Goal: Task Accomplishment & Management: Use online tool/utility

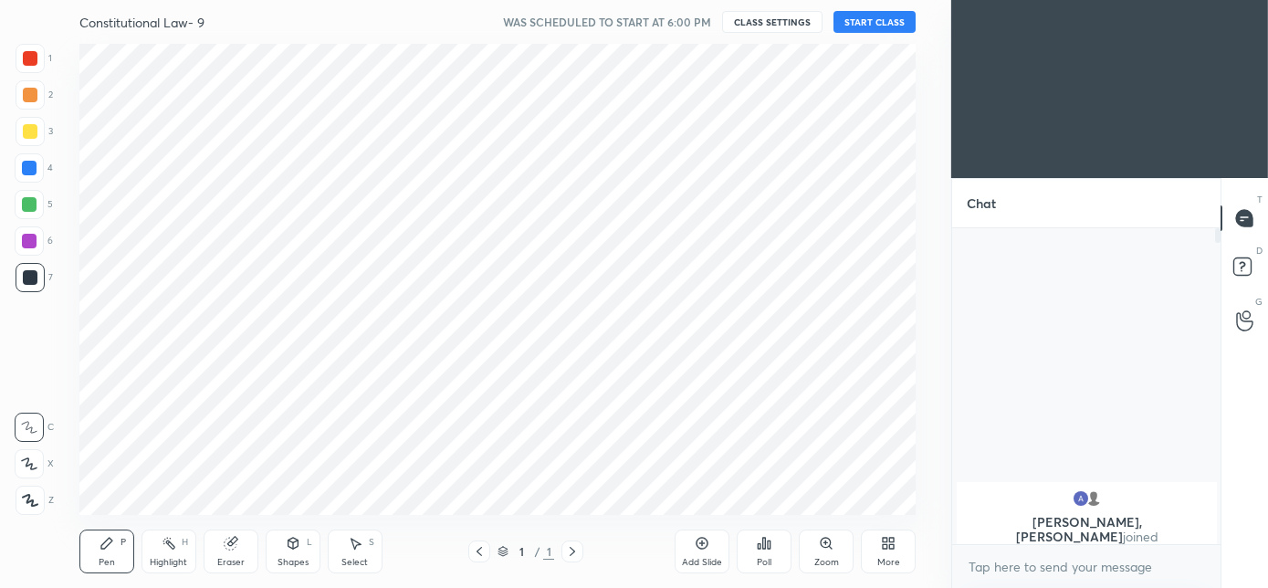
scroll to position [90832, 90424]
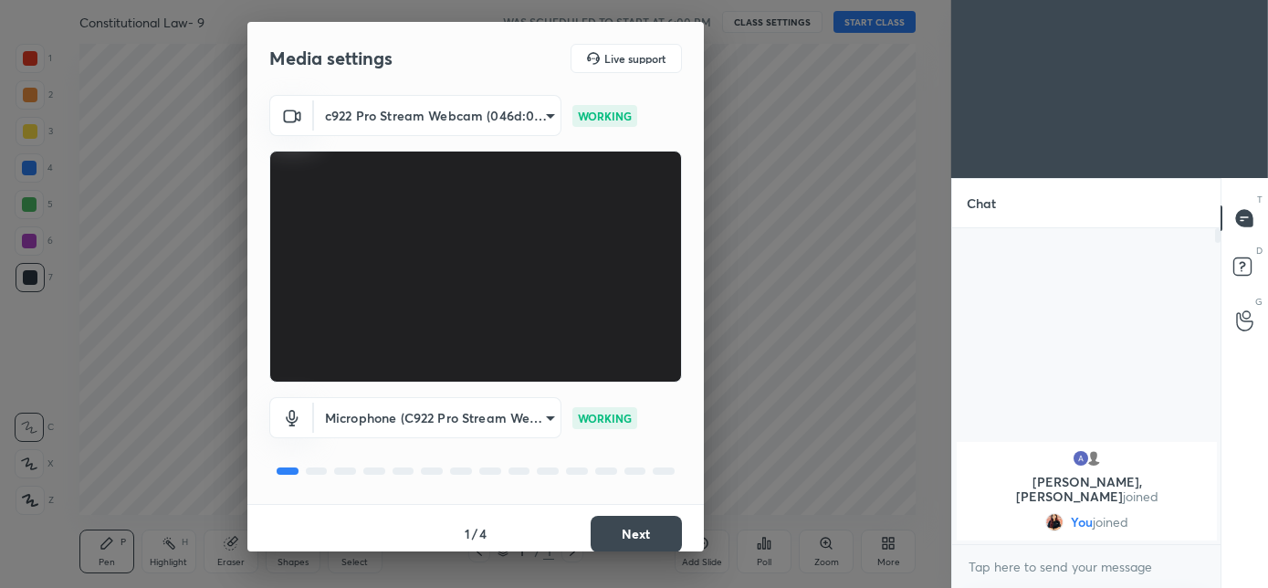
click at [627, 519] on button "Next" at bounding box center [636, 534] width 91 height 37
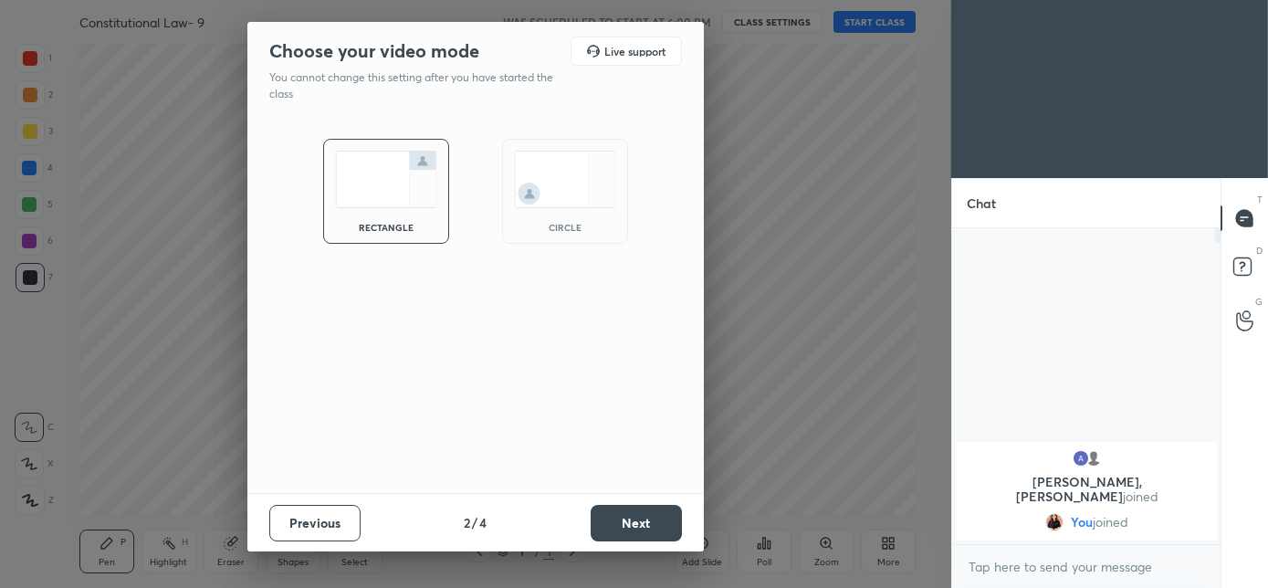
click at [555, 214] on div "circle" at bounding box center [565, 191] width 126 height 105
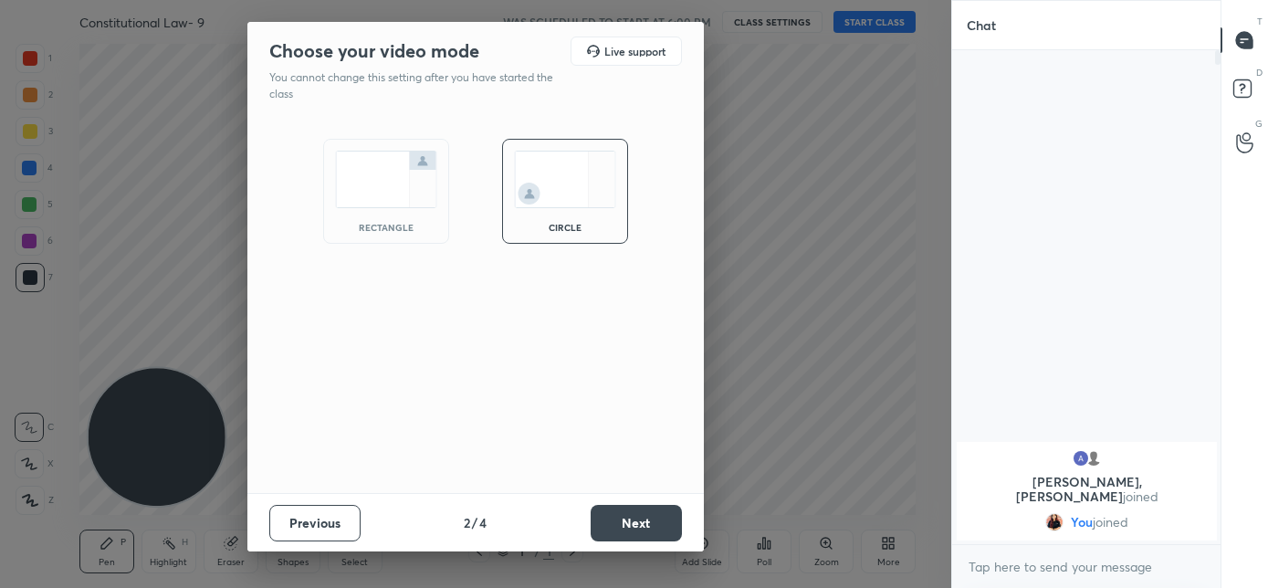
scroll to position [337, 263]
click at [645, 522] on button "Next" at bounding box center [636, 523] width 91 height 37
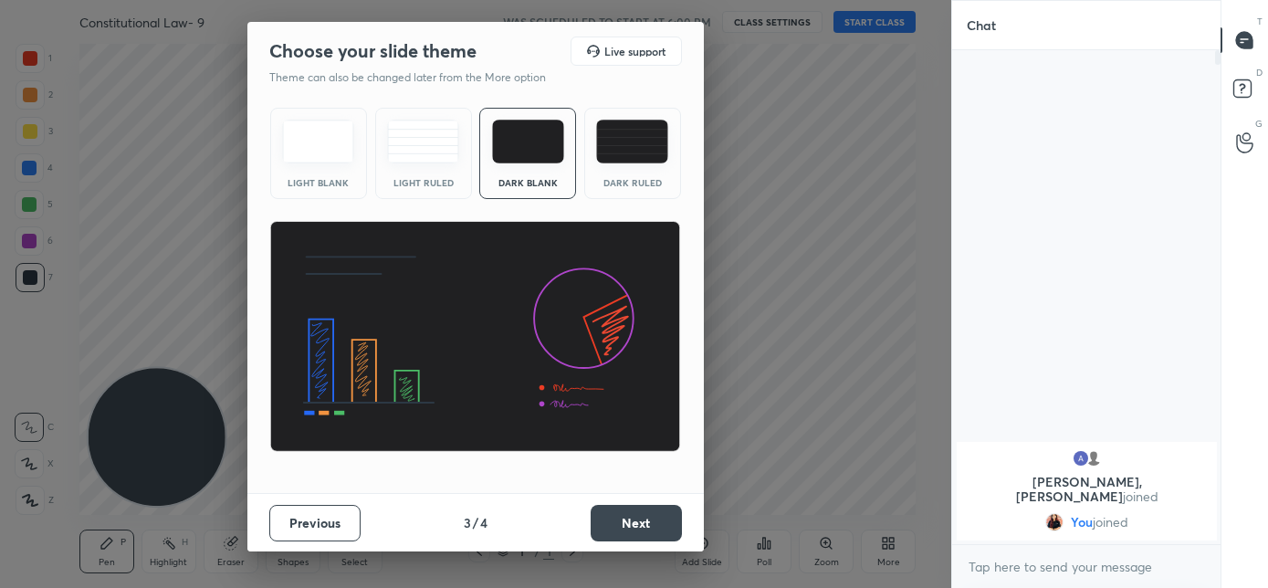
click at [645, 522] on button "Next" at bounding box center [636, 523] width 91 height 37
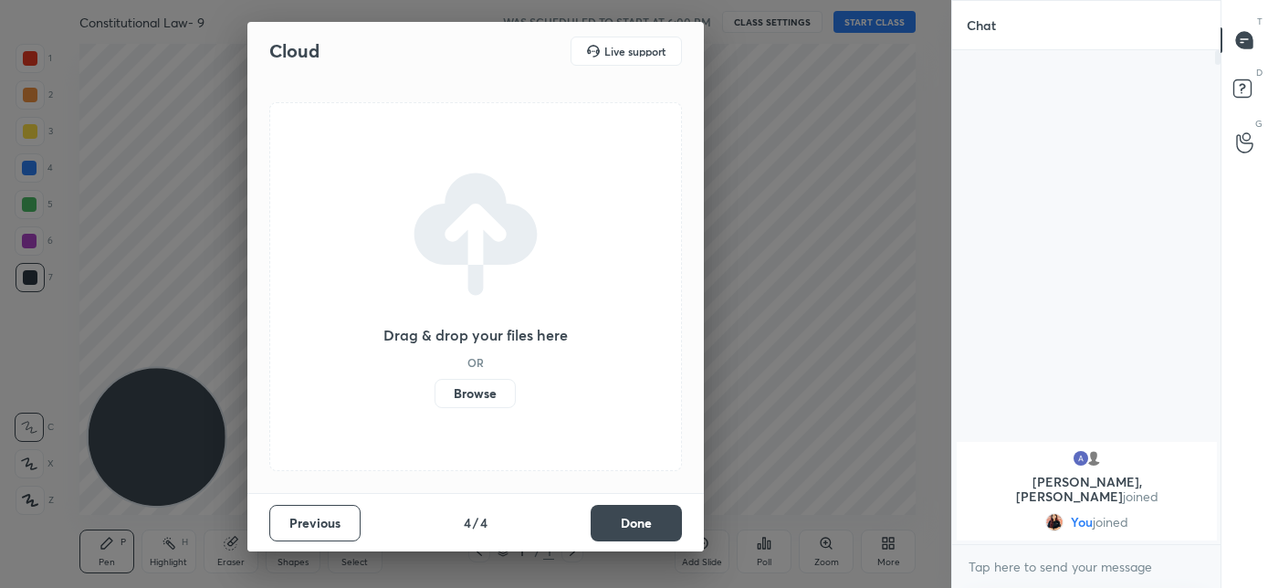
click at [646, 523] on button "Done" at bounding box center [636, 523] width 91 height 37
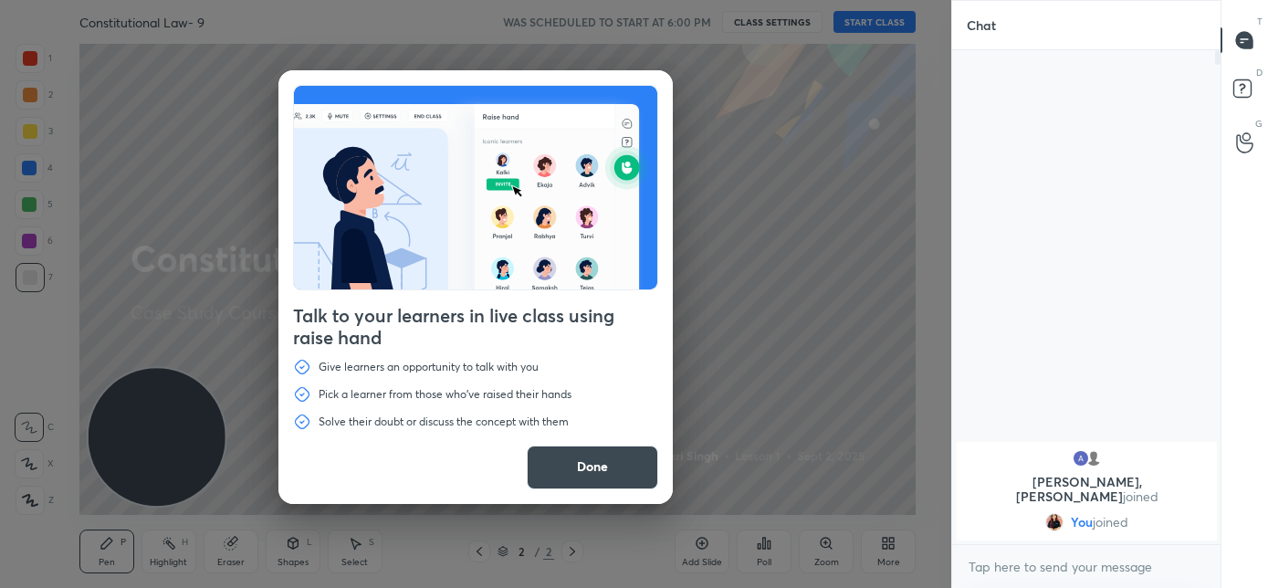
click at [604, 469] on button "Done" at bounding box center [592, 468] width 131 height 44
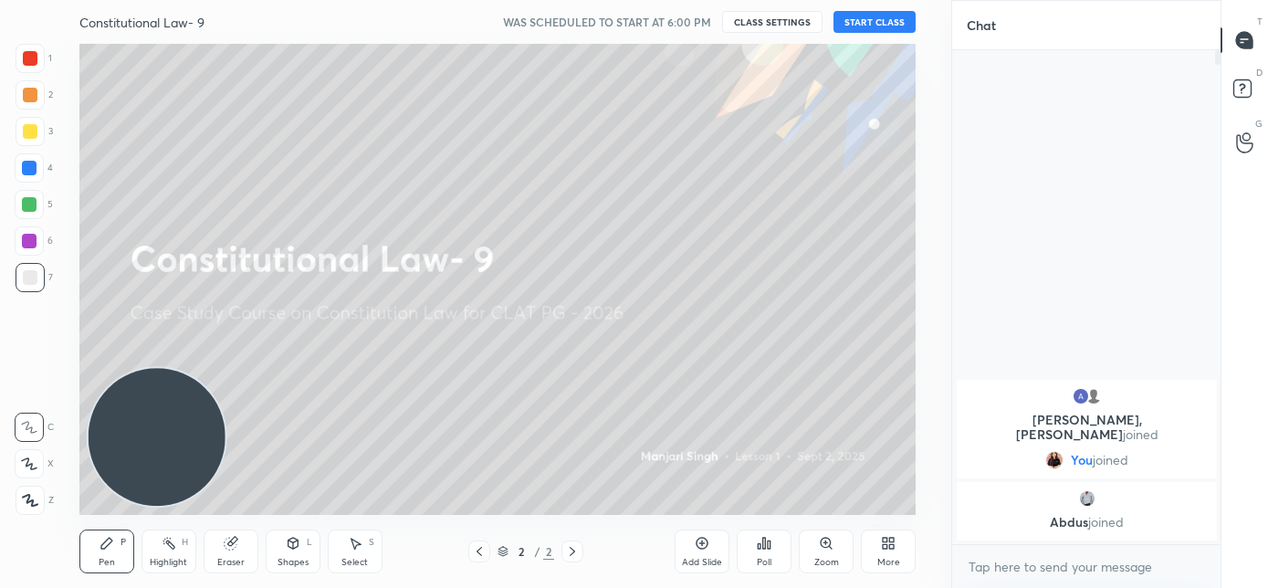
click at [868, 16] on button "START CLASS" at bounding box center [875, 22] width 82 height 22
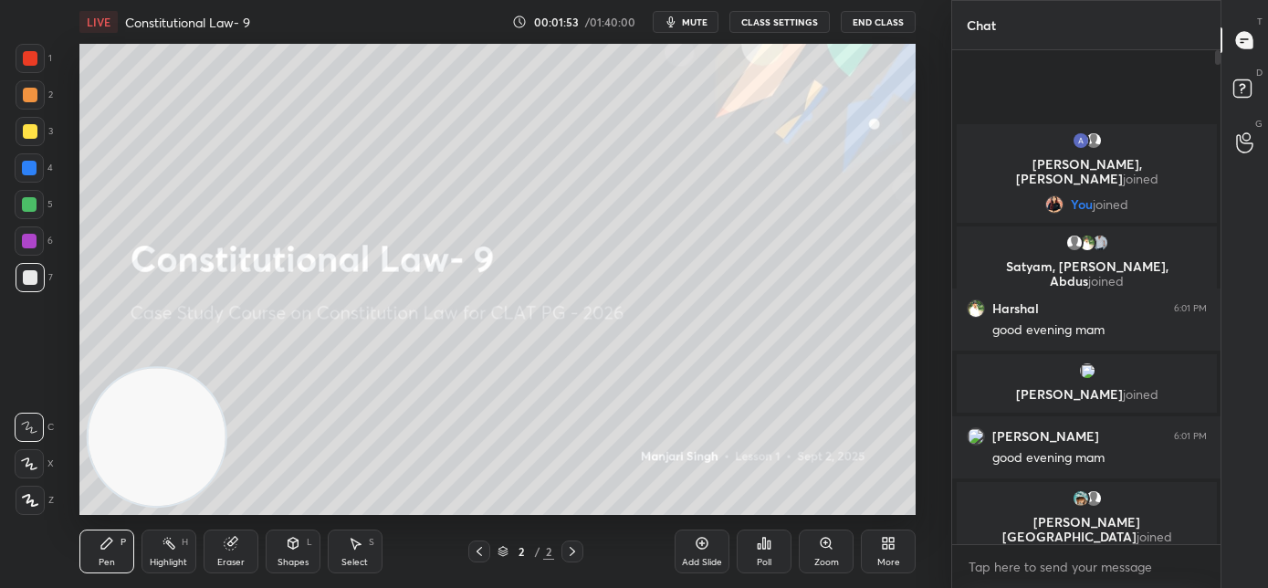
click at [890, 562] on div "More" at bounding box center [888, 562] width 23 height 9
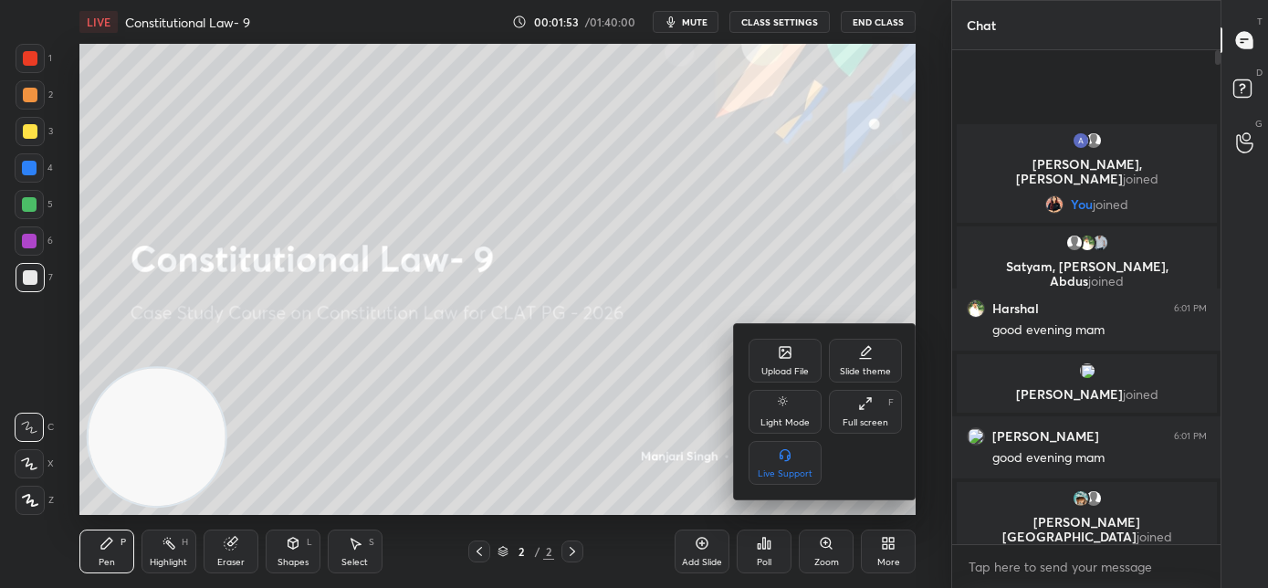
click at [779, 358] on icon at bounding box center [785, 352] width 15 height 15
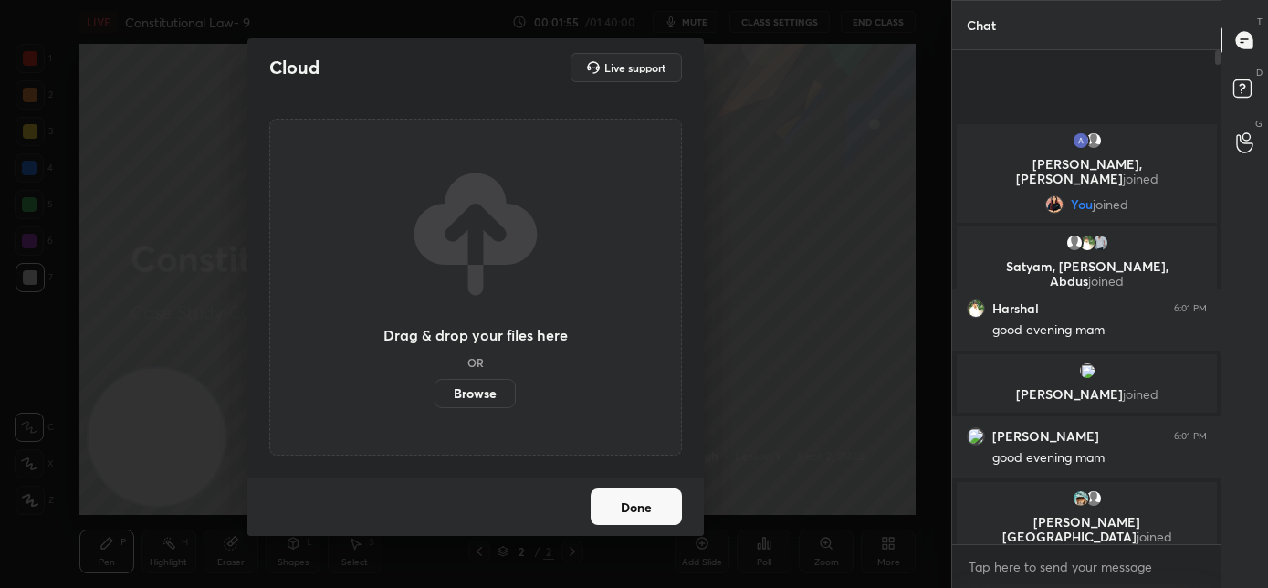
click at [489, 390] on label "Browse" at bounding box center [475, 393] width 81 height 29
click at [435, 390] on input "Browse" at bounding box center [435, 393] width 0 height 29
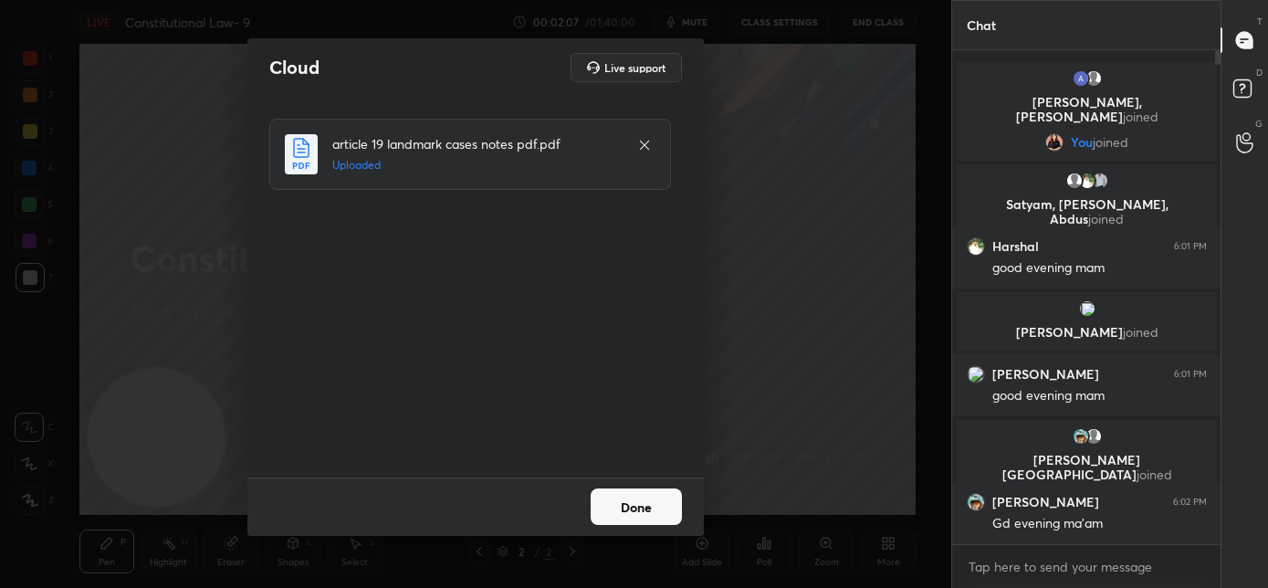
click at [628, 514] on button "Done" at bounding box center [636, 506] width 91 height 37
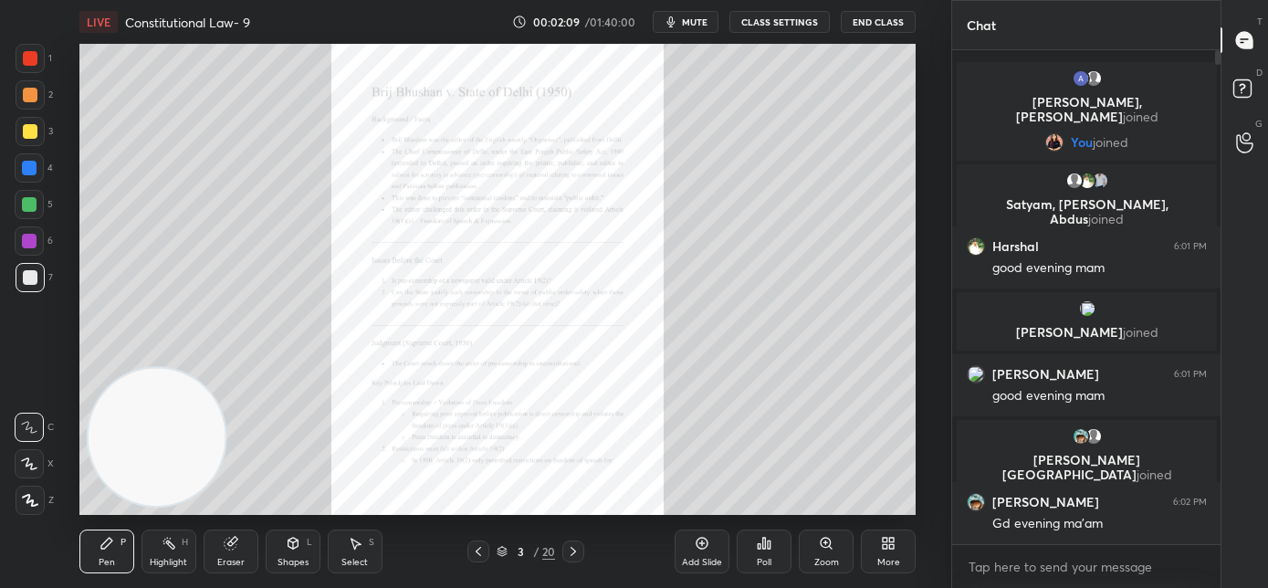
click at [481, 552] on icon at bounding box center [478, 551] width 15 height 15
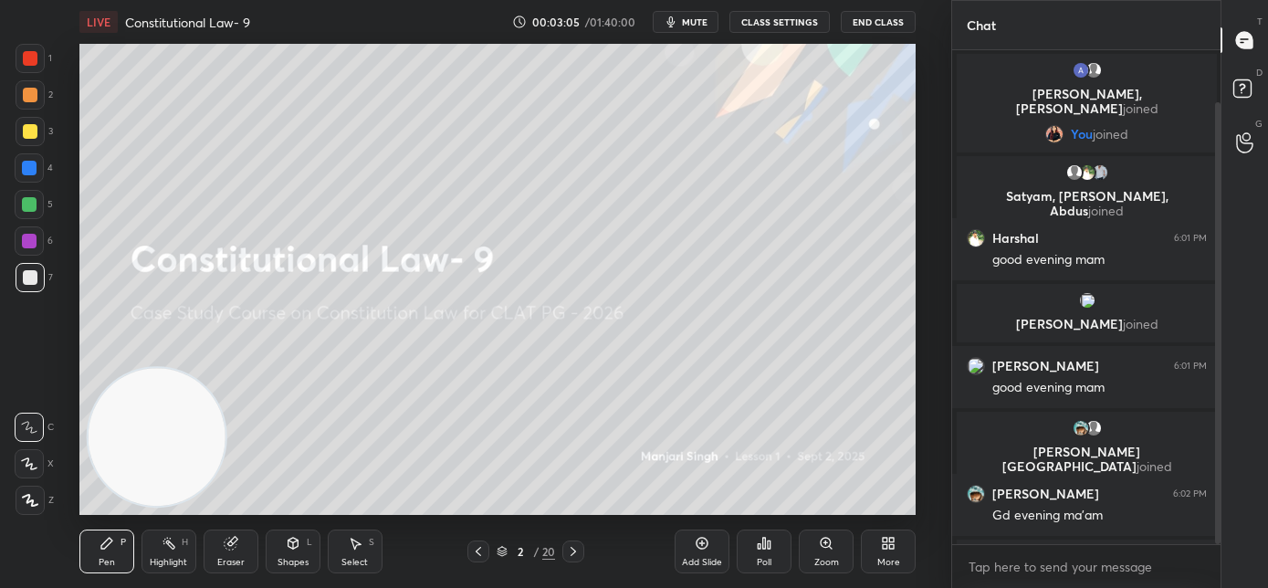
scroll to position [58, 0]
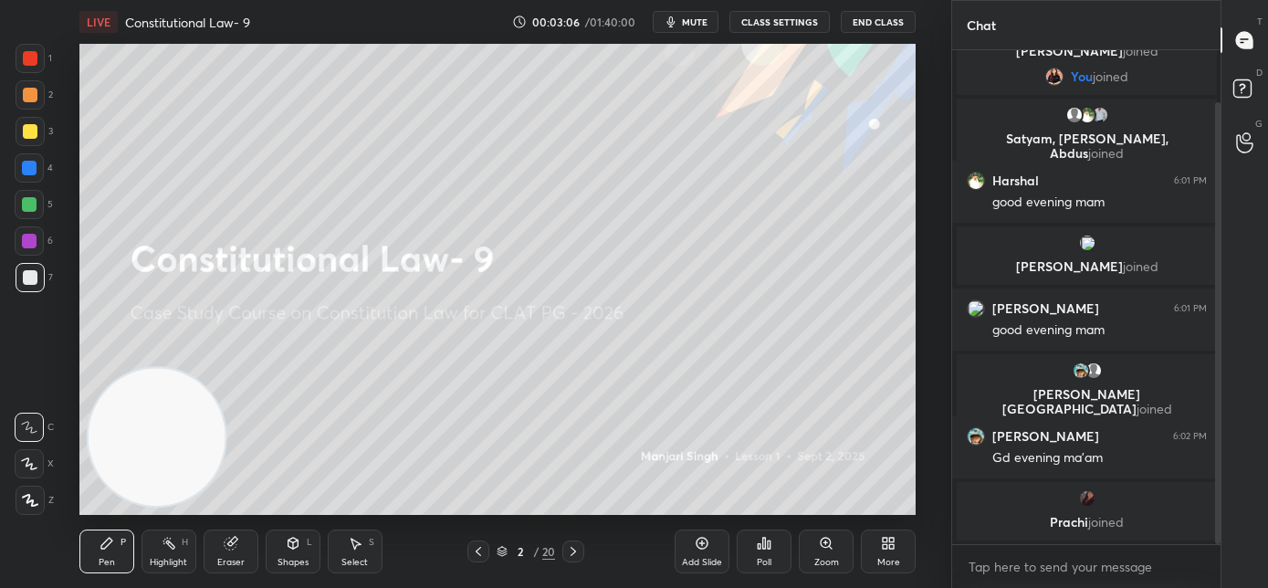
click at [701, 562] on div "Add Slide" at bounding box center [702, 562] width 40 height 9
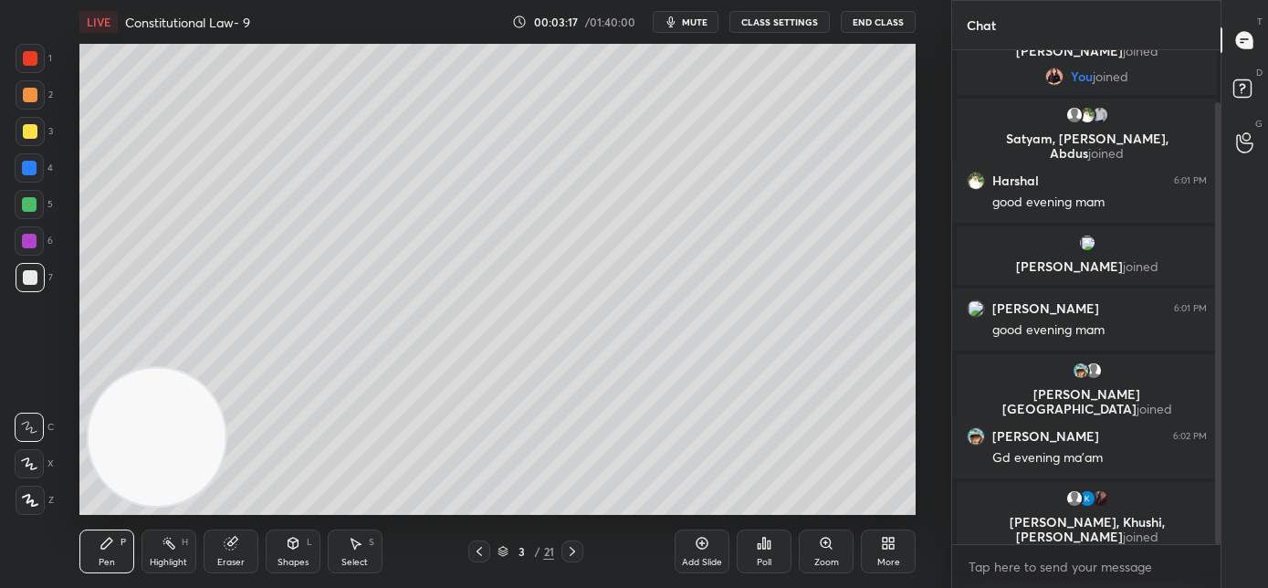
click at [35, 506] on icon at bounding box center [30, 500] width 16 height 13
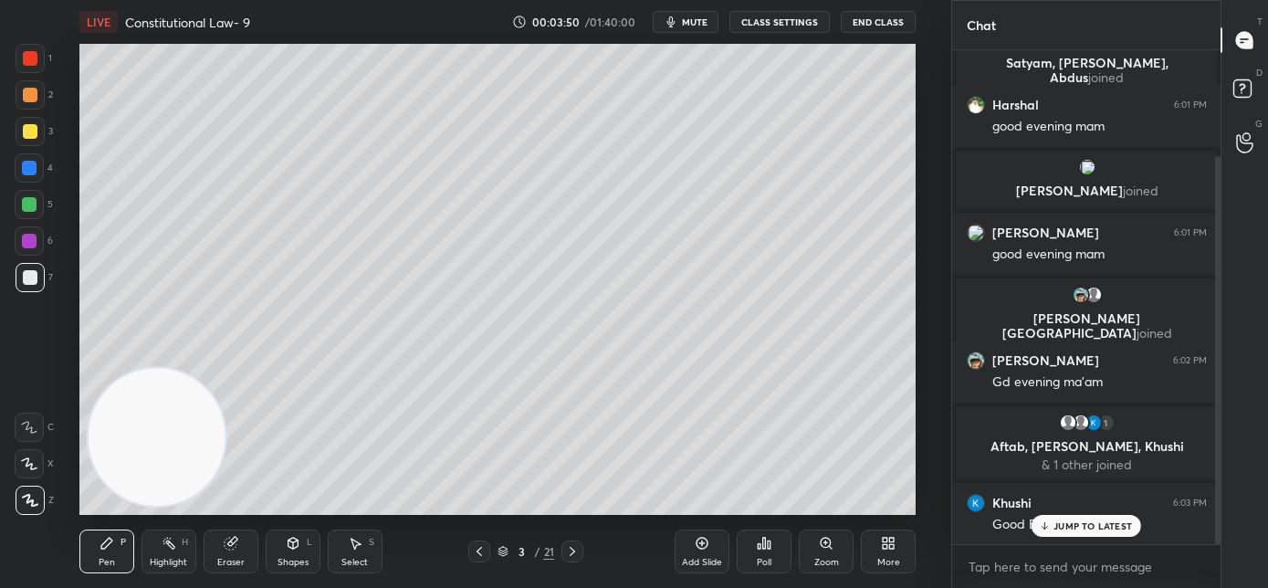
scroll to position [199, 0]
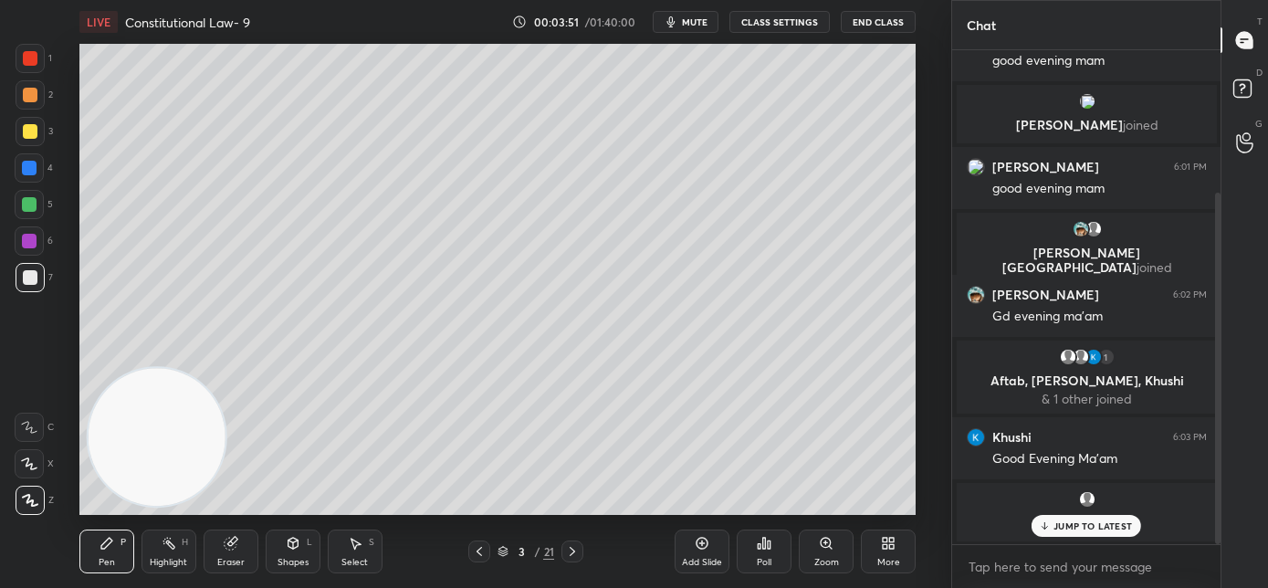
click at [1081, 526] on p "JUMP TO LATEST" at bounding box center [1093, 525] width 79 height 11
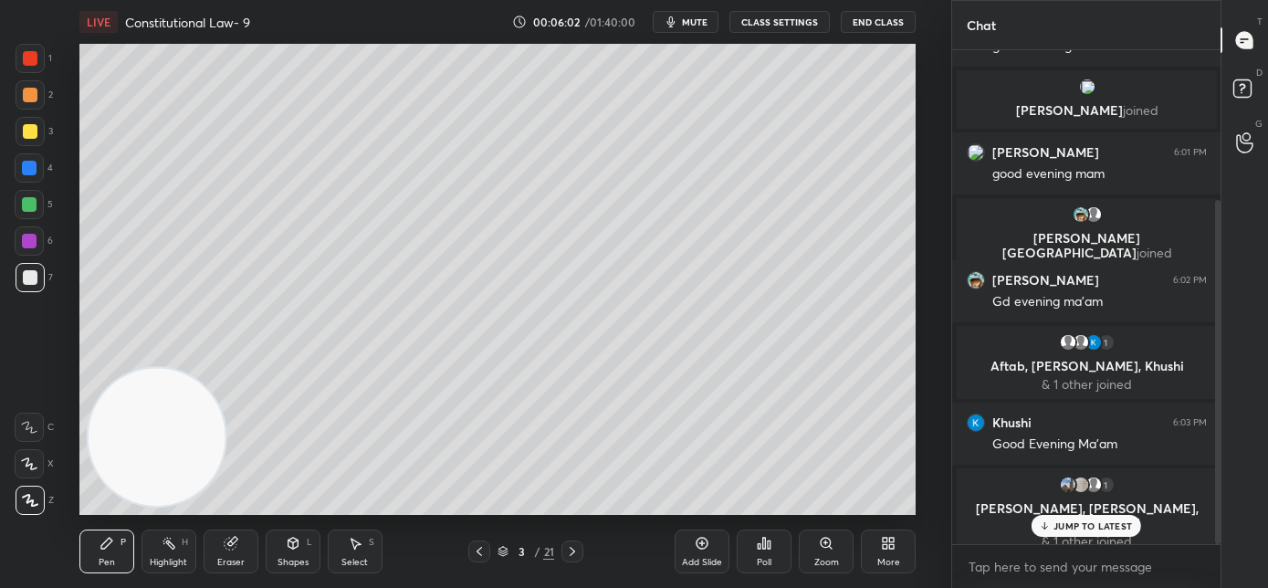
click at [1118, 530] on div "JUMP TO LATEST" at bounding box center [1087, 526] width 110 height 22
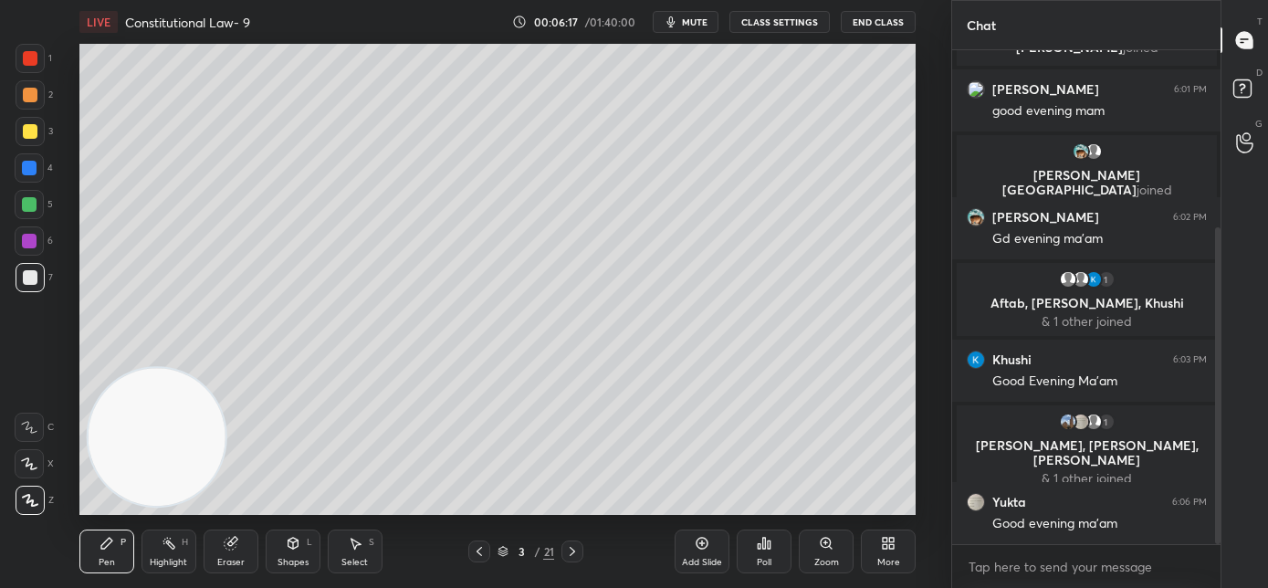
scroll to position [338, 0]
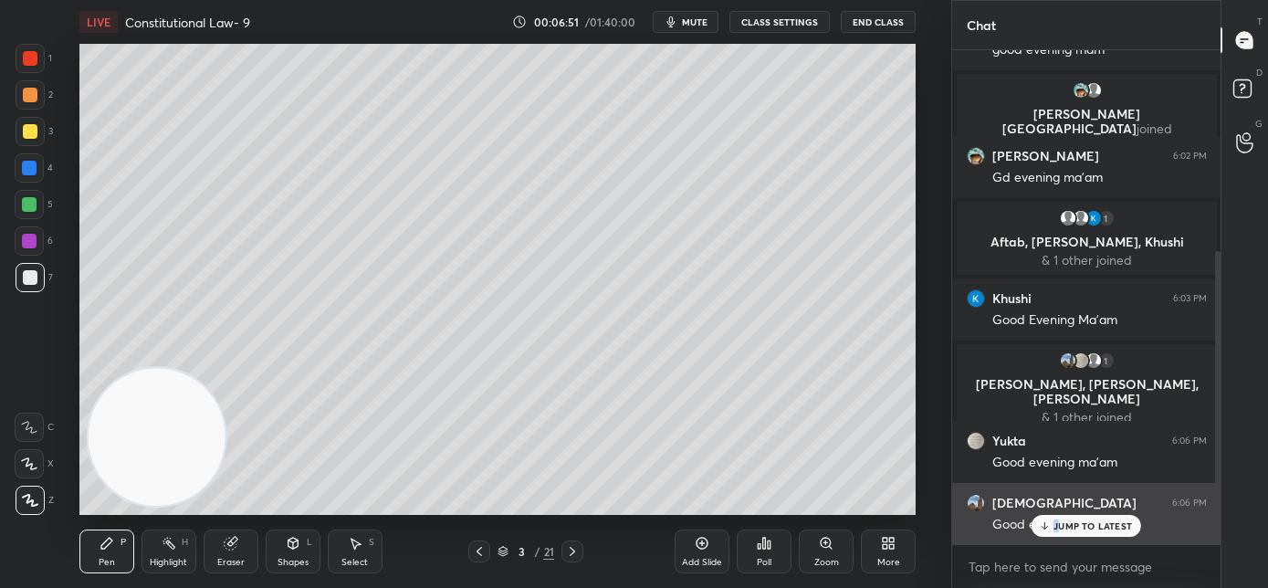
click at [1055, 524] on p "JUMP TO LATEST" at bounding box center [1093, 525] width 79 height 11
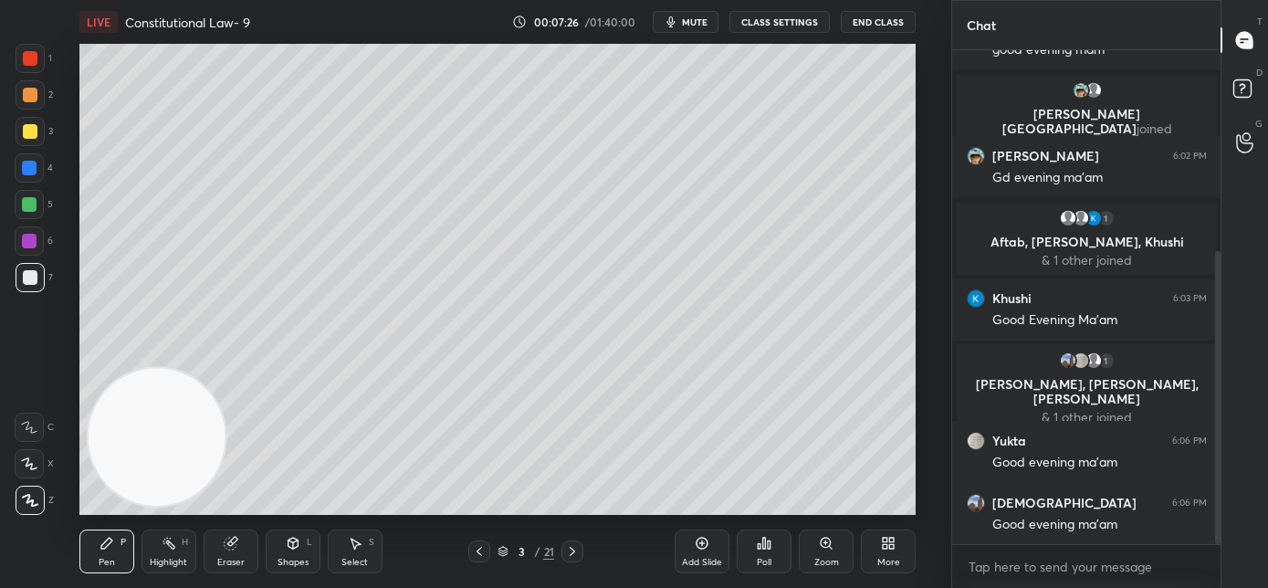
click at [701, 547] on icon at bounding box center [702, 543] width 15 height 15
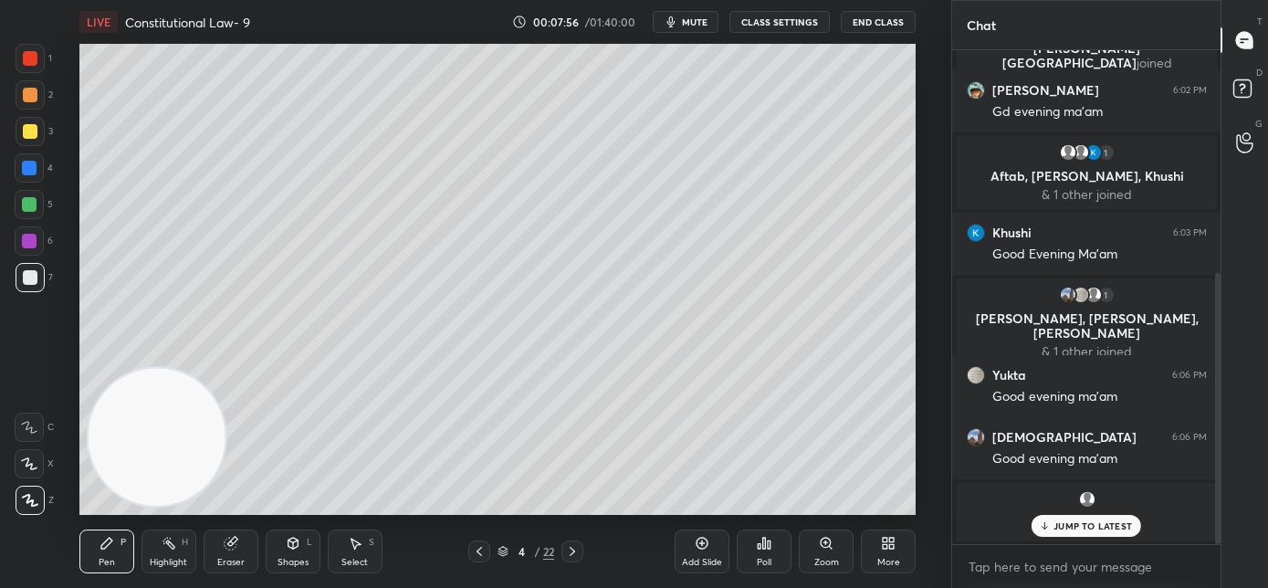
click at [1099, 530] on p "JUMP TO LATEST" at bounding box center [1093, 525] width 79 height 11
drag, startPoint x: 239, startPoint y: 548, endPoint x: 259, endPoint y: 535, distance: 23.8
click at [241, 548] on div "Eraser" at bounding box center [231, 552] width 55 height 44
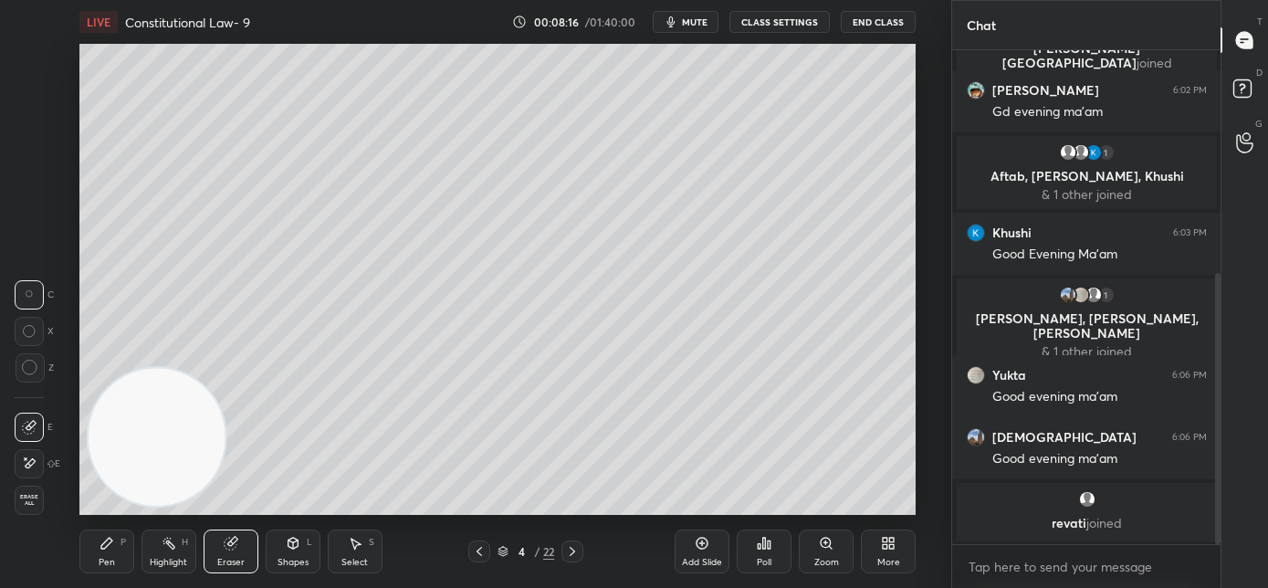
drag, startPoint x: 104, startPoint y: 547, endPoint x: 137, endPoint y: 529, distance: 37.6
click at [104, 546] on icon at bounding box center [106, 543] width 11 height 11
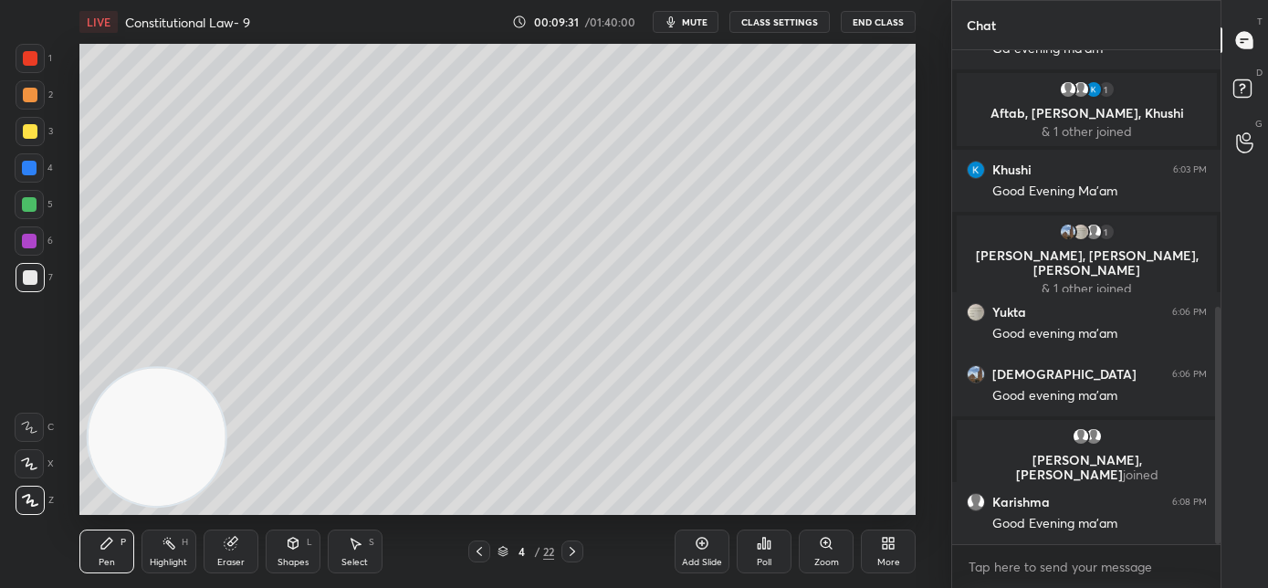
scroll to position [532, 0]
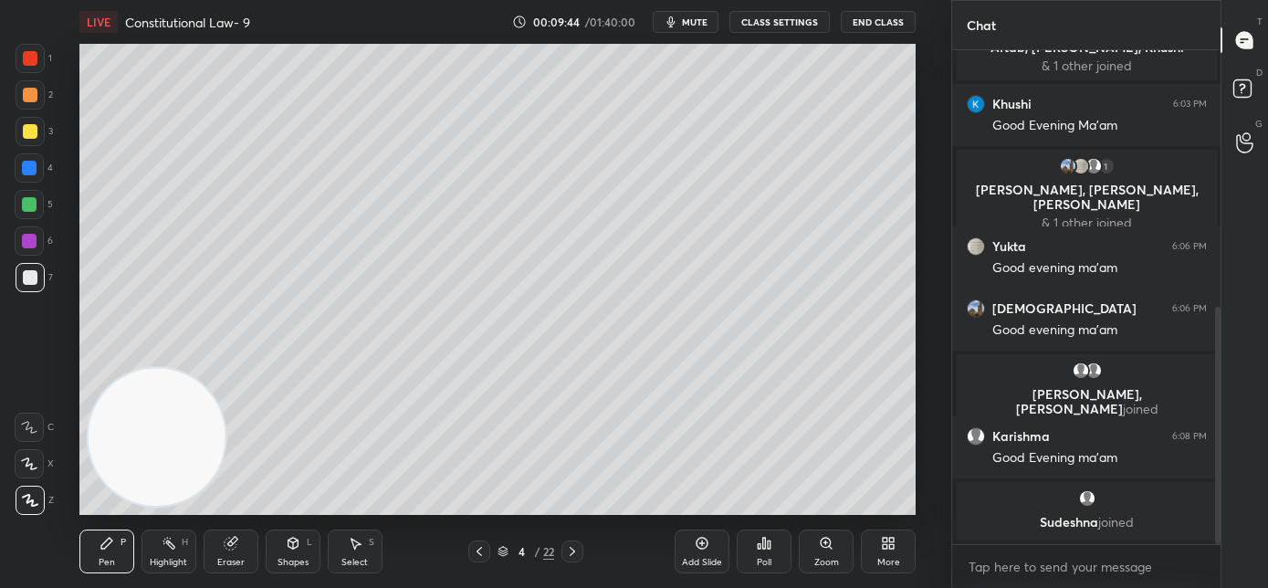
click at [702, 558] on div "Add Slide" at bounding box center [702, 562] width 40 height 9
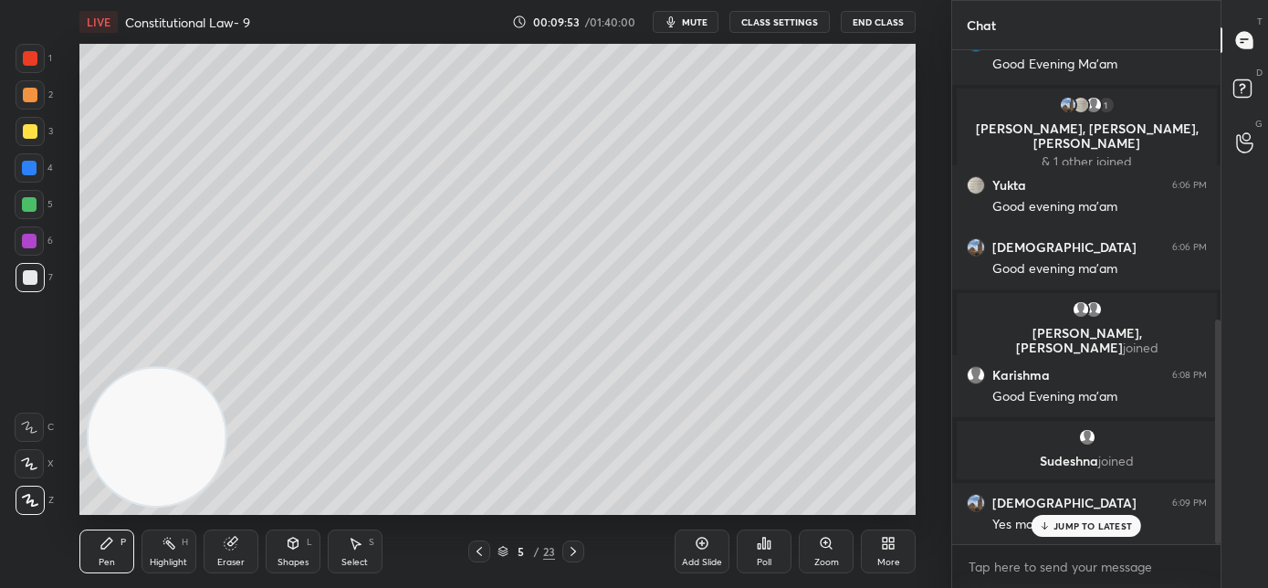
click at [1061, 523] on p "JUMP TO LATEST" at bounding box center [1093, 525] width 79 height 11
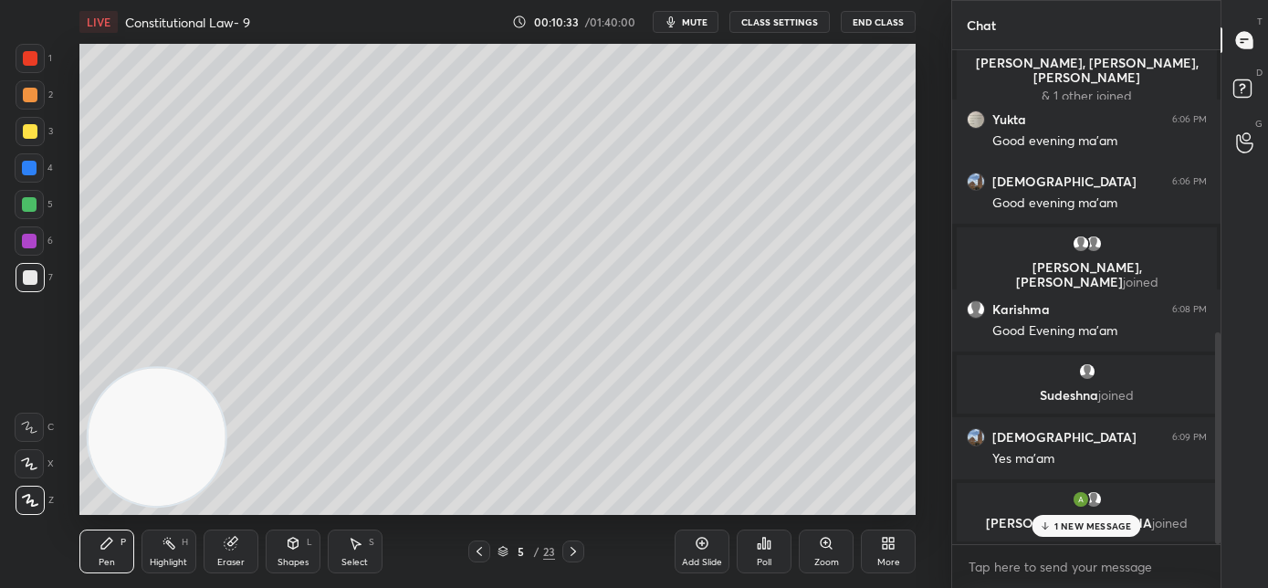
click at [1110, 523] on p "1 NEW MESSAGE" at bounding box center [1094, 525] width 78 height 11
click at [475, 552] on icon at bounding box center [479, 551] width 15 height 15
click at [572, 557] on icon at bounding box center [573, 551] width 15 height 15
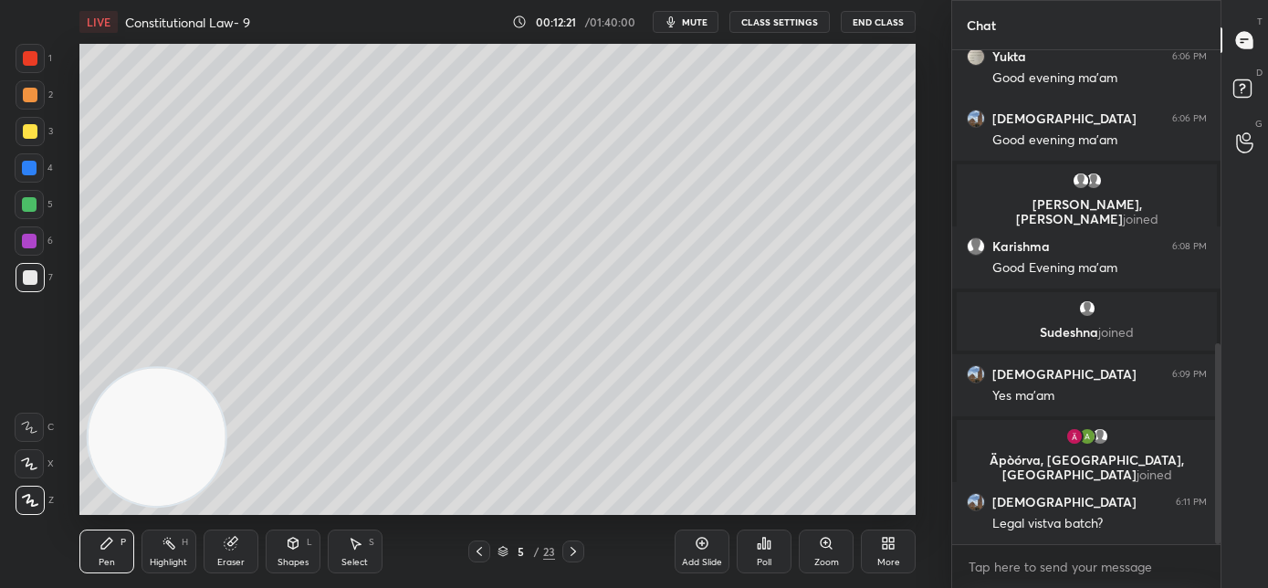
scroll to position [783, 0]
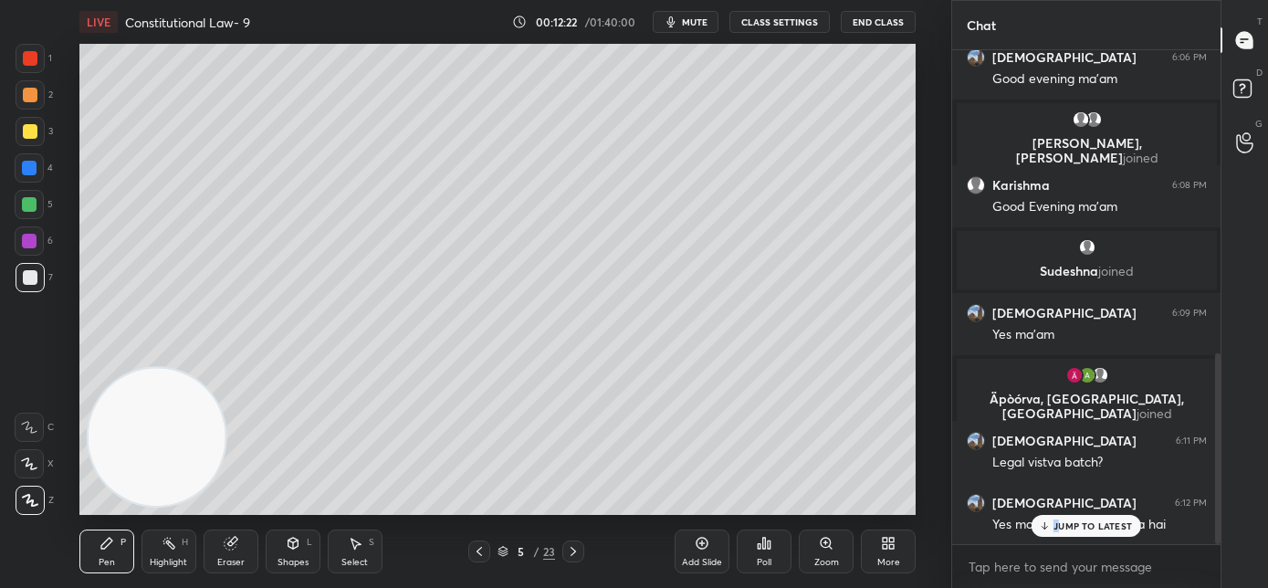
click at [1056, 526] on p "JUMP TO LATEST" at bounding box center [1093, 525] width 79 height 11
click at [475, 551] on icon at bounding box center [479, 551] width 15 height 15
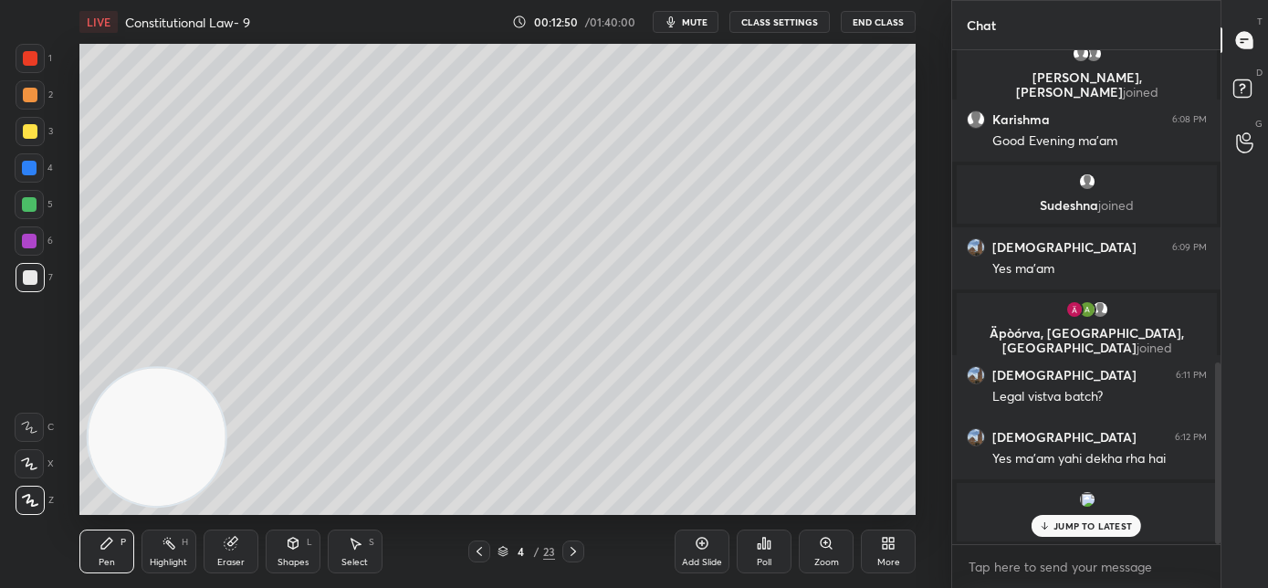
click at [1053, 528] on div "JUMP TO LATEST" at bounding box center [1087, 526] width 110 height 22
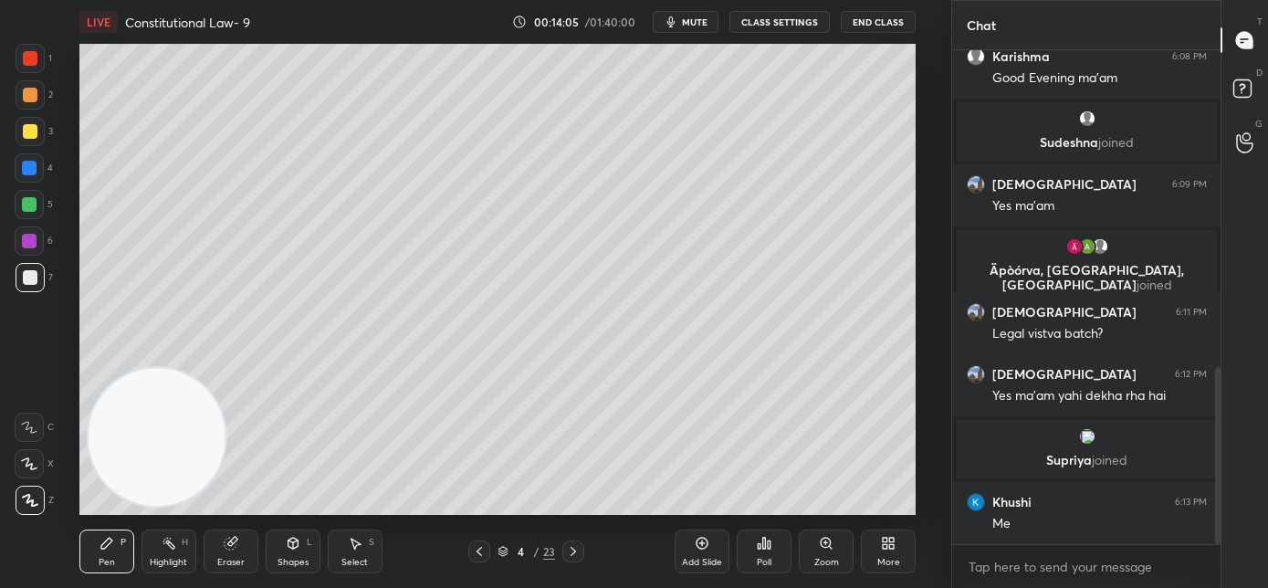
click at [581, 553] on div at bounding box center [573, 552] width 22 height 22
click at [582, 552] on div at bounding box center [573, 552] width 22 height 22
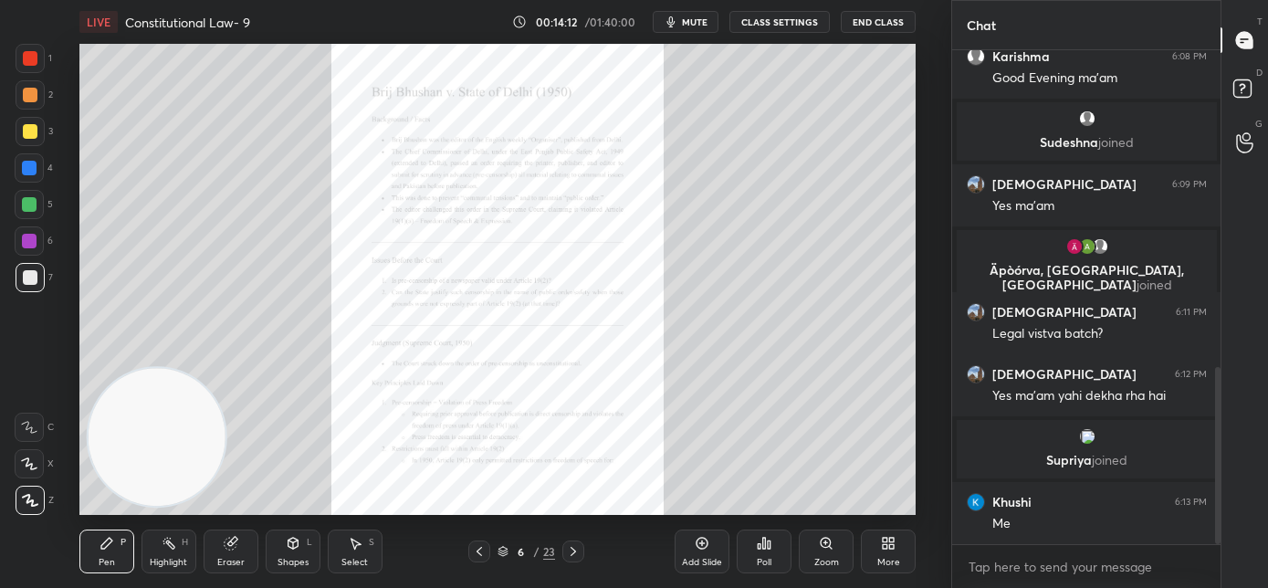
click at [577, 549] on icon at bounding box center [573, 551] width 15 height 15
click at [578, 551] on icon at bounding box center [573, 551] width 15 height 15
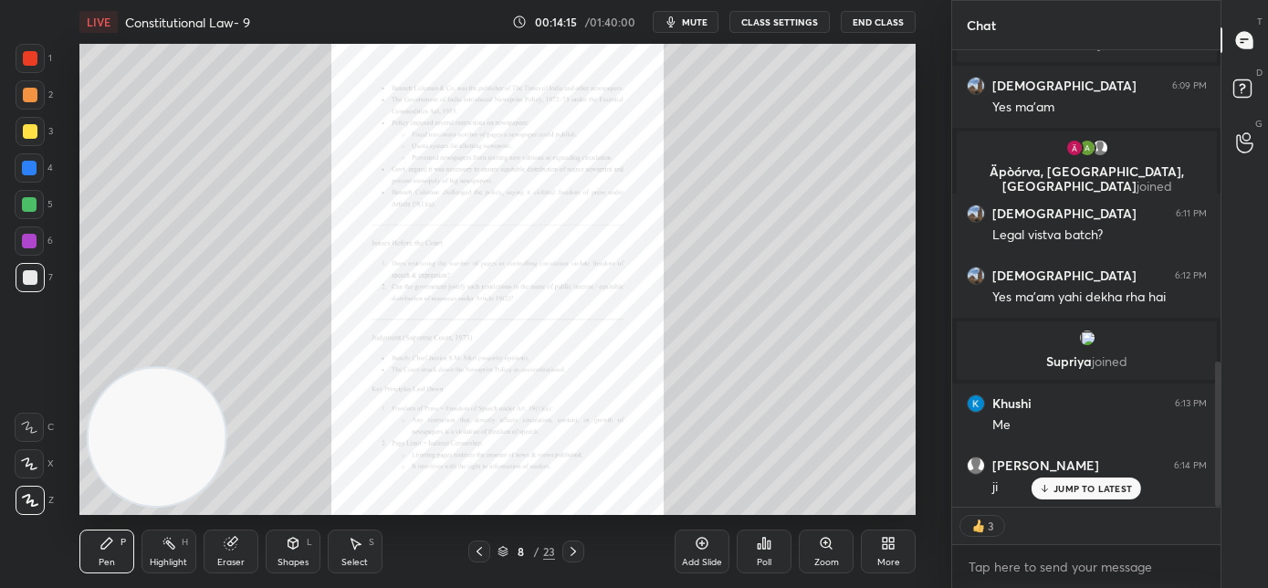
click at [576, 555] on icon at bounding box center [573, 551] width 15 height 15
click at [578, 560] on div at bounding box center [573, 552] width 22 height 22
click at [574, 554] on icon at bounding box center [573, 551] width 15 height 15
click at [820, 555] on div "Zoom" at bounding box center [826, 552] width 55 height 44
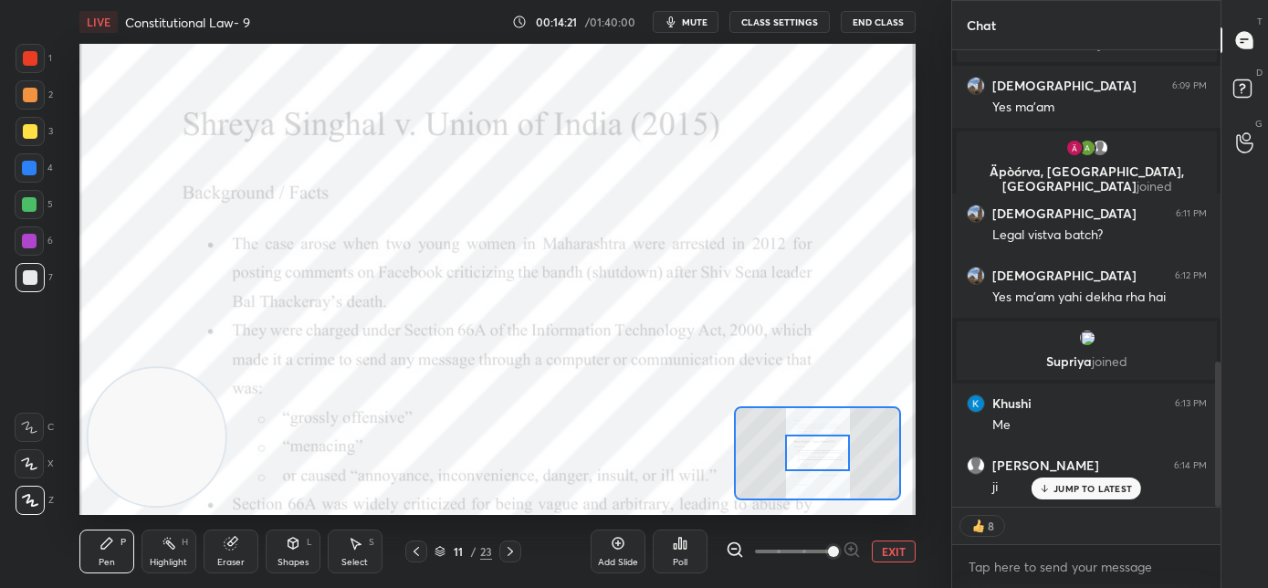
click at [829, 557] on span at bounding box center [833, 551] width 11 height 11
click at [831, 557] on span at bounding box center [833, 551] width 11 height 11
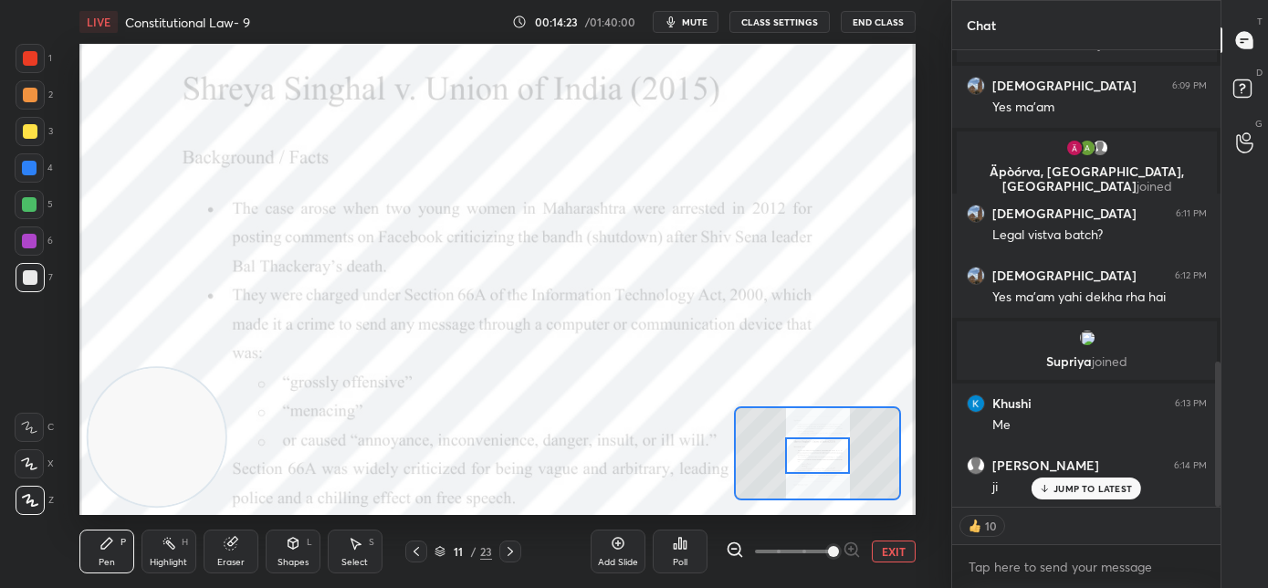
click at [820, 450] on div at bounding box center [818, 455] width 66 height 37
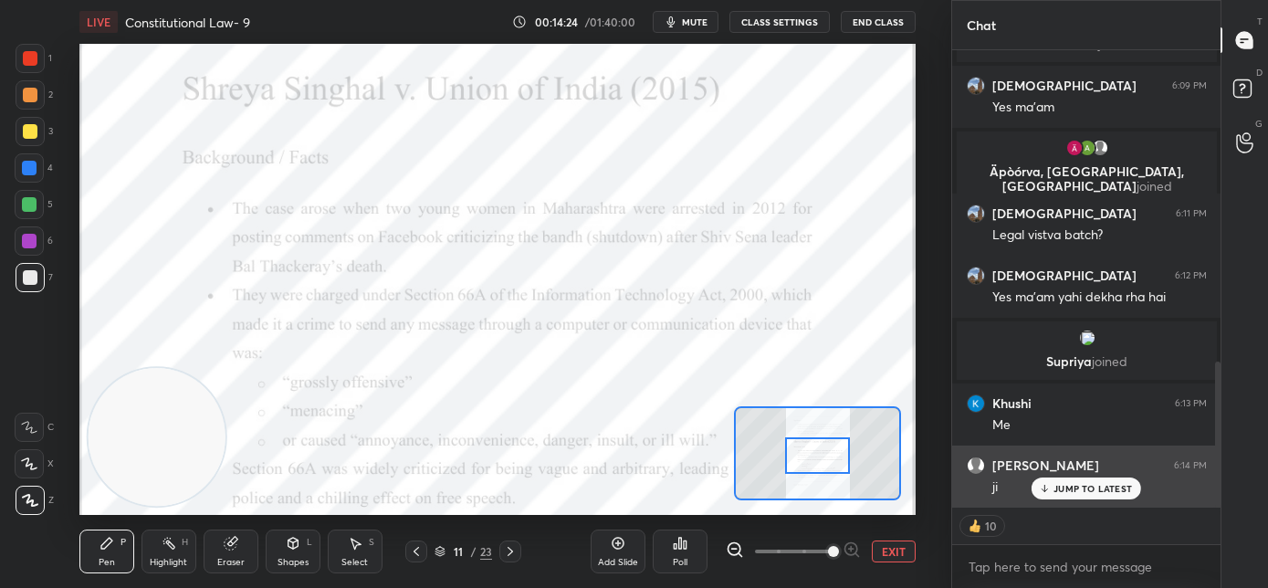
click at [1069, 493] on p "JUMP TO LATEST" at bounding box center [1093, 488] width 79 height 11
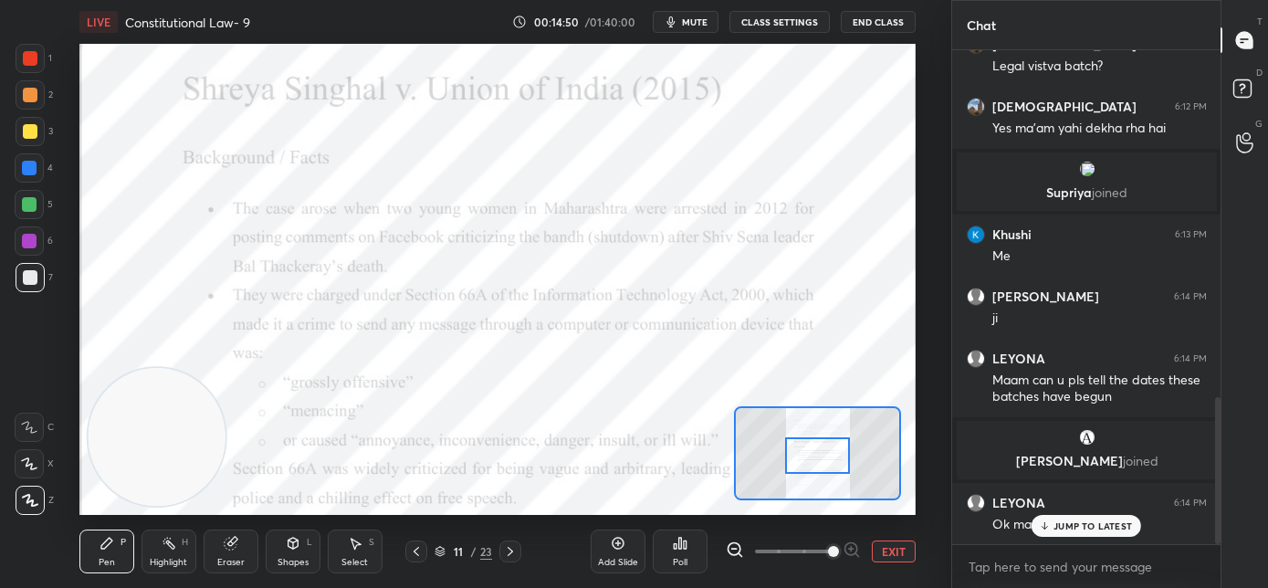
scroll to position [1161, 0]
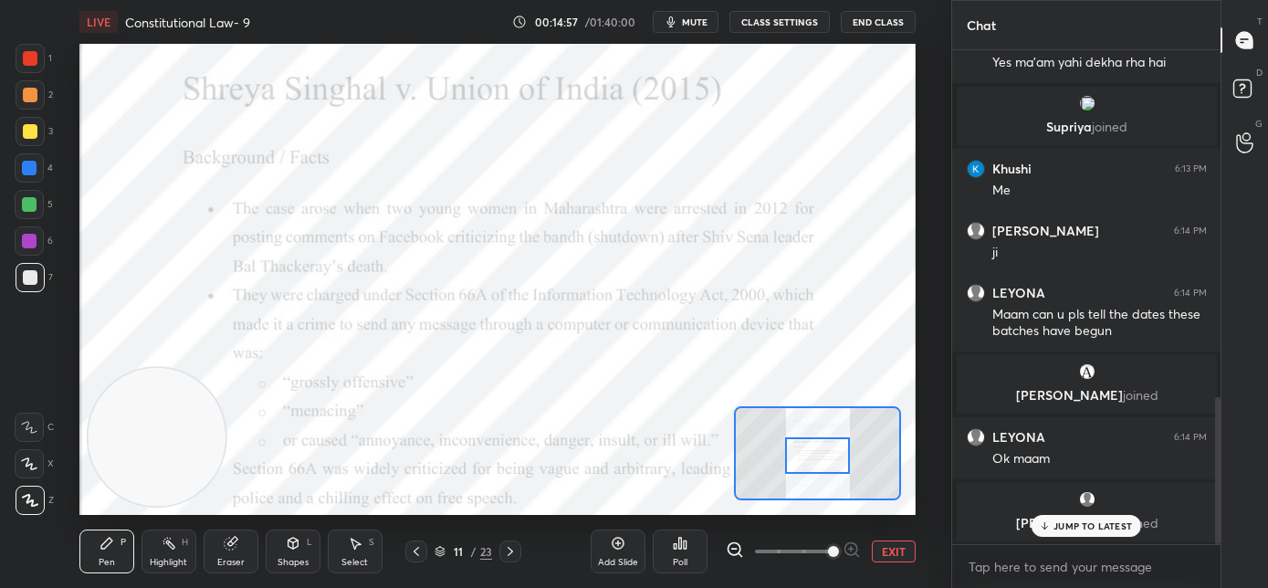
drag, startPoint x: 1045, startPoint y: 527, endPoint x: 1015, endPoint y: 508, distance: 34.9
click at [1043, 527] on icon at bounding box center [1045, 525] width 12 height 11
drag, startPoint x: 26, startPoint y: 51, endPoint x: 39, endPoint y: 70, distance: 23.0
click at [26, 50] on div at bounding box center [30, 58] width 29 height 29
click at [31, 418] on div at bounding box center [29, 427] width 29 height 29
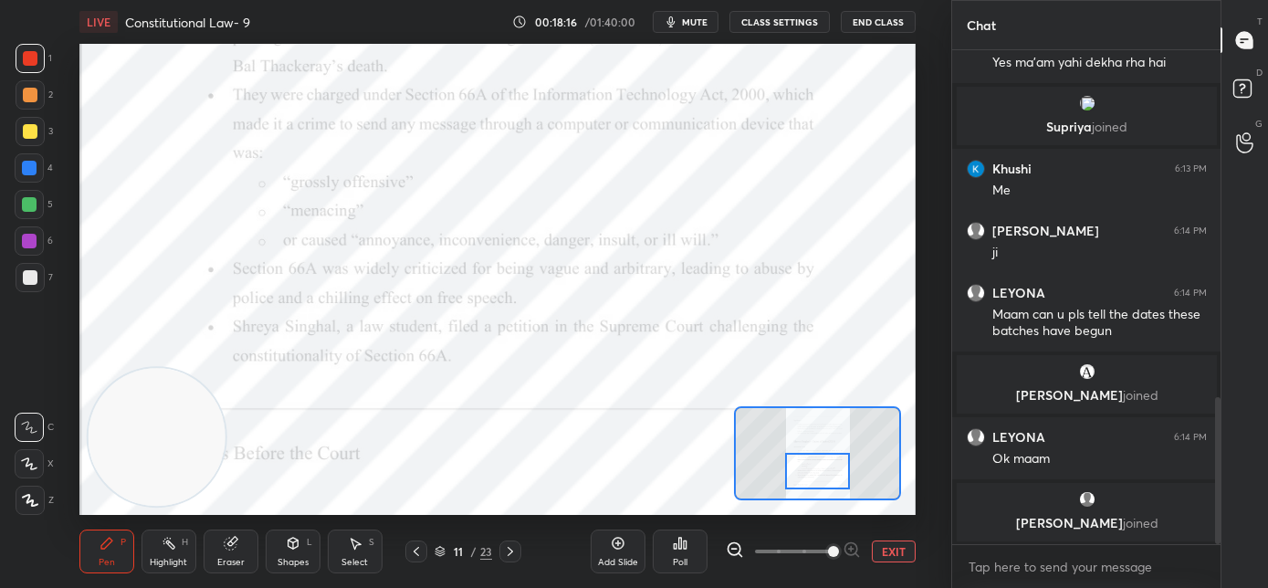
click at [803, 476] on div at bounding box center [818, 471] width 66 height 37
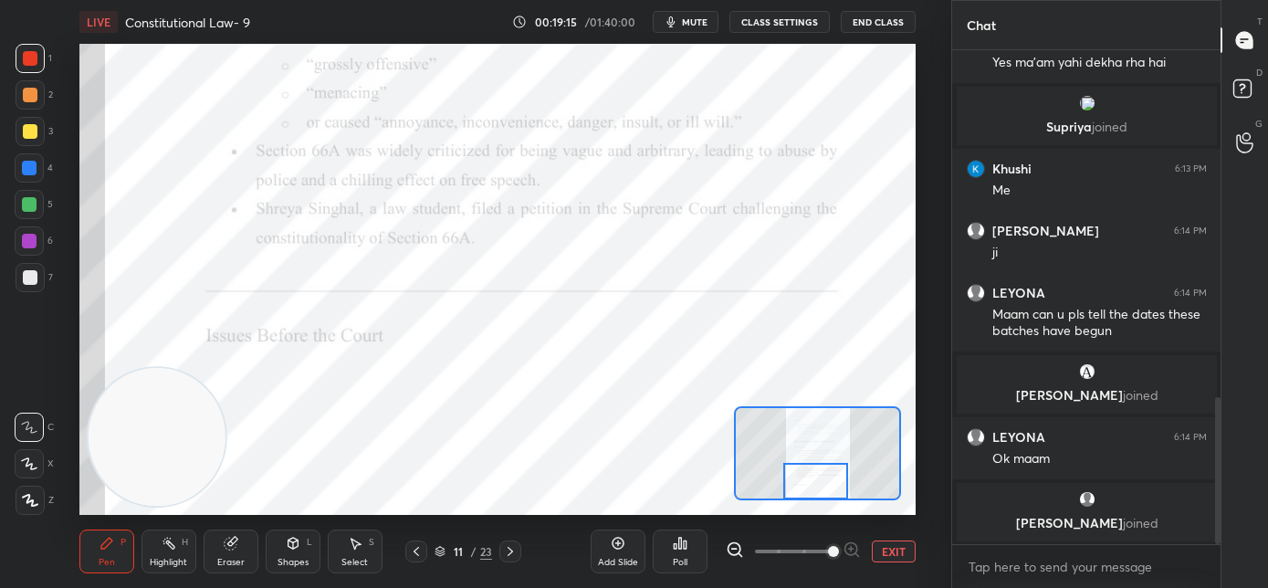
drag, startPoint x: 810, startPoint y: 473, endPoint x: 807, endPoint y: 484, distance: 11.3
click at [809, 487] on div at bounding box center [816, 481] width 66 height 37
click at [517, 549] on icon at bounding box center [510, 551] width 15 height 15
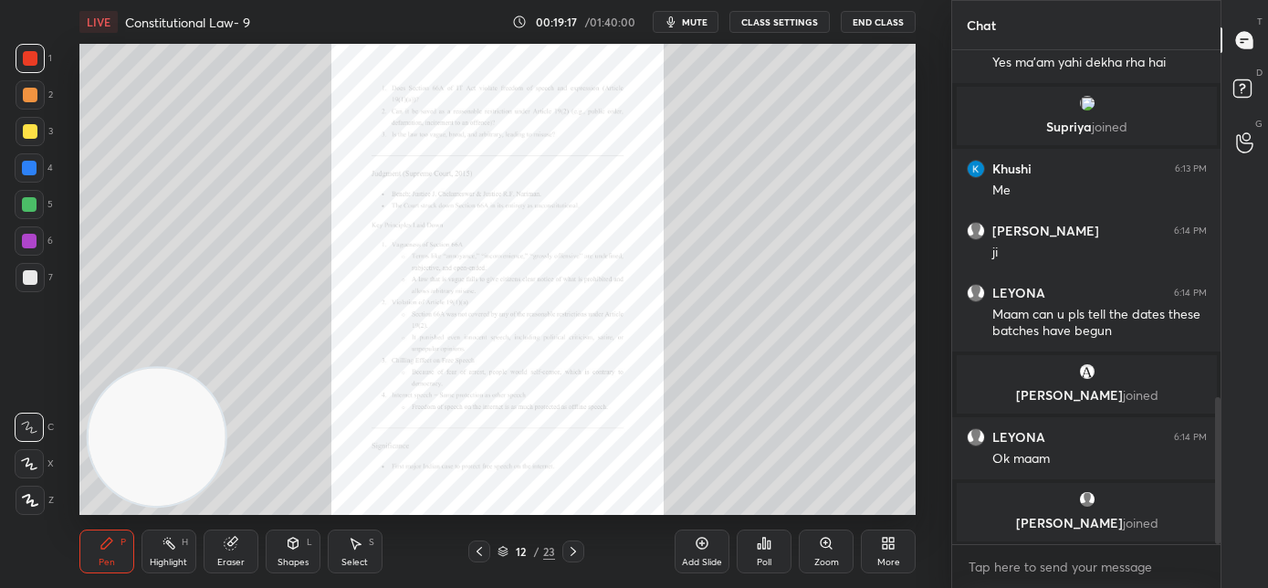
click at [819, 558] on div "Zoom" at bounding box center [826, 562] width 25 height 9
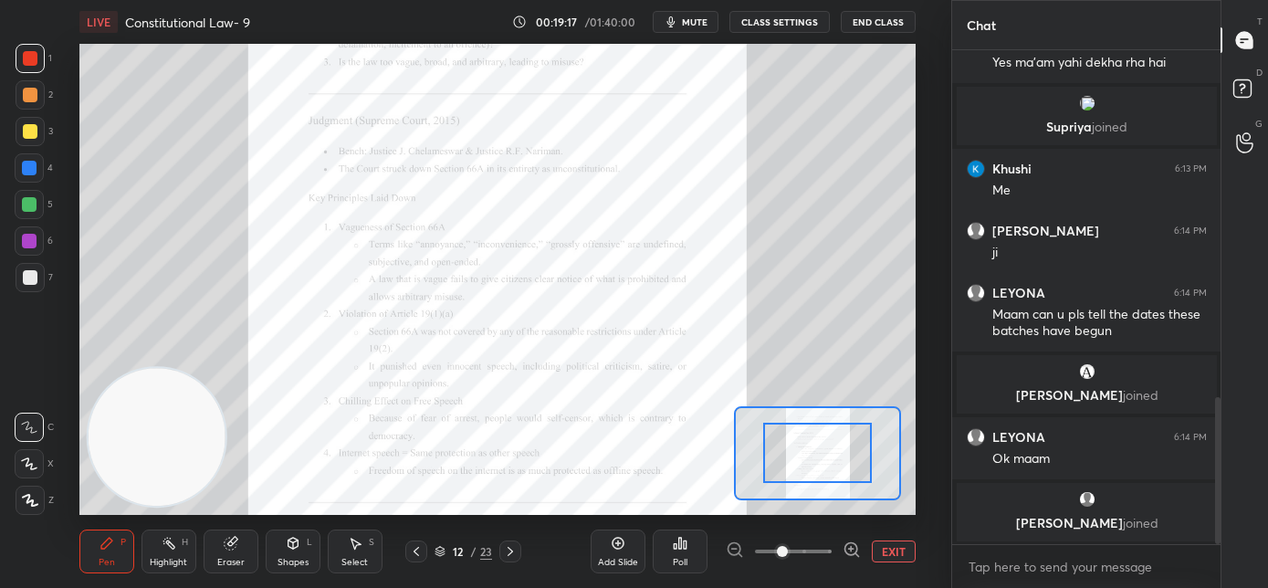
click at [827, 551] on span at bounding box center [793, 551] width 77 height 27
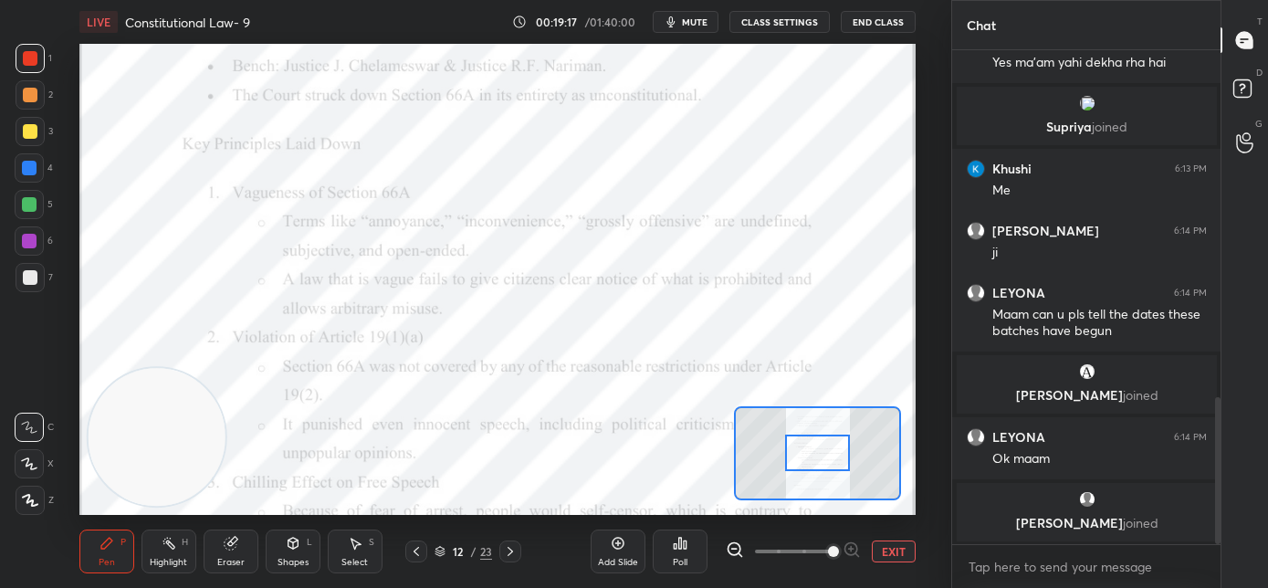
click at [832, 550] on span at bounding box center [833, 551] width 11 height 11
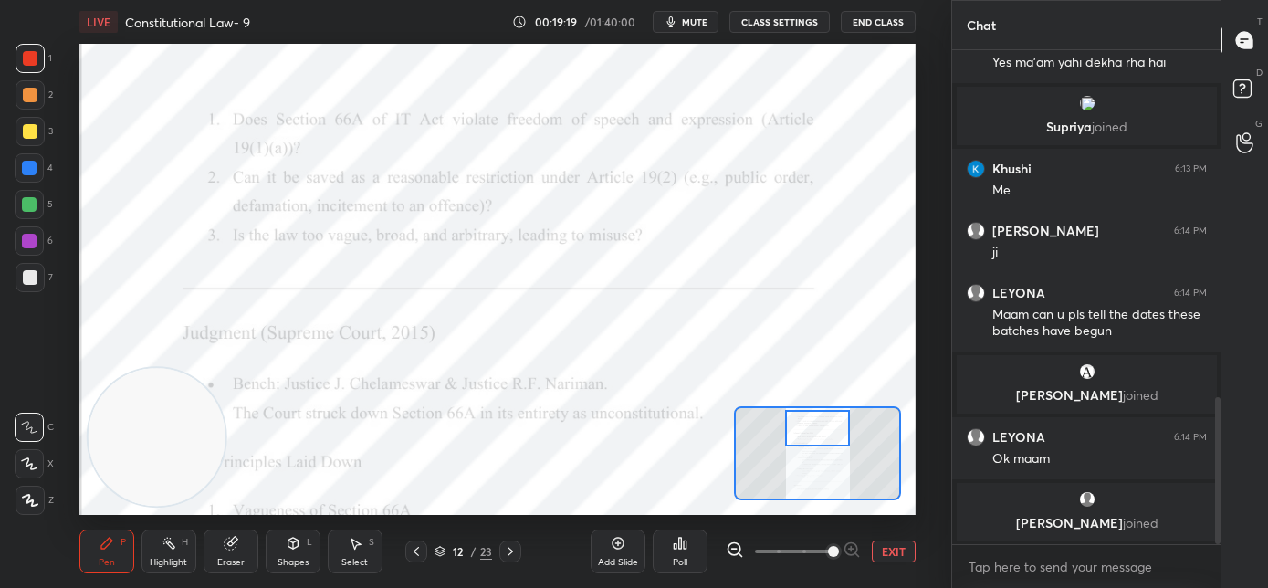
drag, startPoint x: 821, startPoint y: 455, endPoint x: 823, endPoint y: 426, distance: 28.4
click at [823, 430] on div at bounding box center [818, 428] width 66 height 37
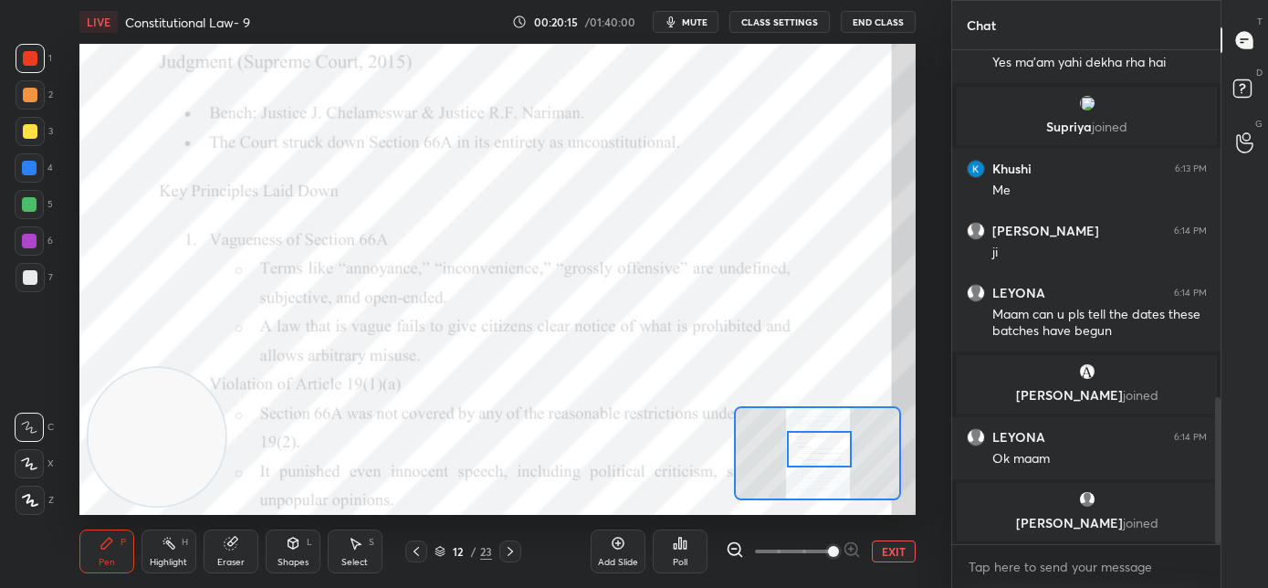
drag, startPoint x: 813, startPoint y: 431, endPoint x: 813, endPoint y: 453, distance: 21.9
click at [813, 453] on div at bounding box center [820, 449] width 66 height 37
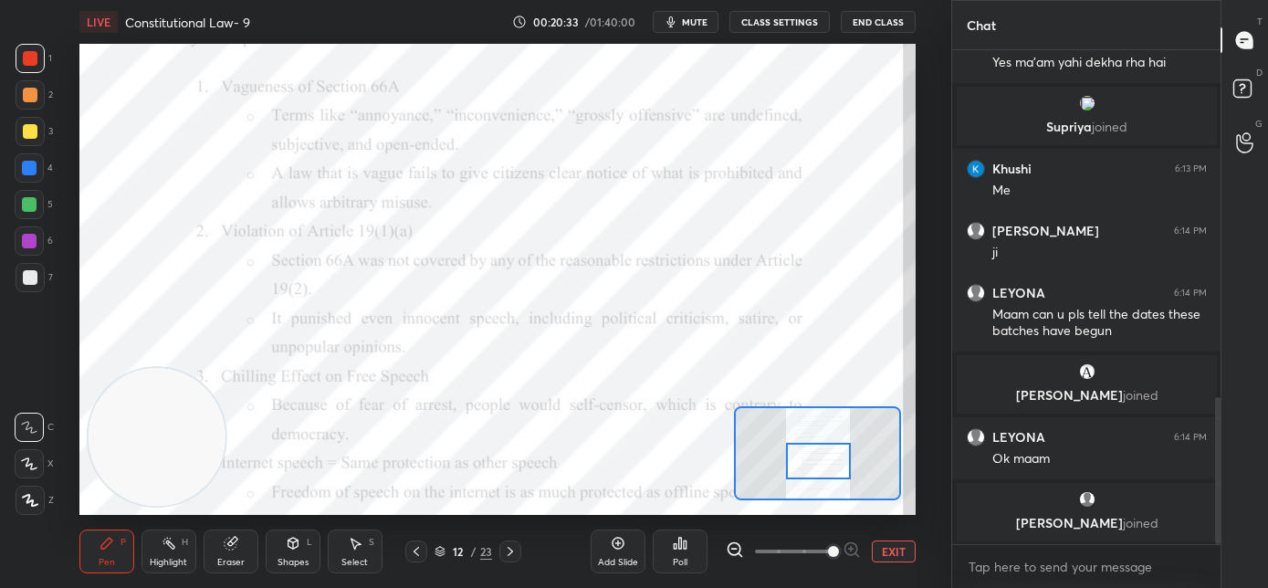
click at [822, 460] on div at bounding box center [819, 461] width 66 height 37
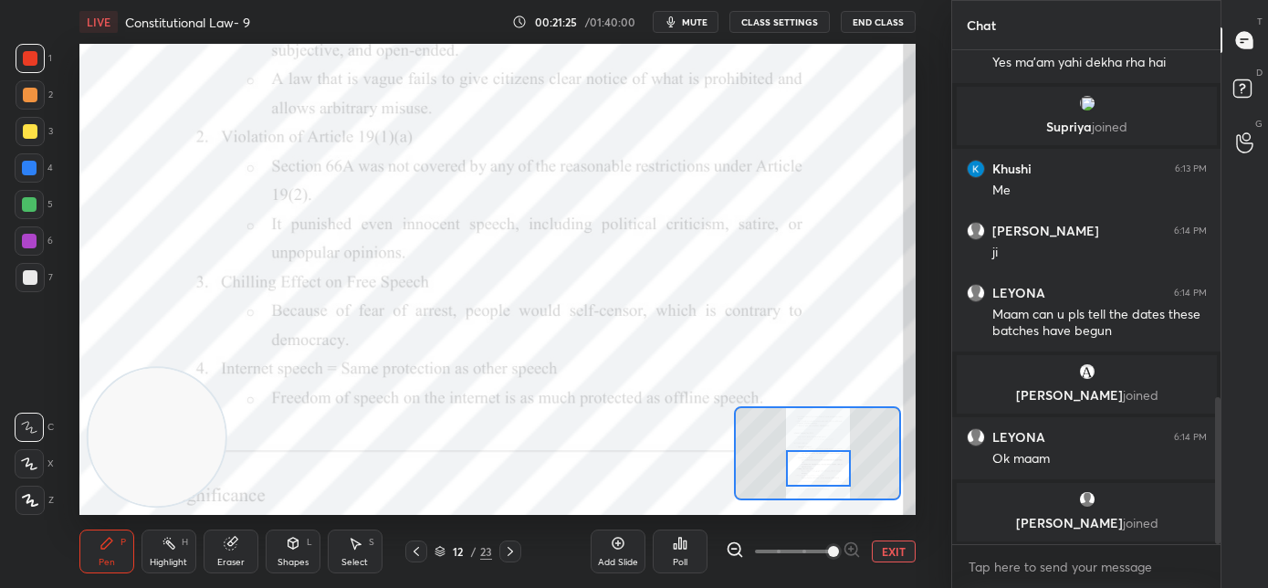
click at [822, 475] on div at bounding box center [819, 468] width 66 height 37
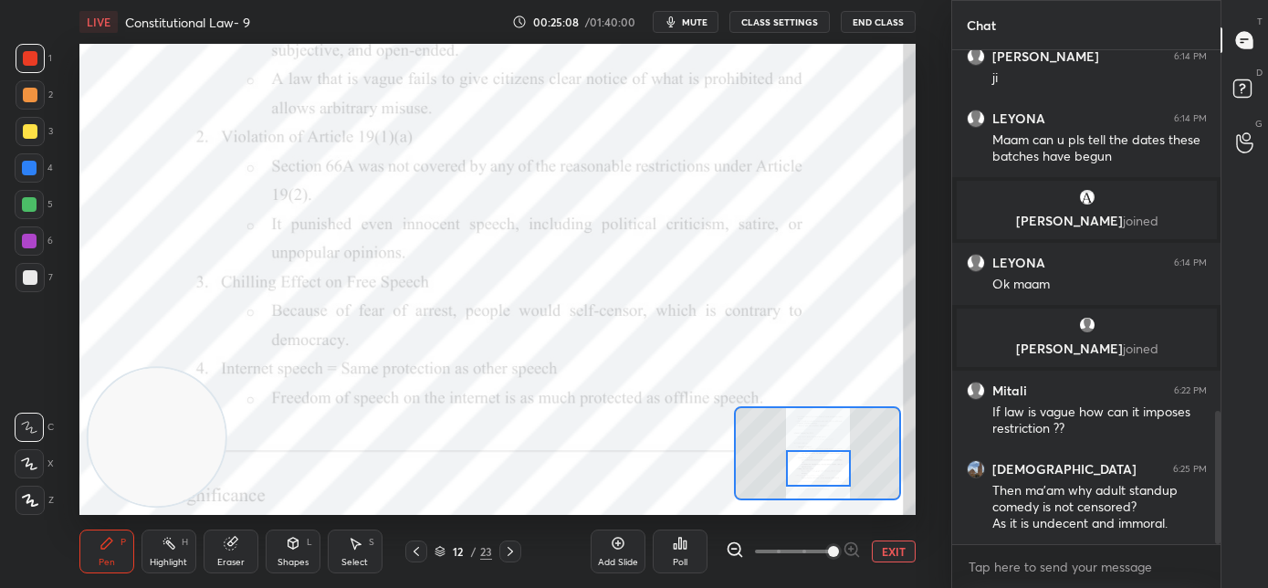
scroll to position [1397, 0]
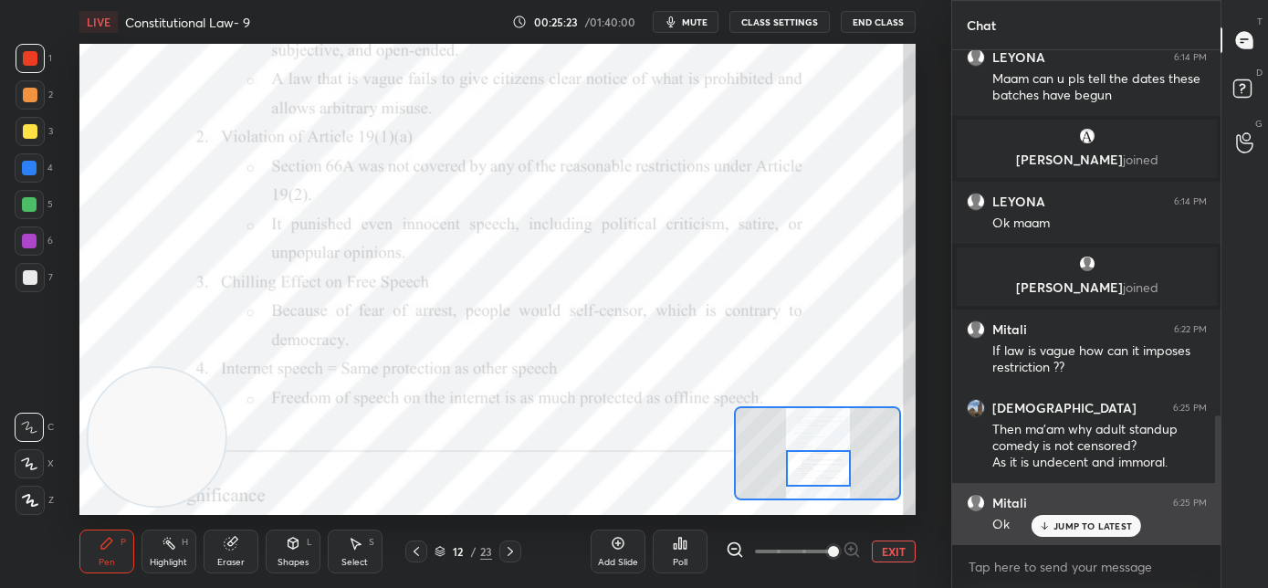
click at [1048, 526] on icon at bounding box center [1045, 525] width 12 height 11
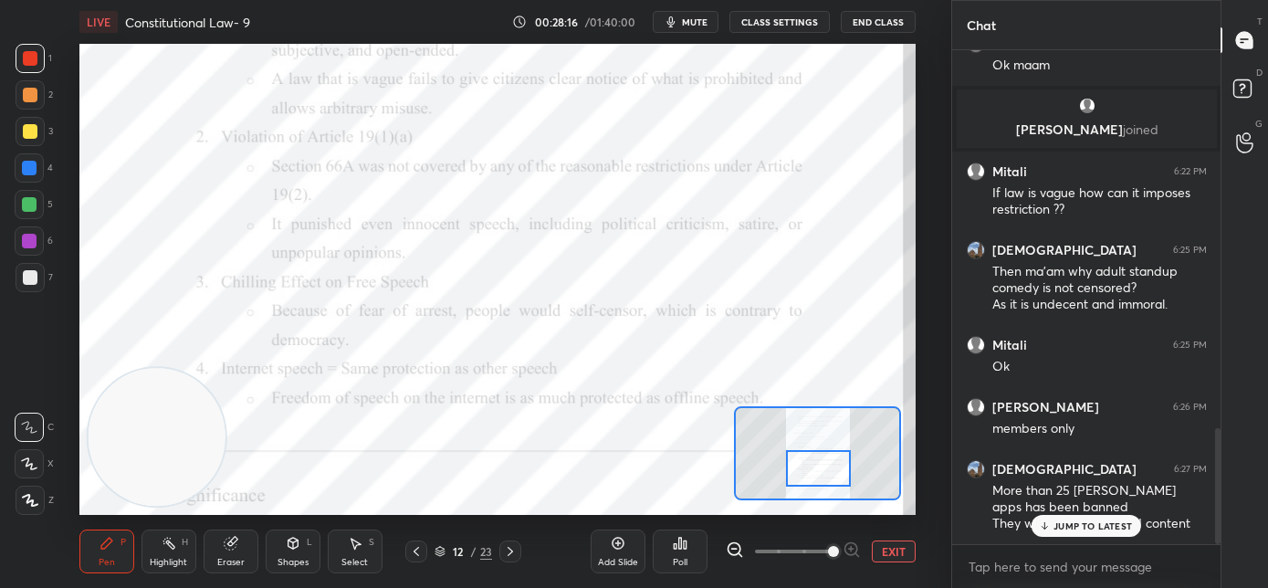
scroll to position [1616, 0]
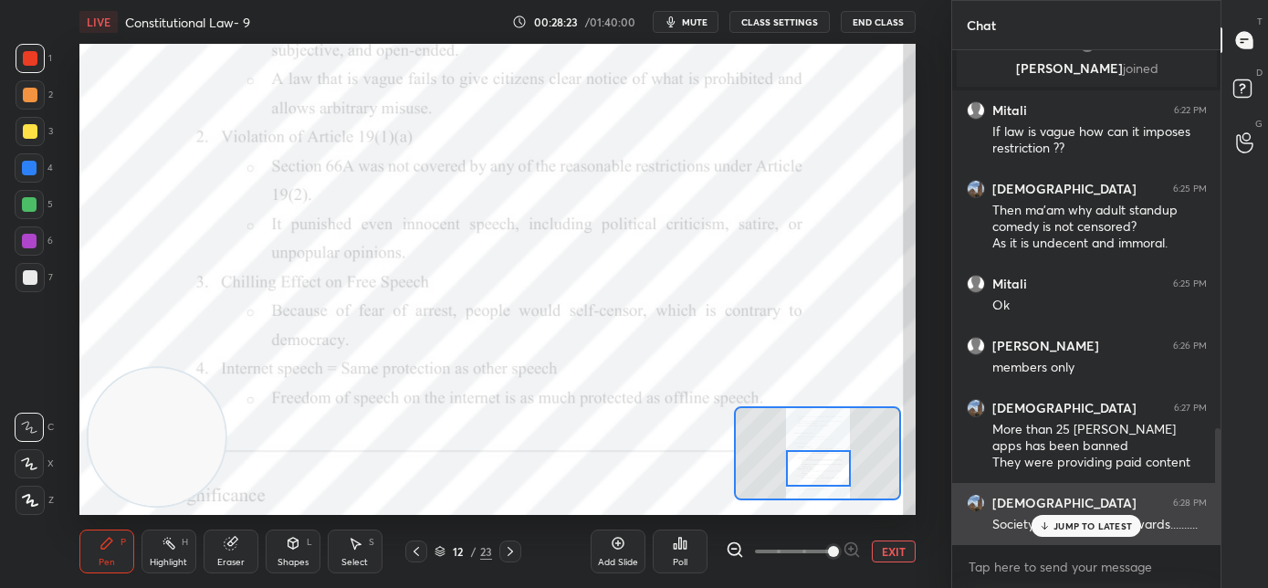
click at [1076, 528] on p "JUMP TO LATEST" at bounding box center [1093, 525] width 79 height 11
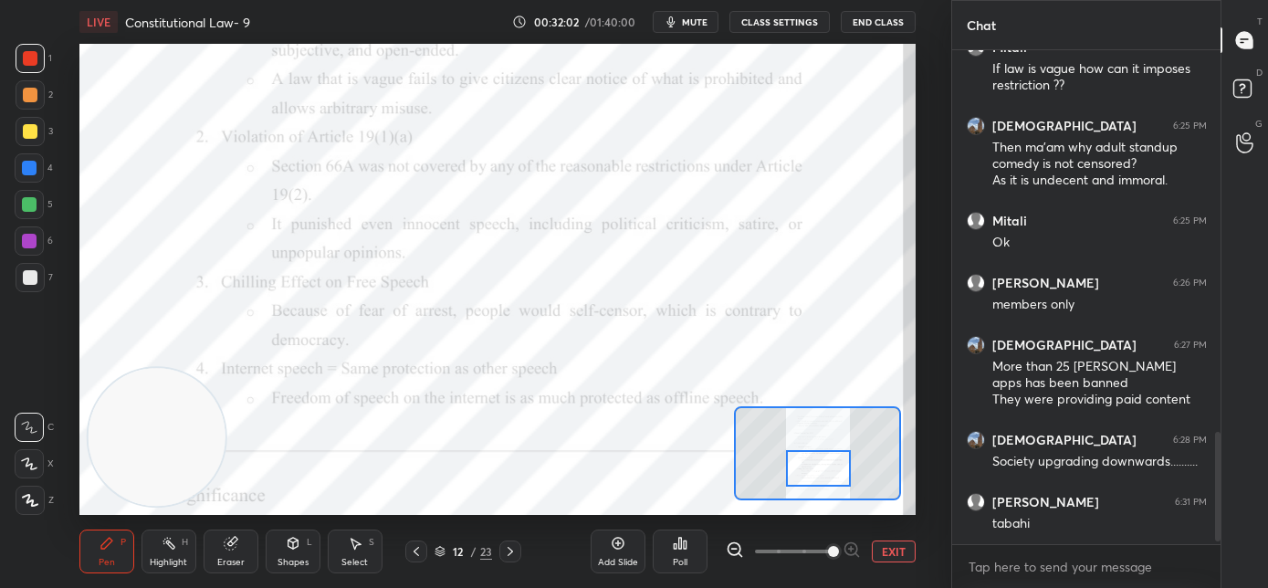
scroll to position [1740, 0]
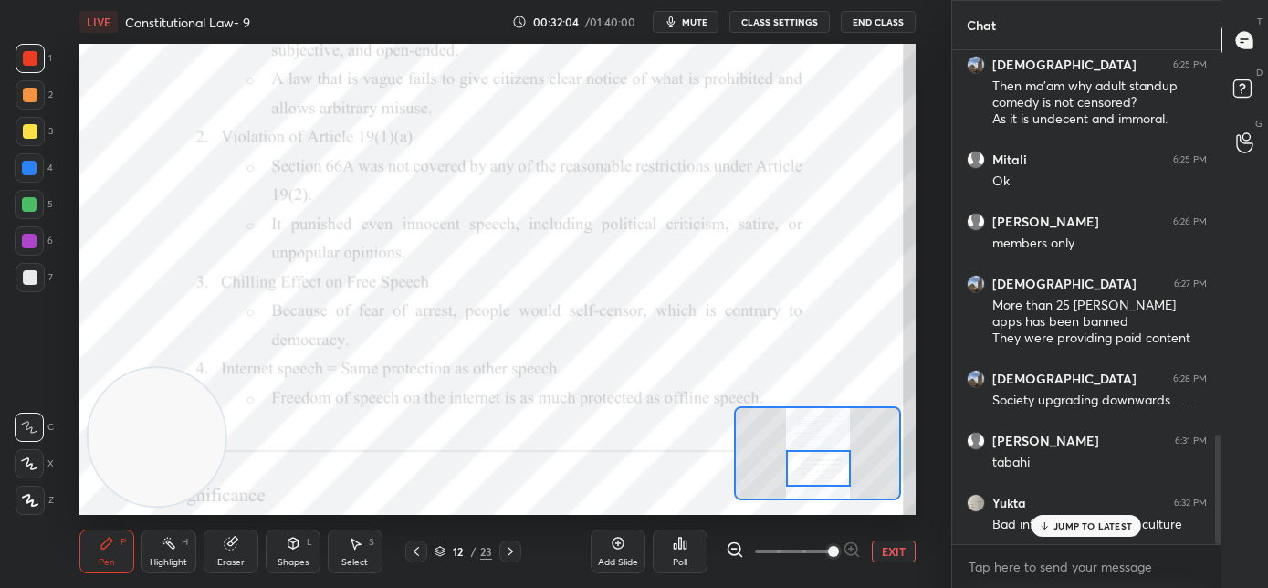
click at [1052, 530] on div "JUMP TO LATEST" at bounding box center [1087, 526] width 110 height 22
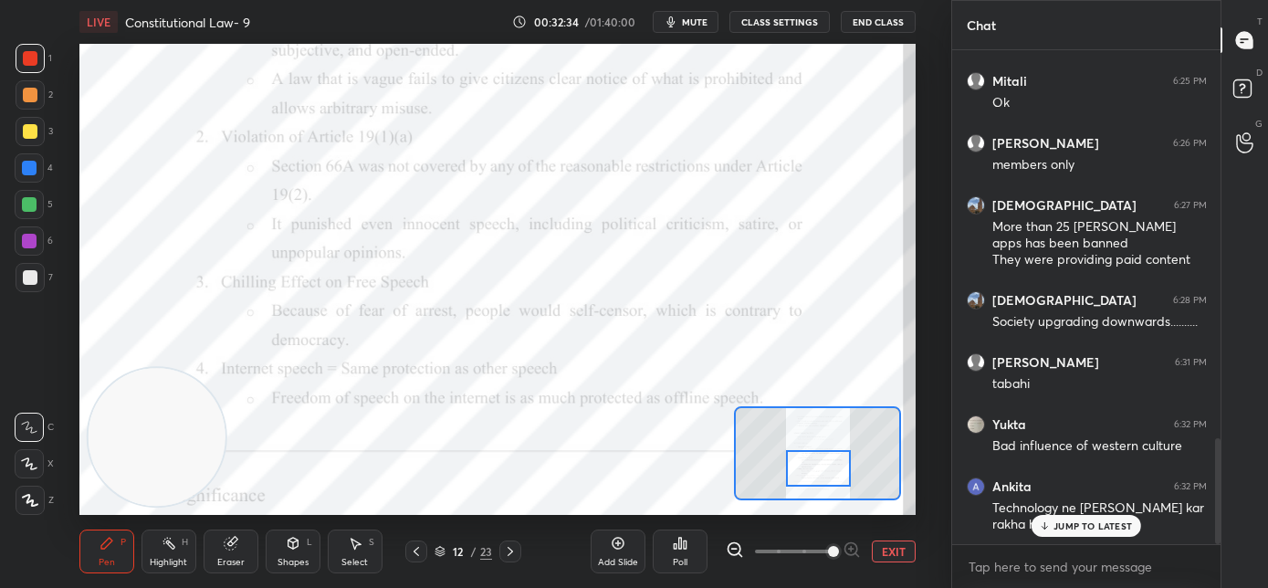
click at [1074, 523] on p "JUMP TO LATEST" at bounding box center [1093, 525] width 79 height 11
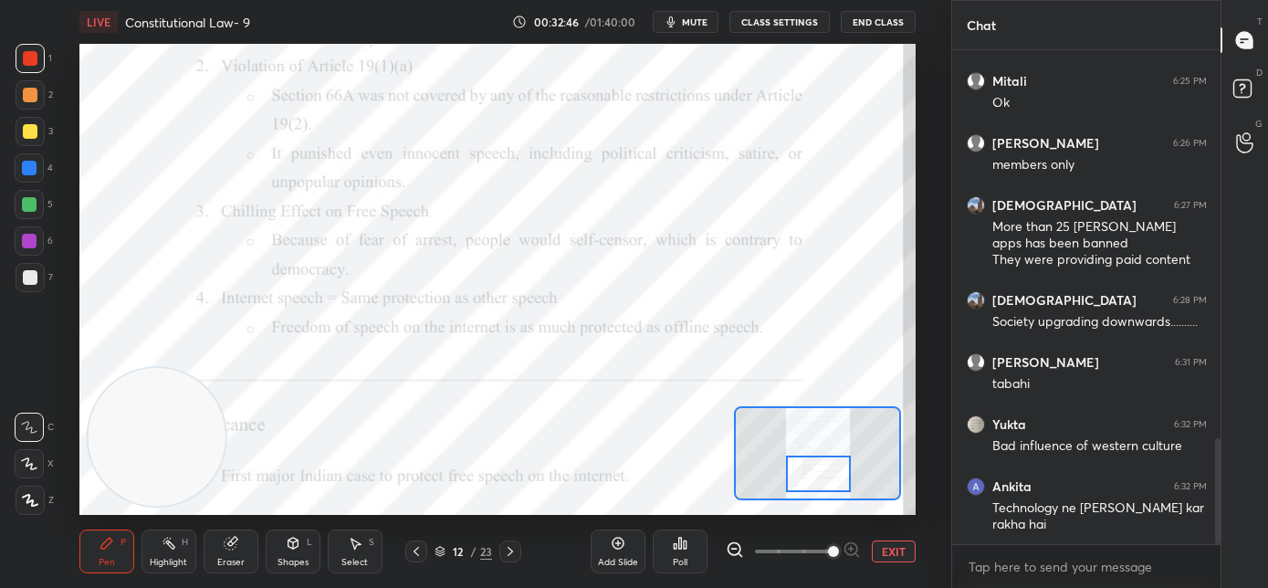
click at [811, 477] on div at bounding box center [819, 474] width 66 height 37
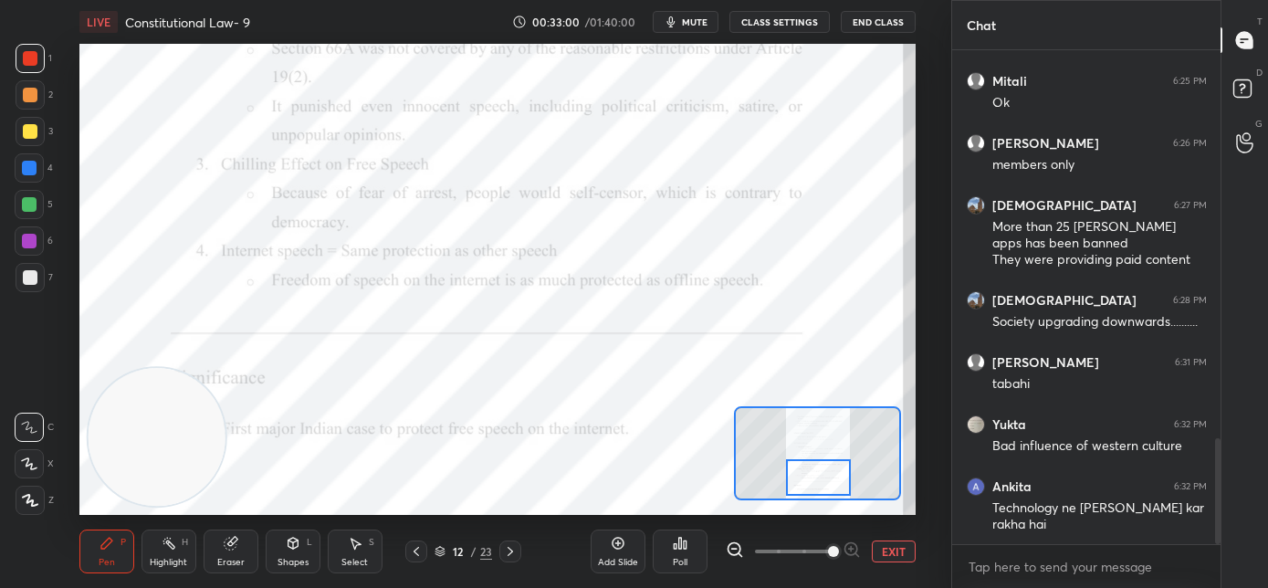
drag, startPoint x: 825, startPoint y: 467, endPoint x: 825, endPoint y: 478, distance: 11.0
click at [825, 478] on div at bounding box center [819, 477] width 66 height 37
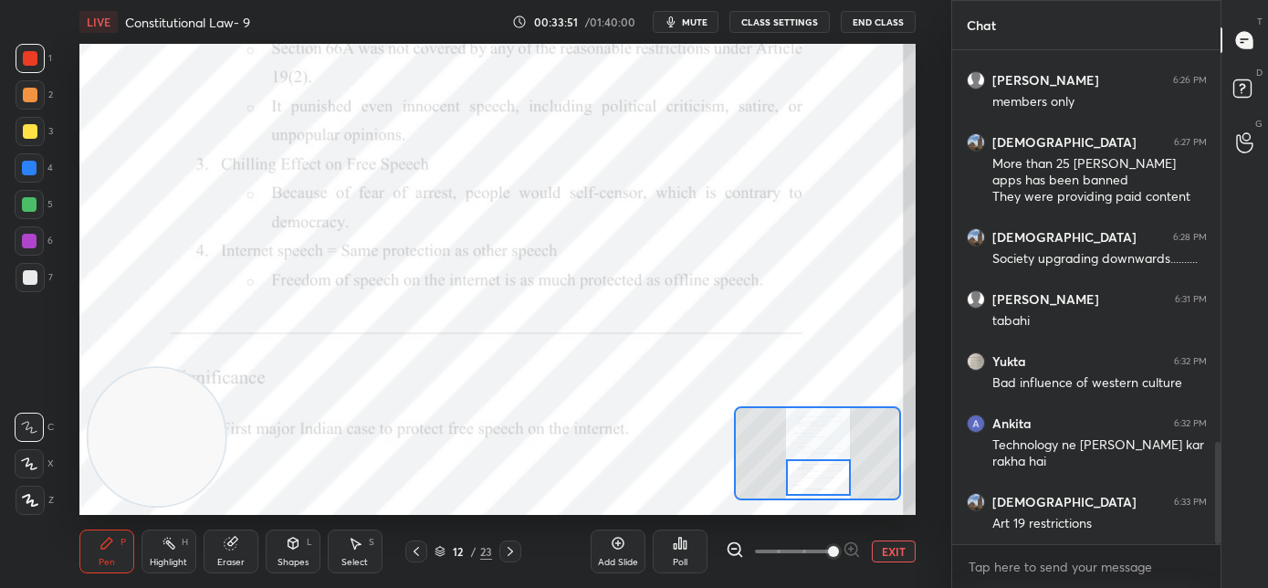
scroll to position [1948, 0]
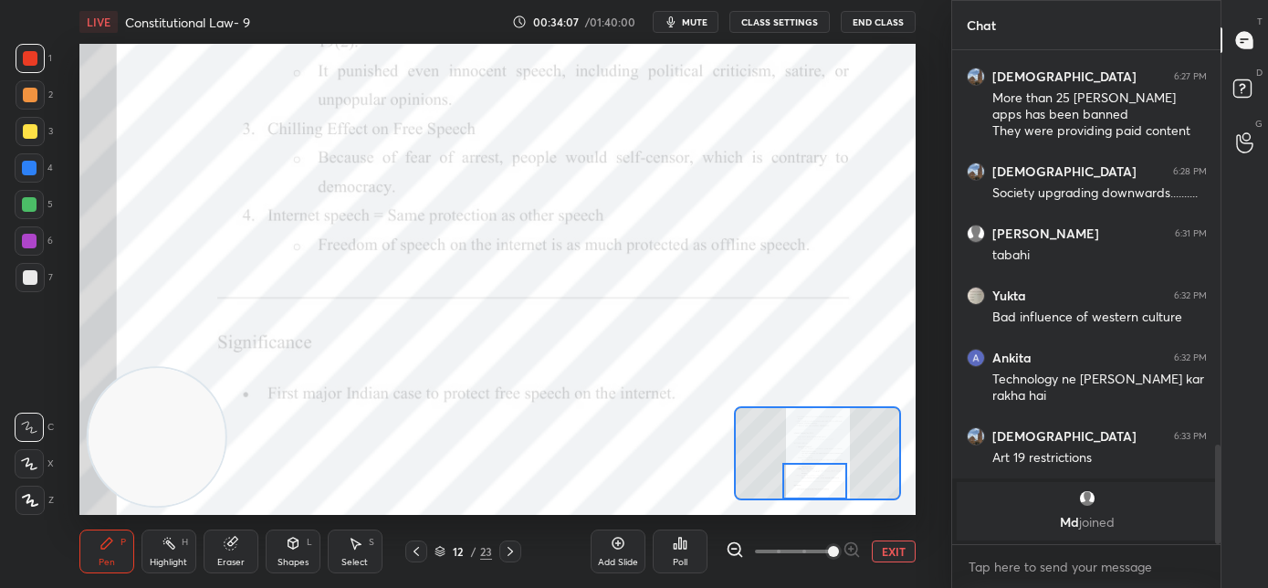
click at [823, 491] on div at bounding box center [815, 481] width 66 height 37
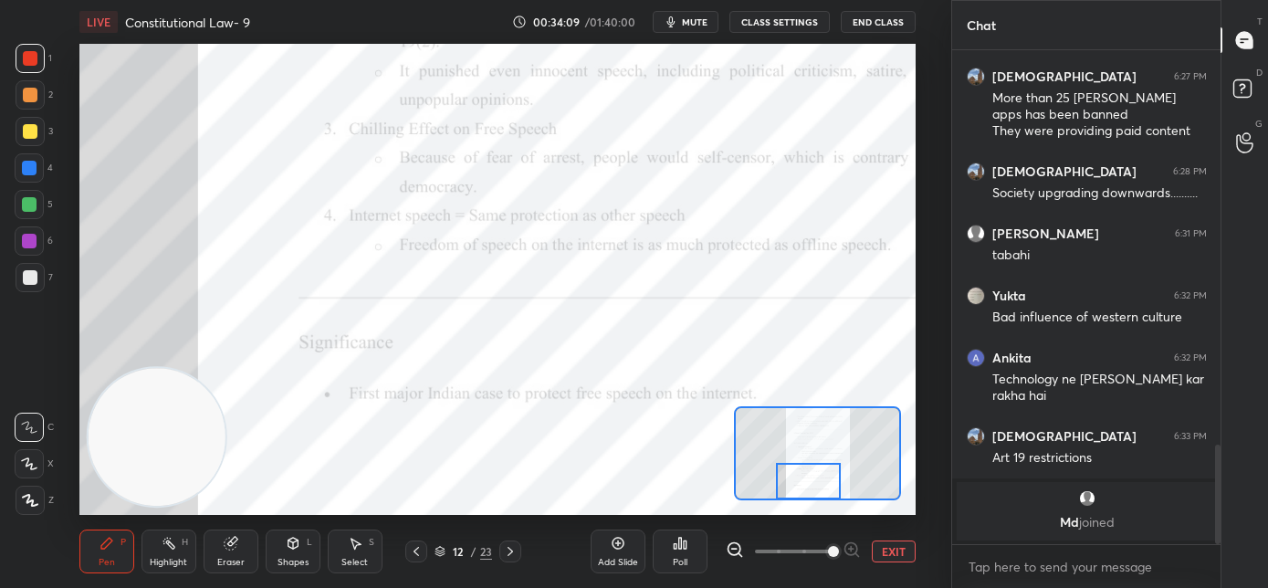
drag, startPoint x: 834, startPoint y: 482, endPoint x: 824, endPoint y: 486, distance: 9.8
click at [825, 486] on div at bounding box center [809, 481] width 66 height 37
click at [514, 557] on icon at bounding box center [510, 551] width 15 height 15
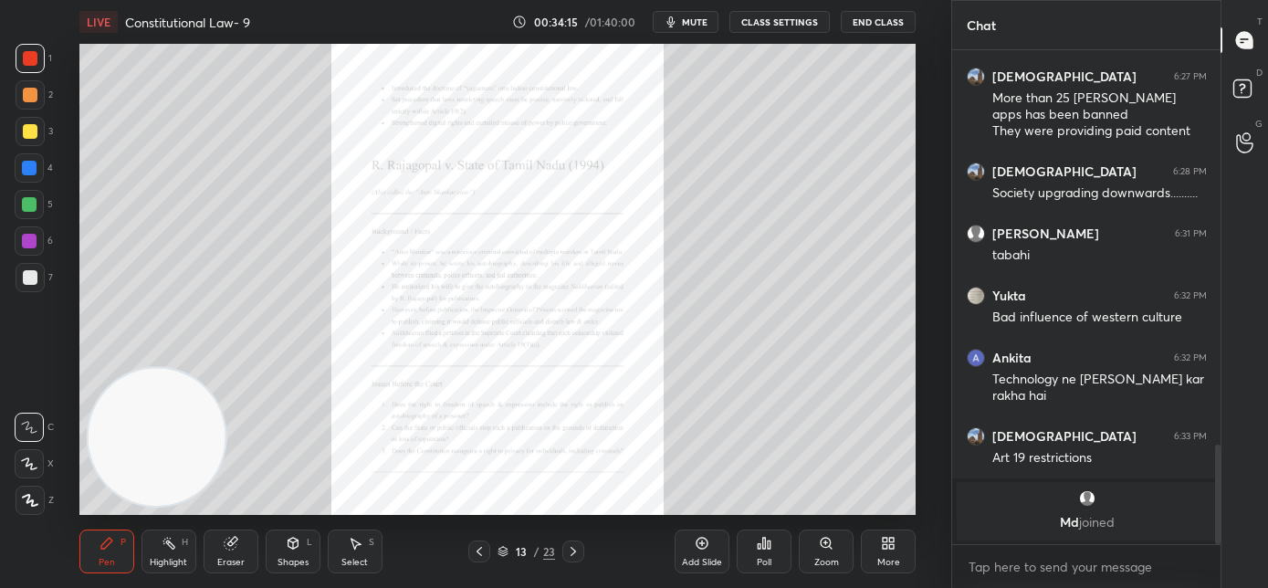
click at [825, 558] on div "Zoom" at bounding box center [826, 562] width 25 height 9
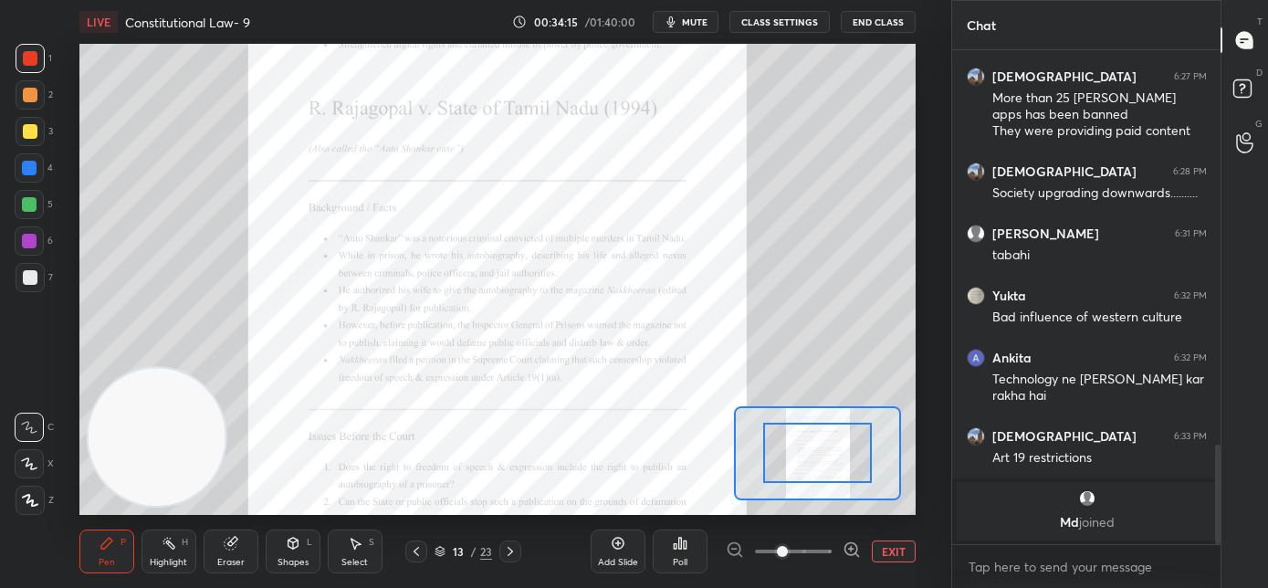
click at [827, 555] on span at bounding box center [793, 551] width 77 height 27
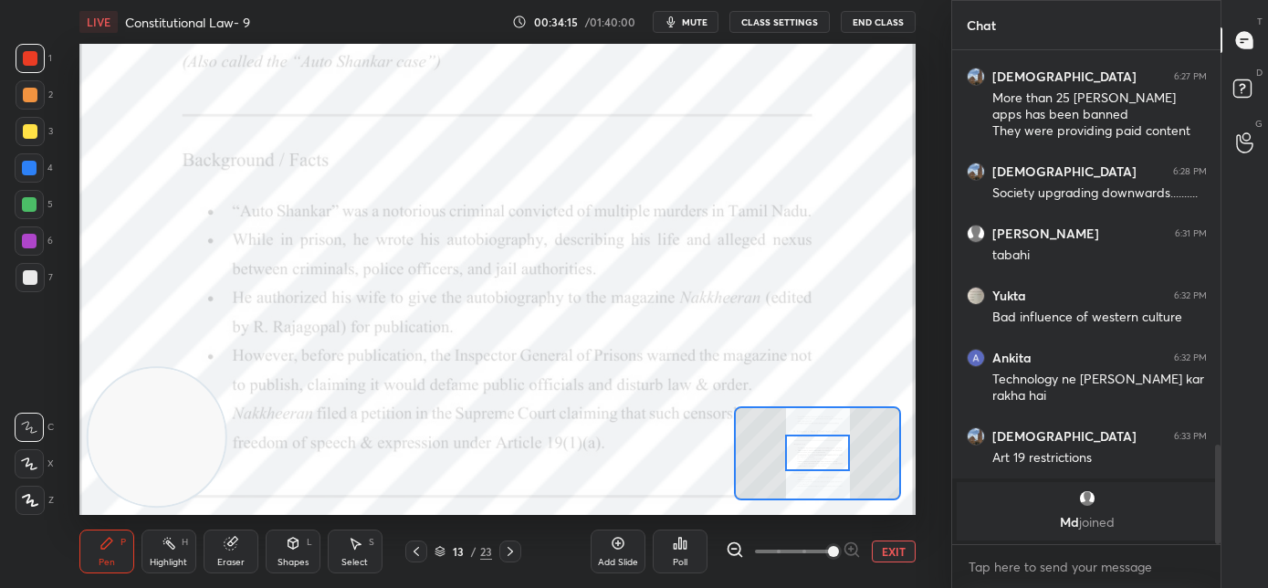
click at [828, 552] on span at bounding box center [833, 551] width 11 height 11
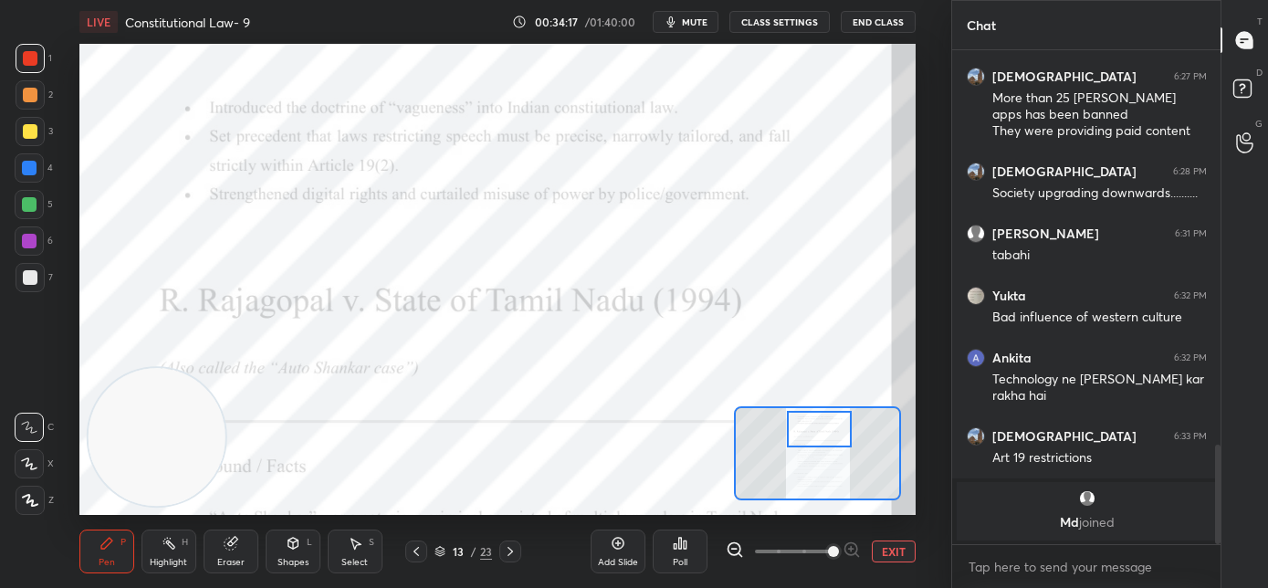
click at [813, 432] on div at bounding box center [820, 429] width 66 height 37
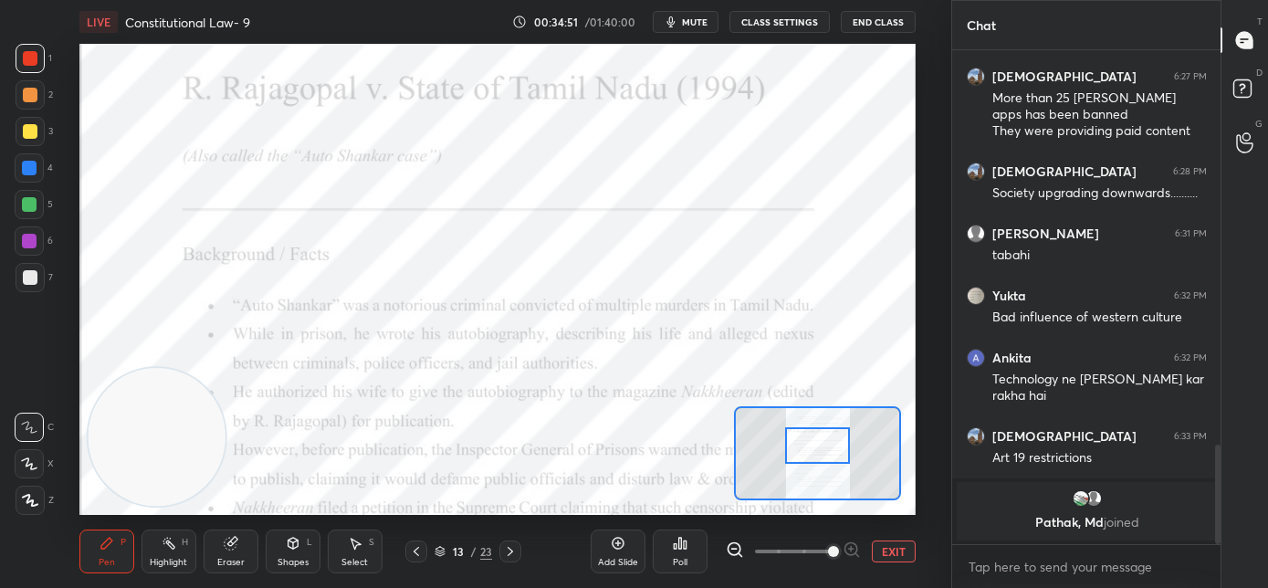
drag, startPoint x: 808, startPoint y: 428, endPoint x: 806, endPoint y: 443, distance: 14.7
click at [806, 443] on div at bounding box center [818, 445] width 66 height 37
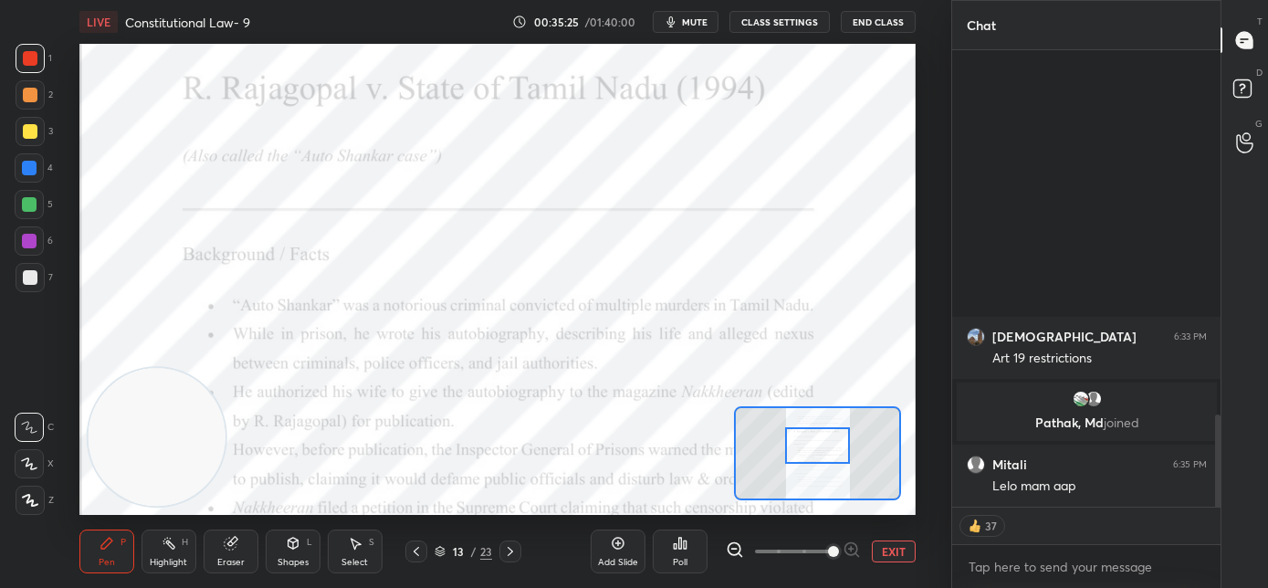
scroll to position [1782, 0]
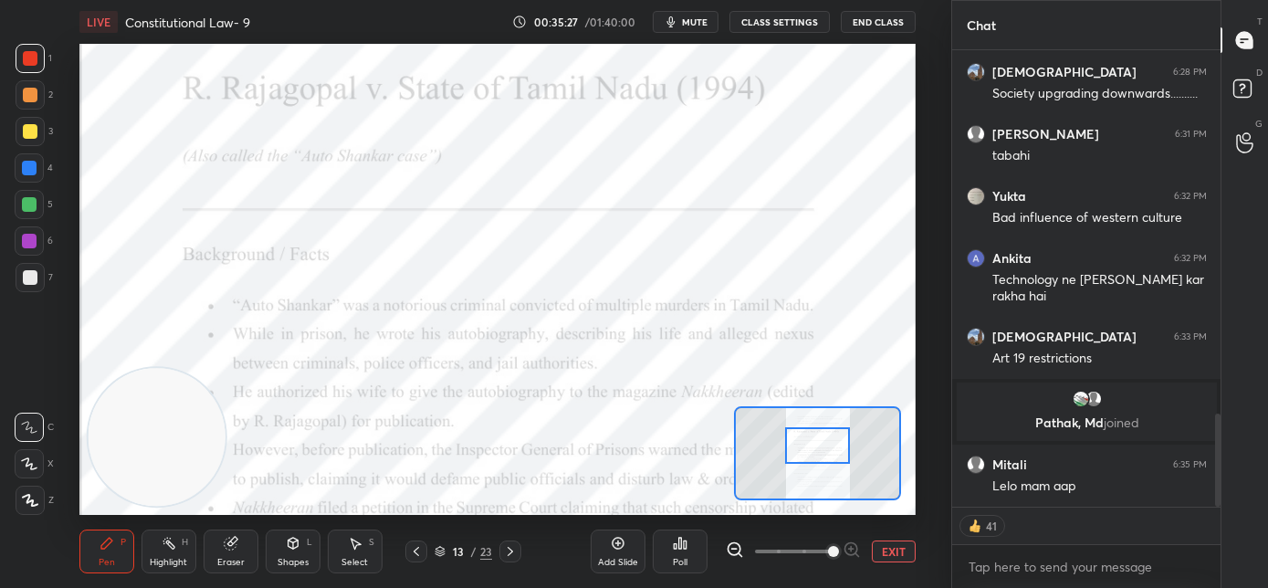
drag, startPoint x: 31, startPoint y: 170, endPoint x: 59, endPoint y: 179, distance: 29.7
click at [34, 170] on div at bounding box center [29, 168] width 15 height 15
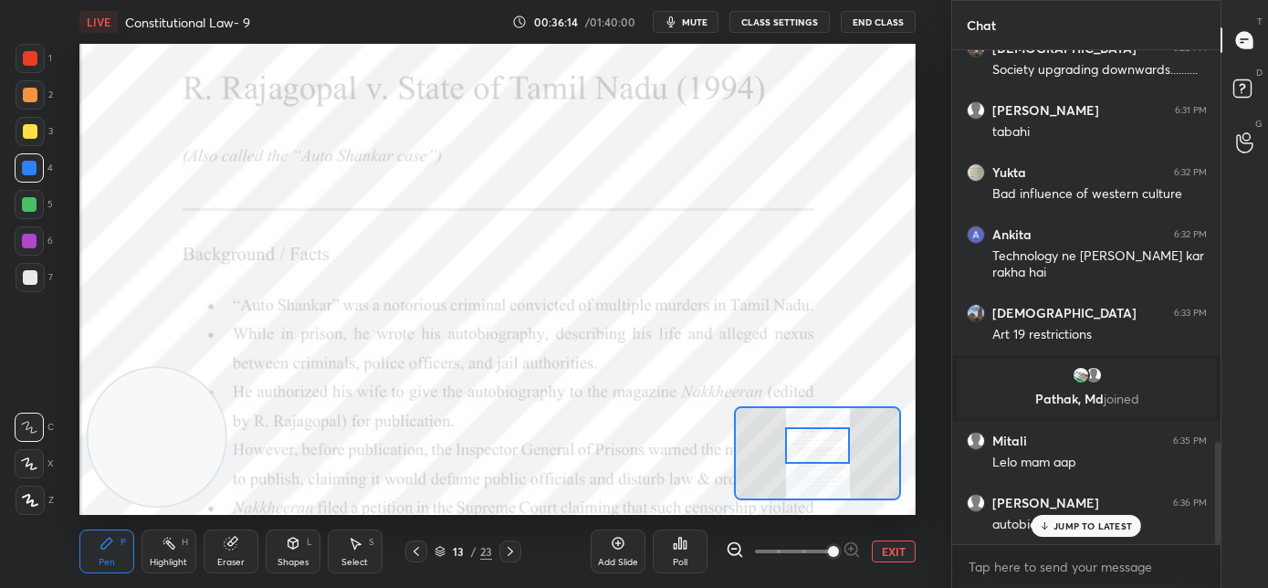
scroll to position [1885, 0]
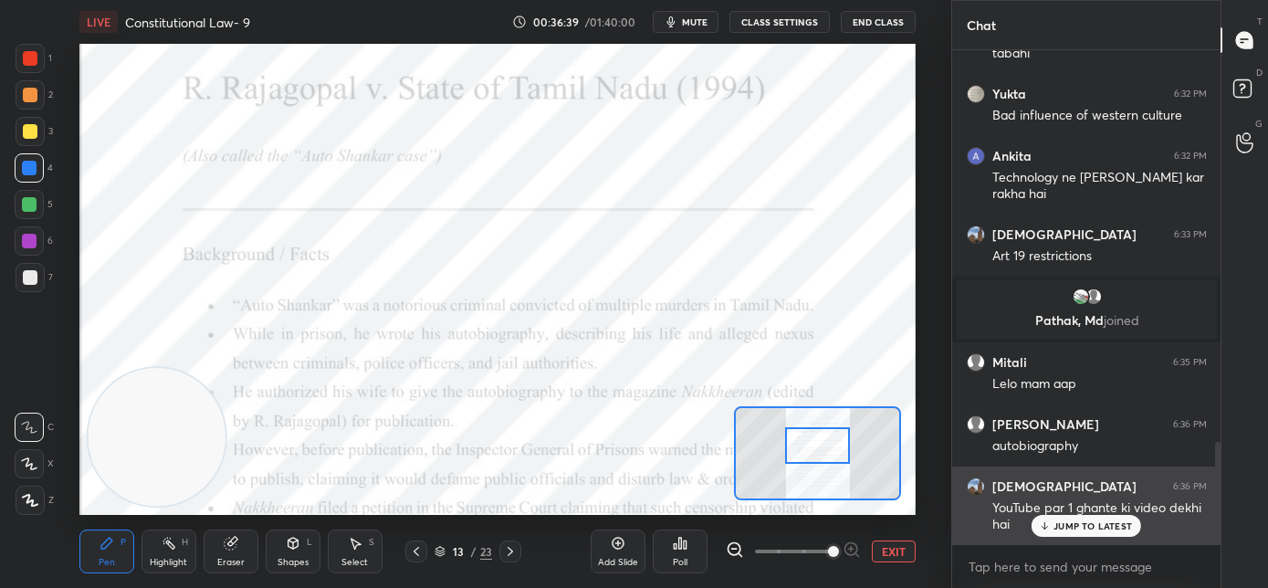
click at [1050, 528] on icon at bounding box center [1045, 525] width 12 height 11
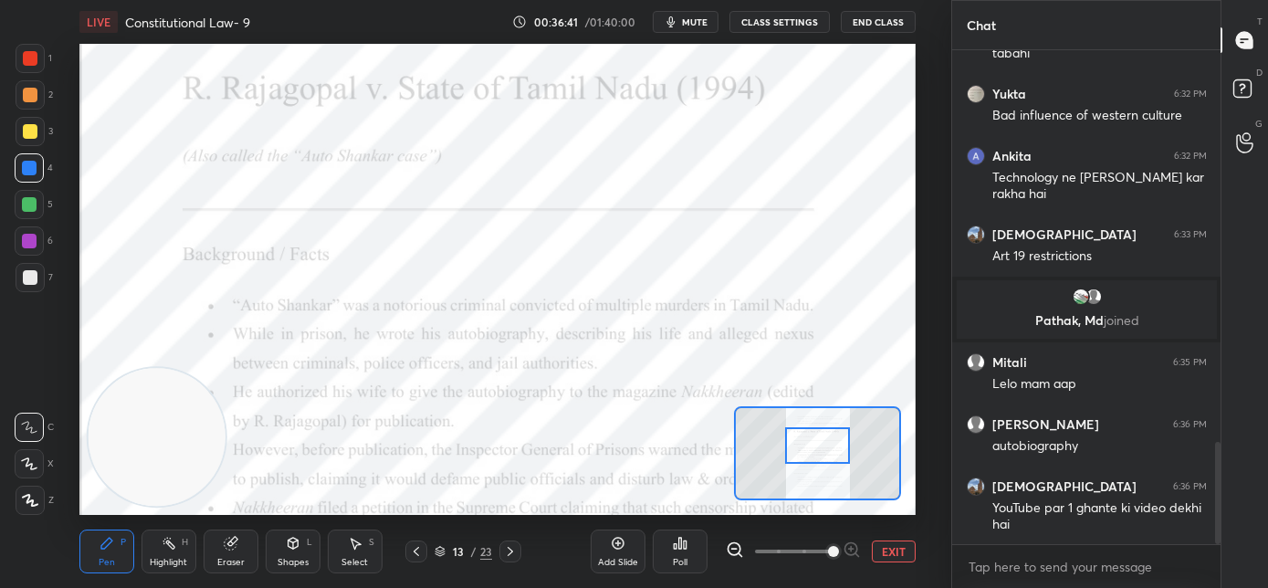
scroll to position [1904, 0]
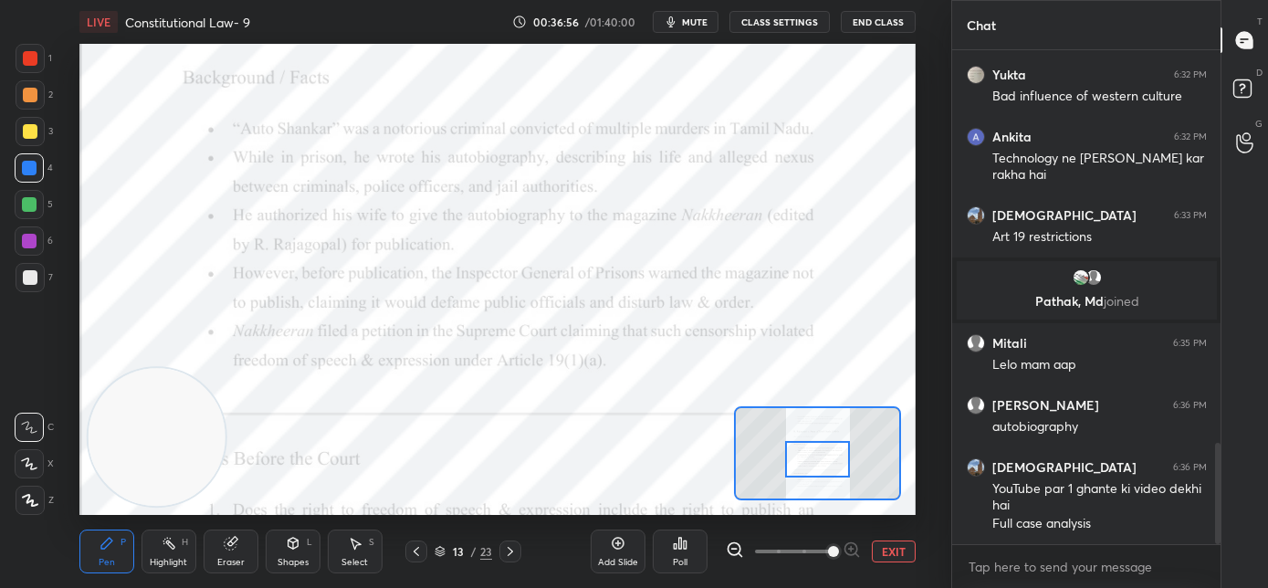
click at [818, 469] on div at bounding box center [818, 459] width 66 height 37
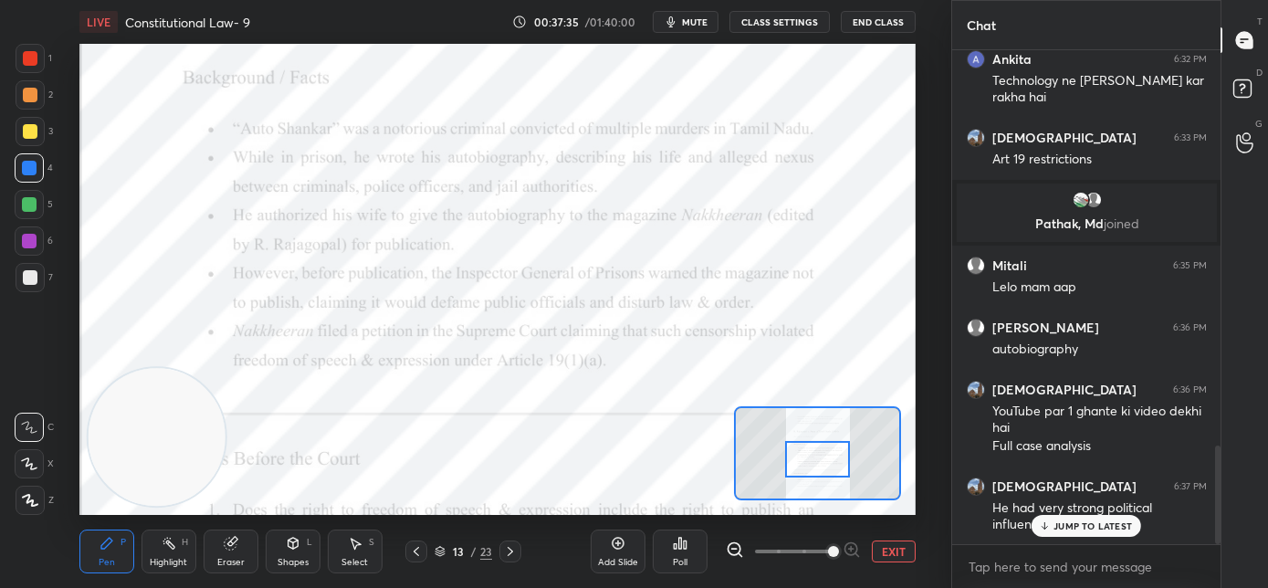
click at [1049, 530] on icon at bounding box center [1045, 525] width 12 height 11
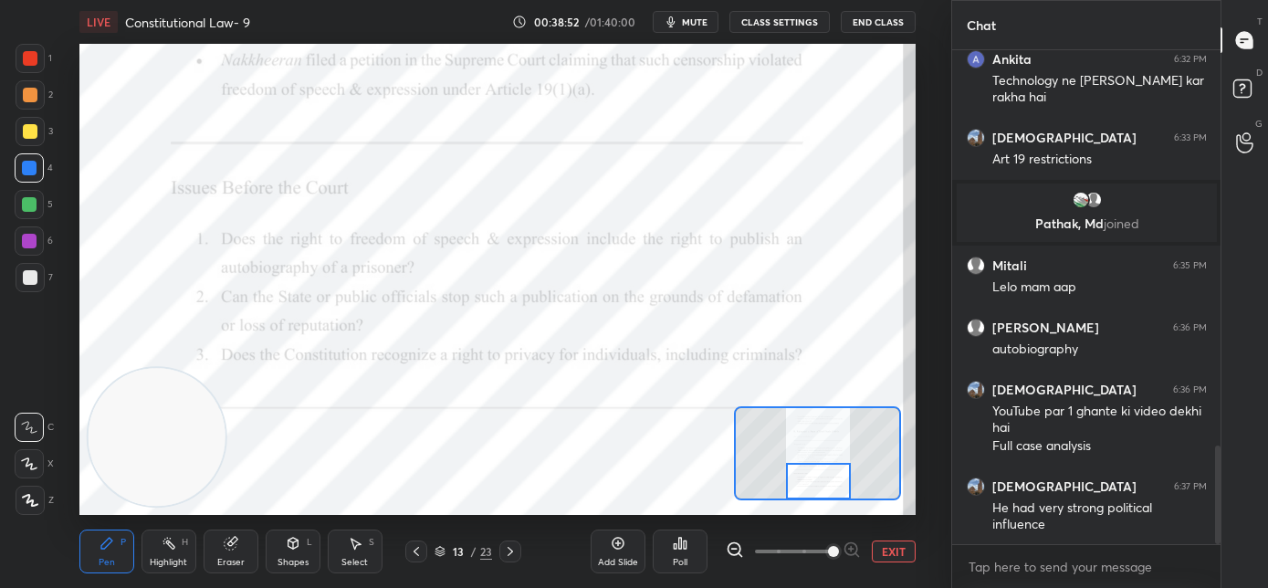
drag, startPoint x: 823, startPoint y: 463, endPoint x: 824, endPoint y: 489, distance: 26.5
click at [824, 489] on div at bounding box center [819, 481] width 66 height 37
click at [509, 550] on icon at bounding box center [510, 551] width 15 height 15
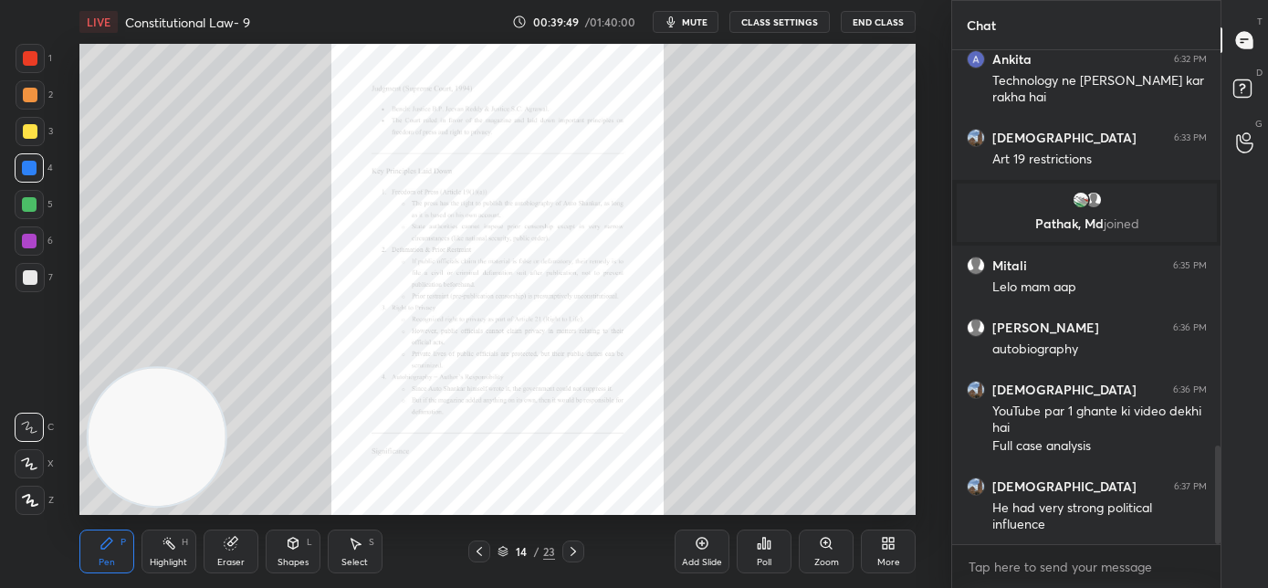
click at [826, 550] on div "Zoom" at bounding box center [826, 552] width 55 height 44
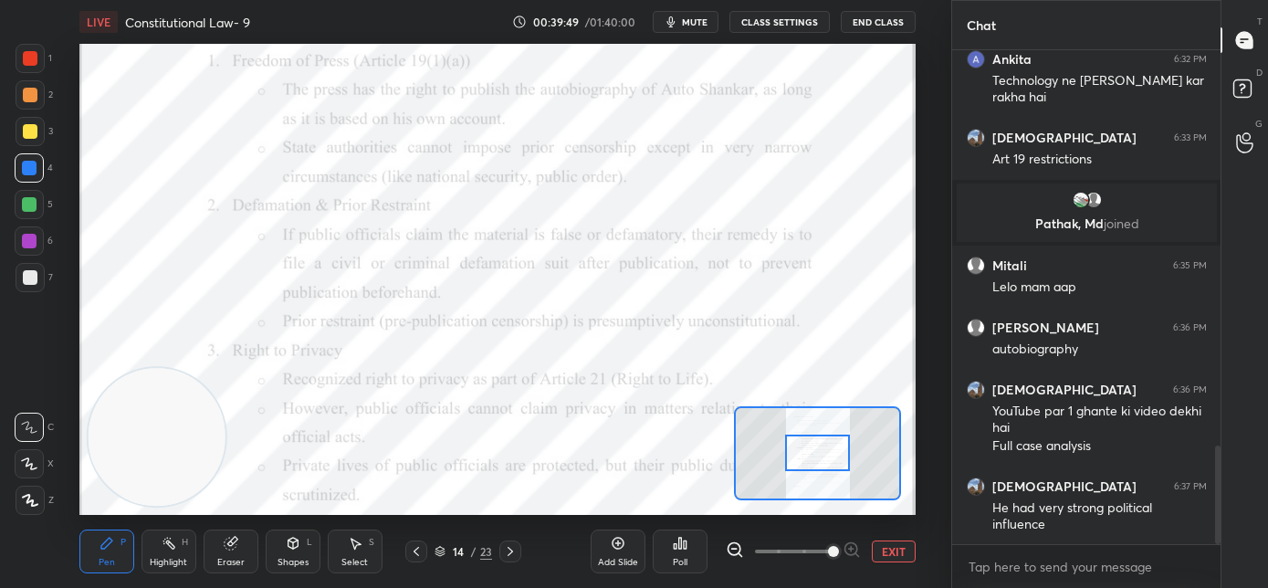
click at [828, 550] on span at bounding box center [833, 551] width 11 height 11
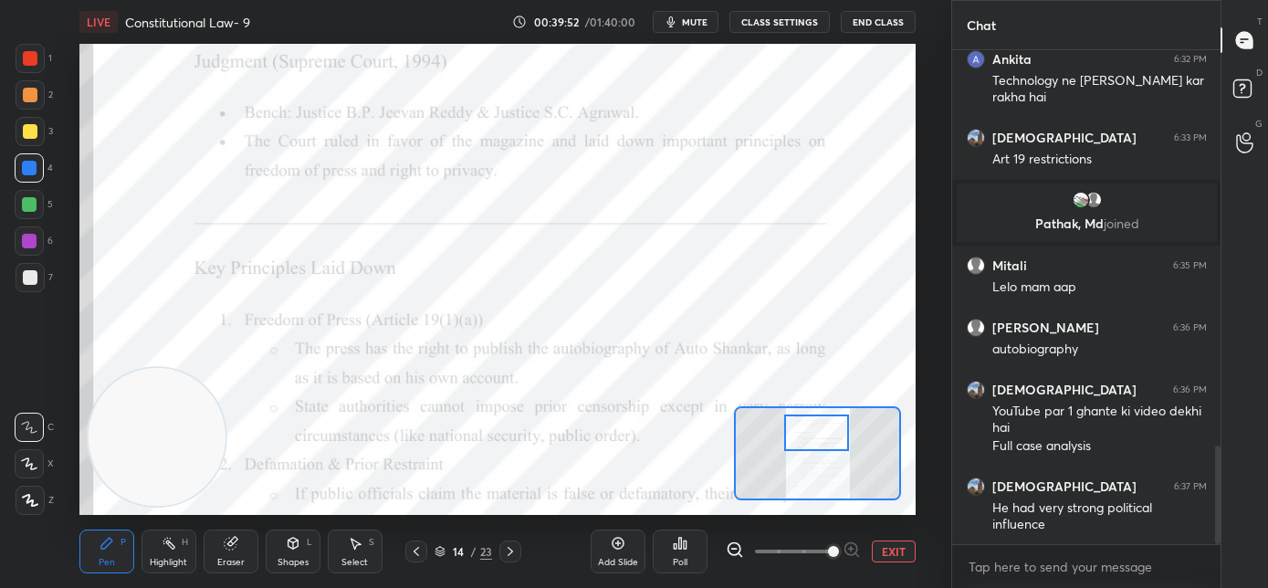
drag, startPoint x: 808, startPoint y: 446, endPoint x: 807, endPoint y: 425, distance: 20.1
click at [807, 425] on div at bounding box center [817, 433] width 66 height 37
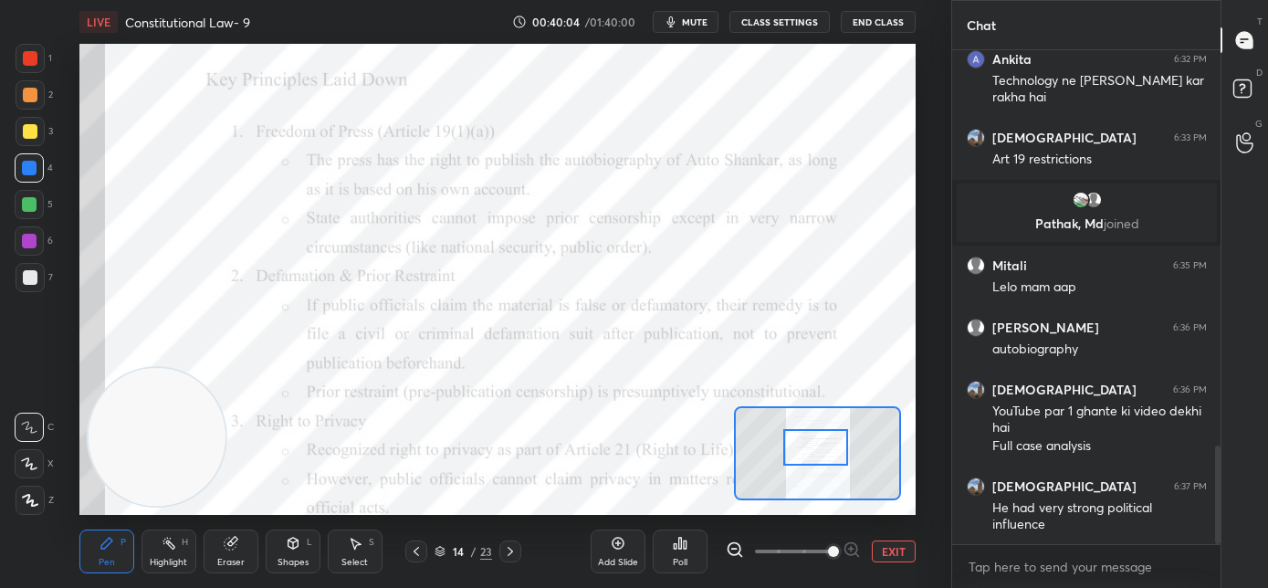
click at [817, 447] on div at bounding box center [816, 447] width 66 height 37
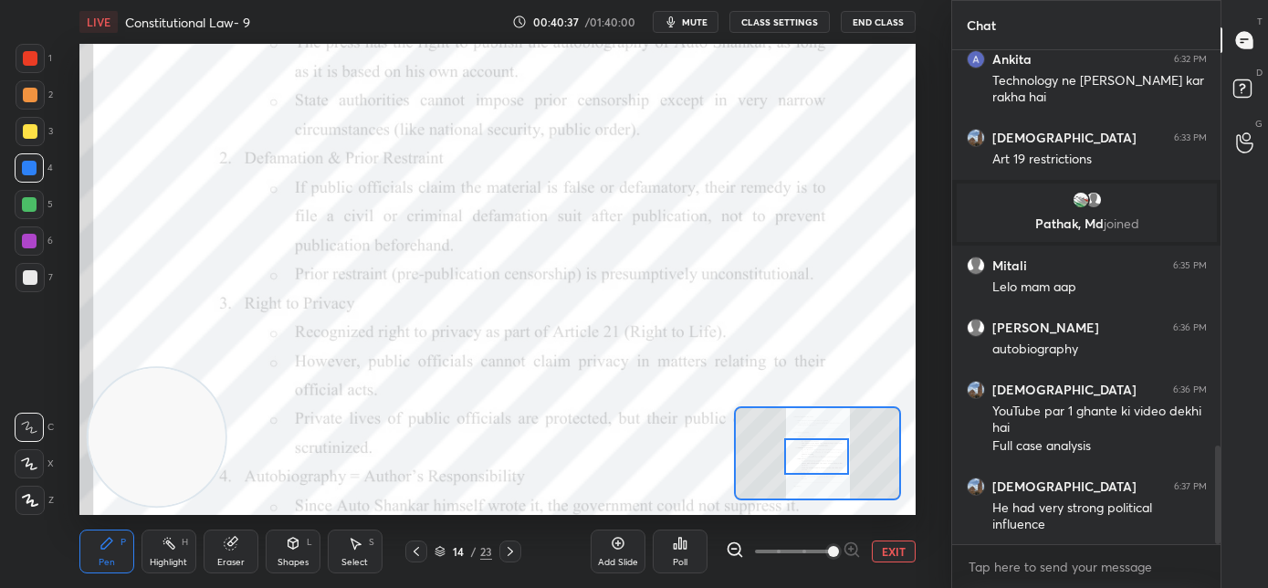
drag, startPoint x: 822, startPoint y: 446, endPoint x: 823, endPoint y: 455, distance: 9.2
click at [823, 455] on div at bounding box center [817, 456] width 66 height 37
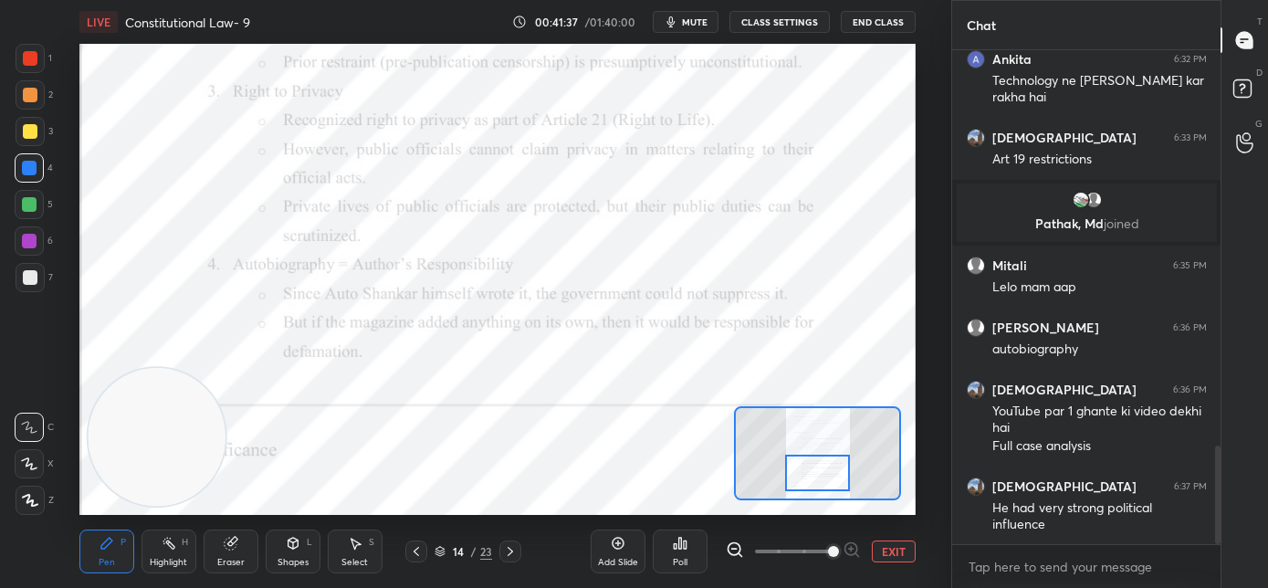
click at [824, 475] on div at bounding box center [818, 473] width 66 height 37
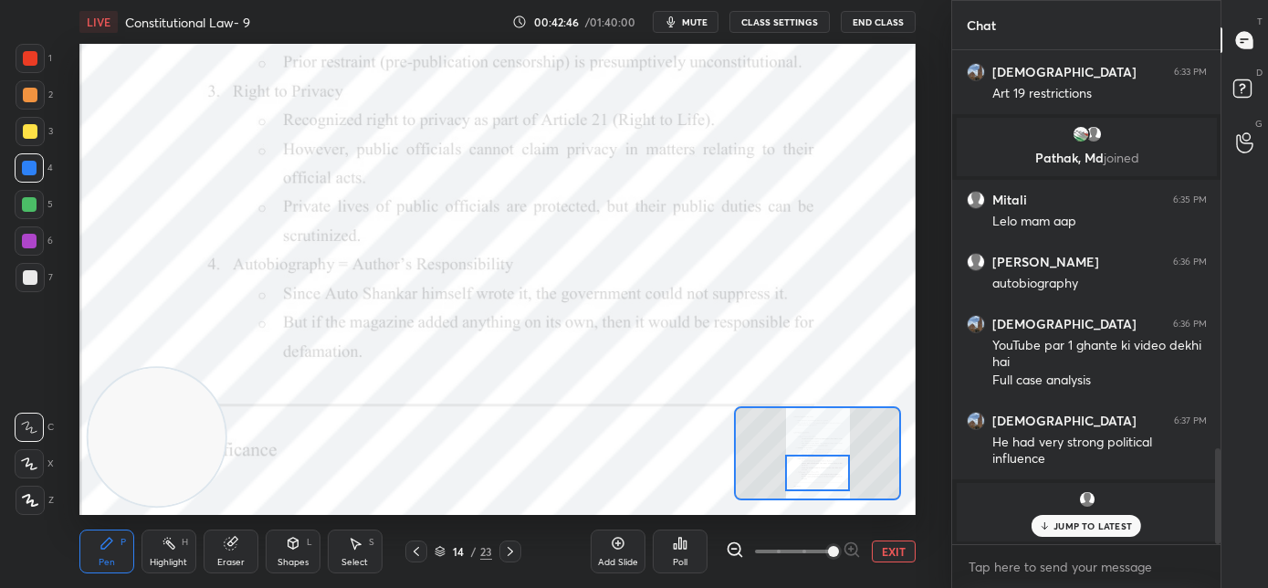
click at [1044, 523] on icon at bounding box center [1045, 525] width 12 height 11
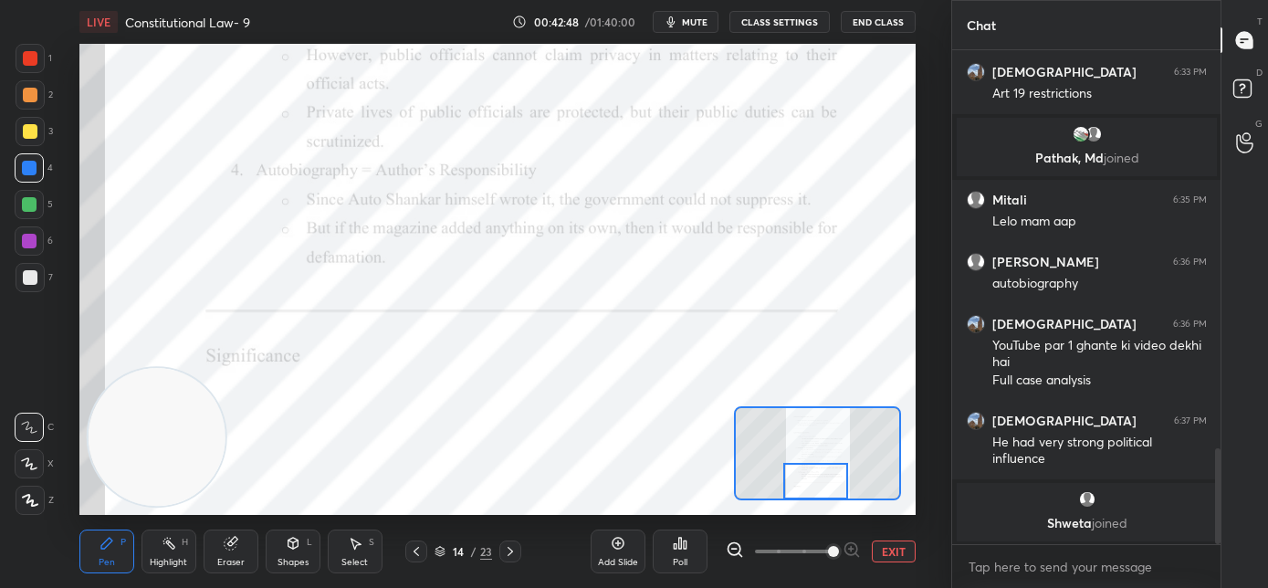
click at [803, 488] on div at bounding box center [816, 481] width 66 height 37
click at [509, 552] on icon at bounding box center [510, 551] width 15 height 15
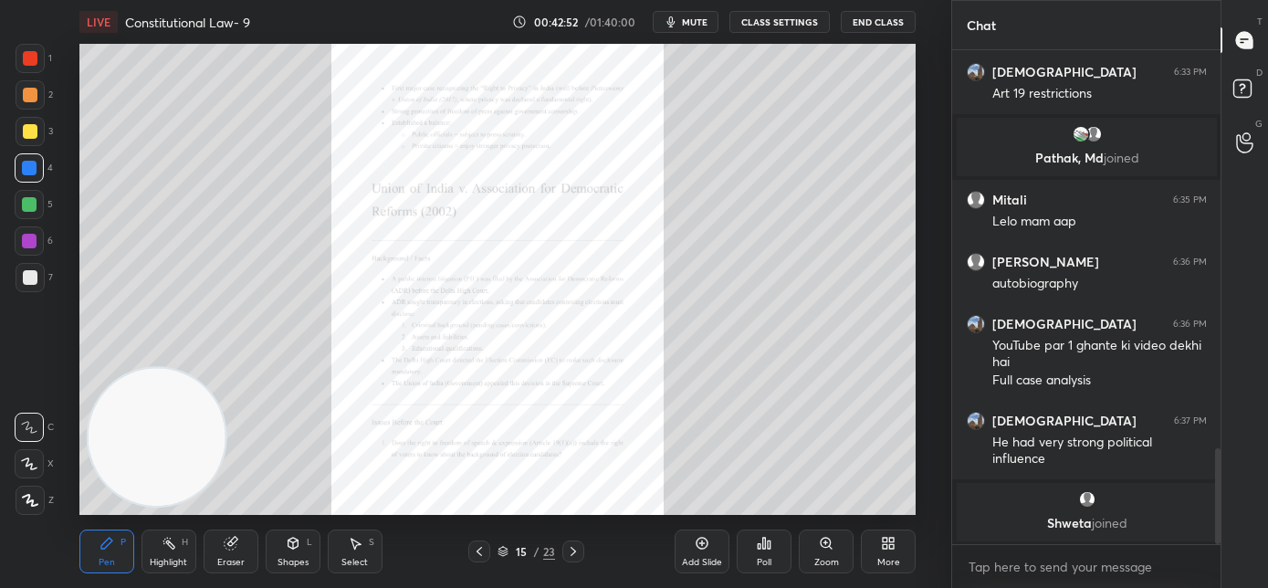
click at [819, 554] on div "Zoom" at bounding box center [826, 552] width 55 height 44
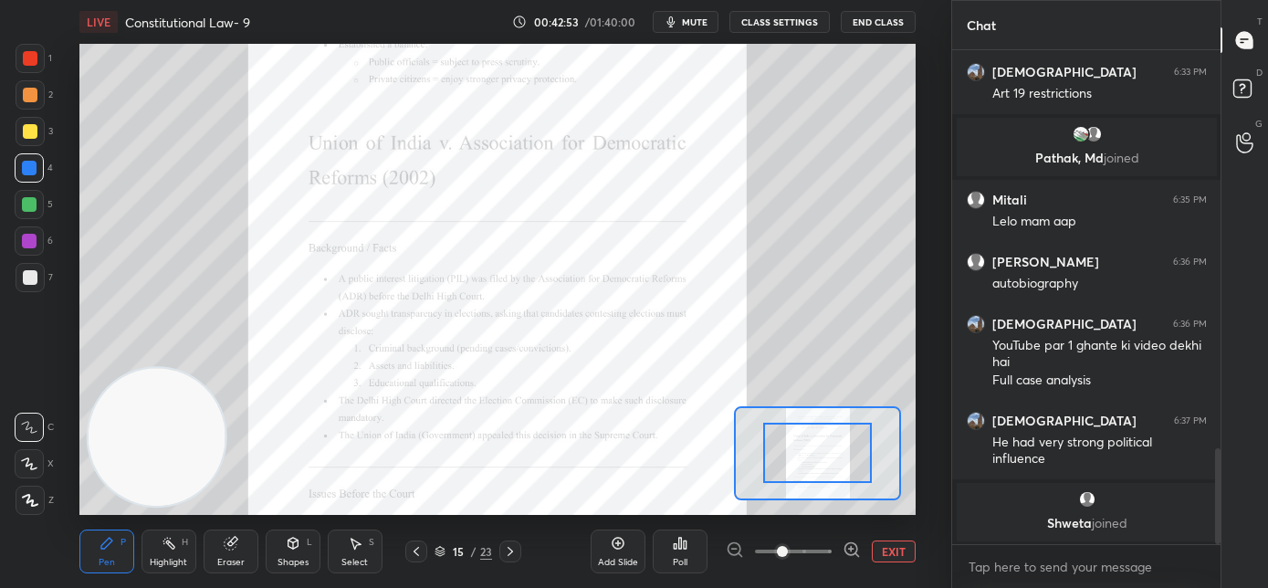
click at [827, 545] on span at bounding box center [793, 551] width 77 height 27
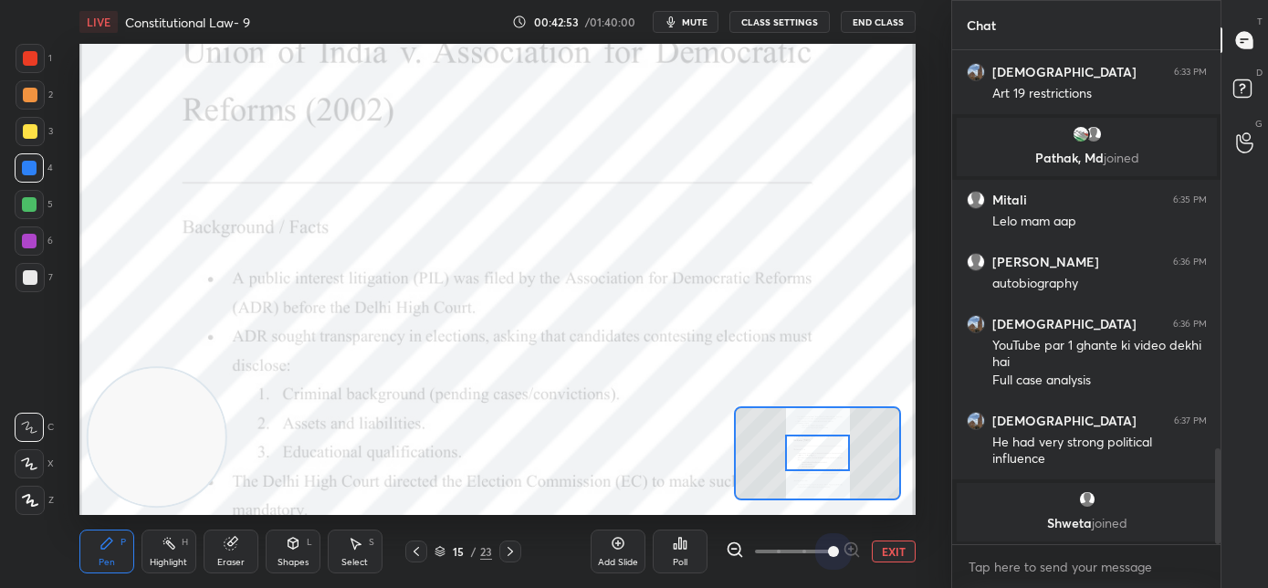
drag, startPoint x: 829, startPoint y: 547, endPoint x: 838, endPoint y: 469, distance: 78.1
click at [829, 546] on span at bounding box center [833, 551] width 11 height 11
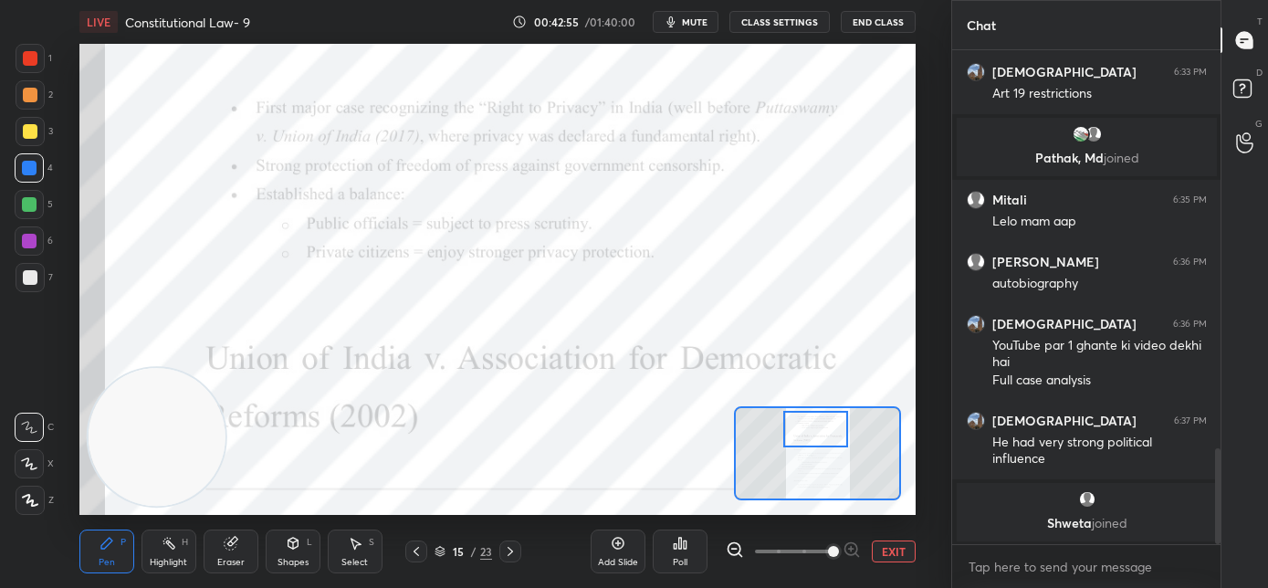
drag, startPoint x: 820, startPoint y: 453, endPoint x: 818, endPoint y: 429, distance: 23.8
click at [818, 429] on div at bounding box center [816, 429] width 66 height 37
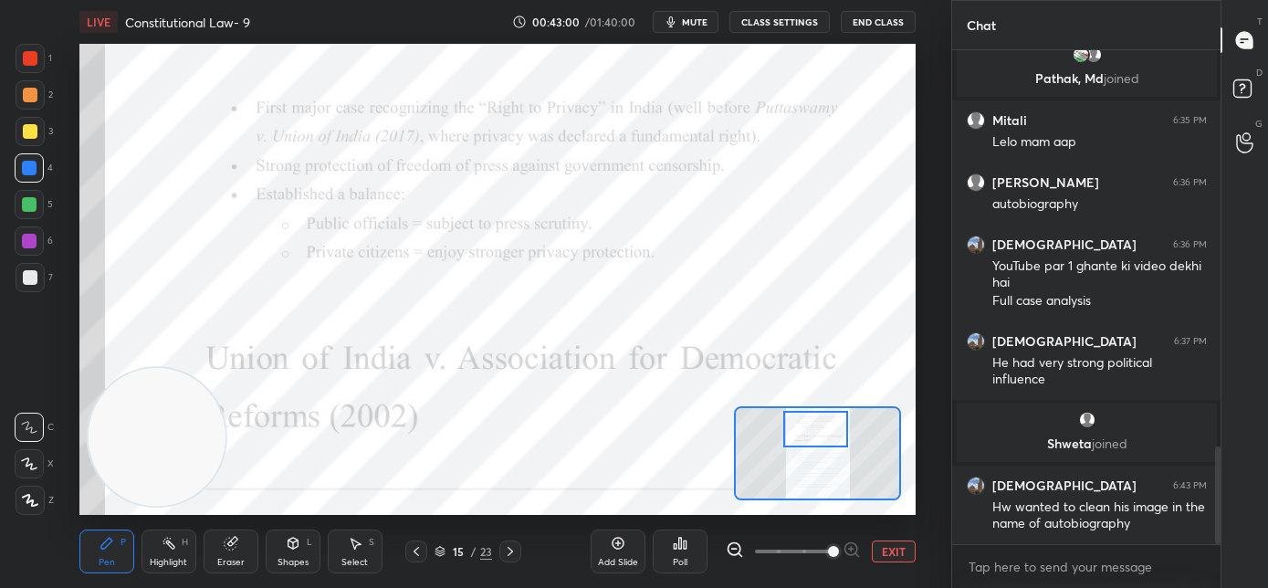
scroll to position [2003, 0]
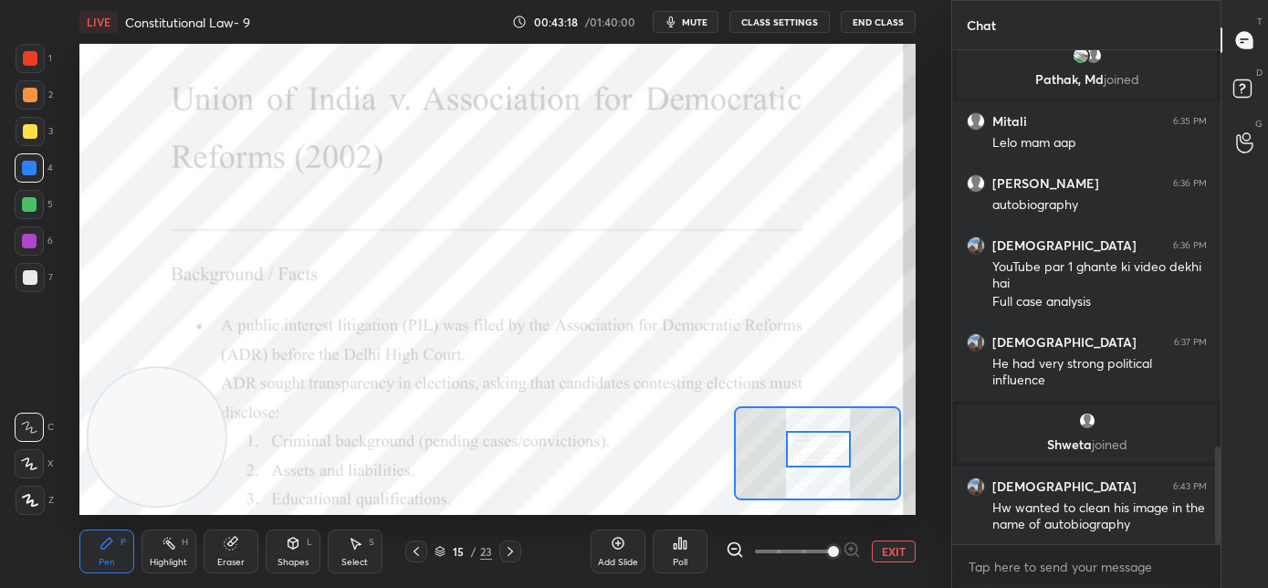
drag, startPoint x: 824, startPoint y: 433, endPoint x: 826, endPoint y: 453, distance: 20.3
click at [826, 453] on div at bounding box center [819, 449] width 66 height 37
click at [694, 21] on span "mute" at bounding box center [695, 22] width 26 height 13
click at [688, 26] on span "unmute" at bounding box center [693, 22] width 39 height 13
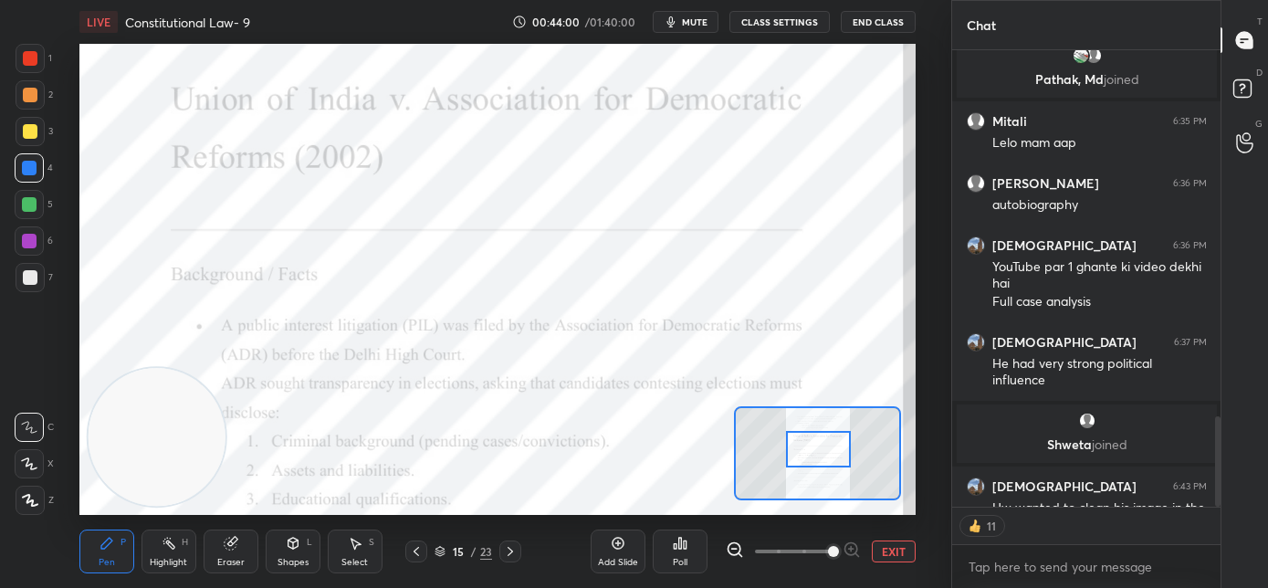
click at [34, 241] on div at bounding box center [29, 241] width 15 height 15
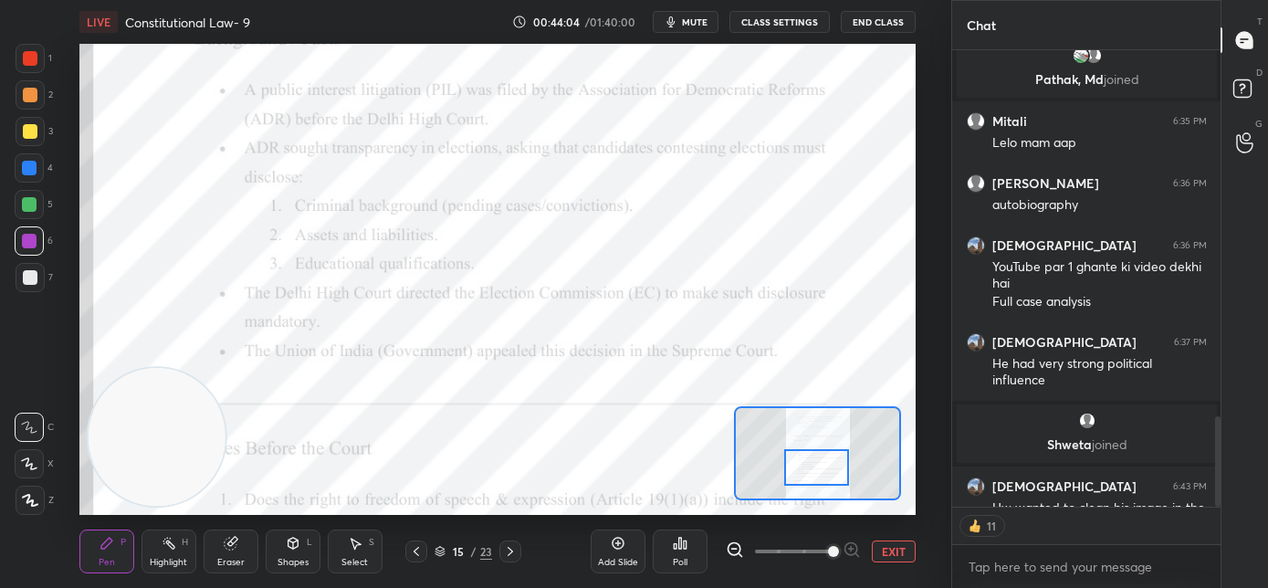
click at [823, 469] on div at bounding box center [817, 467] width 66 height 37
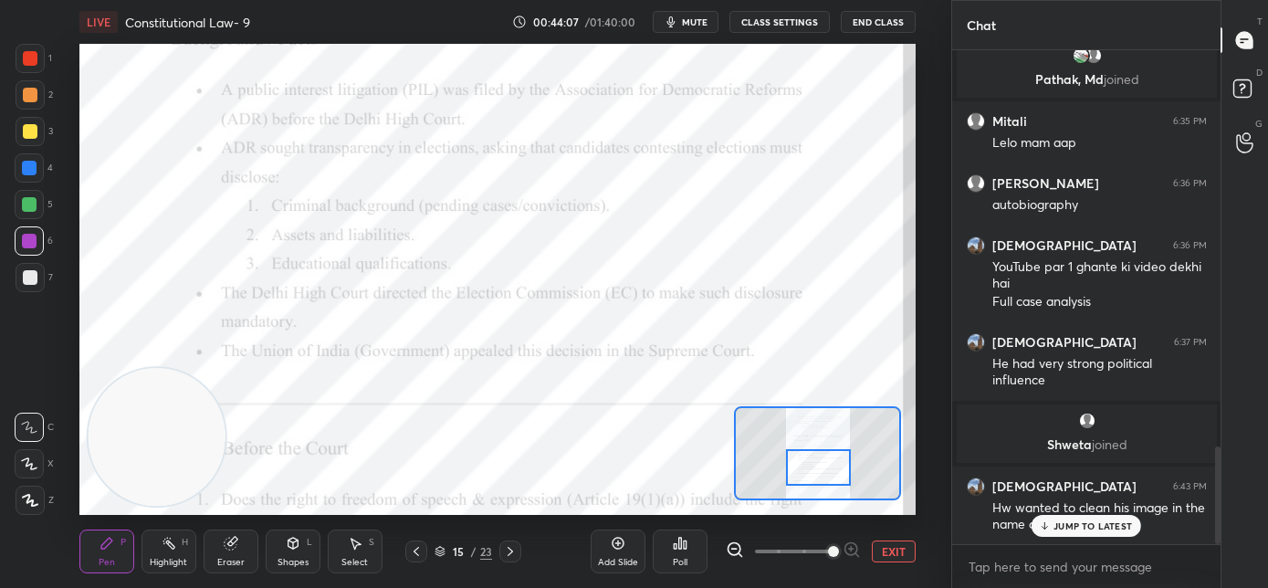
scroll to position [2003, 0]
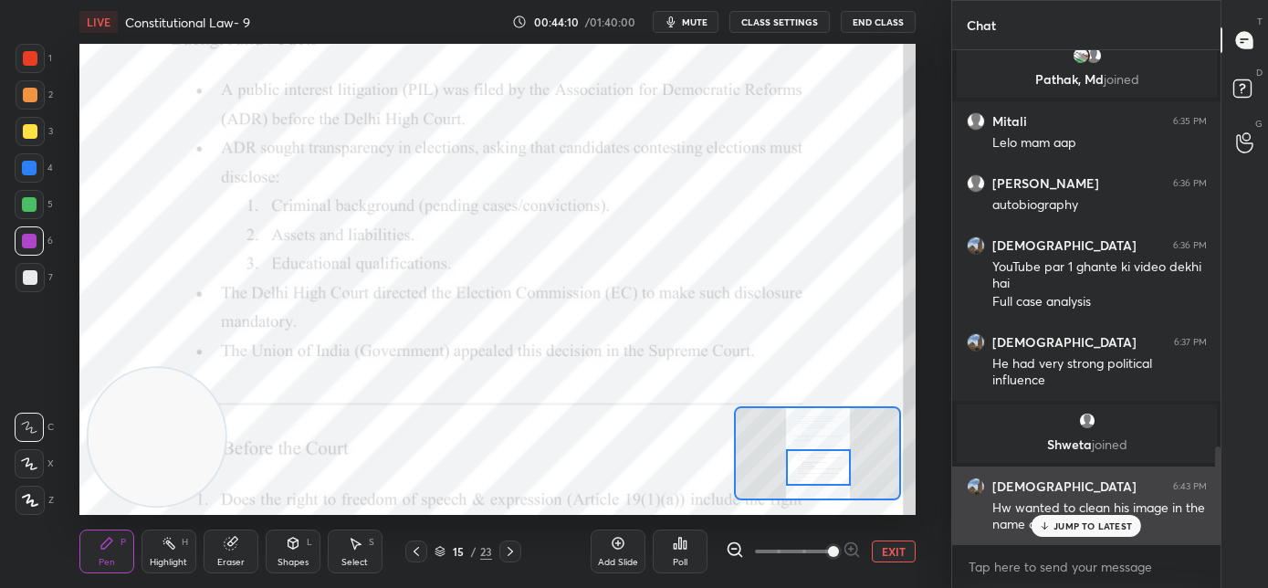
click at [1046, 524] on icon at bounding box center [1045, 525] width 12 height 11
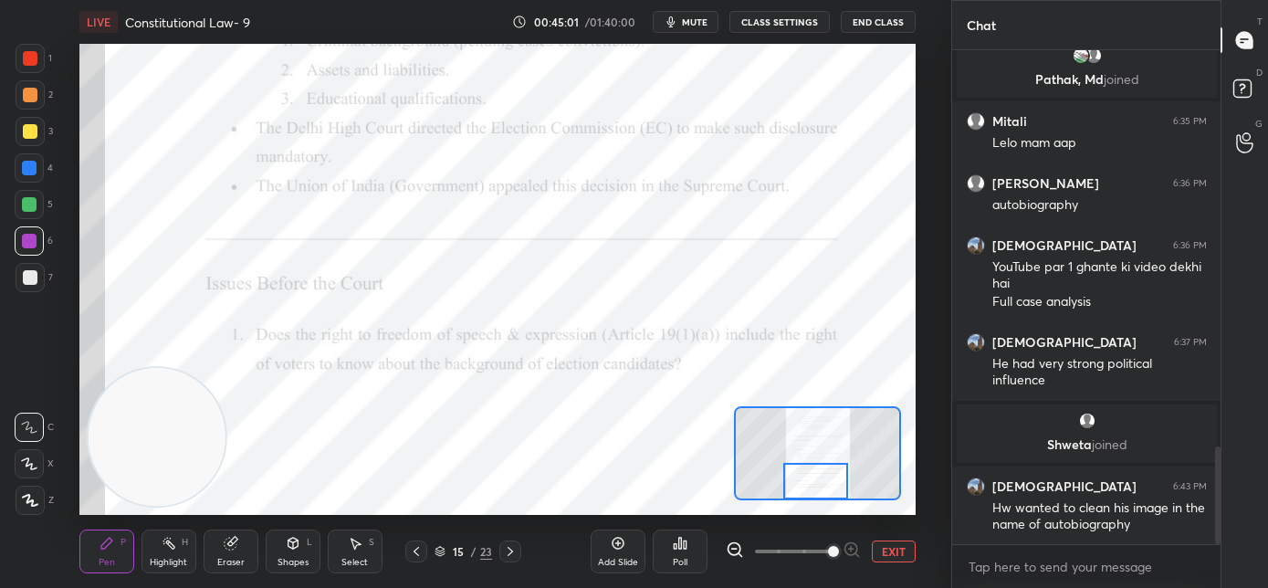
click at [820, 492] on div at bounding box center [816, 481] width 66 height 37
click at [514, 552] on icon at bounding box center [510, 551] width 15 height 15
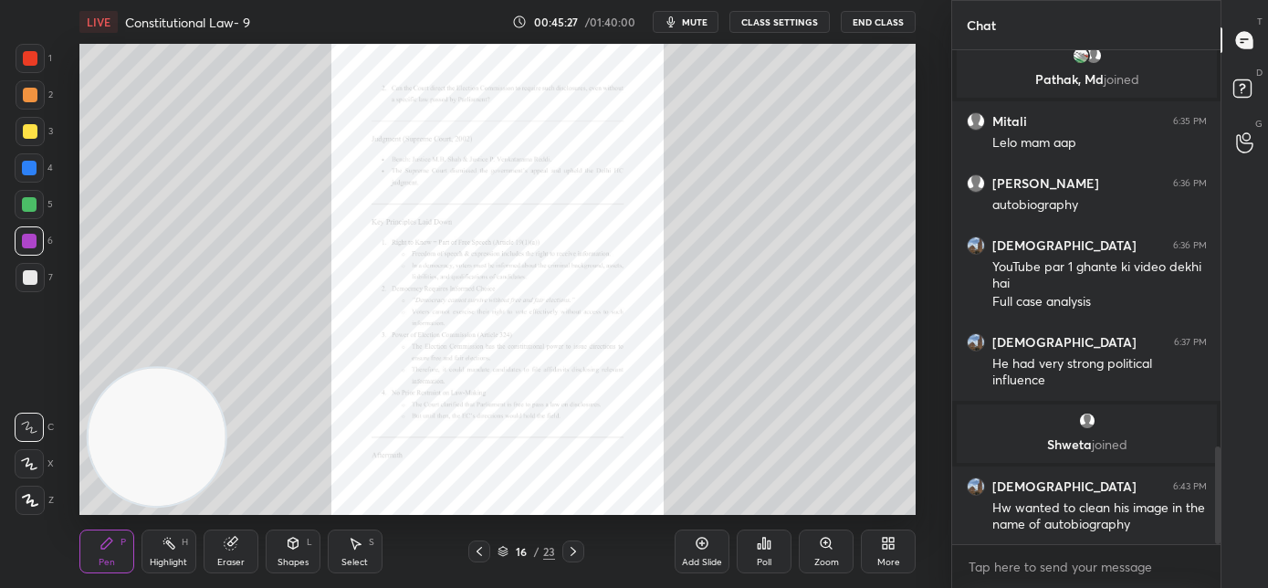
click at [826, 554] on div "Zoom" at bounding box center [826, 552] width 55 height 44
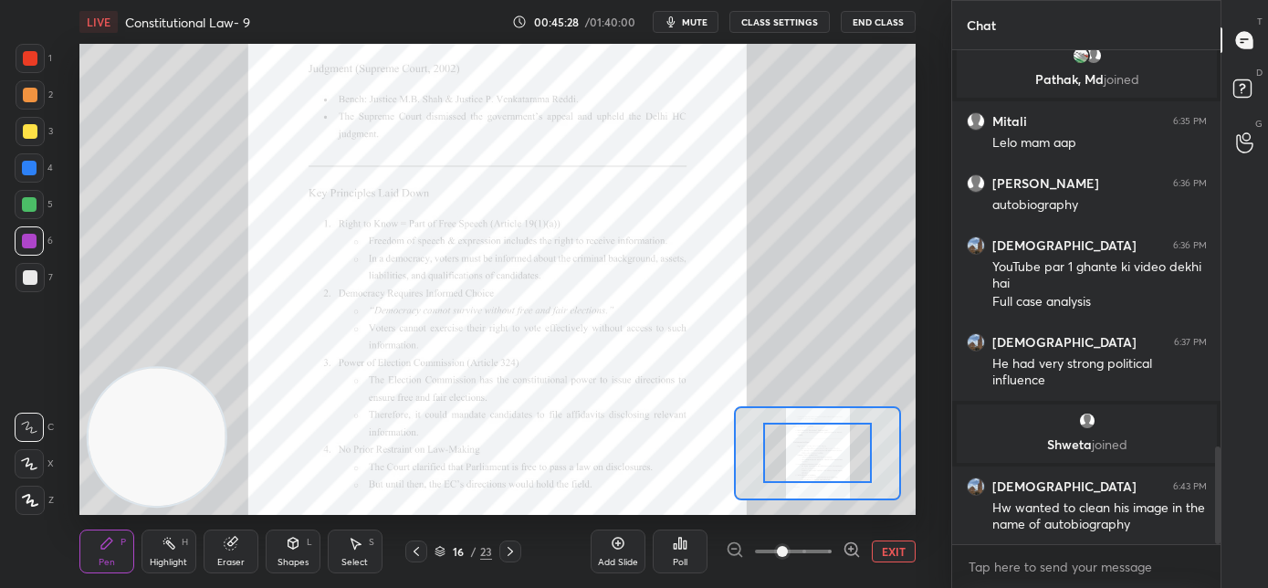
click at [826, 554] on span at bounding box center [793, 551] width 77 height 27
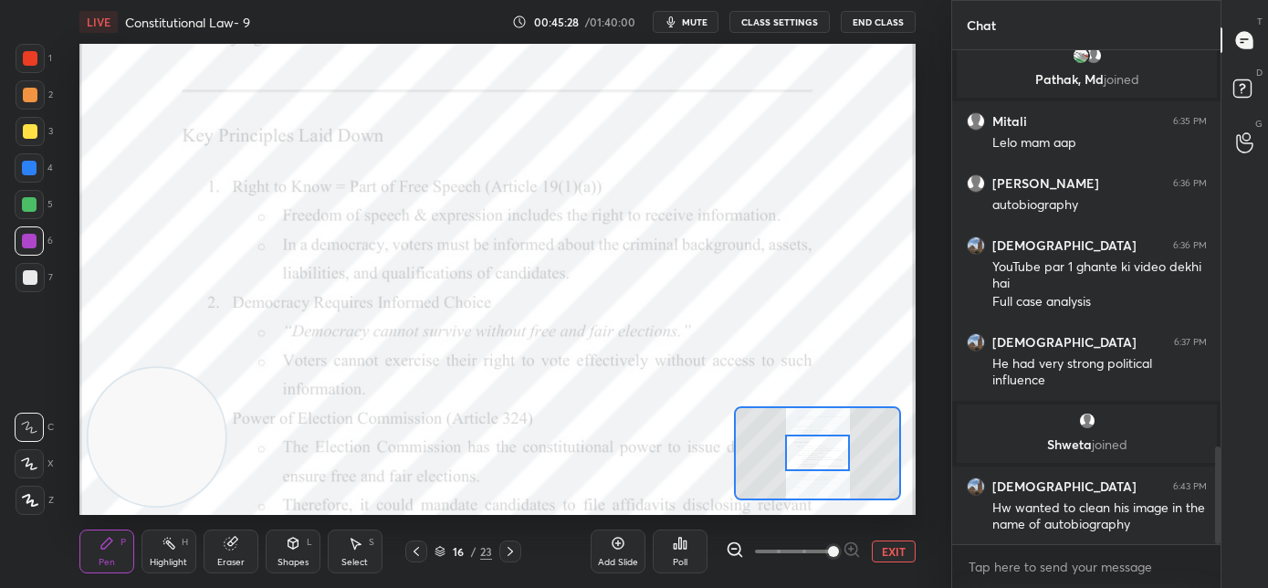
click at [828, 551] on span at bounding box center [833, 551] width 11 height 11
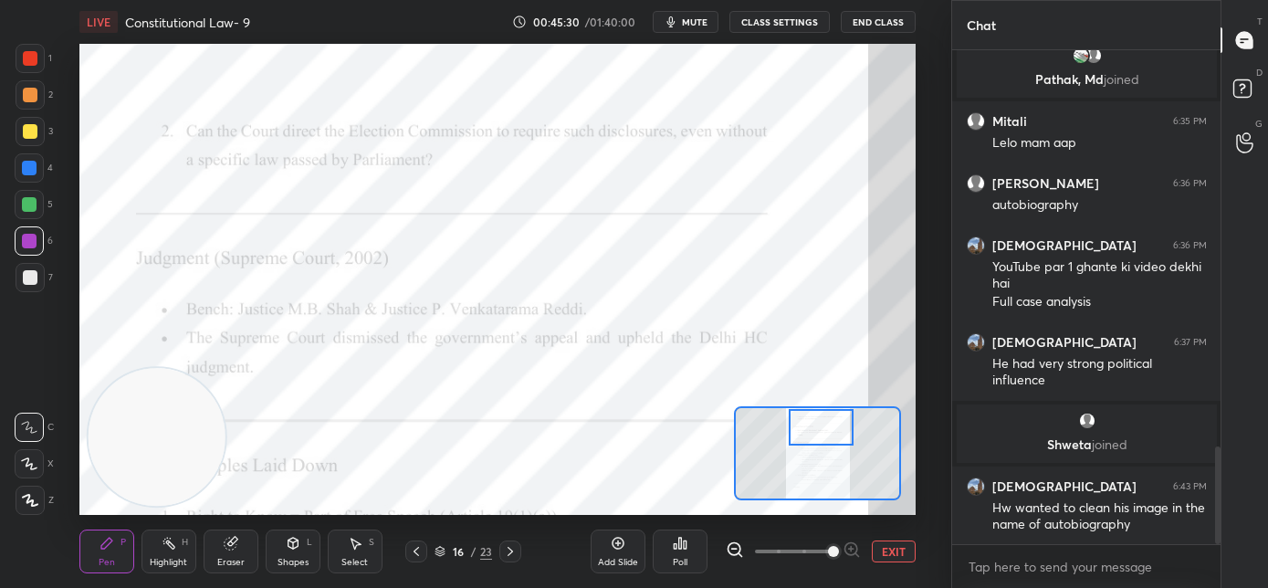
drag, startPoint x: 824, startPoint y: 457, endPoint x: 827, endPoint y: 432, distance: 25.8
click at [827, 432] on div at bounding box center [822, 427] width 66 height 37
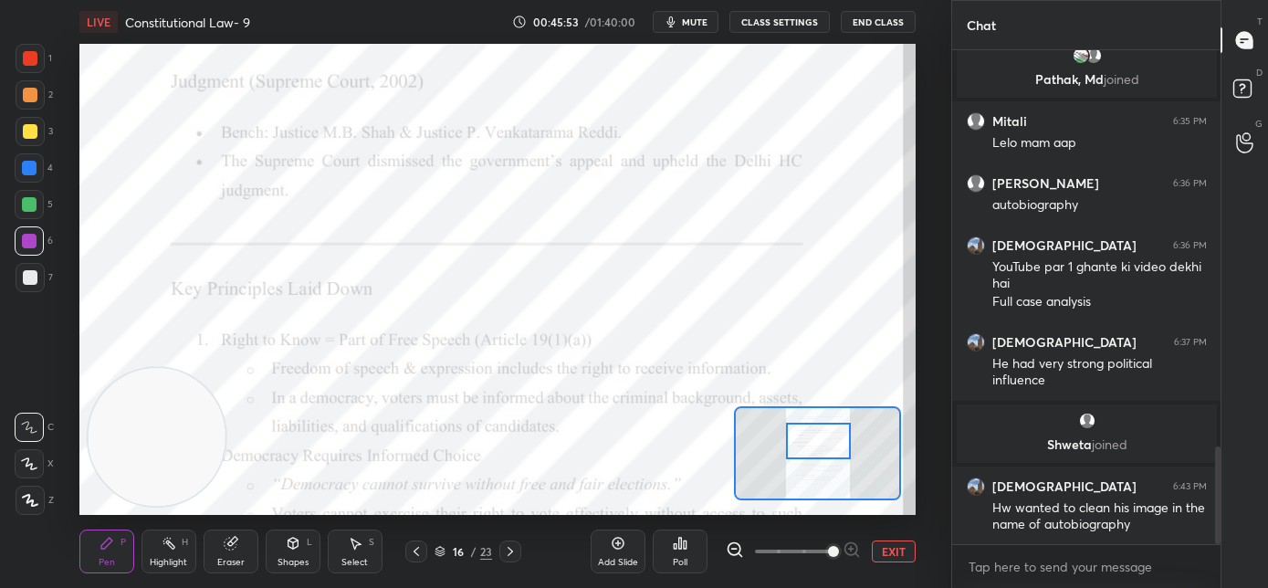
drag, startPoint x: 803, startPoint y: 441, endPoint x: 794, endPoint y: 445, distance: 9.8
click at [798, 446] on div at bounding box center [819, 441] width 66 height 37
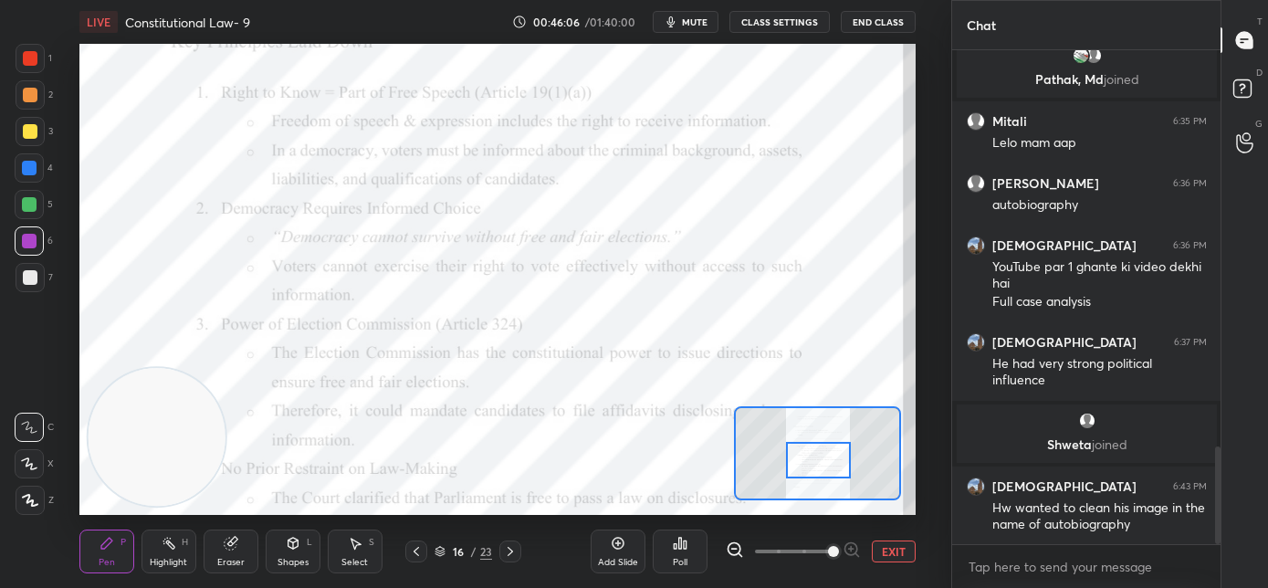
drag, startPoint x: 827, startPoint y: 454, endPoint x: 828, endPoint y: 463, distance: 9.2
click at [828, 463] on div at bounding box center [819, 460] width 66 height 37
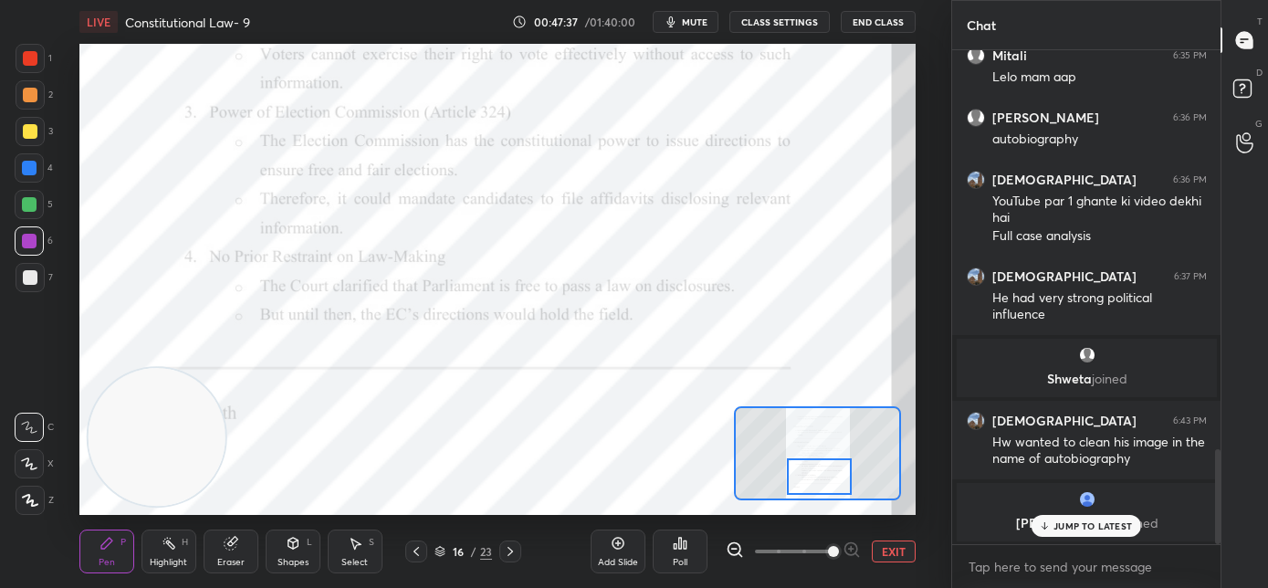
drag, startPoint x: 819, startPoint y: 468, endPoint x: 819, endPoint y: 485, distance: 16.4
click at [820, 485] on div at bounding box center [820, 476] width 66 height 37
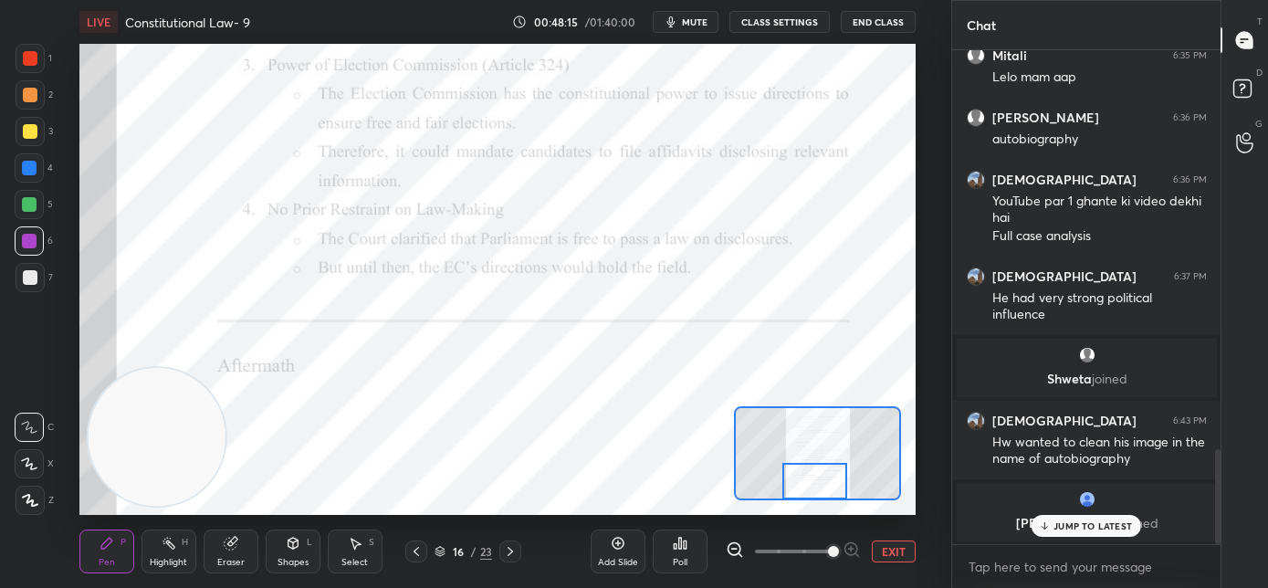
click at [810, 490] on div at bounding box center [815, 481] width 66 height 37
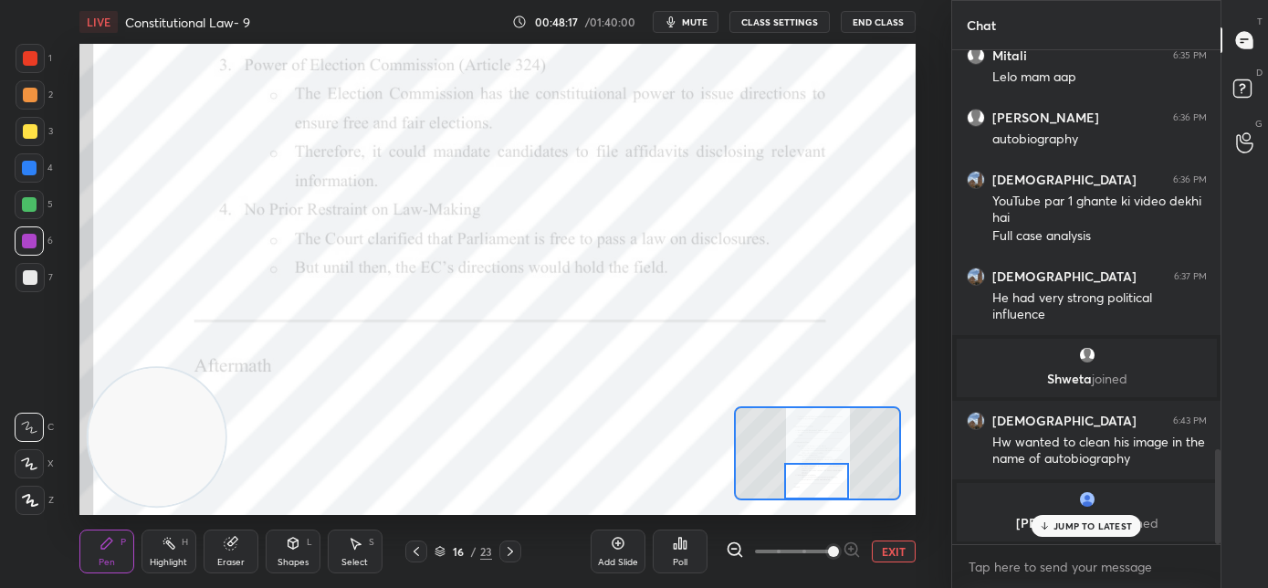
click at [515, 552] on icon at bounding box center [510, 551] width 15 height 15
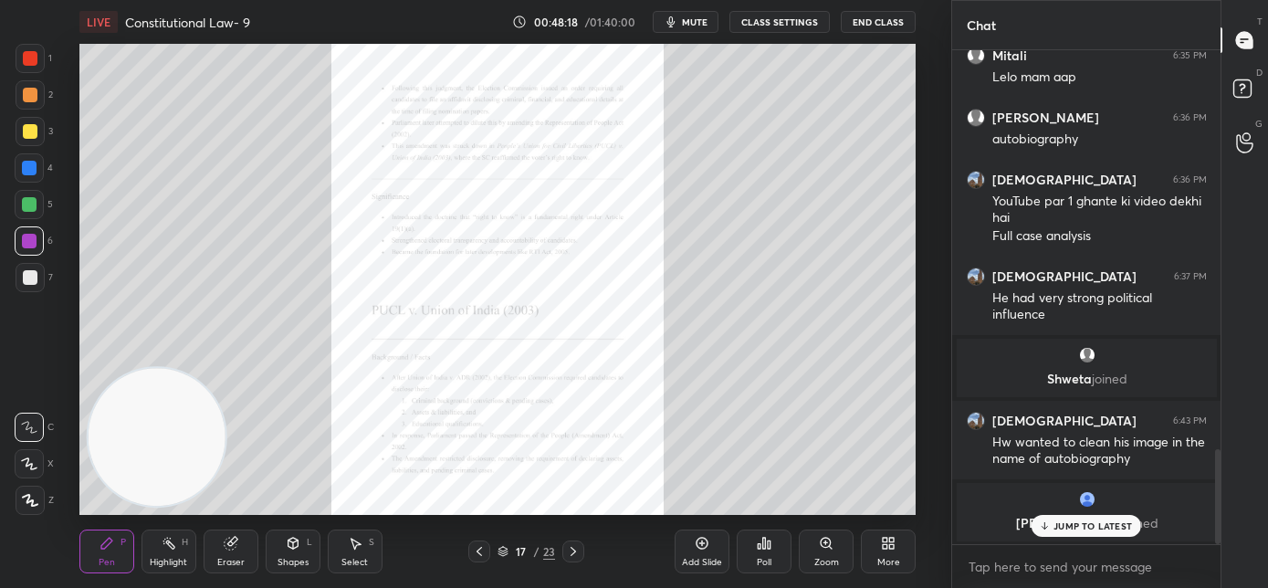
click at [818, 551] on div "Zoom" at bounding box center [826, 552] width 55 height 44
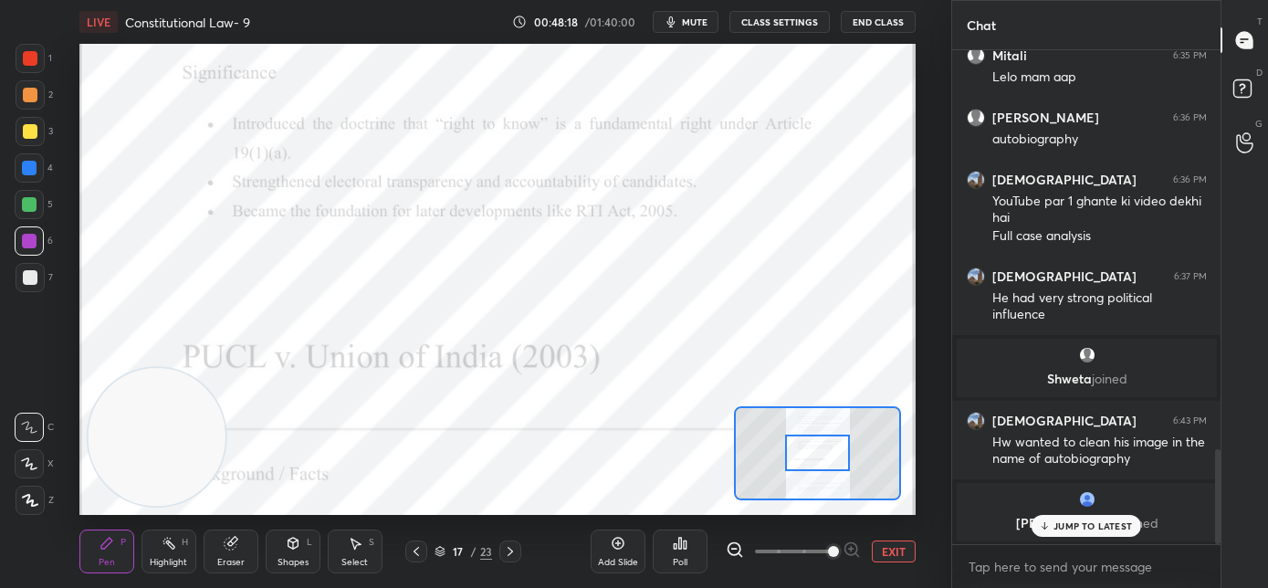
click at [820, 549] on span at bounding box center [793, 551] width 77 height 27
click at [828, 549] on span at bounding box center [833, 551] width 11 height 11
drag, startPoint x: 825, startPoint y: 539, endPoint x: 824, endPoint y: 529, distance: 10.1
click at [828, 546] on span at bounding box center [833, 551] width 11 height 11
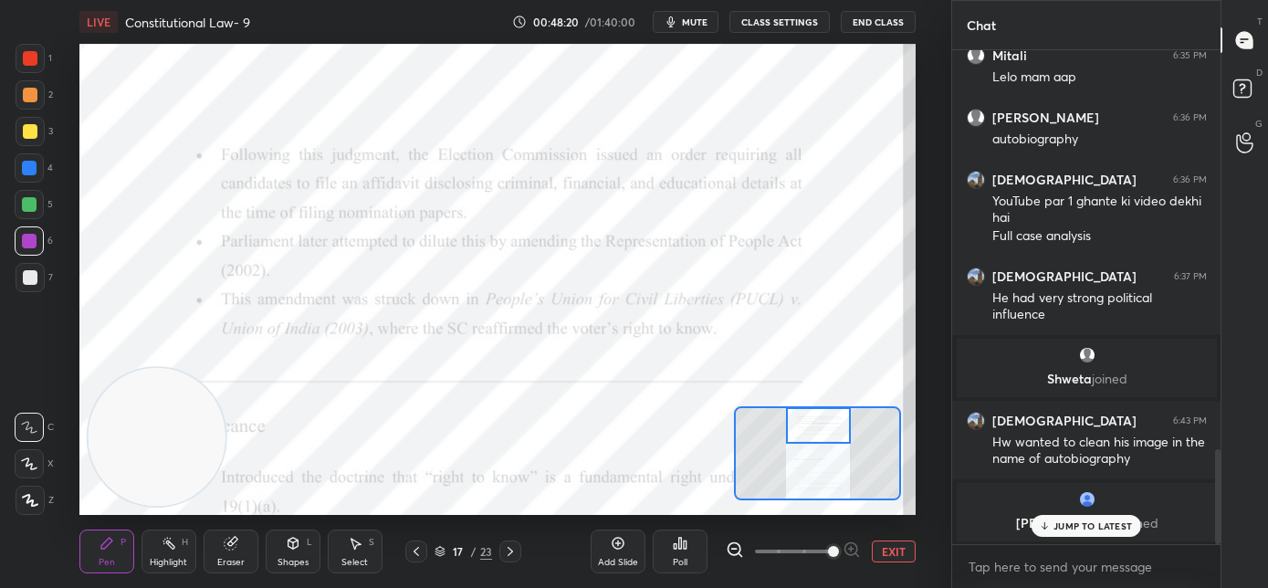
drag, startPoint x: 803, startPoint y: 454, endPoint x: 804, endPoint y: 423, distance: 31.1
click at [804, 423] on div at bounding box center [819, 425] width 66 height 37
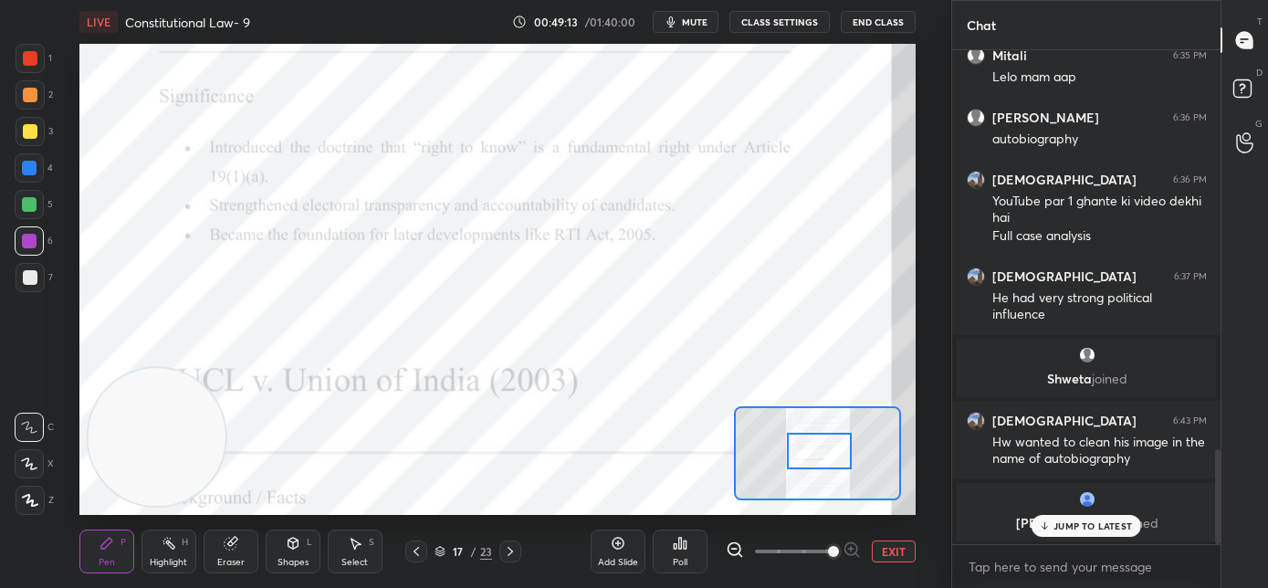
drag, startPoint x: 809, startPoint y: 432, endPoint x: 810, endPoint y: 457, distance: 24.7
click at [810, 457] on div at bounding box center [820, 451] width 66 height 37
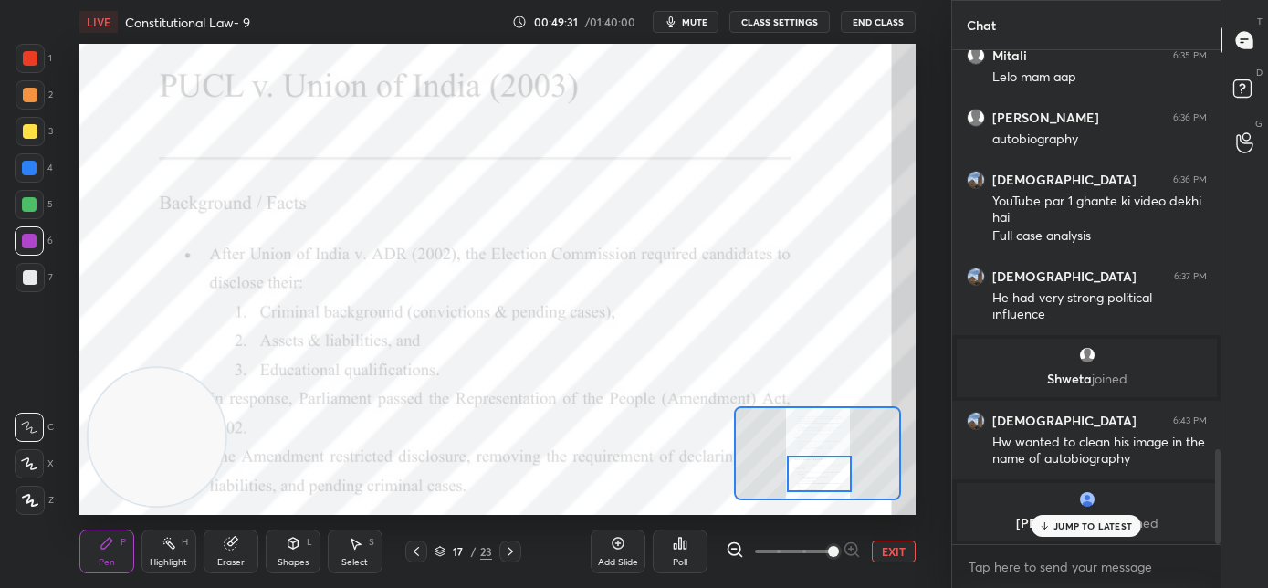
drag, startPoint x: 809, startPoint y: 446, endPoint x: 807, endPoint y: 469, distance: 22.9
click at [808, 469] on div at bounding box center [820, 474] width 66 height 37
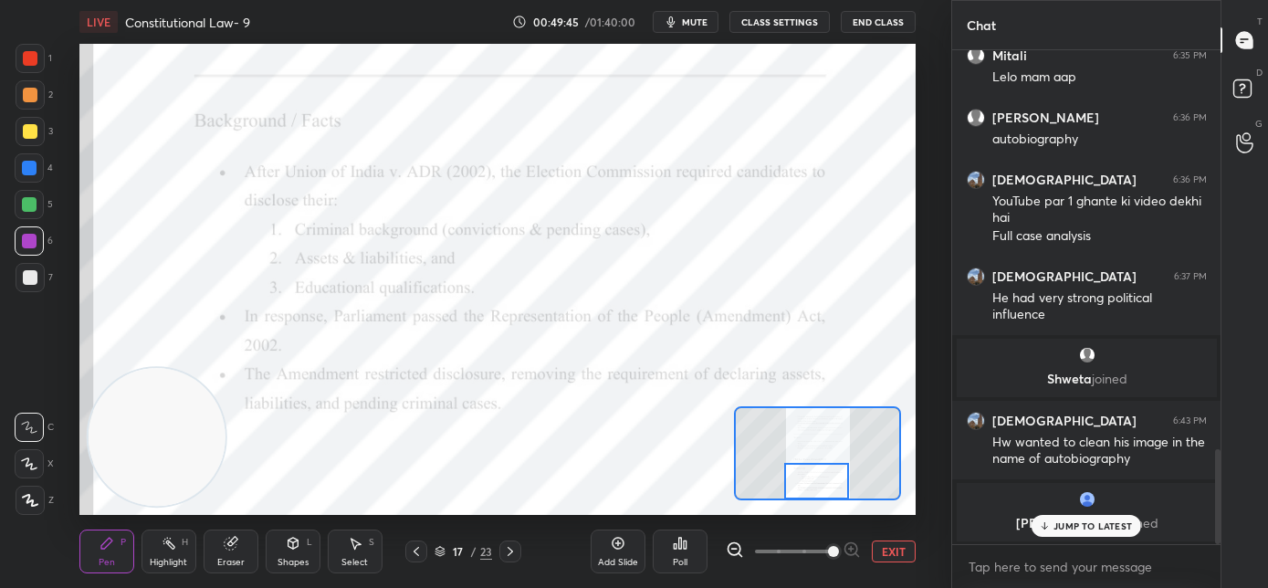
drag, startPoint x: 814, startPoint y: 491, endPoint x: 814, endPoint y: 472, distance: 19.2
click at [813, 494] on div at bounding box center [817, 481] width 66 height 37
click at [1055, 530] on p "JUMP TO LATEST" at bounding box center [1093, 525] width 79 height 11
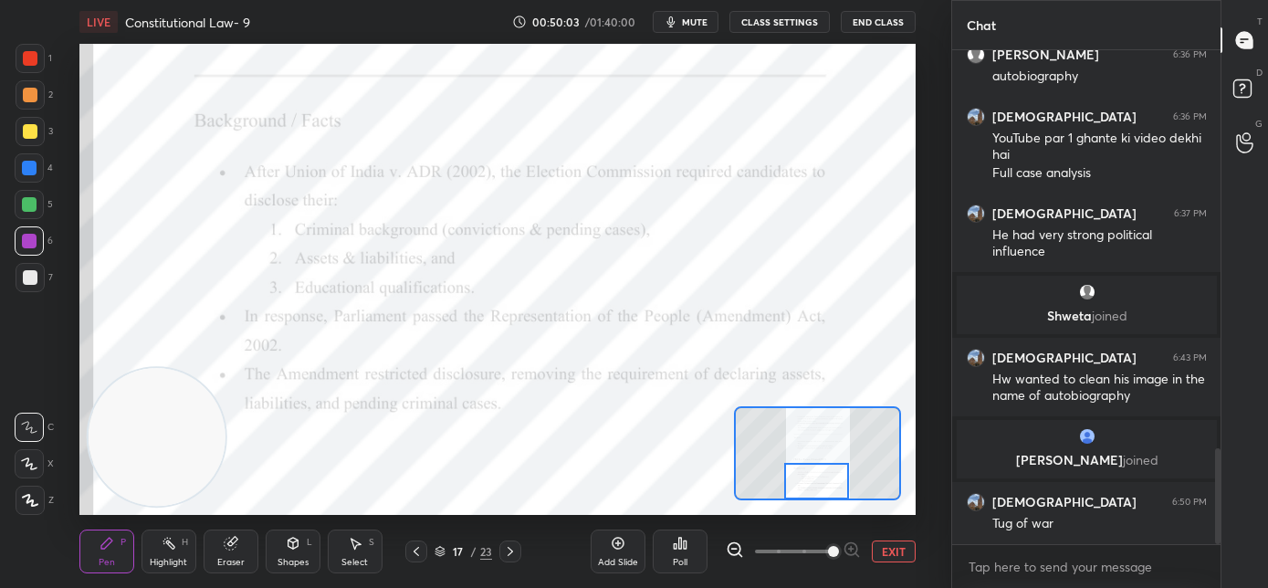
scroll to position [2062, 0]
click at [515, 551] on icon at bounding box center [510, 551] width 15 height 15
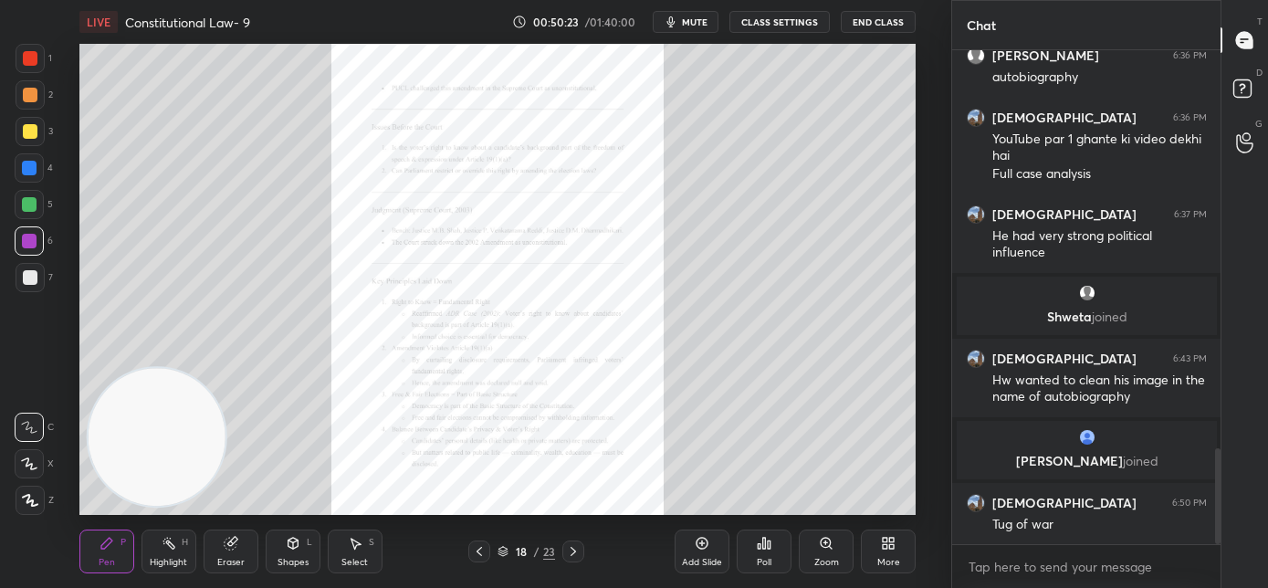
click at [818, 554] on div "Zoom" at bounding box center [826, 552] width 55 height 44
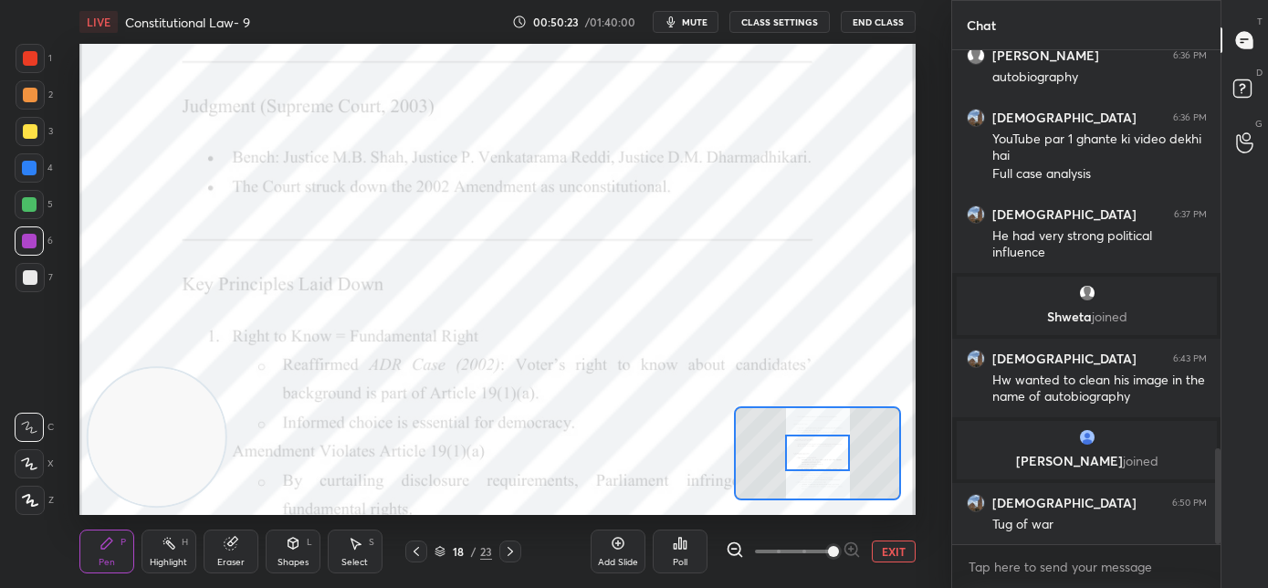
click at [828, 552] on span at bounding box center [833, 551] width 11 height 11
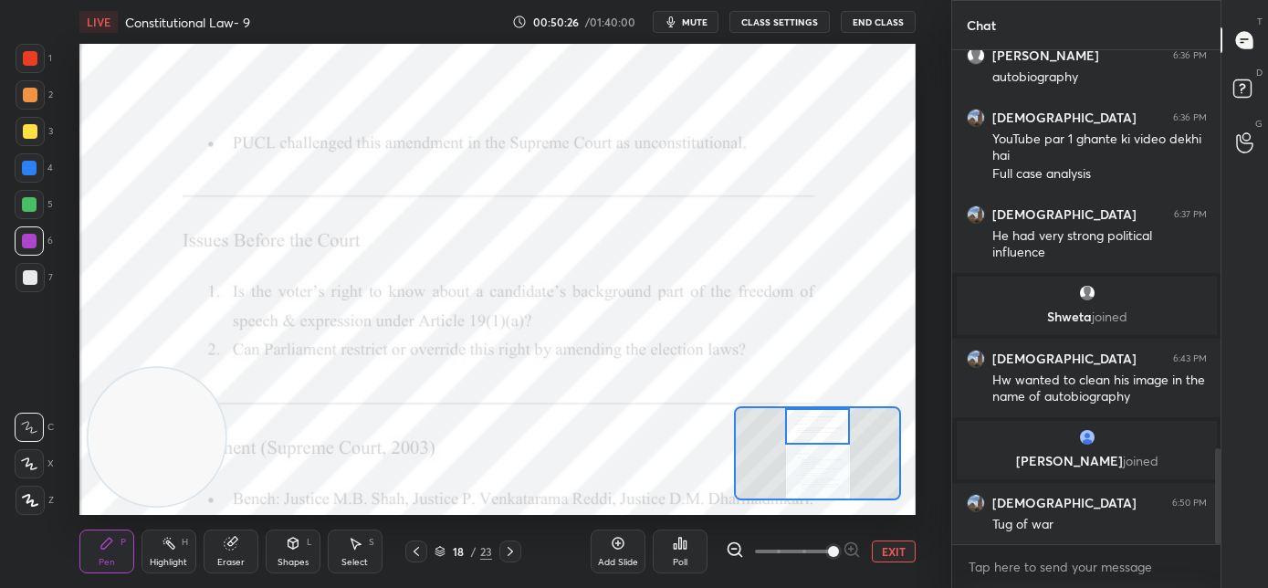
drag, startPoint x: 822, startPoint y: 456, endPoint x: 818, endPoint y: 431, distance: 24.9
click at [821, 432] on div at bounding box center [818, 426] width 66 height 37
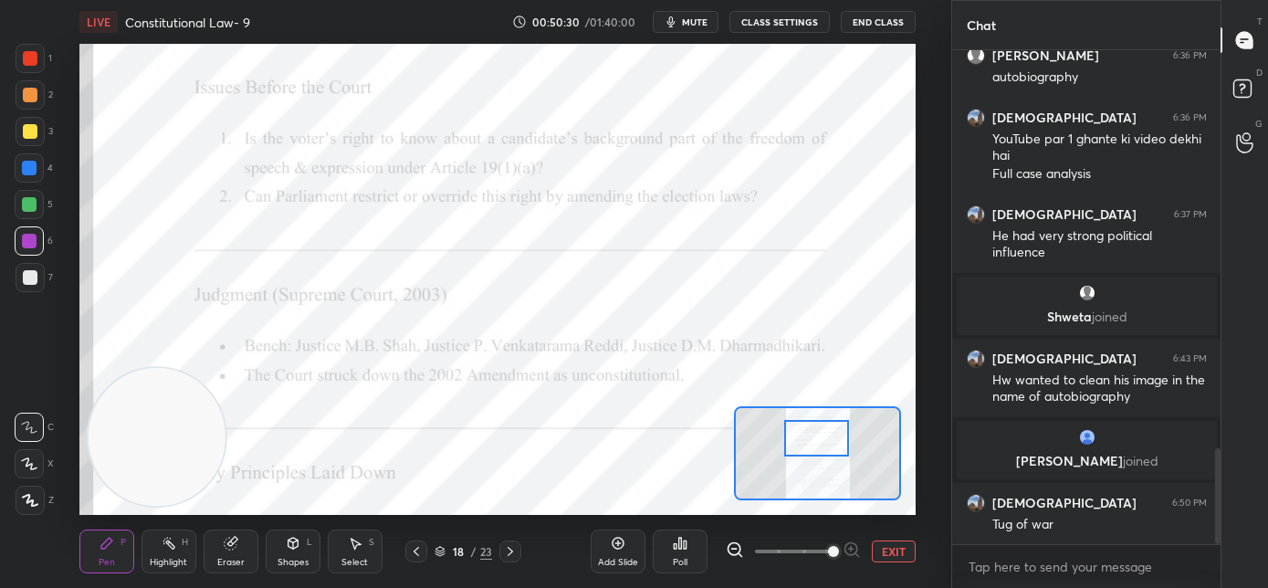
click at [819, 444] on div at bounding box center [817, 438] width 66 height 37
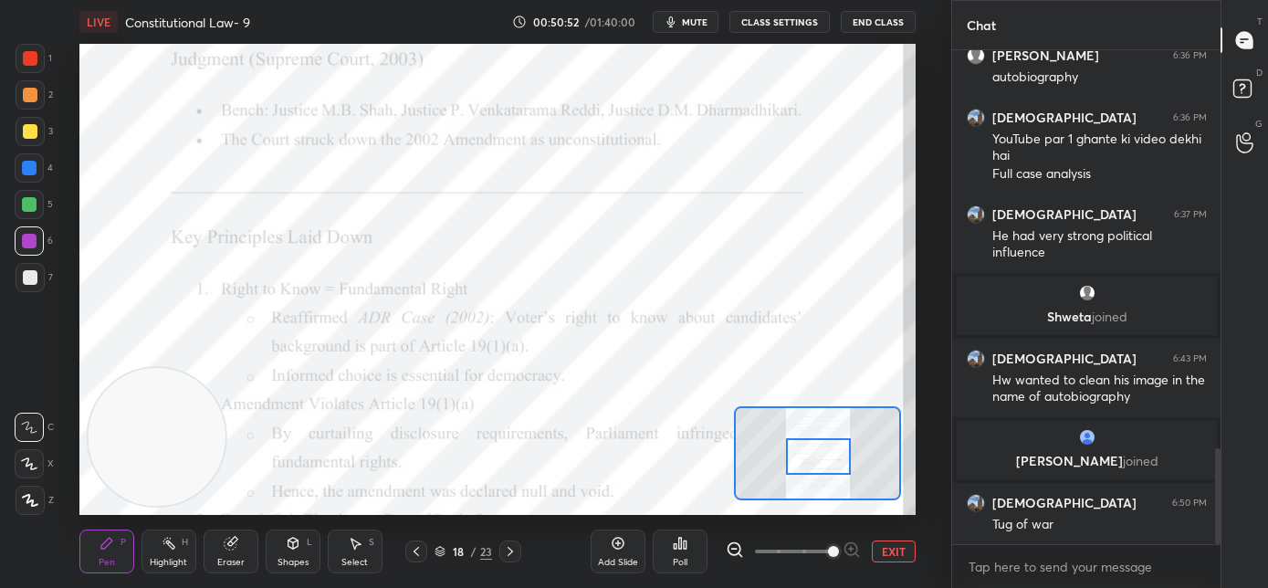
drag, startPoint x: 818, startPoint y: 440, endPoint x: 820, endPoint y: 449, distance: 9.3
click at [820, 449] on div at bounding box center [819, 456] width 66 height 37
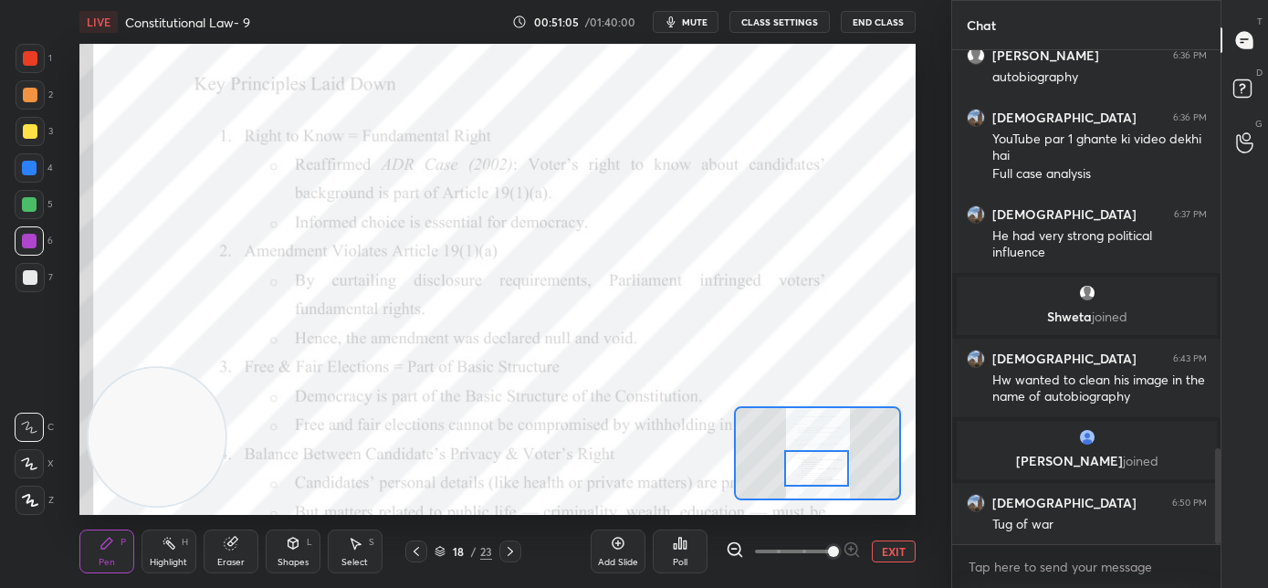
drag, startPoint x: 822, startPoint y: 453, endPoint x: 820, endPoint y: 465, distance: 12.0
click at [820, 465] on div at bounding box center [817, 468] width 66 height 37
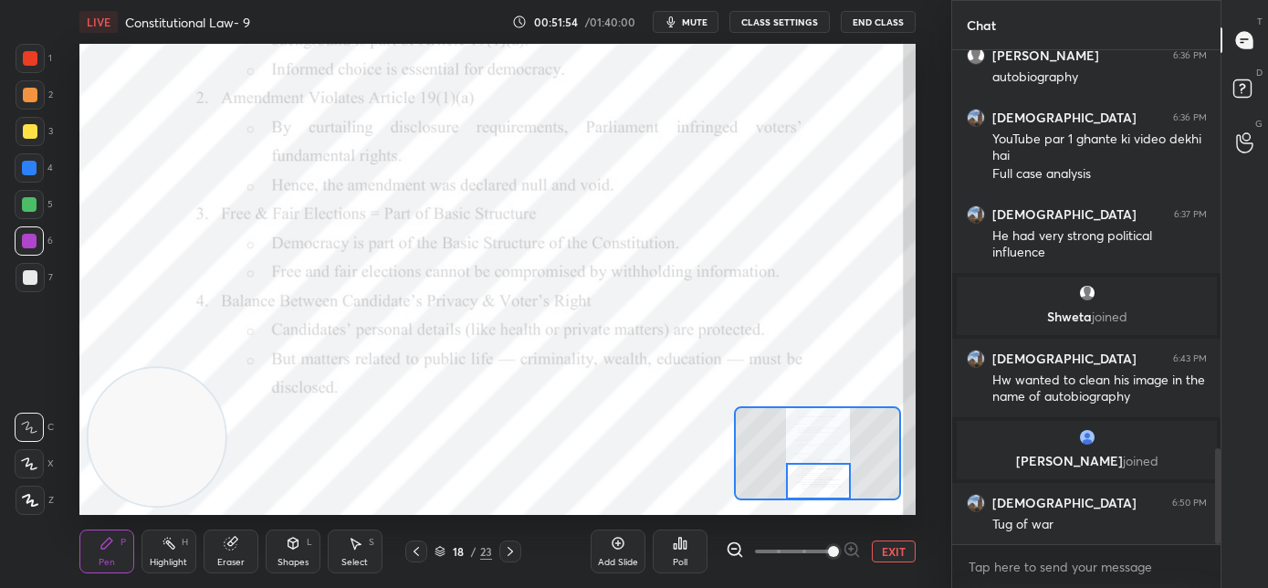
drag, startPoint x: 815, startPoint y: 467, endPoint x: 816, endPoint y: 487, distance: 19.2
click at [816, 487] on div at bounding box center [819, 481] width 66 height 37
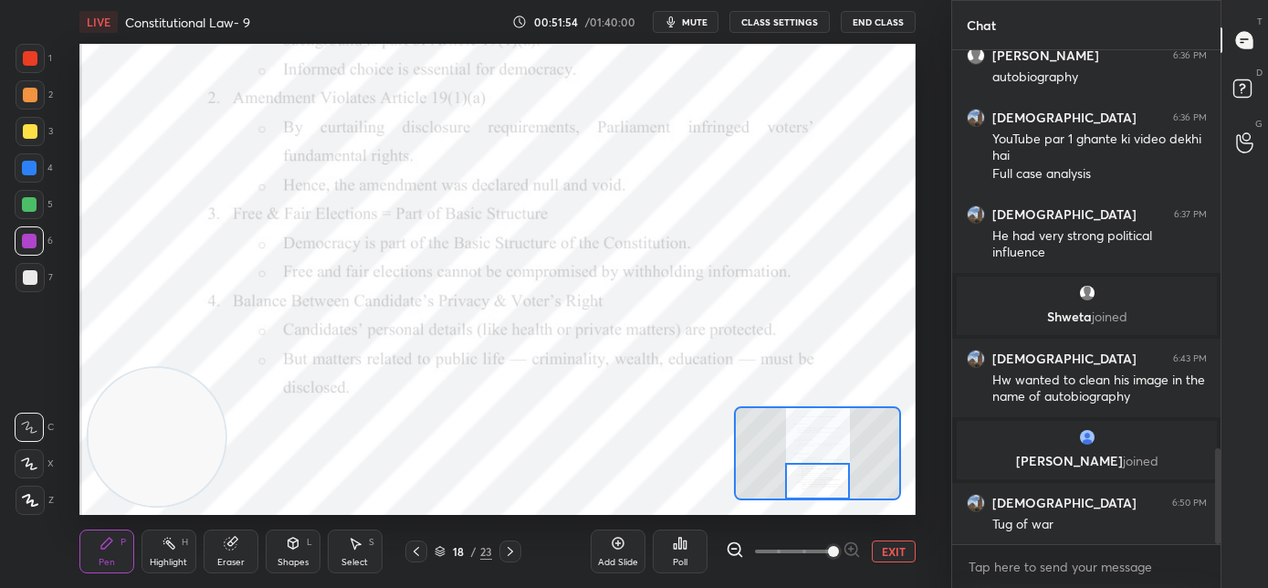
click at [67, 204] on div "Setting up your live class Poll for secs No correct answer Start poll" at bounding box center [497, 279] width 878 height 471
click at [515, 549] on icon at bounding box center [510, 551] width 15 height 15
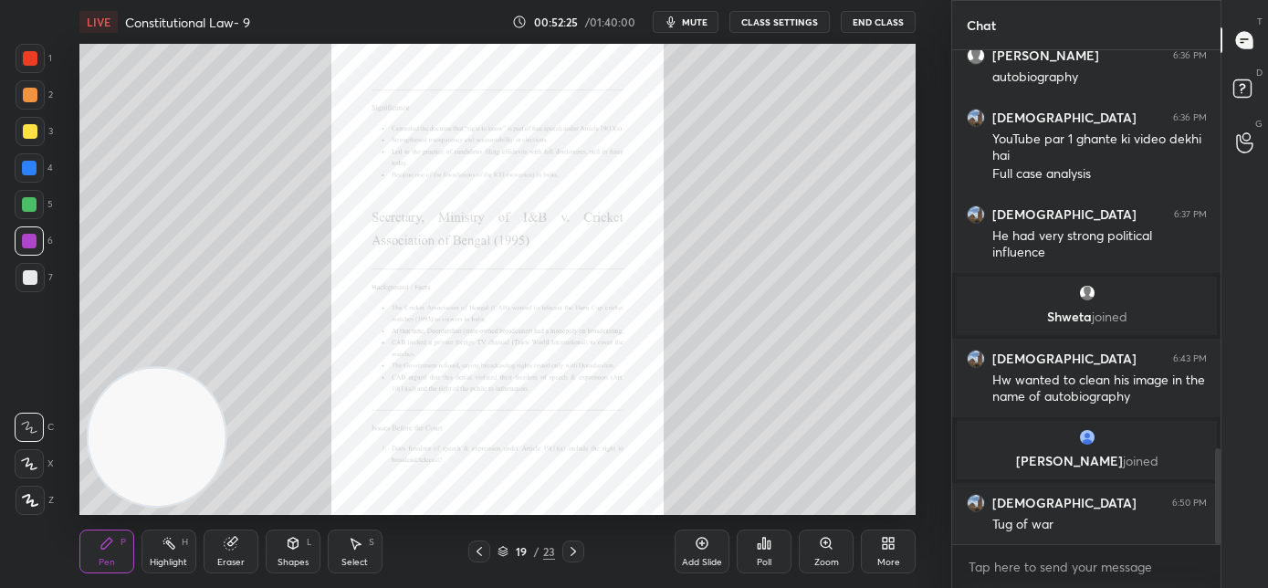
click at [812, 550] on div "Zoom" at bounding box center [826, 552] width 55 height 44
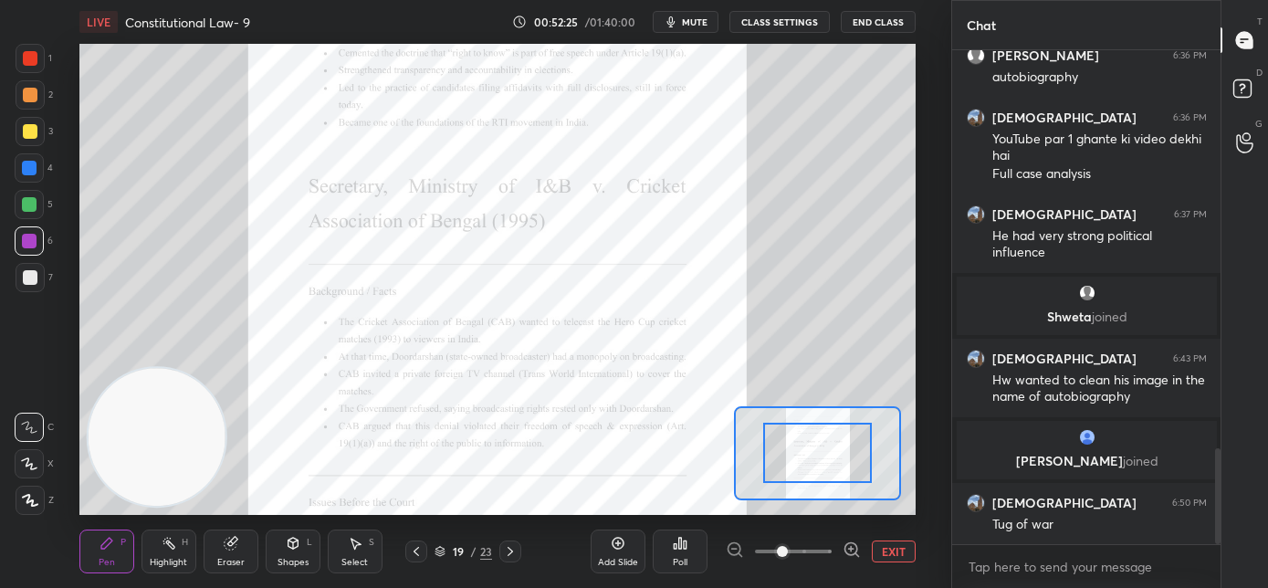
click at [824, 548] on span at bounding box center [793, 551] width 77 height 27
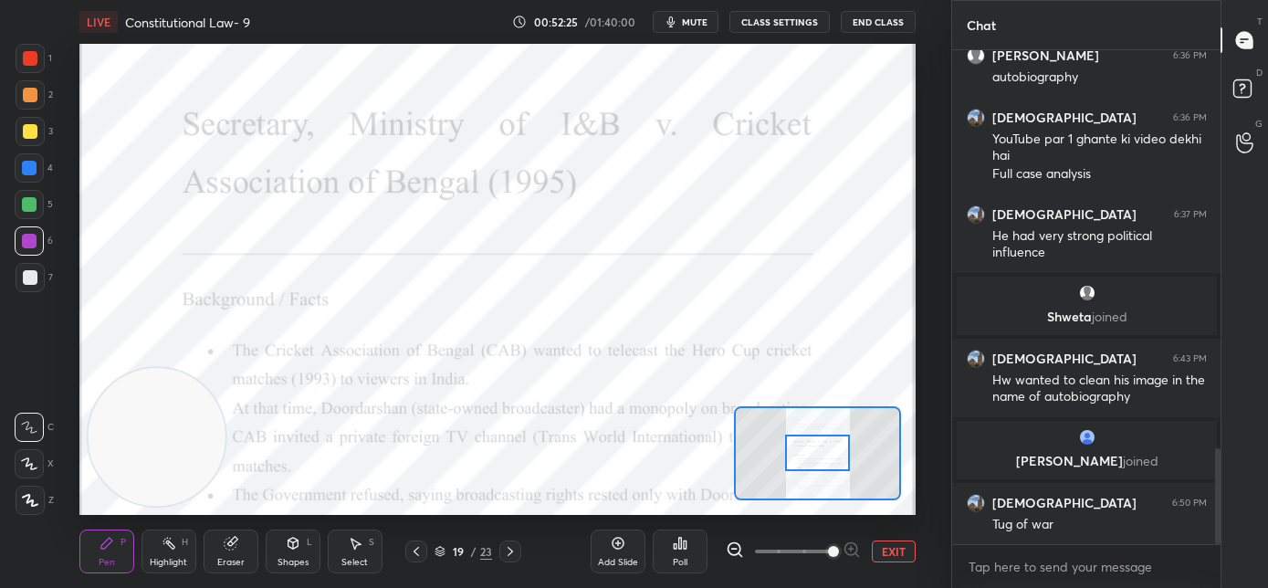
click at [828, 550] on span at bounding box center [833, 551] width 11 height 11
drag, startPoint x: 813, startPoint y: 451, endPoint x: 814, endPoint y: 432, distance: 19.3
click at [814, 435] on div at bounding box center [818, 435] width 66 height 37
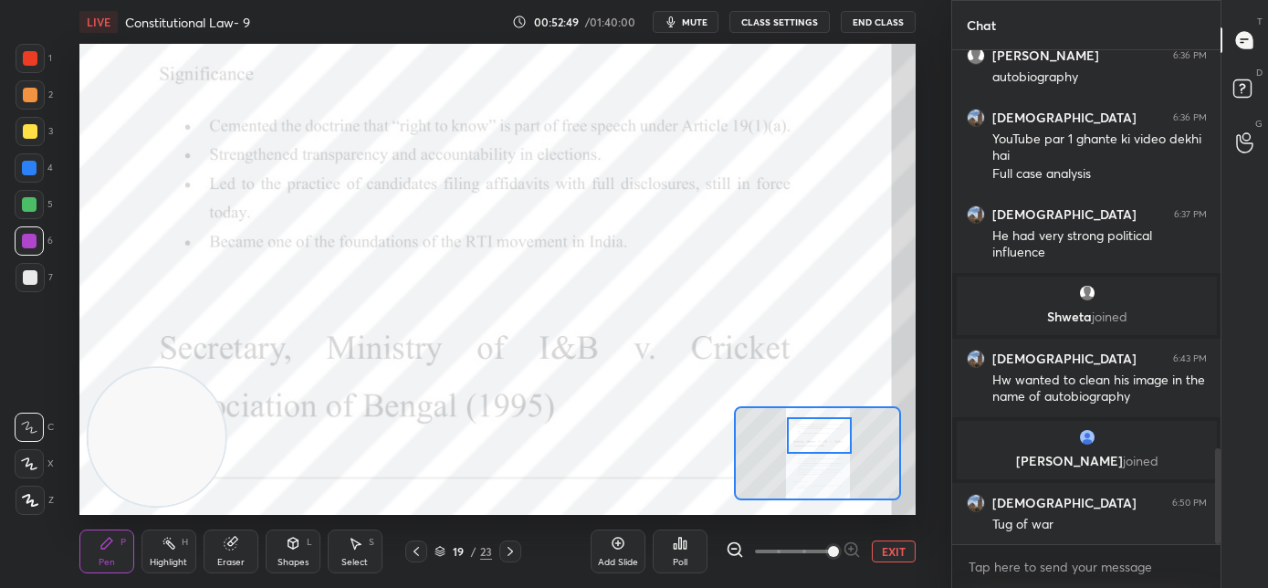
click at [694, 16] on button "mute" at bounding box center [686, 22] width 66 height 22
click at [698, 23] on span "unmute" at bounding box center [693, 22] width 39 height 13
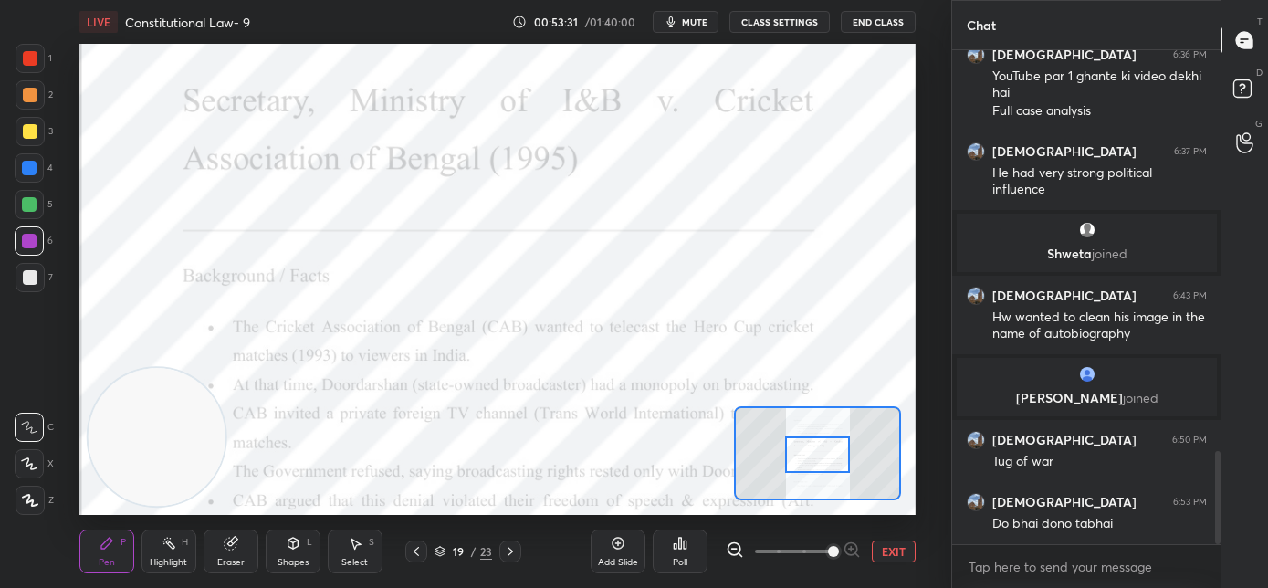
click at [813, 455] on div at bounding box center [818, 454] width 66 height 37
click at [34, 170] on div at bounding box center [29, 168] width 15 height 15
click at [36, 56] on div at bounding box center [30, 58] width 15 height 15
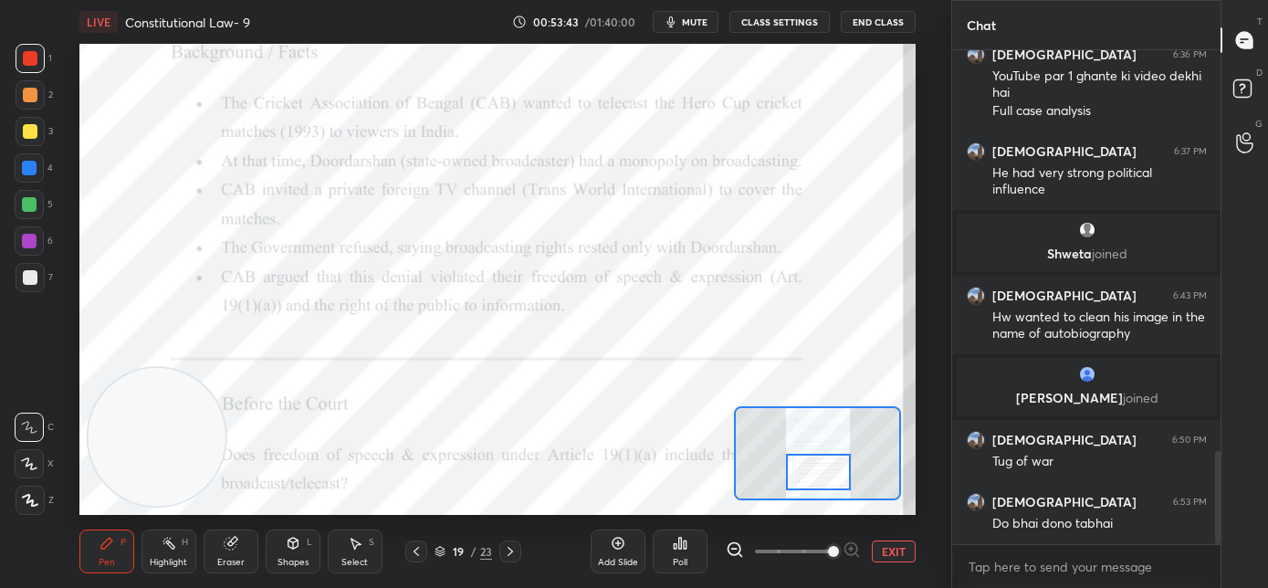
drag, startPoint x: 826, startPoint y: 455, endPoint x: 827, endPoint y: 472, distance: 17.4
click at [827, 472] on div at bounding box center [819, 472] width 66 height 37
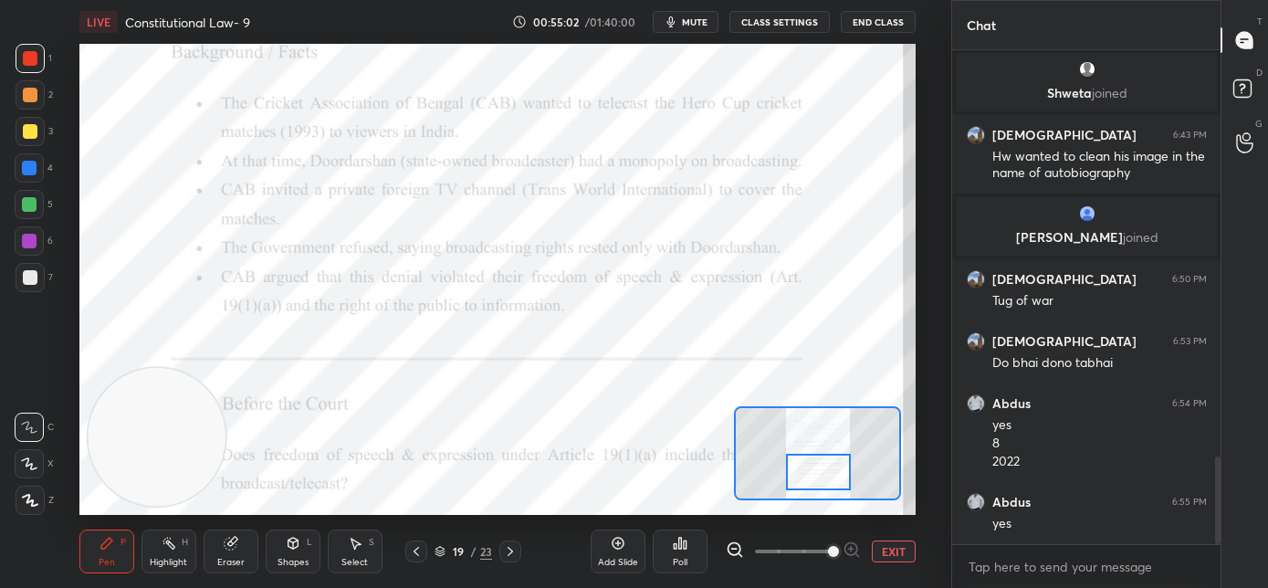
scroll to position [2303, 0]
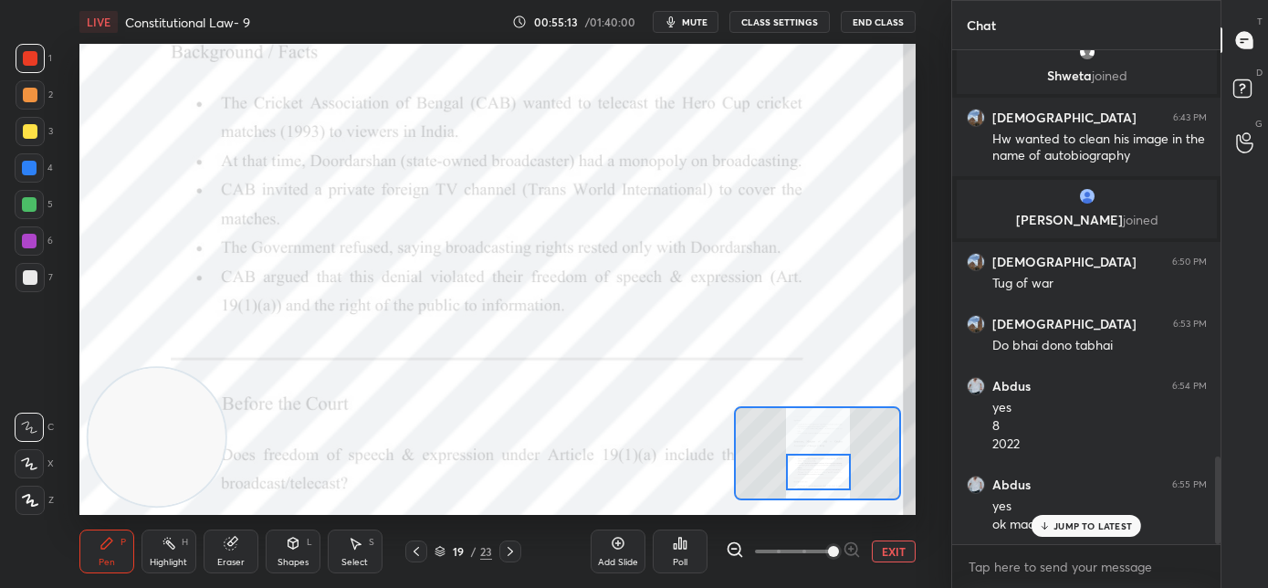
click at [1092, 527] on p "JUMP TO LATEST" at bounding box center [1093, 525] width 79 height 11
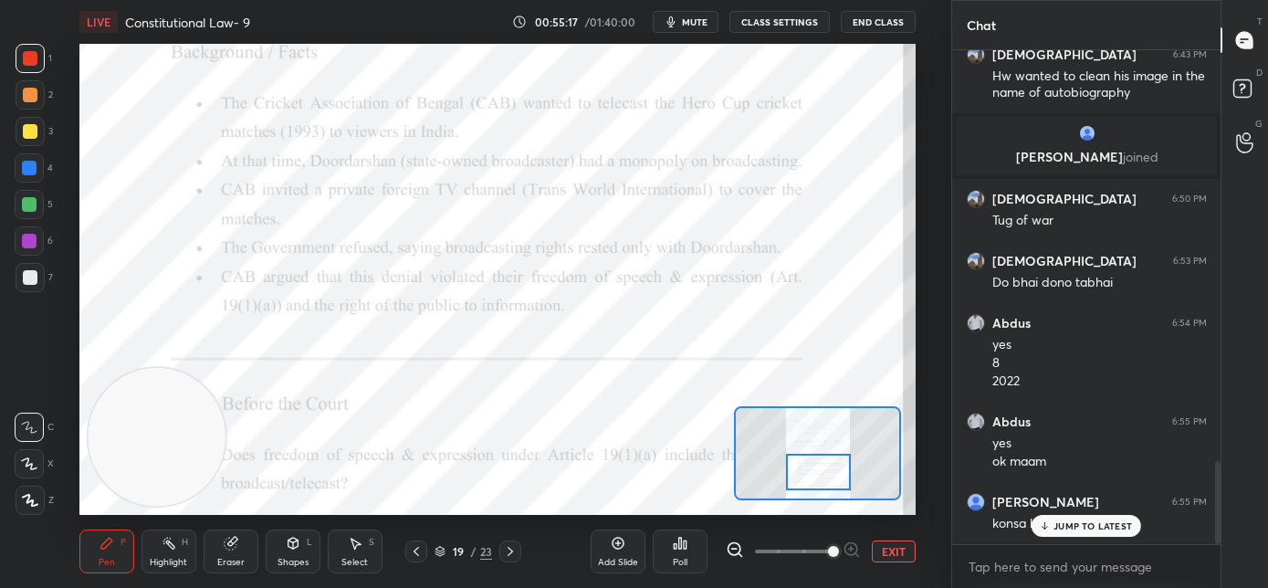
scroll to position [2427, 0]
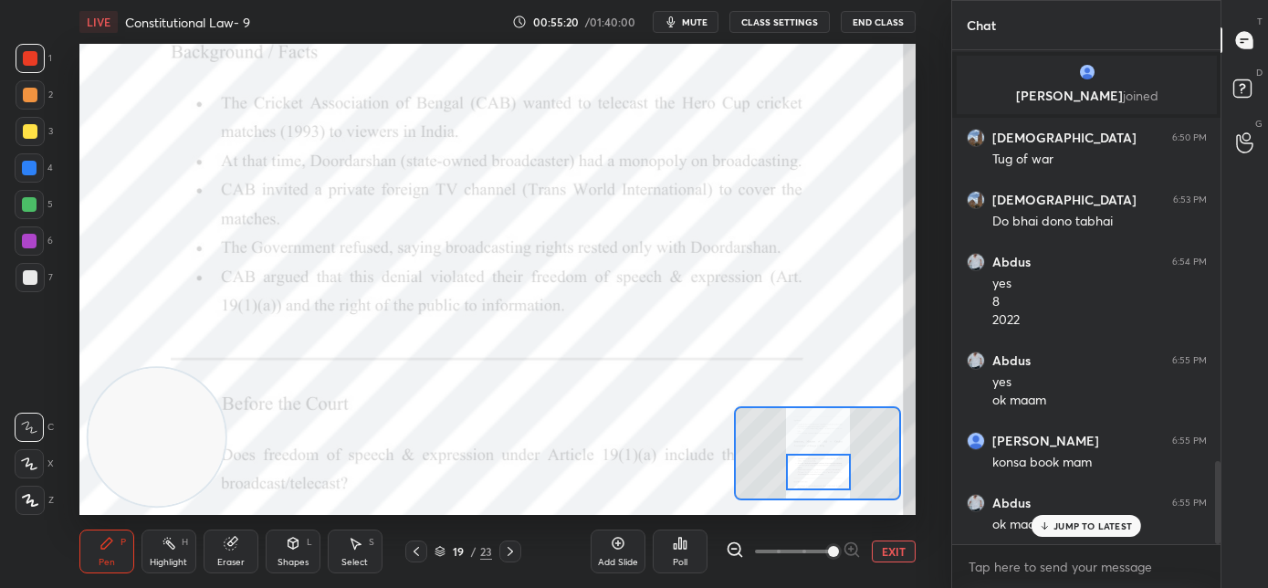
click at [1056, 527] on p "JUMP TO LATEST" at bounding box center [1093, 525] width 79 height 11
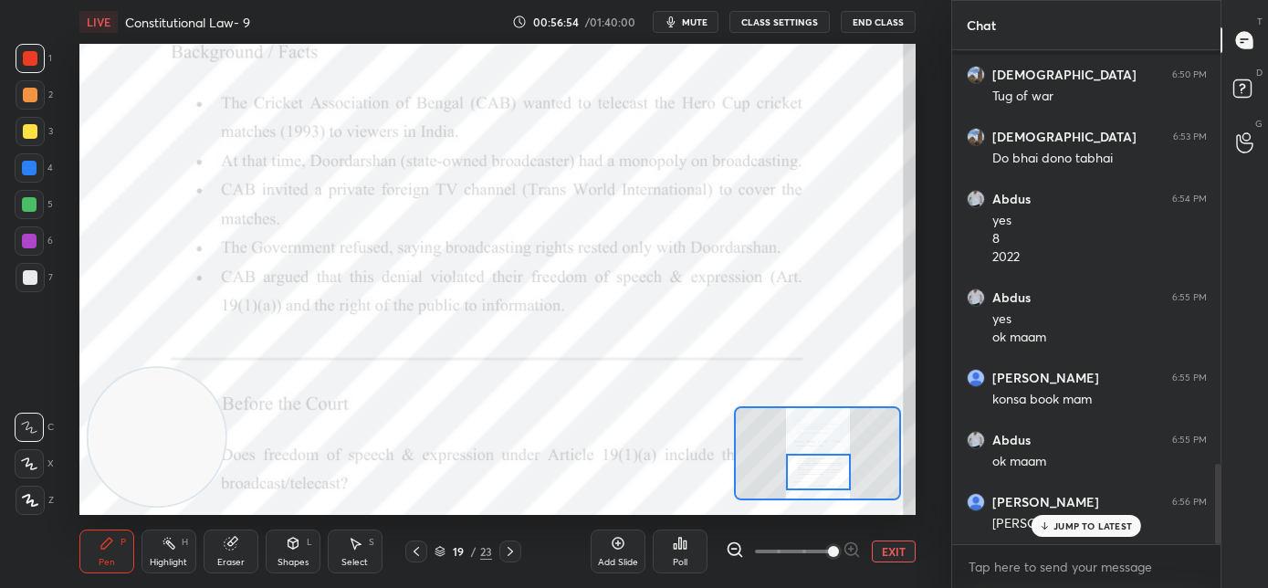
scroll to position [2551, 0]
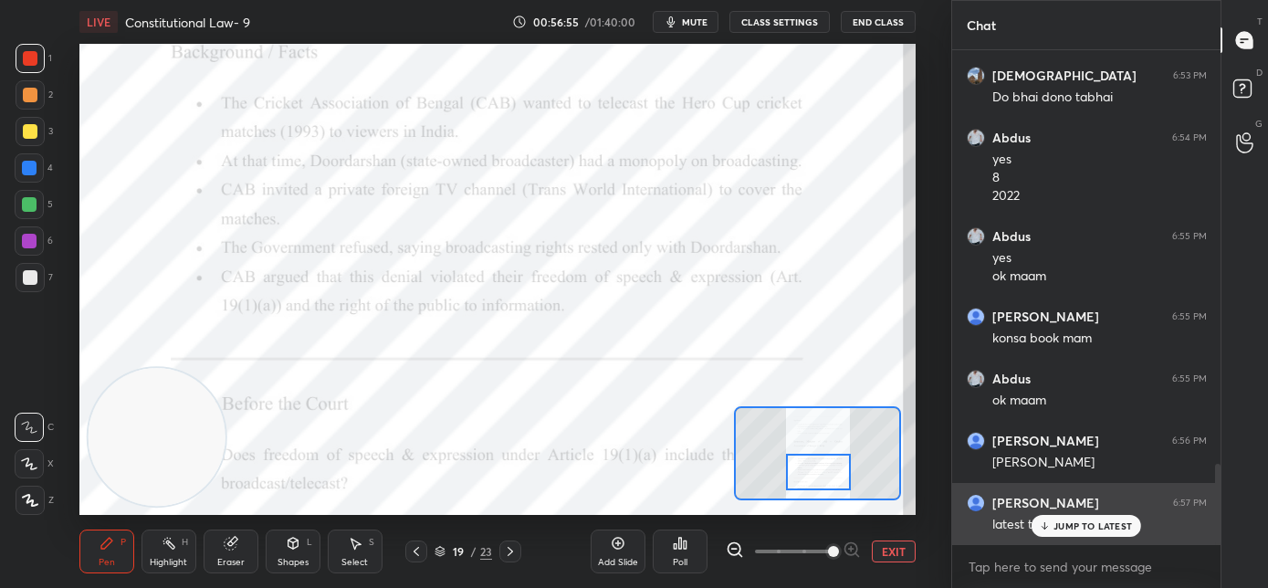
click at [1049, 524] on icon at bounding box center [1045, 525] width 12 height 11
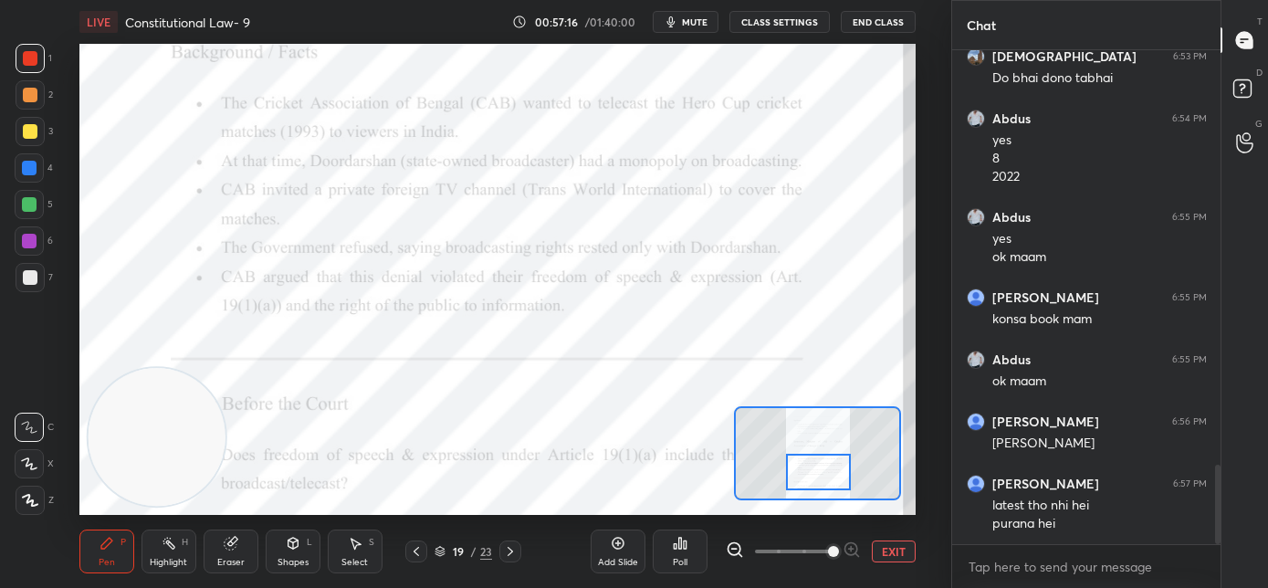
scroll to position [2636, 0]
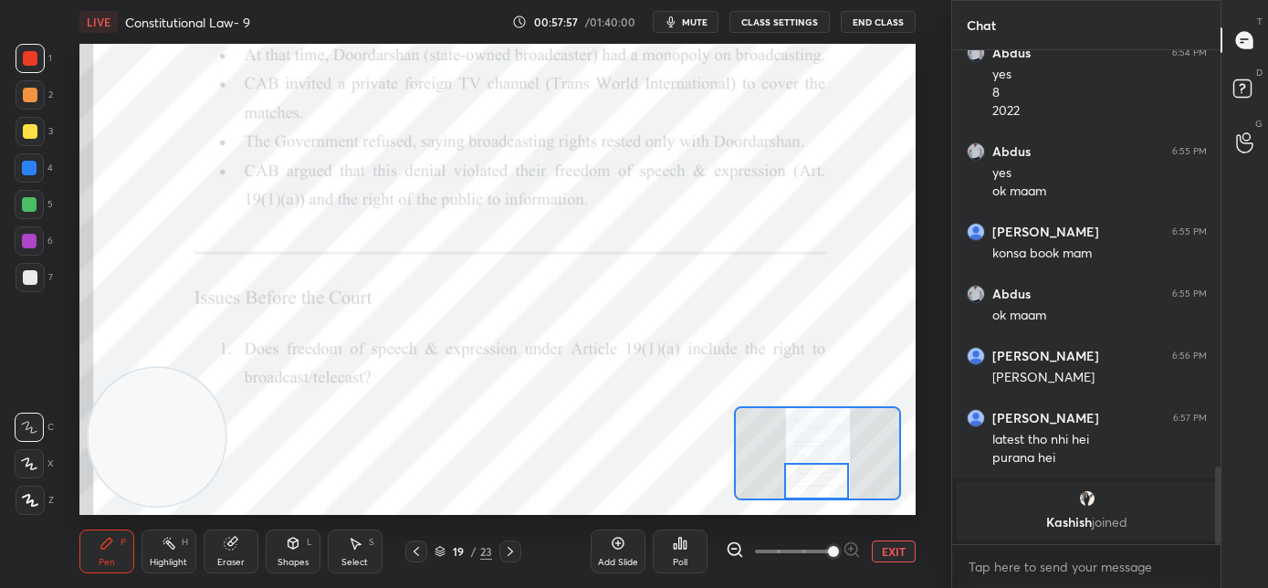
click at [818, 487] on div at bounding box center [817, 481] width 66 height 37
click at [514, 552] on icon at bounding box center [510, 551] width 15 height 15
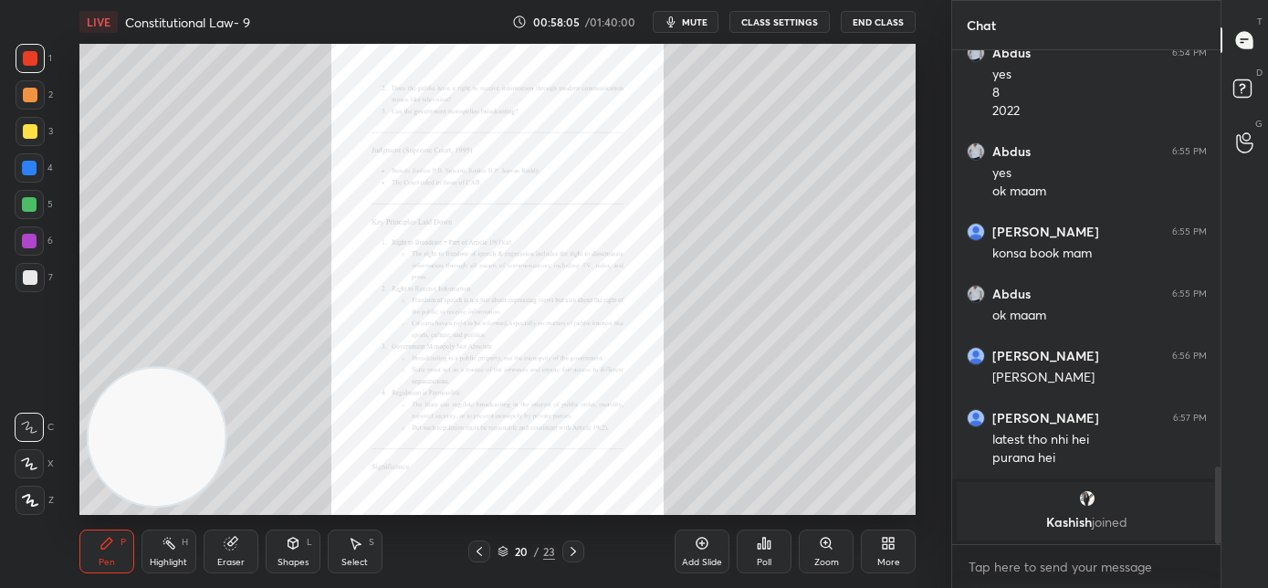
click at [806, 551] on div "Zoom" at bounding box center [826, 552] width 55 height 44
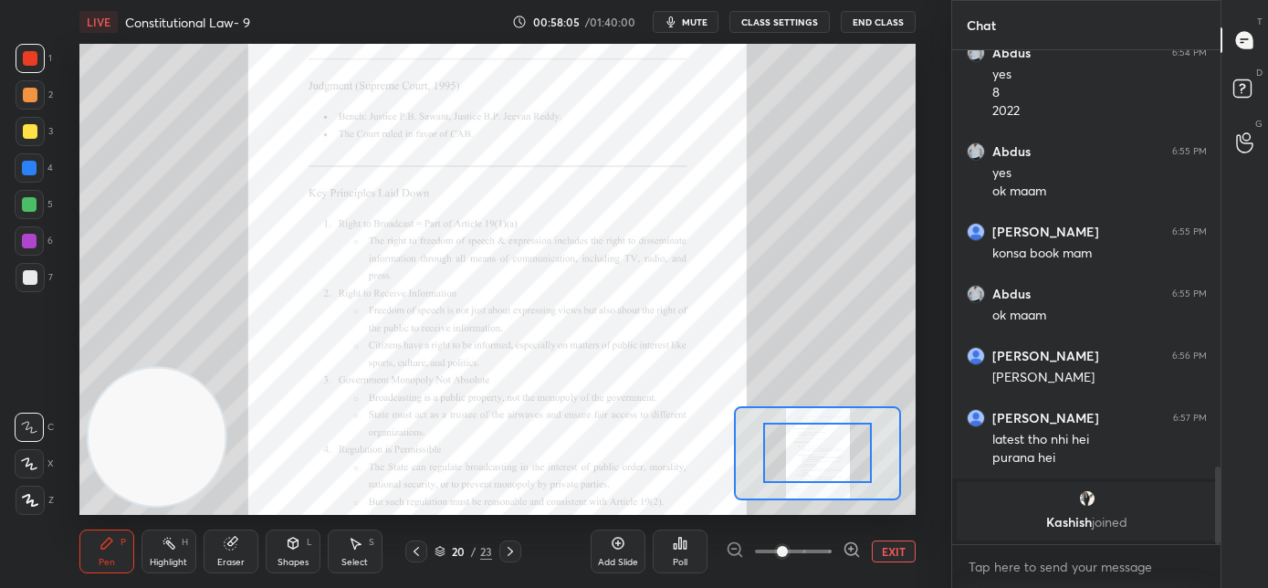
click at [811, 552] on span at bounding box center [793, 551] width 77 height 27
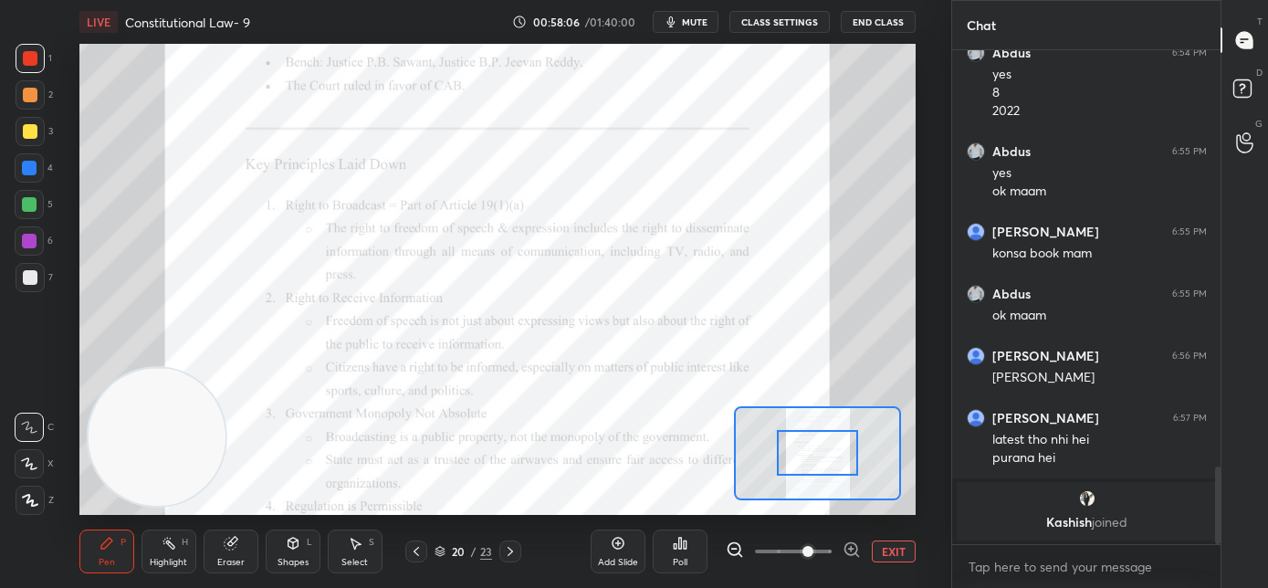
drag, startPoint x: 820, startPoint y: 550, endPoint x: 832, endPoint y: 551, distance: 11.9
click at [814, 551] on span at bounding box center [808, 551] width 11 height 11
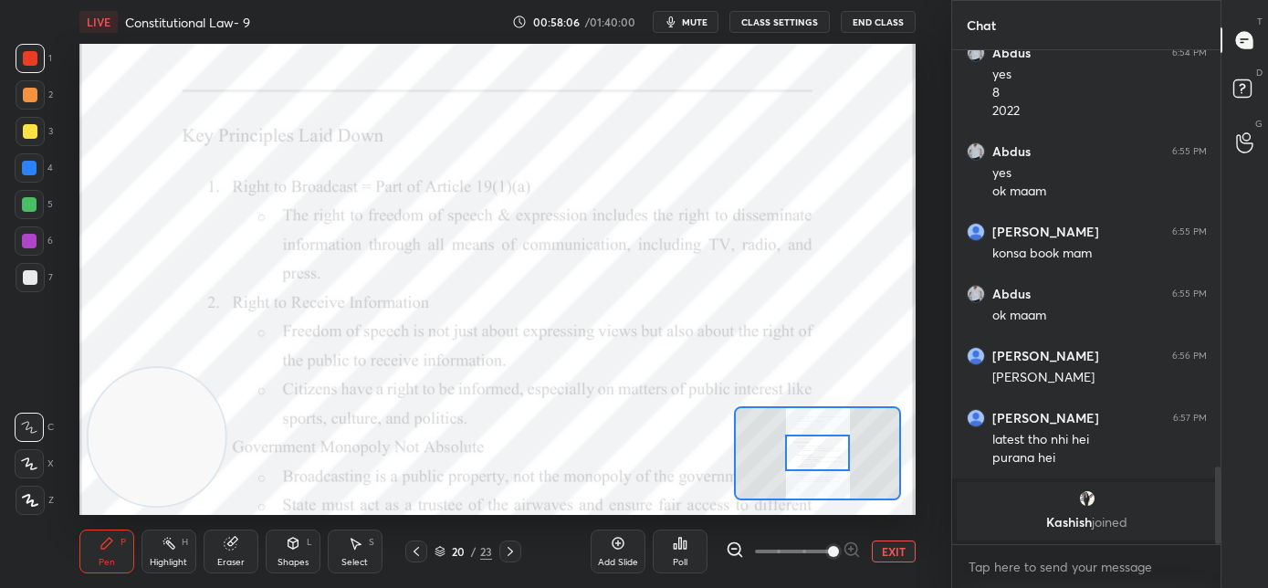
click at [828, 547] on span at bounding box center [833, 551] width 11 height 11
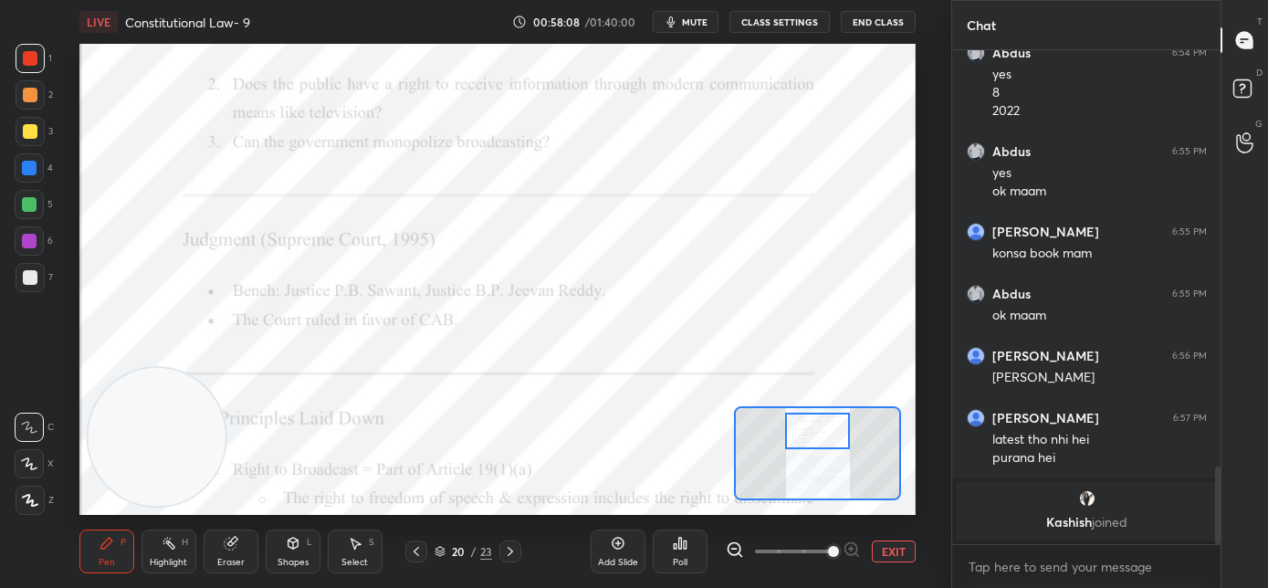
drag, startPoint x: 808, startPoint y: 457, endPoint x: 808, endPoint y: 431, distance: 26.5
click at [808, 434] on div at bounding box center [818, 431] width 66 height 37
click at [808, 447] on div at bounding box center [818, 443] width 66 height 37
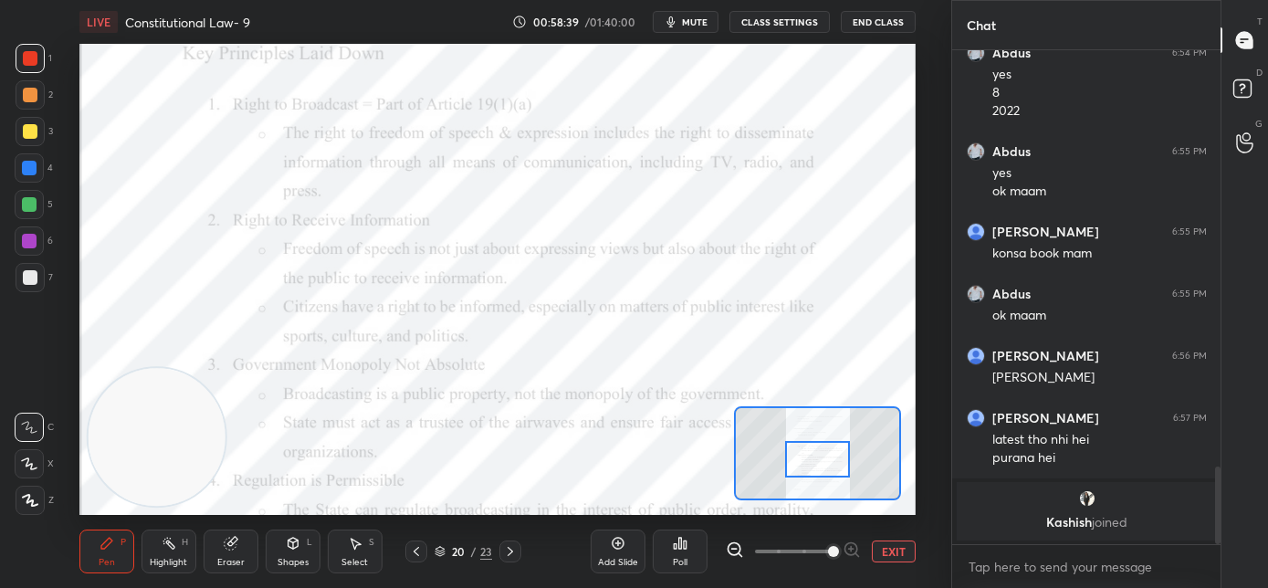
click at [815, 462] on div at bounding box center [818, 459] width 66 height 37
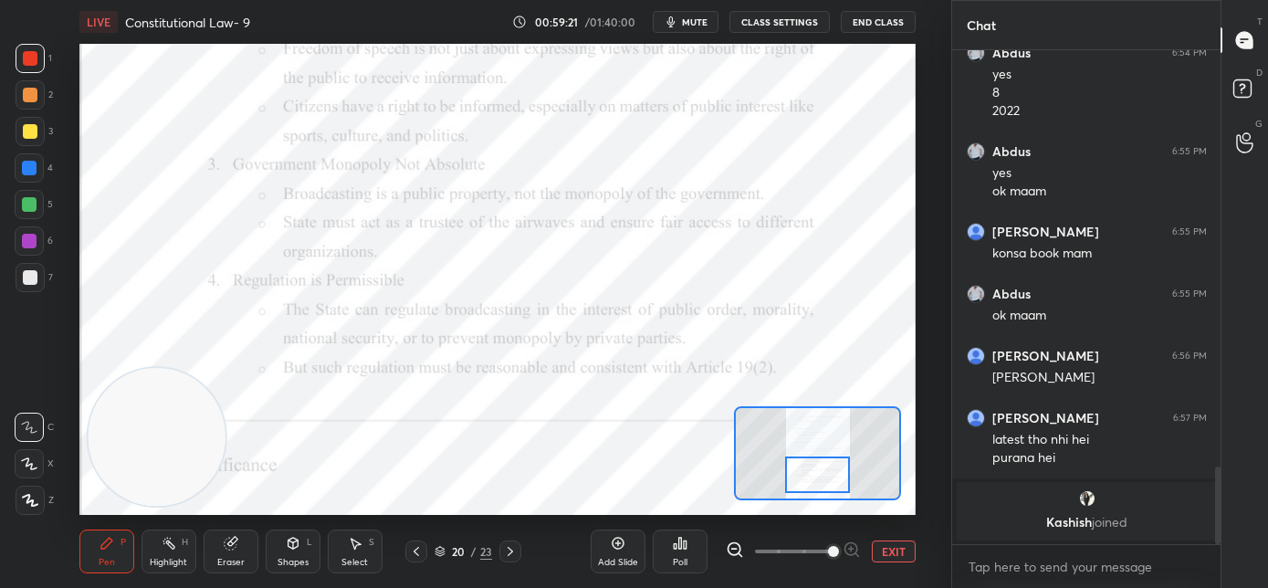
drag, startPoint x: 827, startPoint y: 461, endPoint x: 827, endPoint y: 477, distance: 15.5
click at [827, 477] on div at bounding box center [818, 475] width 66 height 37
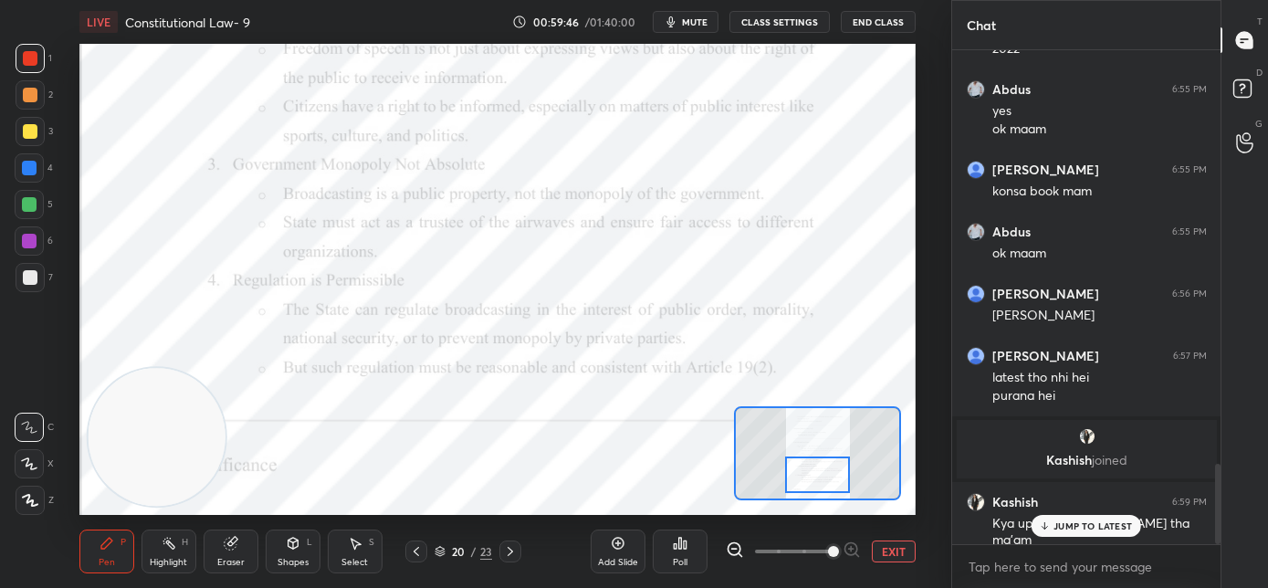
scroll to position [2549, 0]
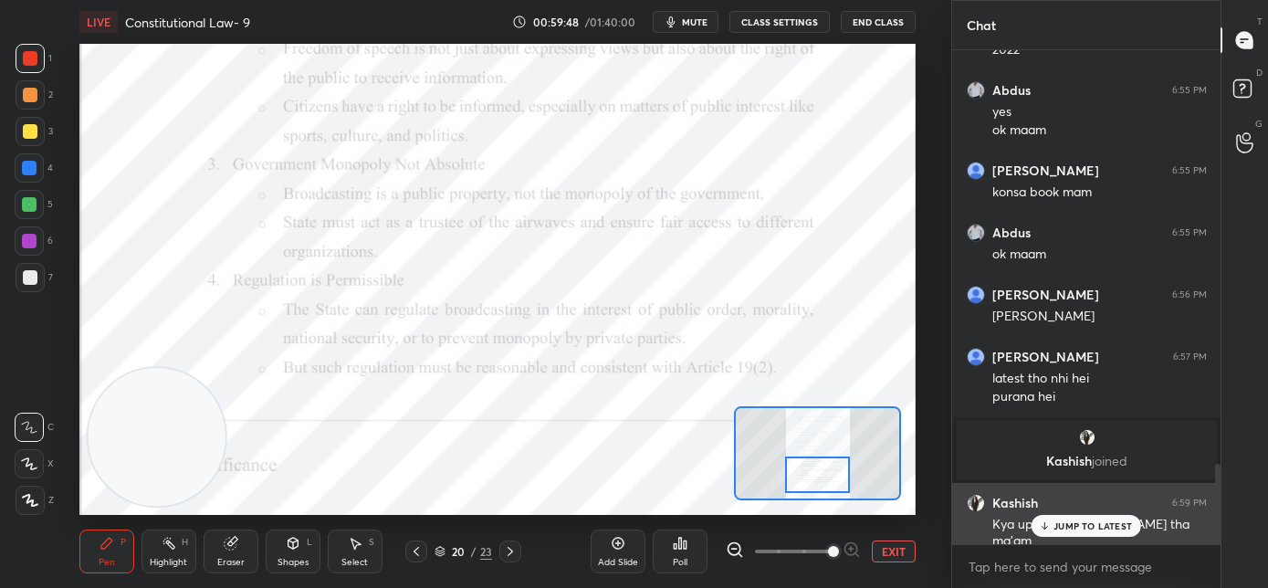
drag, startPoint x: 1076, startPoint y: 526, endPoint x: 1040, endPoint y: 518, distance: 36.5
click at [1076, 527] on p "JUMP TO LATEST" at bounding box center [1093, 525] width 79 height 11
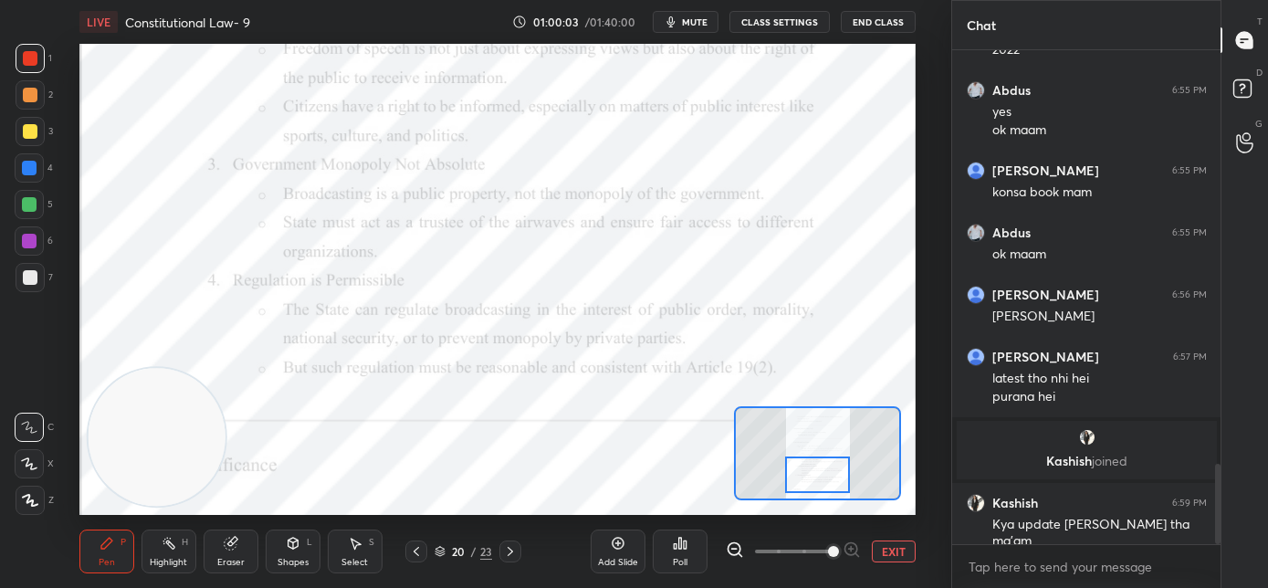
scroll to position [2612, 0]
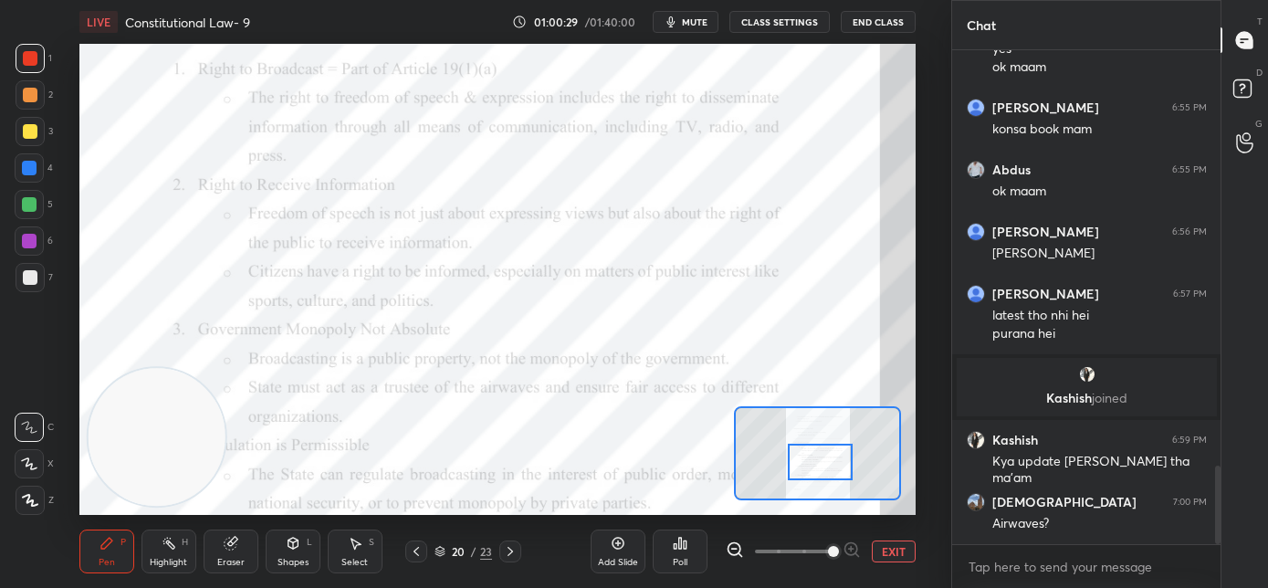
click at [817, 467] on div at bounding box center [821, 462] width 66 height 37
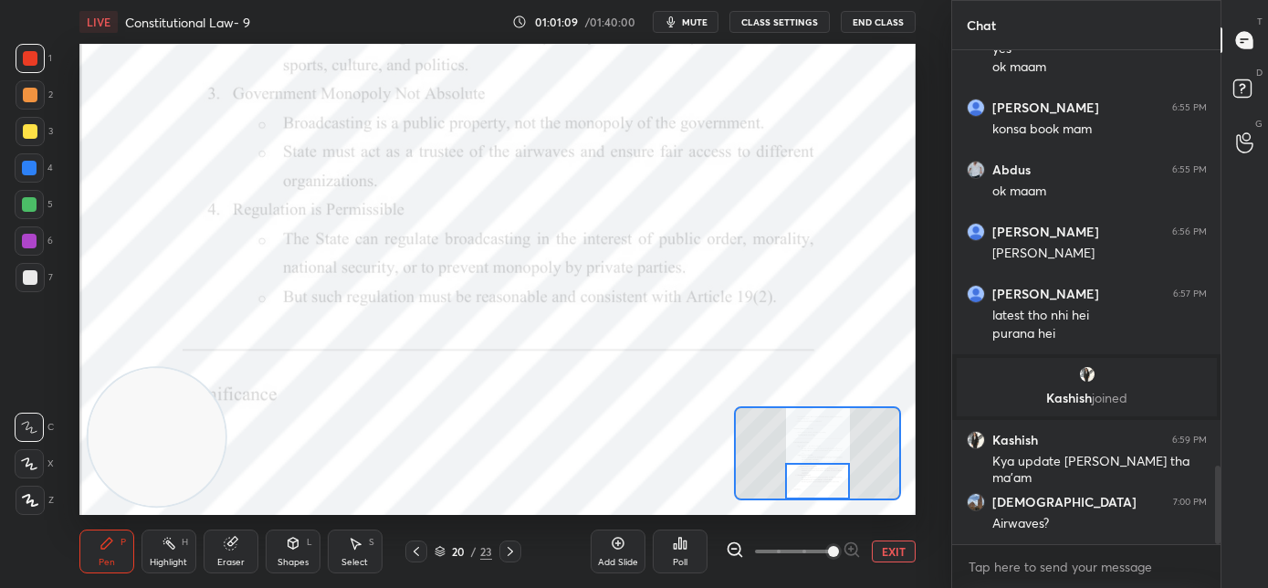
click at [827, 481] on div at bounding box center [818, 481] width 66 height 37
click at [516, 549] on icon at bounding box center [510, 551] width 15 height 15
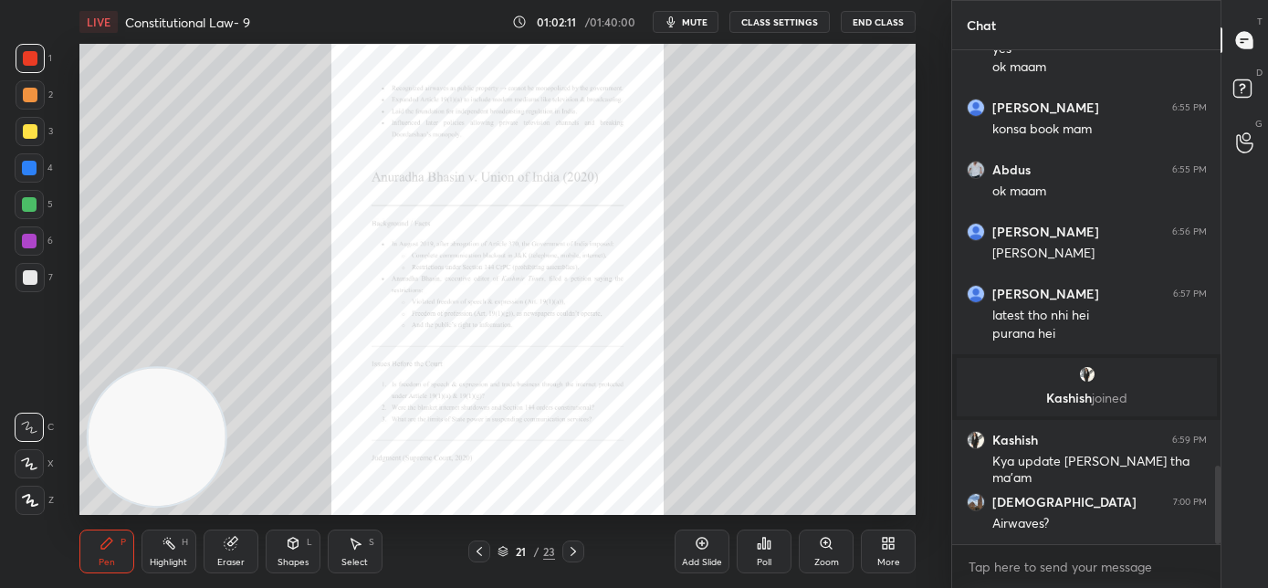
click at [823, 553] on div "Zoom" at bounding box center [826, 552] width 55 height 44
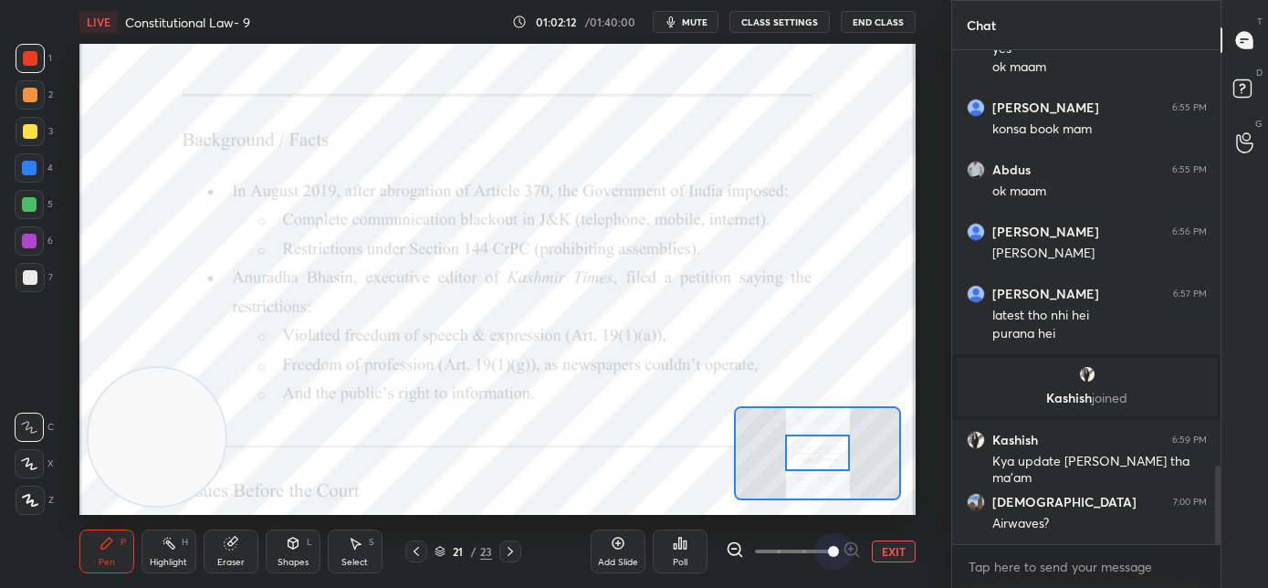
click at [827, 554] on span at bounding box center [793, 551] width 77 height 27
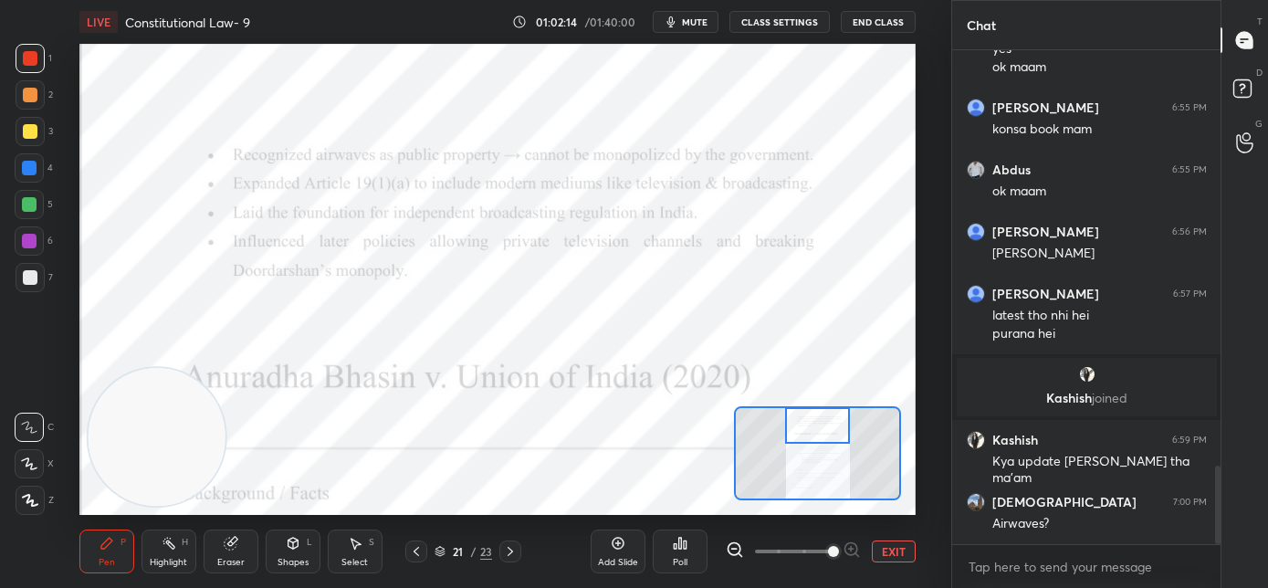
drag, startPoint x: 811, startPoint y: 455, endPoint x: 811, endPoint y: 423, distance: 32.0
click at [812, 424] on div at bounding box center [818, 425] width 66 height 37
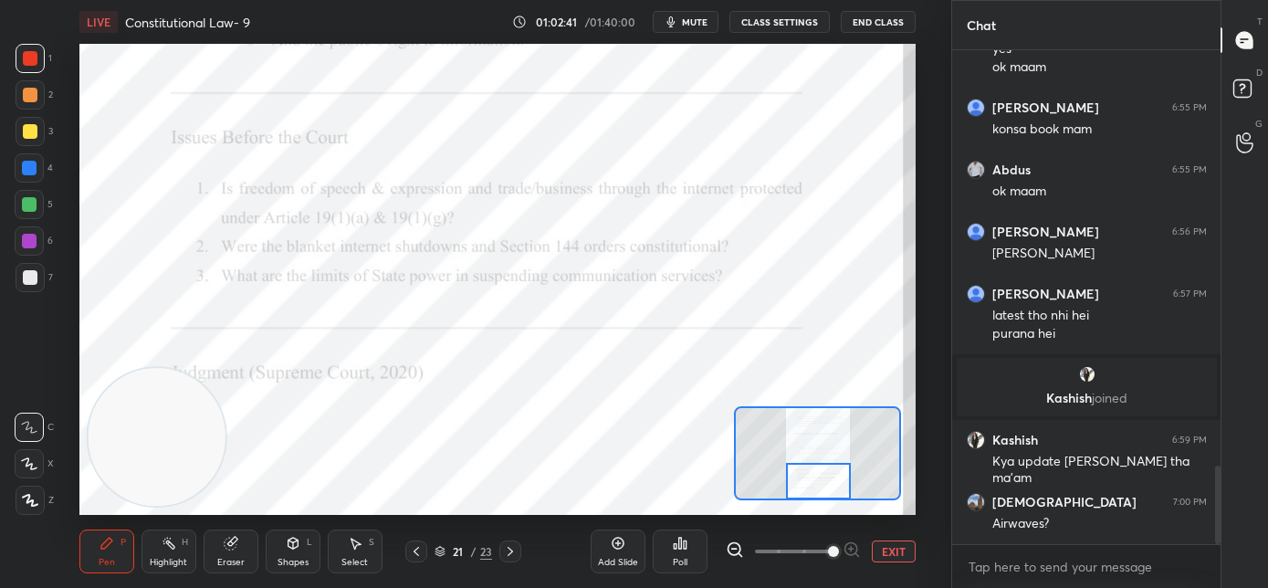
drag, startPoint x: 816, startPoint y: 446, endPoint x: 809, endPoint y: 500, distance: 54.4
click at [814, 499] on div at bounding box center [817, 453] width 167 height 94
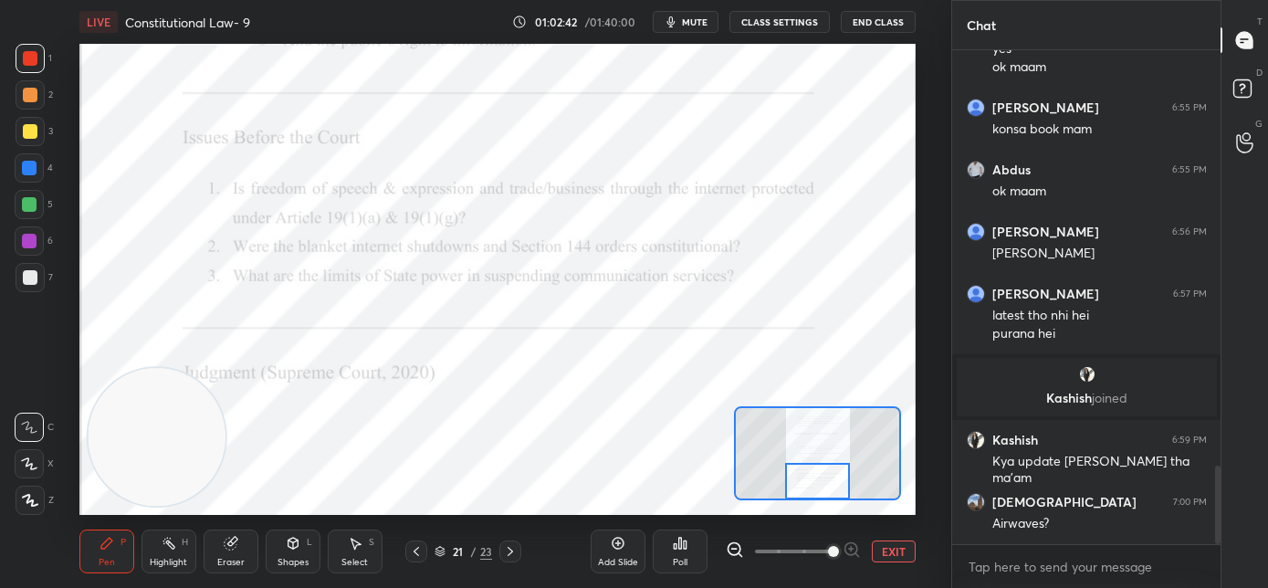
click at [509, 555] on icon at bounding box center [510, 551] width 15 height 15
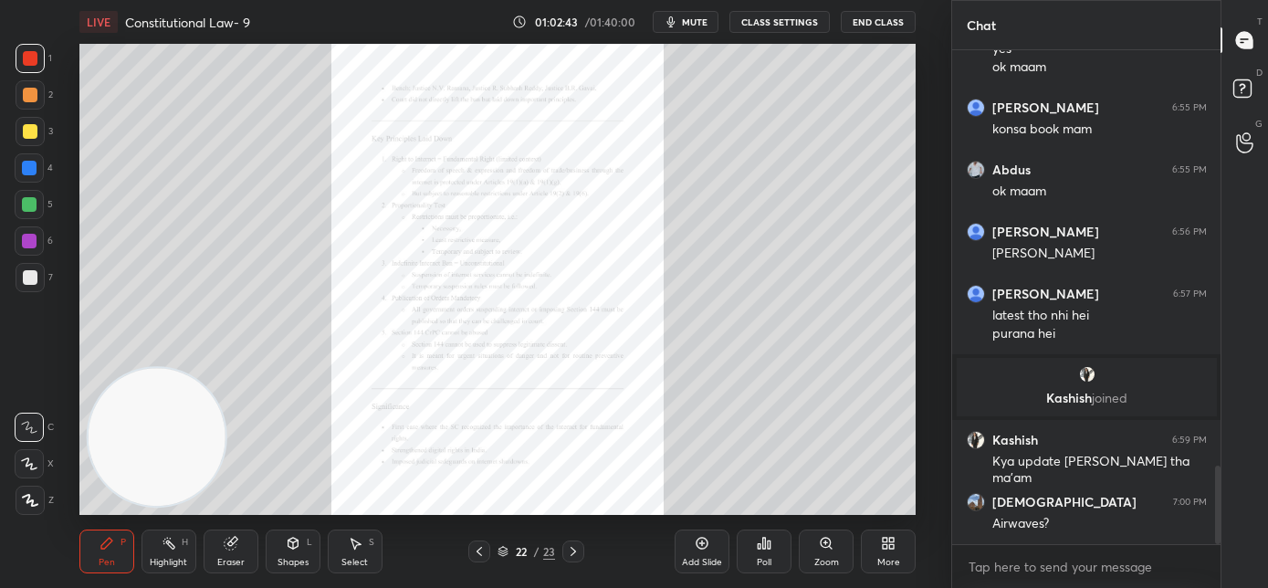
click at [574, 551] on icon at bounding box center [573, 551] width 15 height 15
click at [479, 552] on icon at bounding box center [479, 551] width 15 height 15
click at [481, 552] on icon at bounding box center [479, 551] width 15 height 15
click at [482, 554] on icon at bounding box center [479, 551] width 15 height 15
click at [568, 552] on icon at bounding box center [573, 551] width 15 height 15
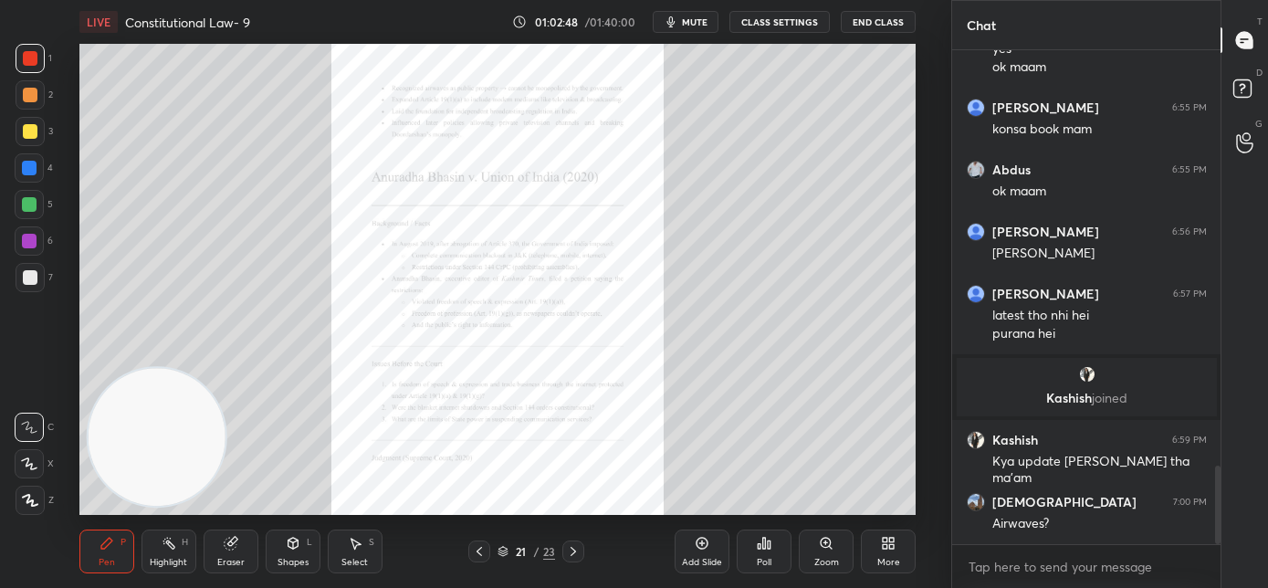
click at [829, 549] on icon at bounding box center [826, 543] width 15 height 15
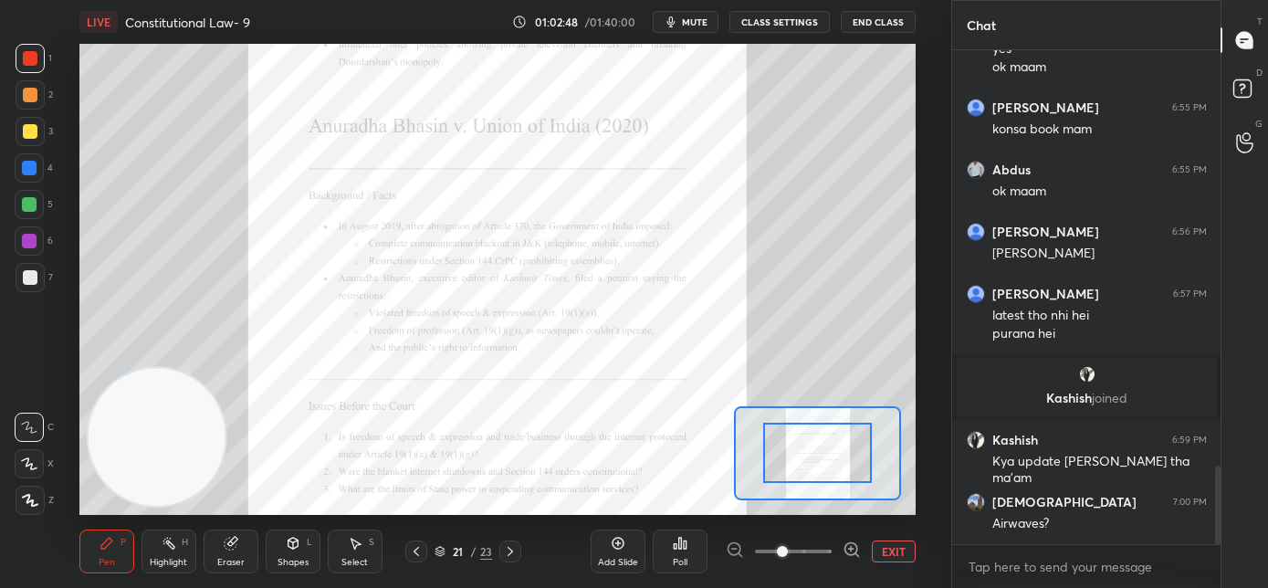
click at [828, 550] on span at bounding box center [793, 551] width 77 height 27
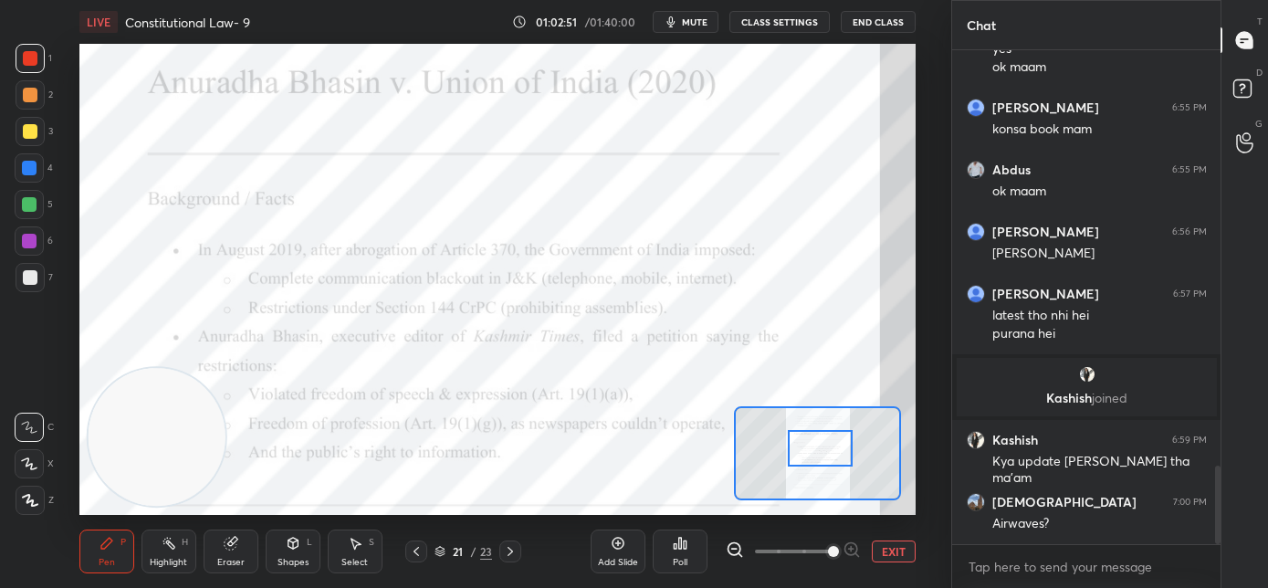
drag, startPoint x: 823, startPoint y: 442, endPoint x: 825, endPoint y: 453, distance: 11.3
click at [825, 453] on div at bounding box center [821, 448] width 66 height 37
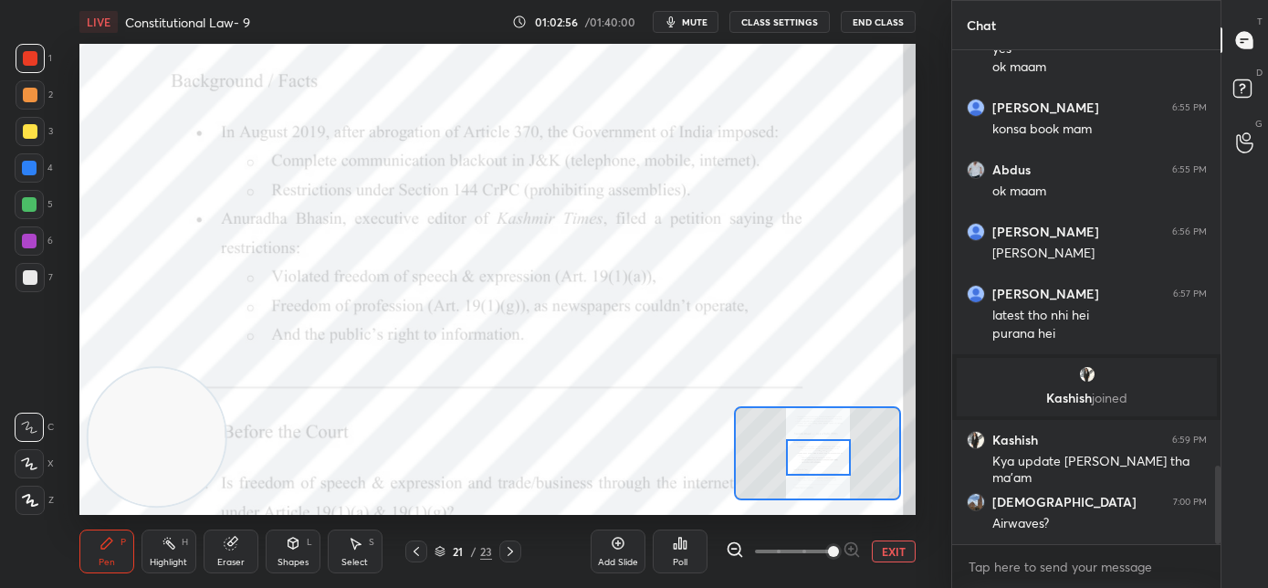
click at [815, 462] on div at bounding box center [819, 457] width 66 height 37
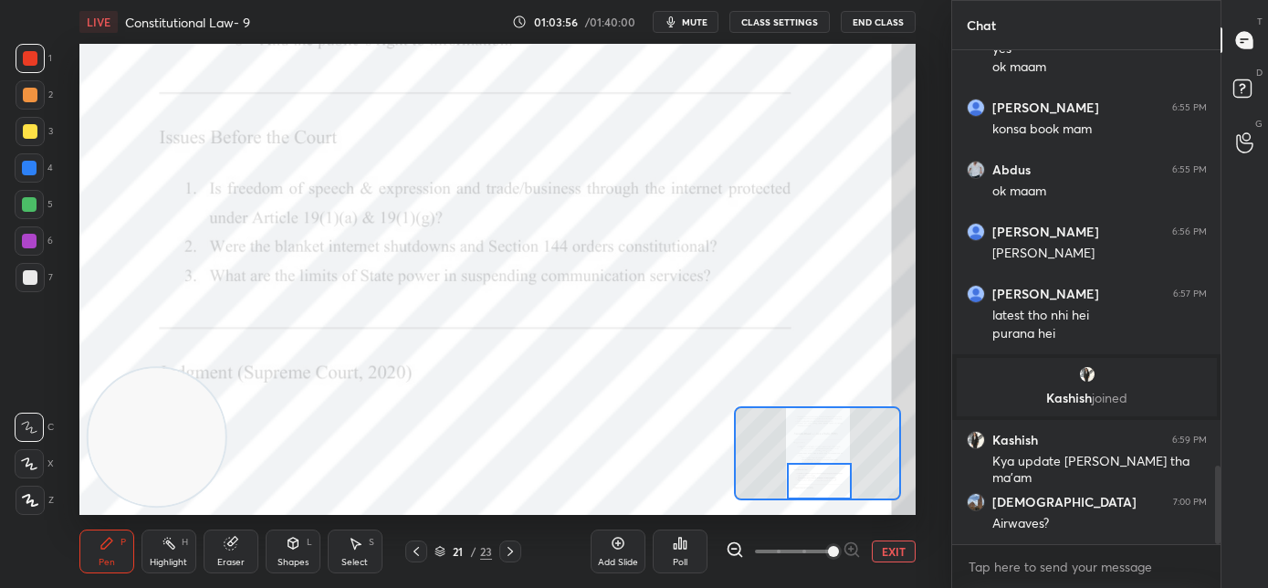
drag, startPoint x: 811, startPoint y: 469, endPoint x: 811, endPoint y: 492, distance: 22.8
click at [811, 492] on div at bounding box center [820, 481] width 66 height 37
click at [504, 551] on icon at bounding box center [510, 551] width 15 height 15
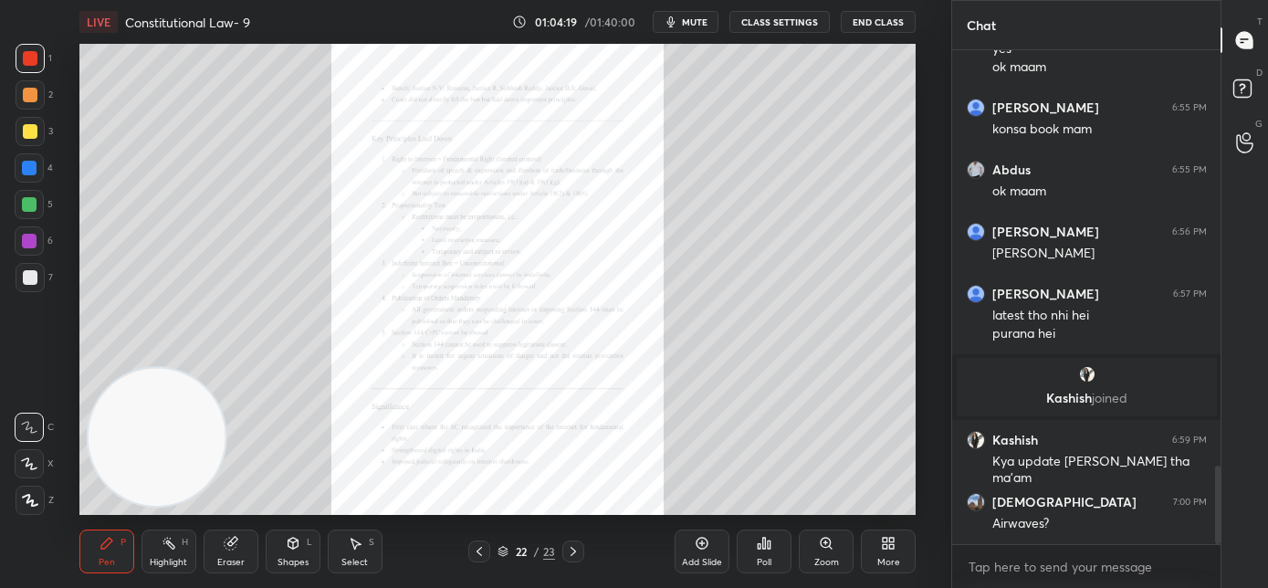
click at [831, 560] on div "Zoom" at bounding box center [826, 562] width 25 height 9
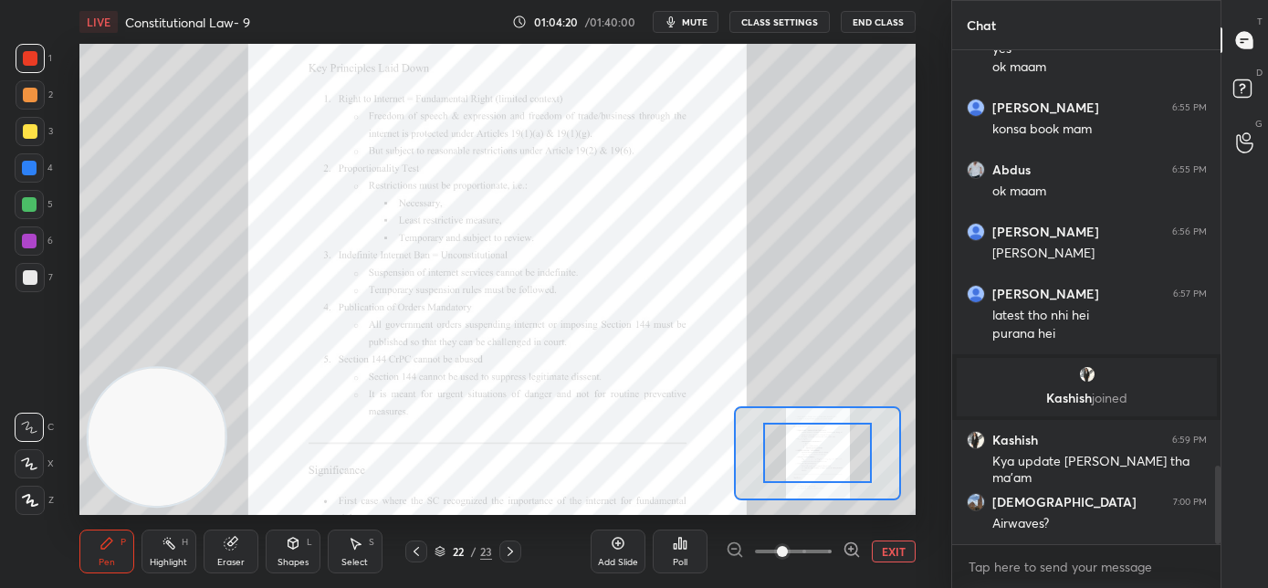
click at [822, 555] on span at bounding box center [793, 551] width 77 height 27
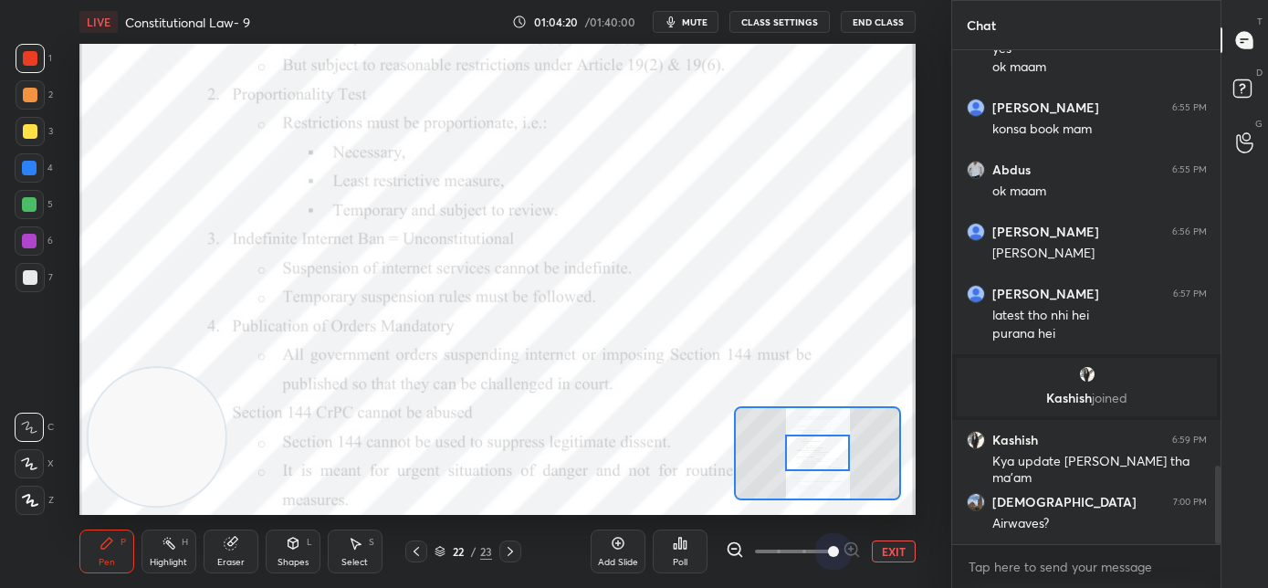
drag, startPoint x: 821, startPoint y: 554, endPoint x: 821, endPoint y: 534, distance: 20.1
click at [828, 554] on span at bounding box center [833, 551] width 11 height 11
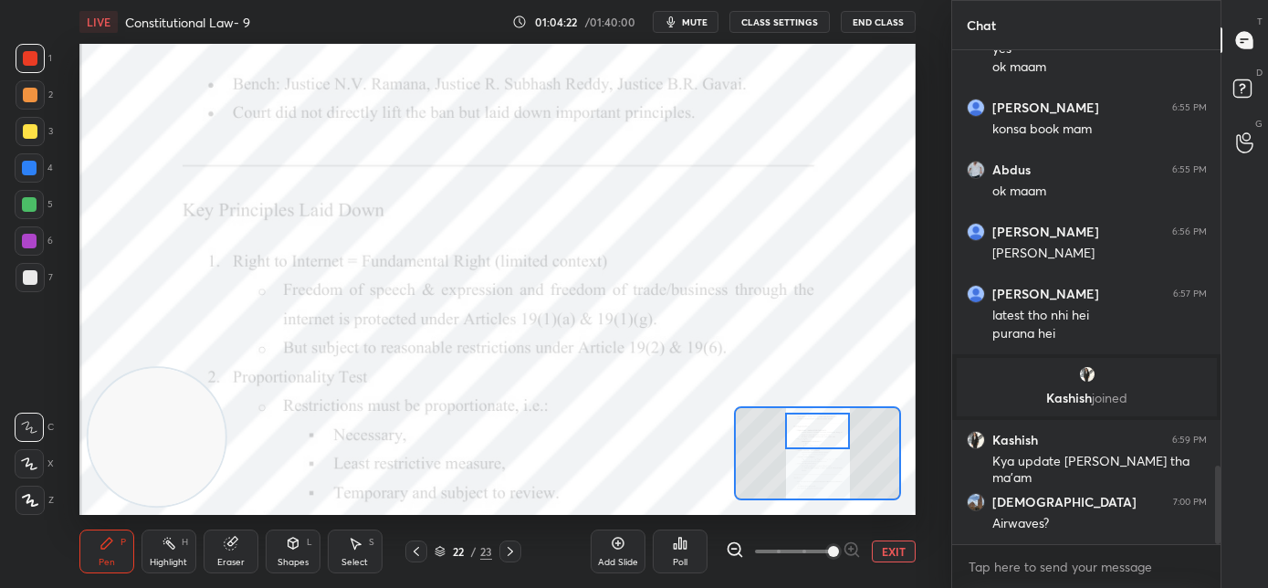
drag, startPoint x: 820, startPoint y: 450, endPoint x: 820, endPoint y: 428, distance: 21.9
click at [820, 428] on div at bounding box center [818, 431] width 66 height 37
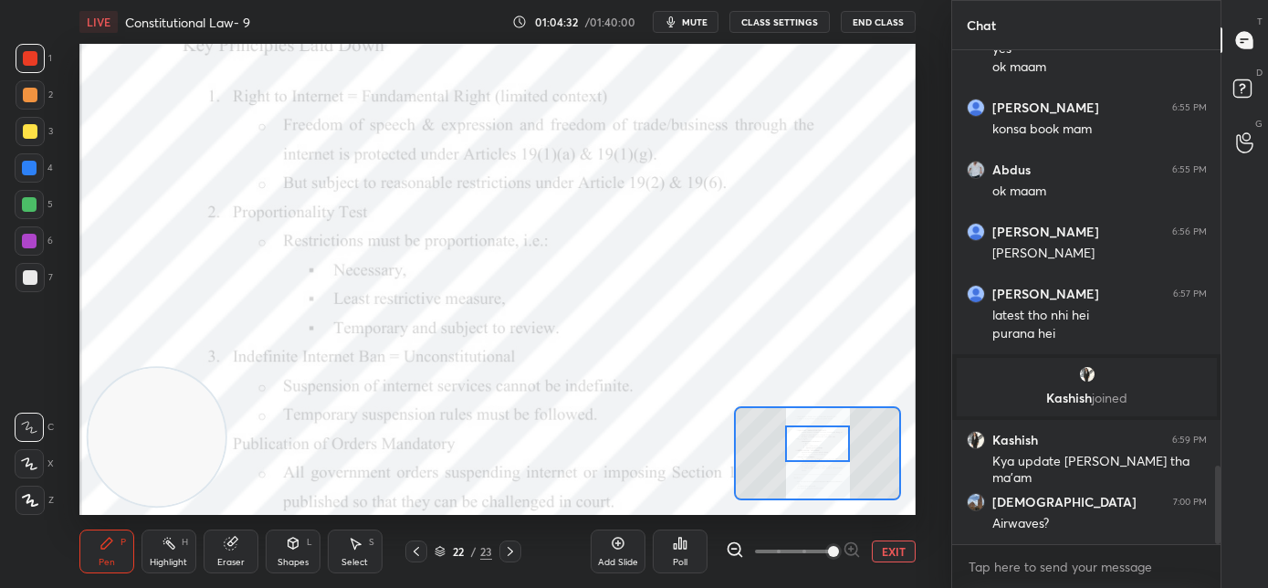
click at [815, 436] on div at bounding box center [818, 443] width 66 height 37
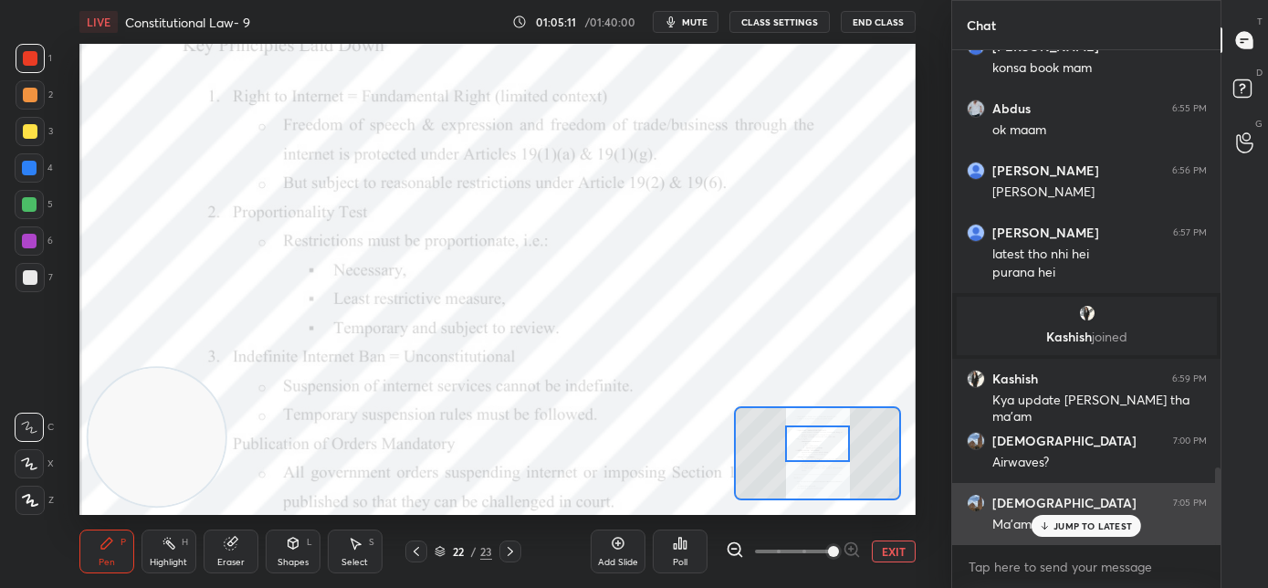
click at [1062, 526] on p "JUMP TO LATEST" at bounding box center [1093, 525] width 79 height 11
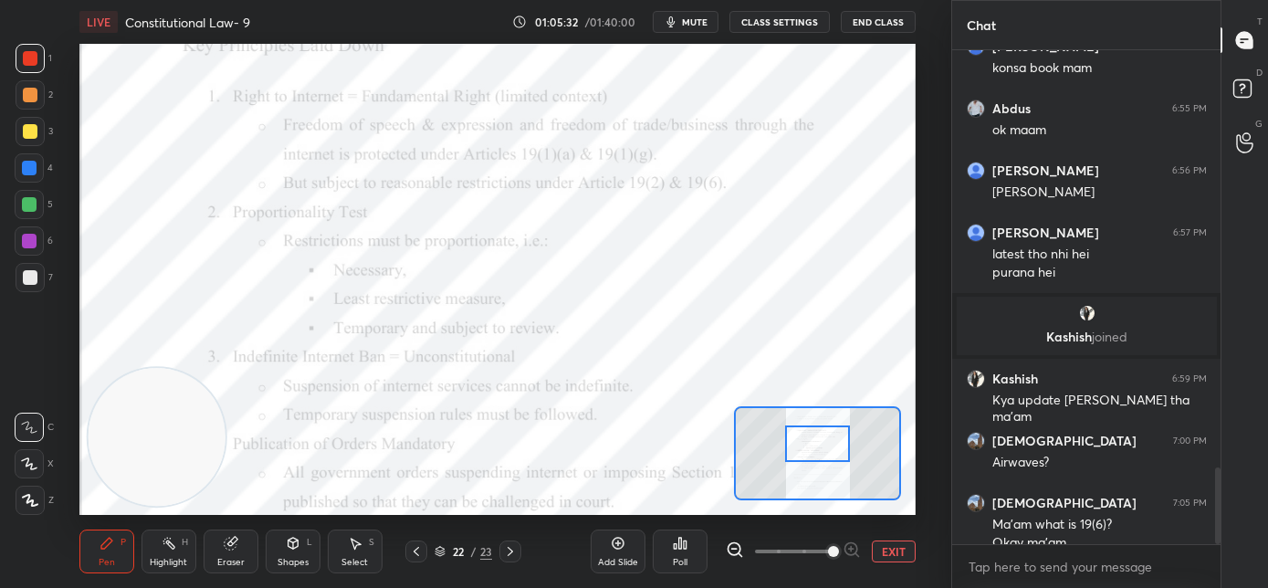
scroll to position [2693, 0]
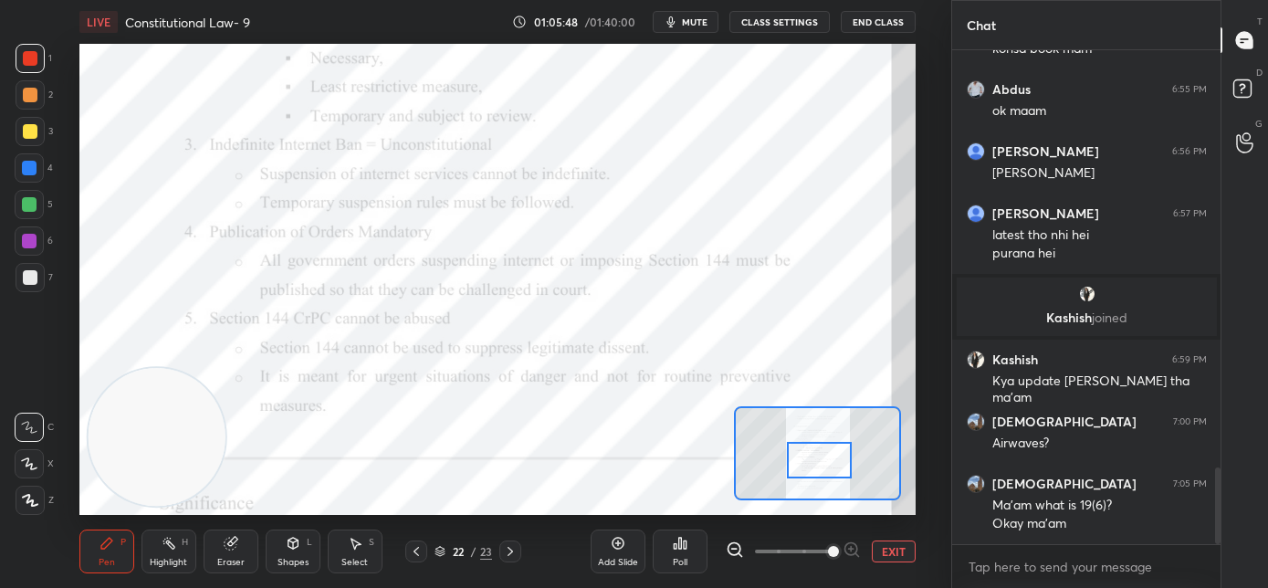
drag, startPoint x: 818, startPoint y: 446, endPoint x: 817, endPoint y: 458, distance: 12.8
click at [818, 462] on div at bounding box center [820, 460] width 66 height 37
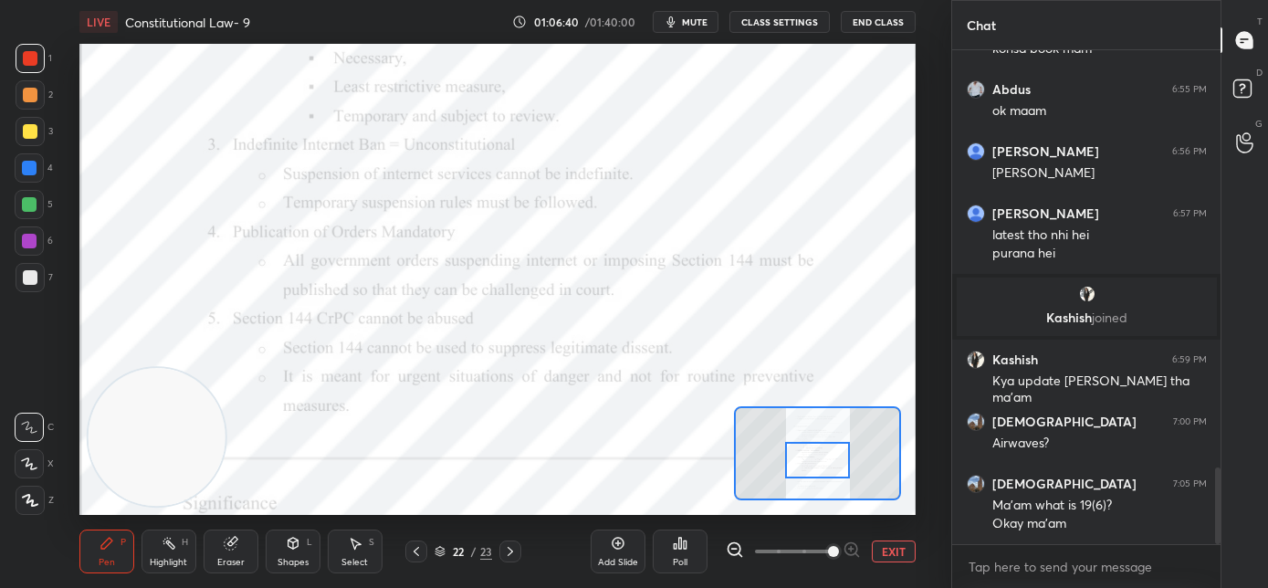
click at [516, 554] on icon at bounding box center [510, 551] width 15 height 15
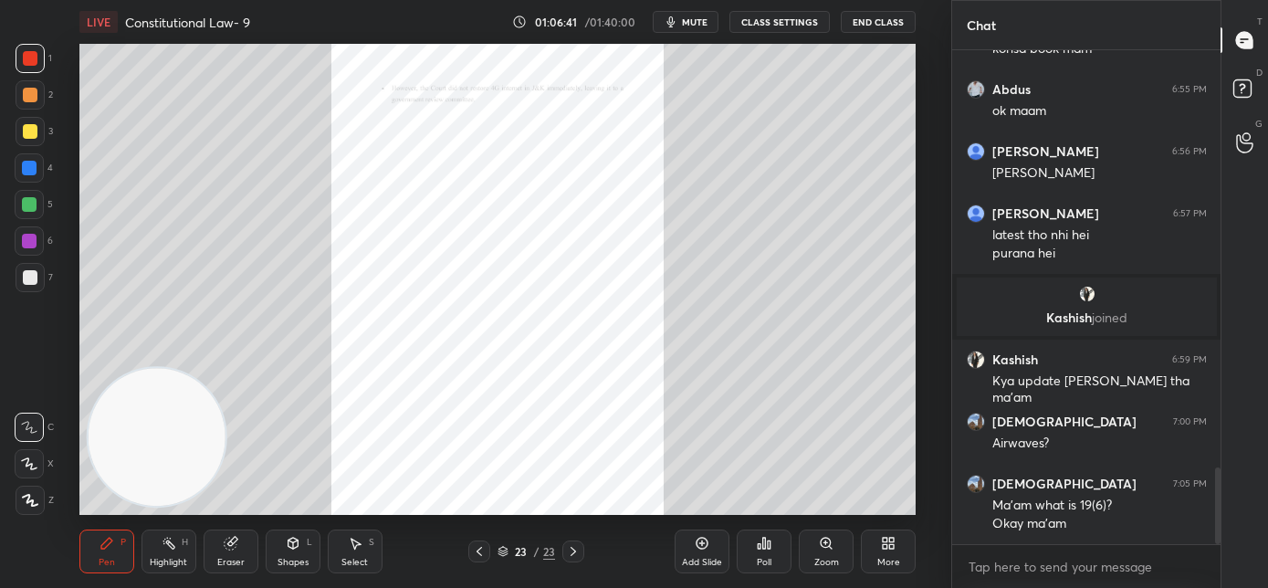
click at [469, 552] on div at bounding box center [479, 552] width 22 height 22
click at [827, 550] on div "Zoom" at bounding box center [826, 552] width 55 height 44
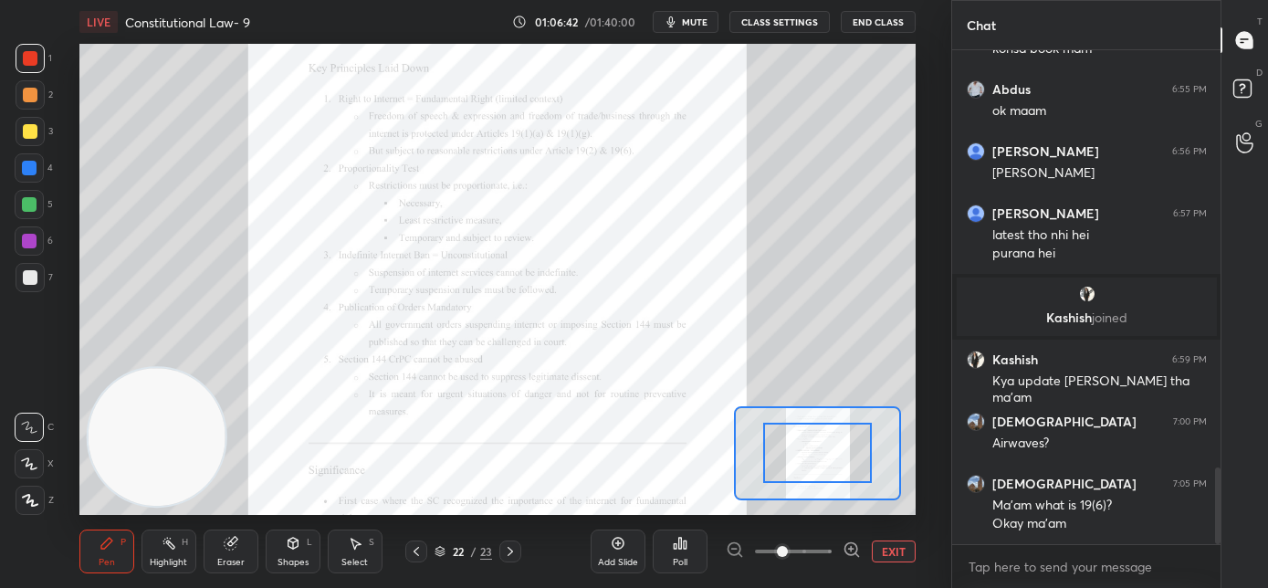
click at [833, 553] on div at bounding box center [793, 552] width 135 height 22
click at [834, 551] on div at bounding box center [793, 552] width 135 height 22
click at [825, 552] on span at bounding box center [793, 551] width 77 height 27
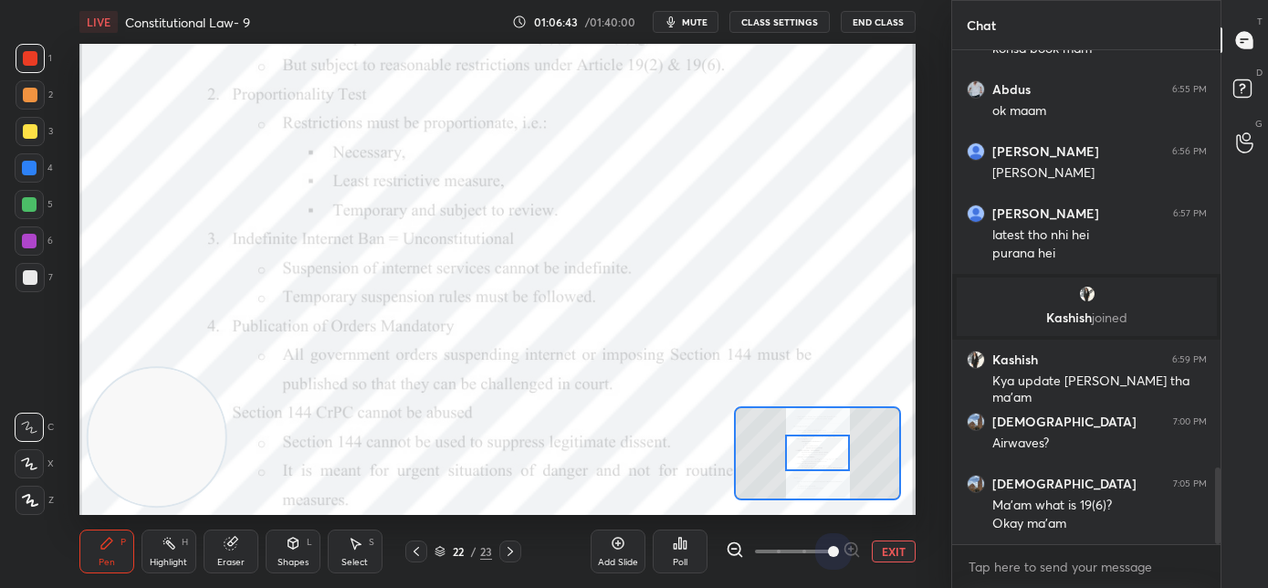
drag, startPoint x: 828, startPoint y: 551, endPoint x: 830, endPoint y: 507, distance: 43.9
click at [828, 549] on span at bounding box center [833, 551] width 11 height 11
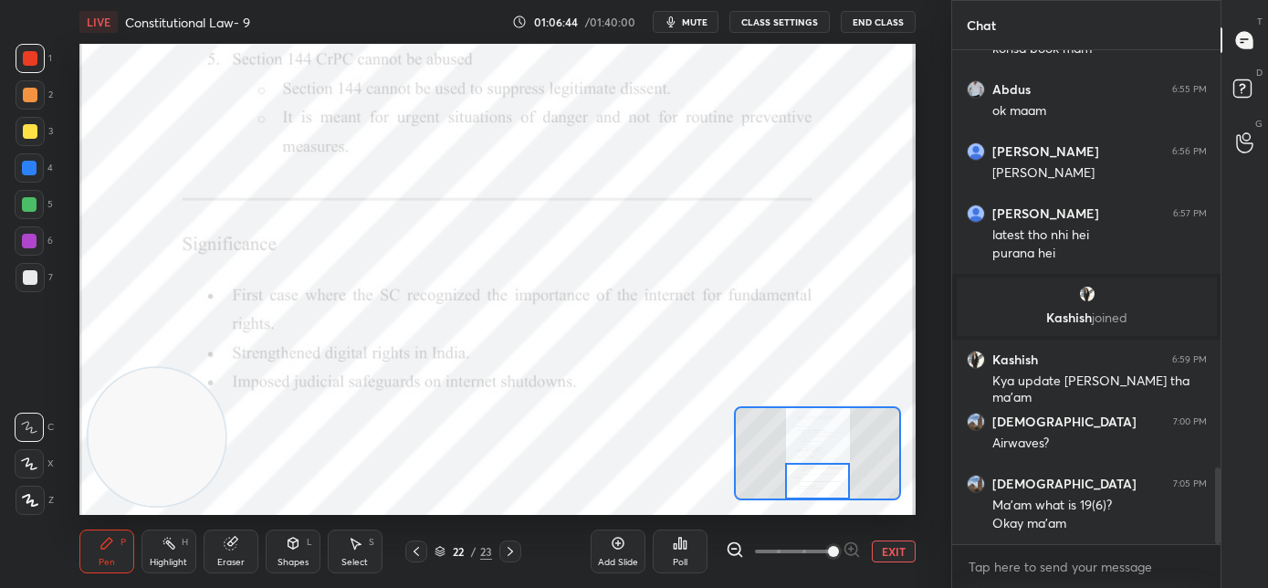
drag, startPoint x: 818, startPoint y: 456, endPoint x: 814, endPoint y: 485, distance: 29.6
click at [815, 485] on div at bounding box center [818, 481] width 66 height 37
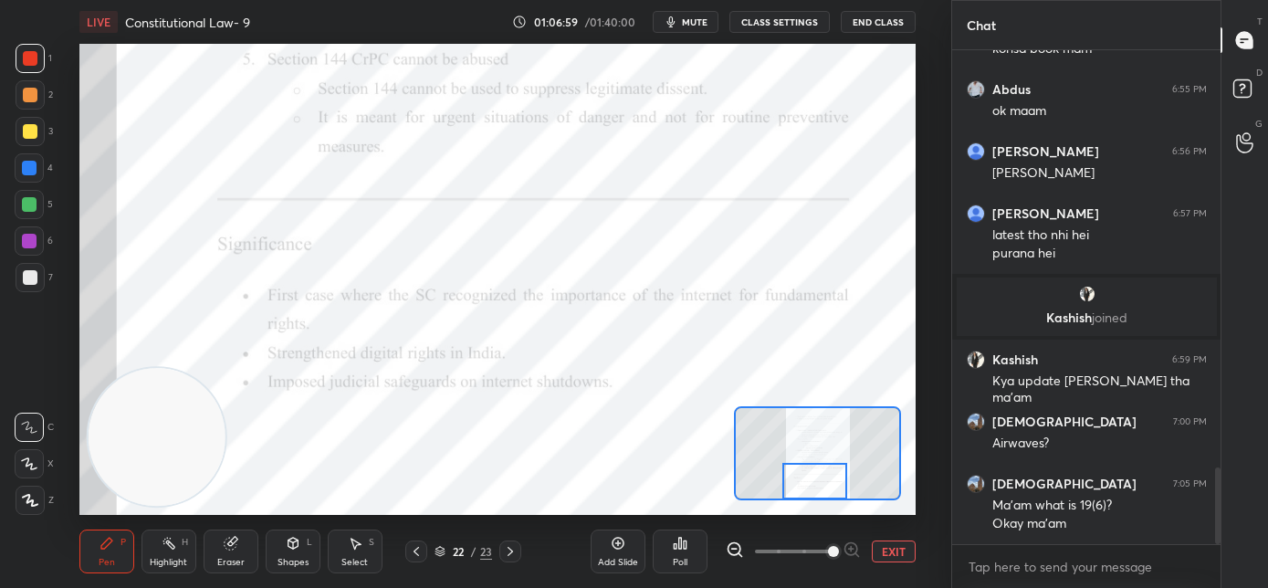
click at [513, 552] on icon at bounding box center [510, 551] width 15 height 15
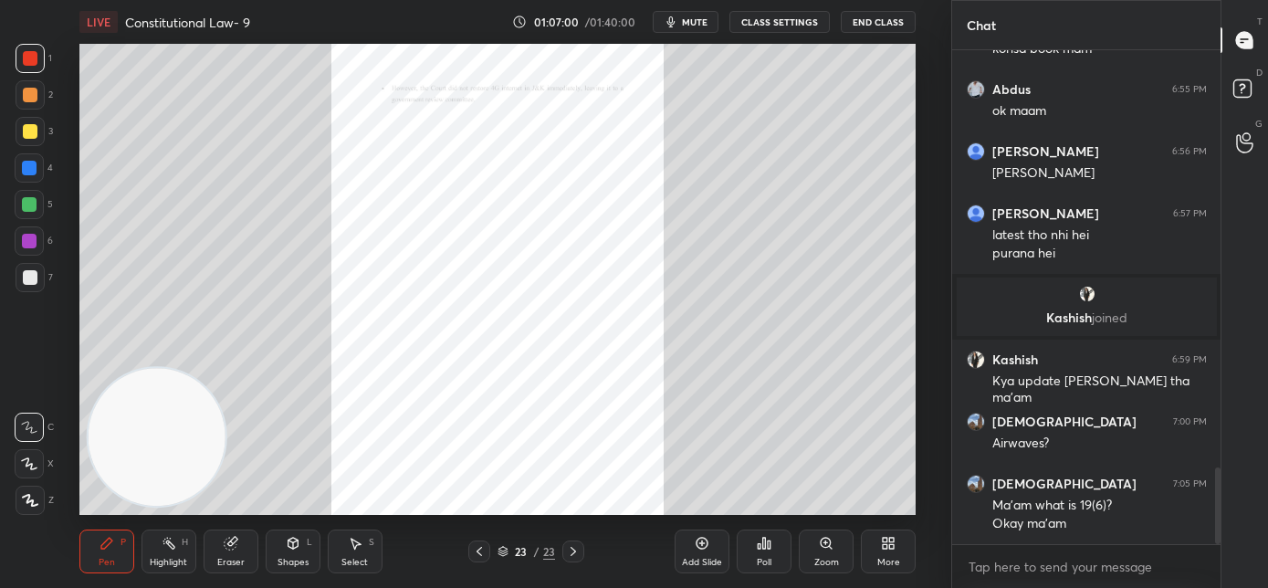
click at [821, 551] on div "Zoom" at bounding box center [826, 552] width 55 height 44
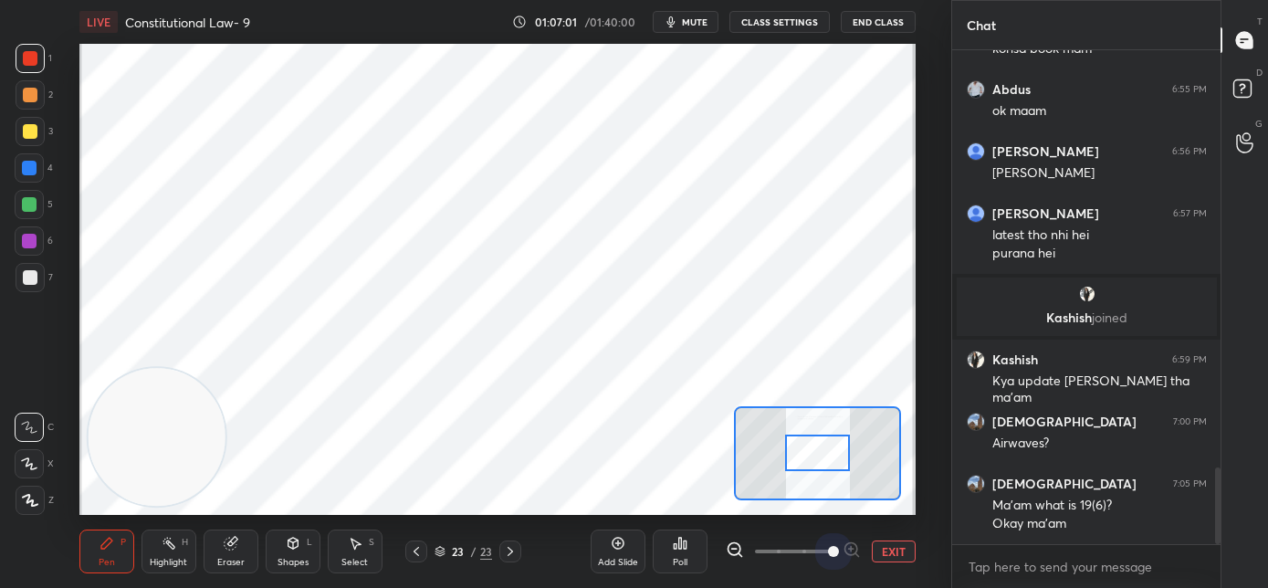
click at [823, 551] on span at bounding box center [793, 551] width 77 height 27
click at [828, 550] on span at bounding box center [833, 551] width 11 height 11
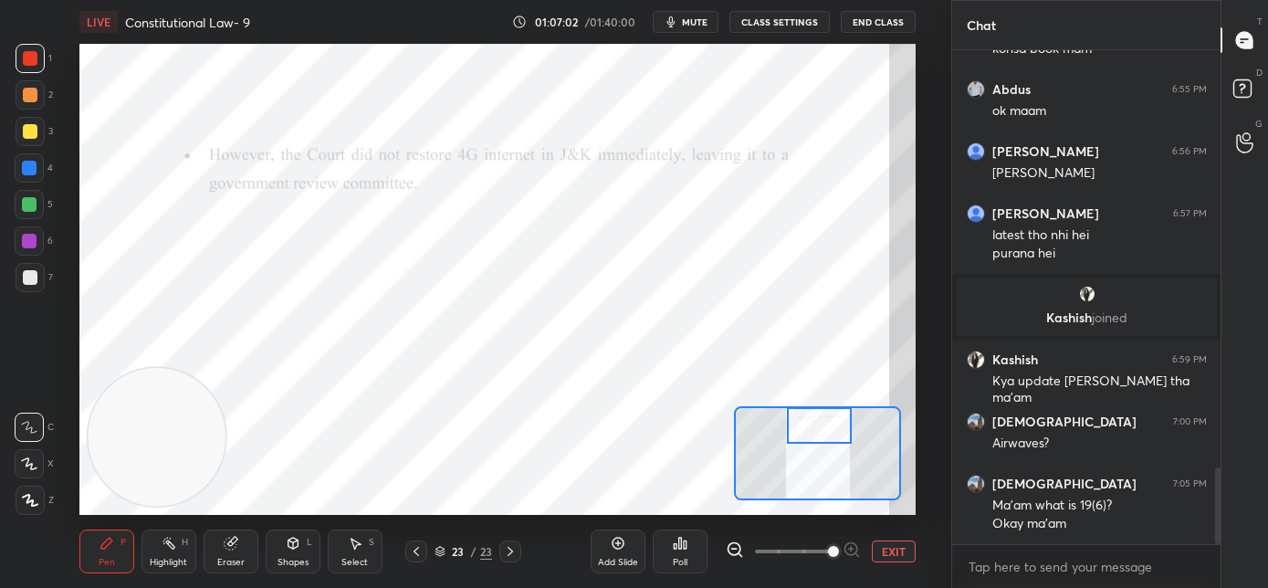
drag, startPoint x: 808, startPoint y: 449, endPoint x: 807, endPoint y: 421, distance: 28.3
click at [810, 421] on div at bounding box center [820, 425] width 66 height 37
click at [411, 556] on icon at bounding box center [416, 551] width 15 height 15
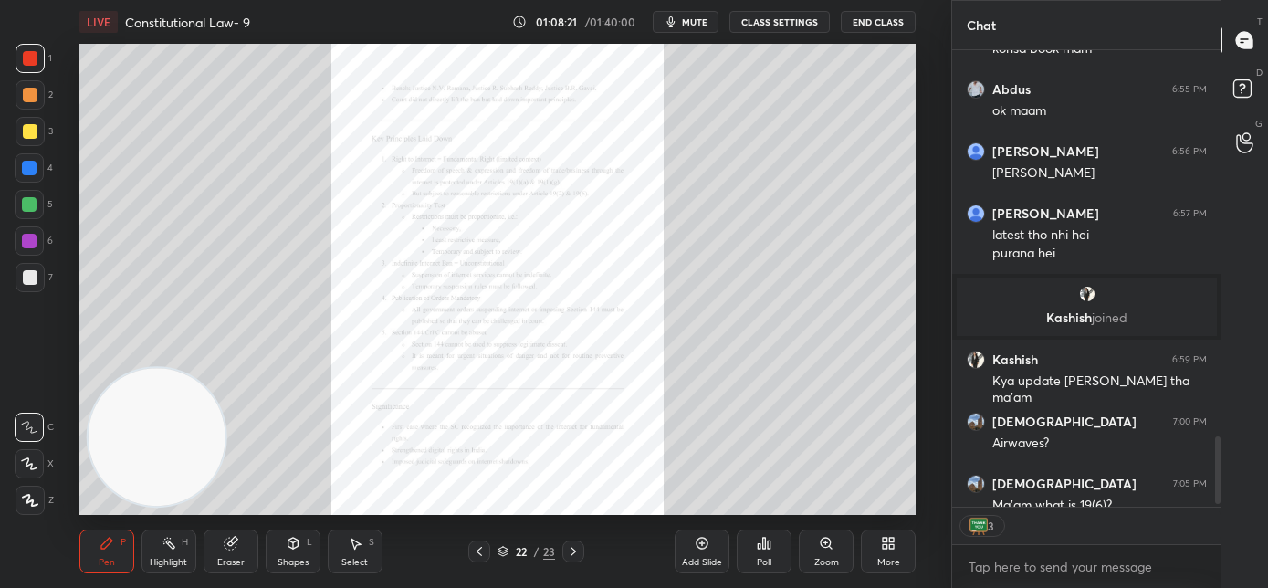
click at [480, 557] on icon at bounding box center [479, 551] width 15 height 15
click at [822, 558] on div "Zoom" at bounding box center [826, 562] width 25 height 9
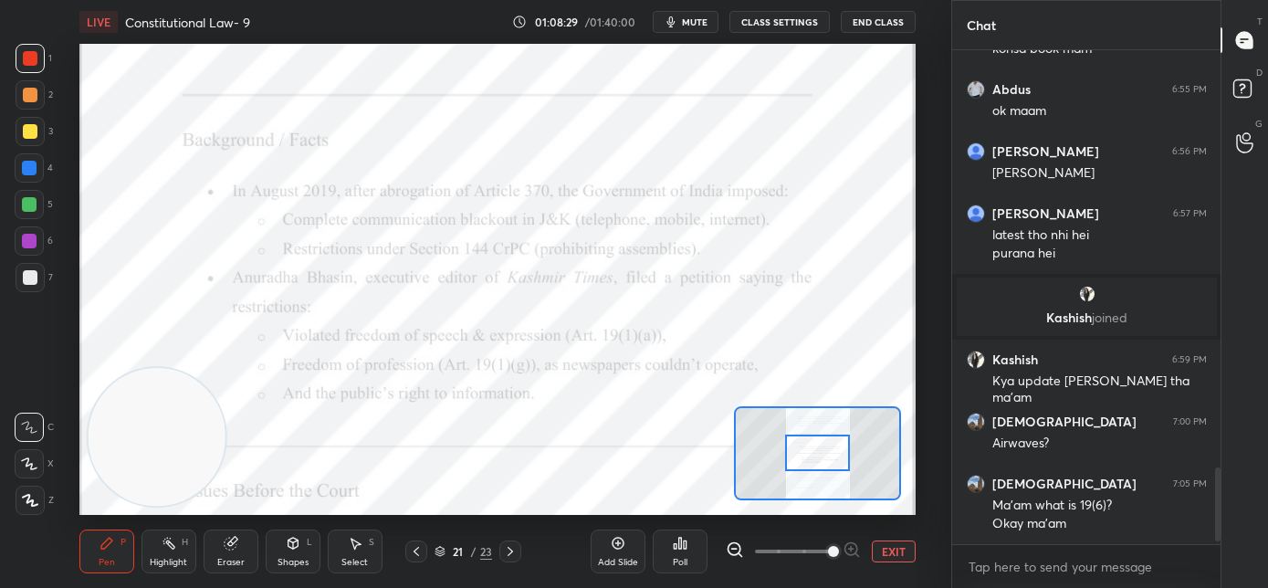
click at [822, 555] on span at bounding box center [793, 551] width 77 height 27
click at [828, 556] on span at bounding box center [833, 551] width 11 height 11
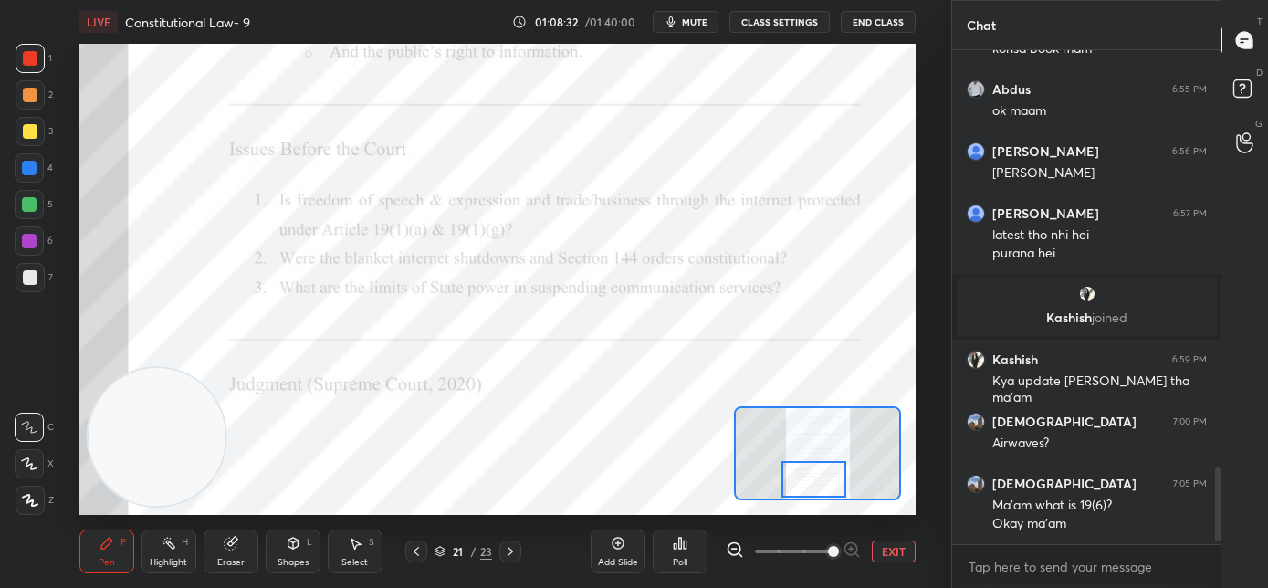
drag, startPoint x: 811, startPoint y: 465, endPoint x: 812, endPoint y: 482, distance: 17.4
click at [812, 482] on div at bounding box center [815, 479] width 66 height 37
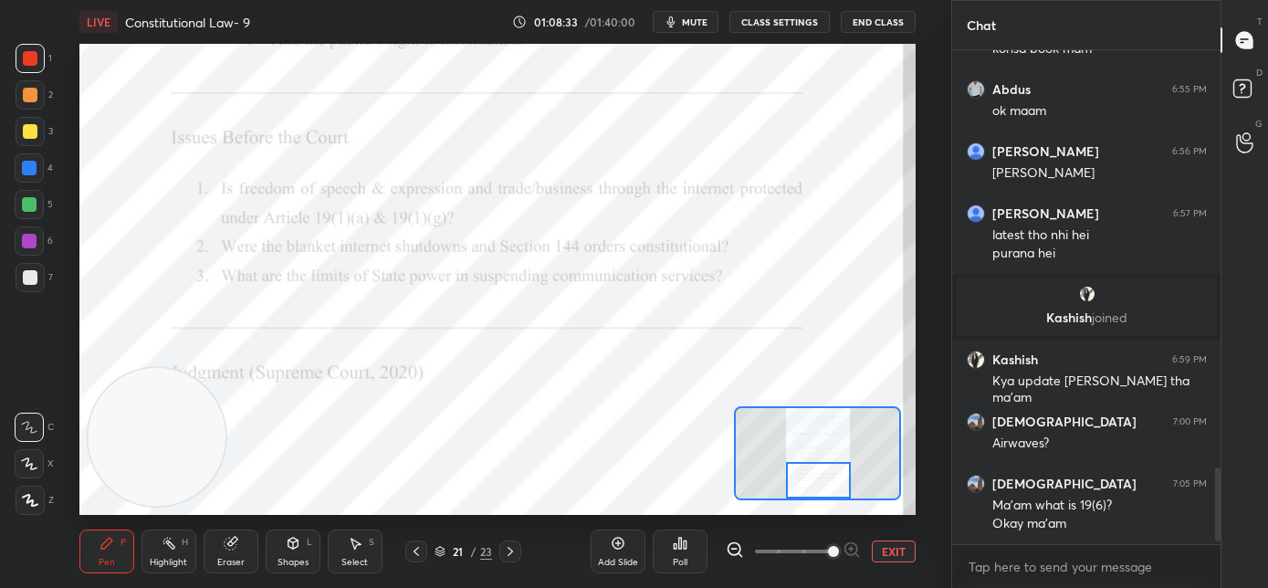
click at [516, 551] on div at bounding box center [510, 552] width 22 height 22
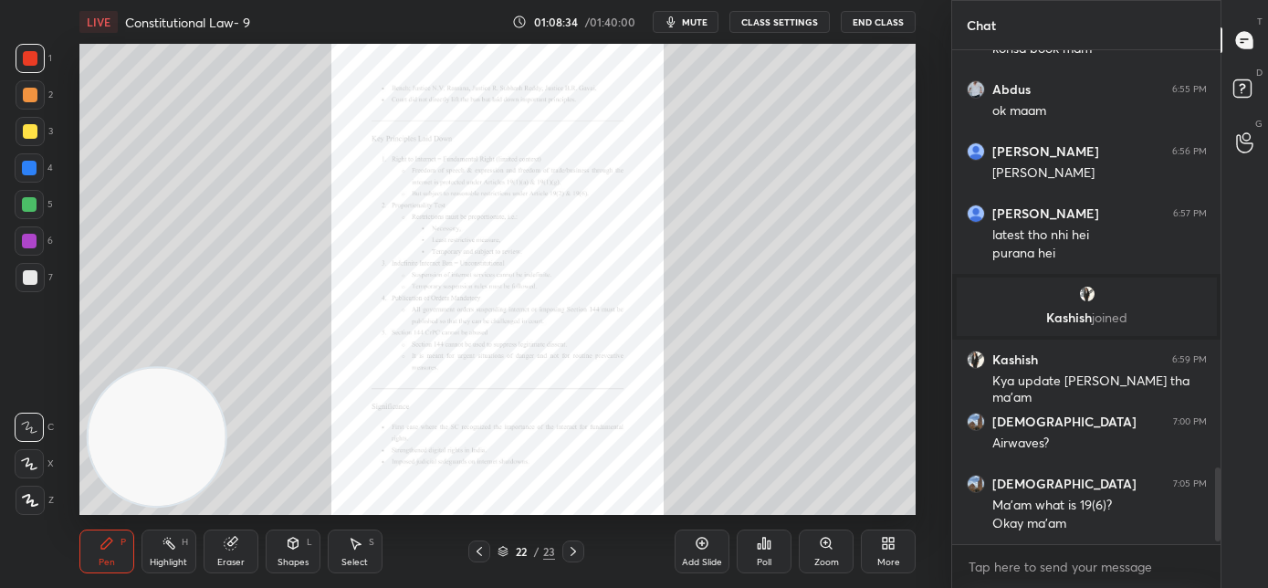
click at [579, 554] on icon at bounding box center [573, 551] width 15 height 15
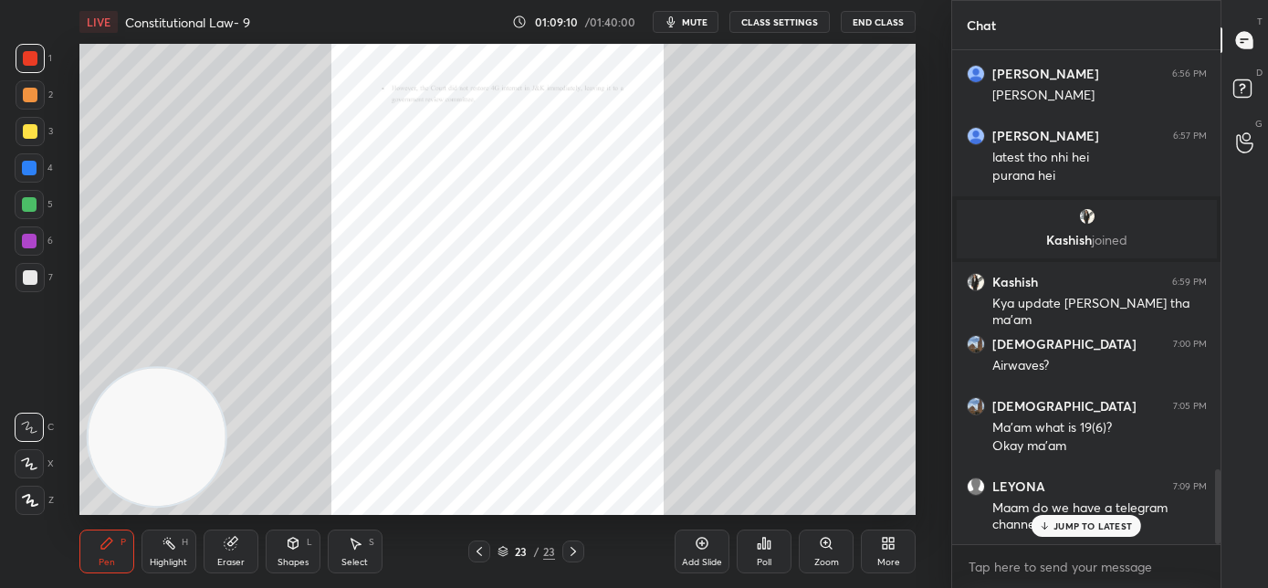
click at [1084, 526] on p "JUMP TO LATEST" at bounding box center [1093, 525] width 79 height 11
click at [29, 283] on div at bounding box center [30, 277] width 15 height 15
click at [34, 505] on icon at bounding box center [30, 500] width 15 height 11
click at [34, 497] on icon at bounding box center [30, 500] width 16 height 13
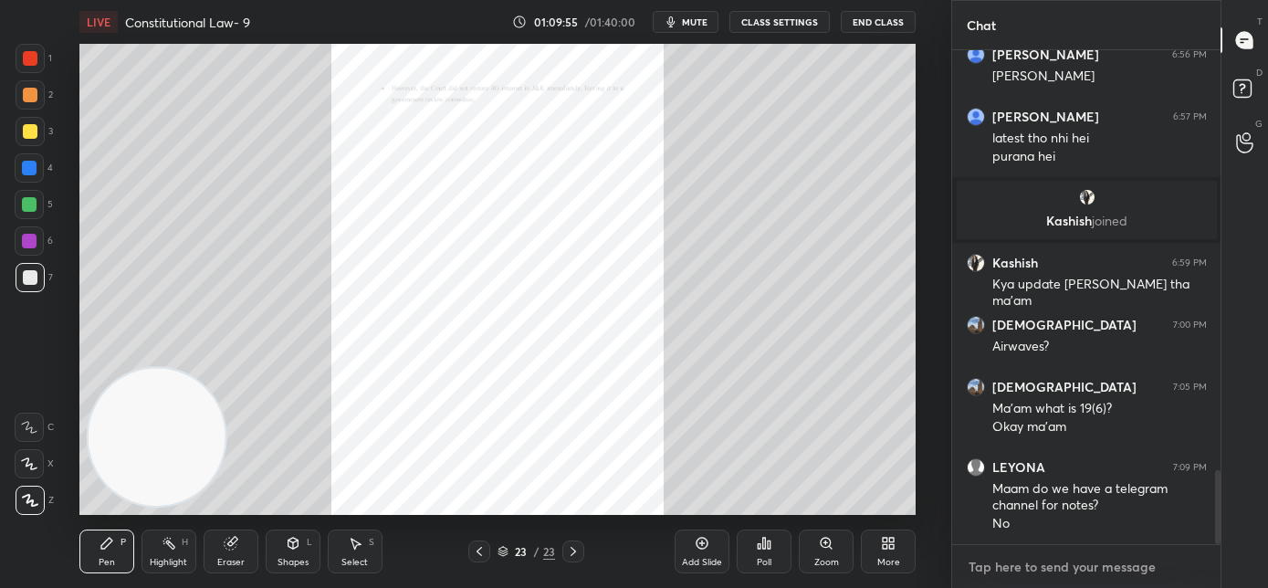
type textarea "x"
click at [983, 569] on textarea at bounding box center [1086, 566] width 239 height 29
paste textarea "[URL][DOMAIN_NAME]"
type textarea "[URL][DOMAIN_NAME]"
type textarea "x"
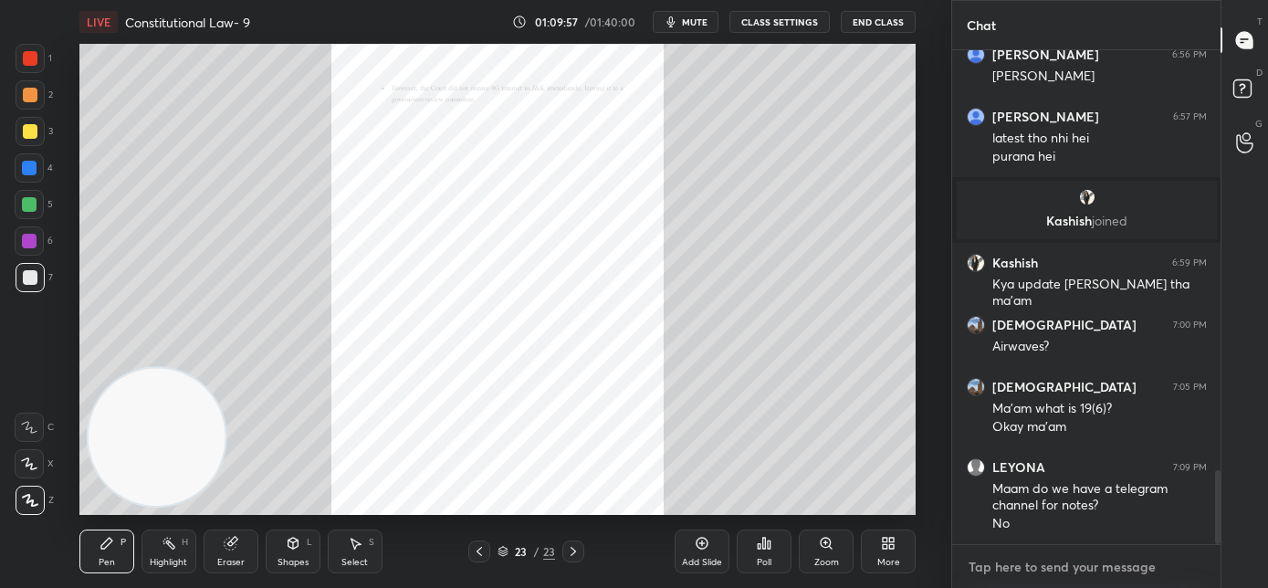
scroll to position [2892, 0]
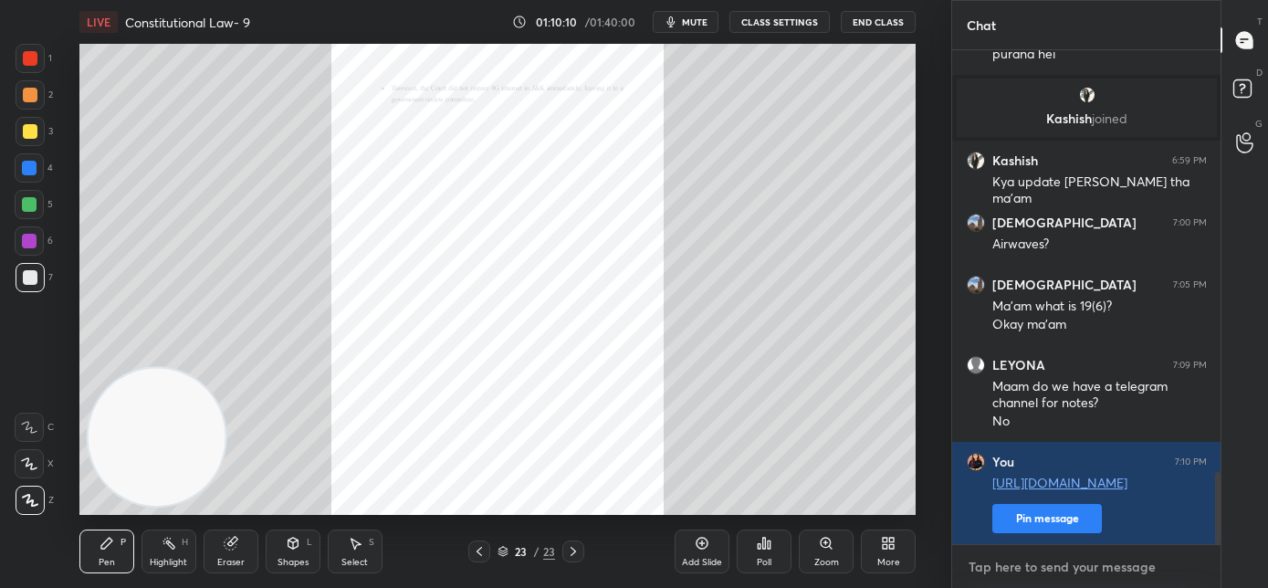
type textarea "x"
click at [1005, 571] on textarea at bounding box center [1086, 566] width 239 height 29
paste textarea "[URL][DOMAIN_NAME]"
type textarea "[URL][DOMAIN_NAME]"
type textarea "x"
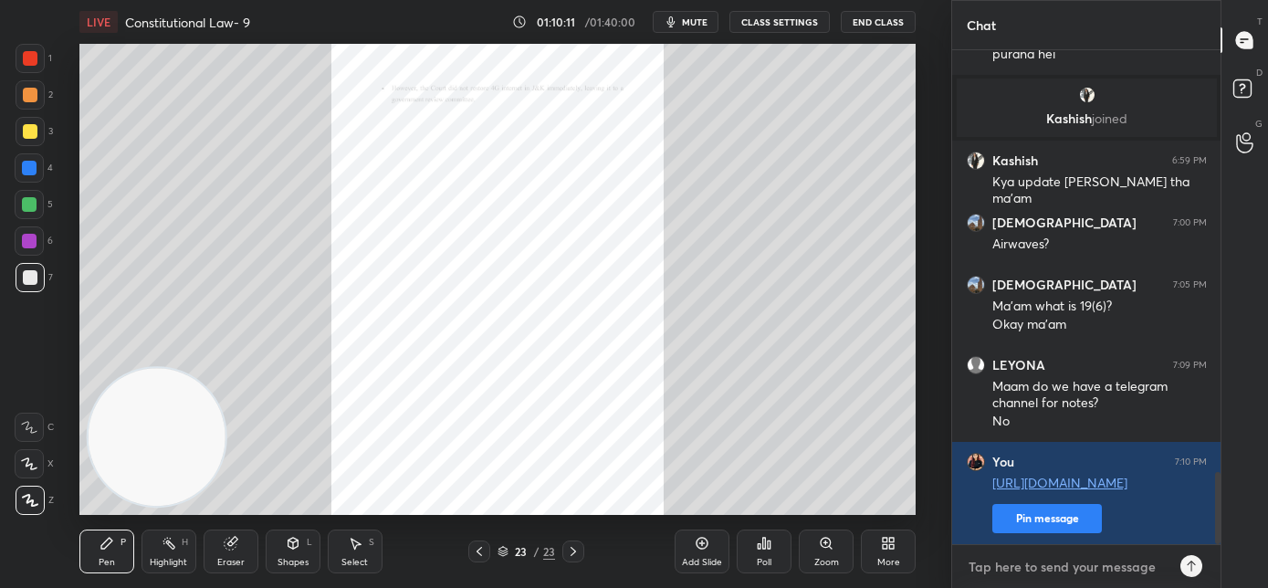
scroll to position [2994, 0]
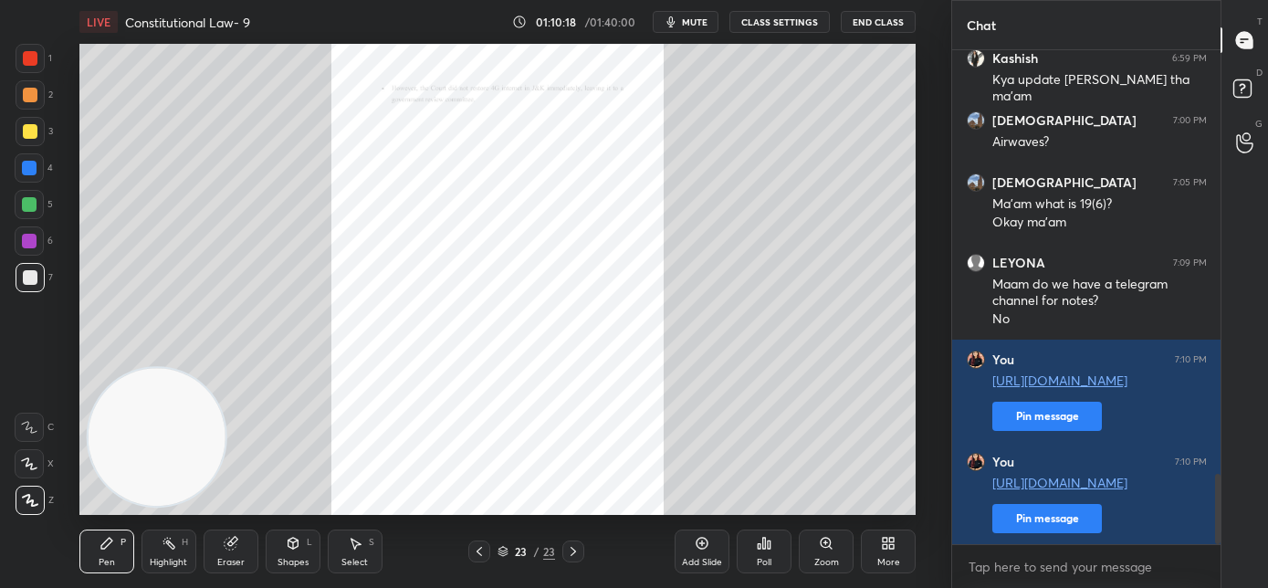
click at [706, 560] on div "Add Slide" at bounding box center [702, 562] width 40 height 9
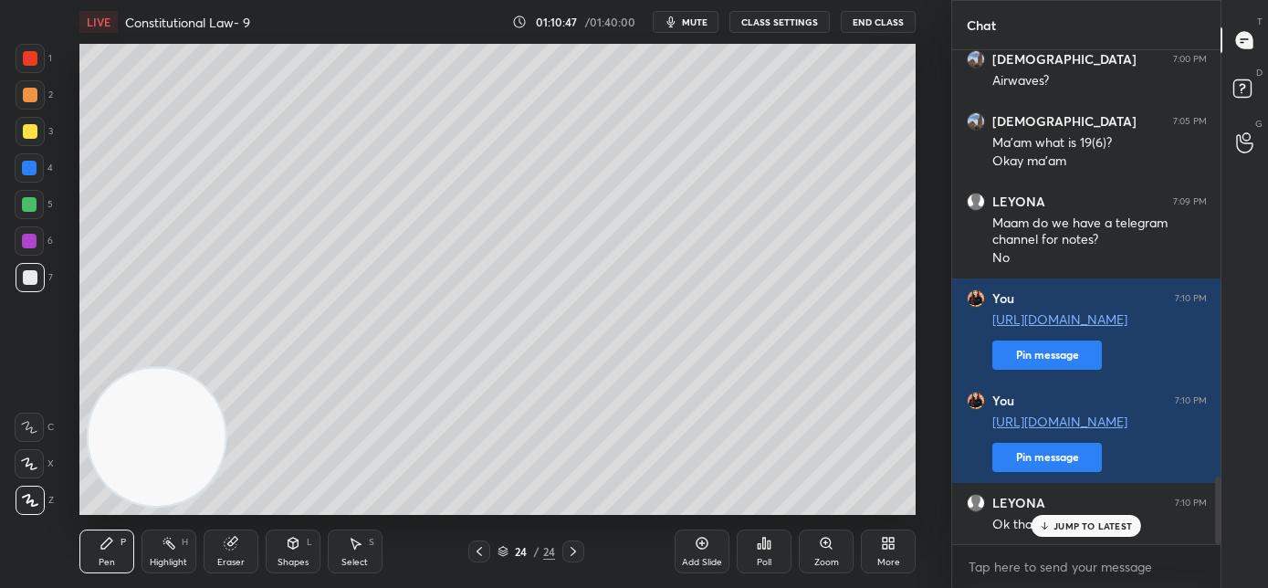
scroll to position [3121, 0]
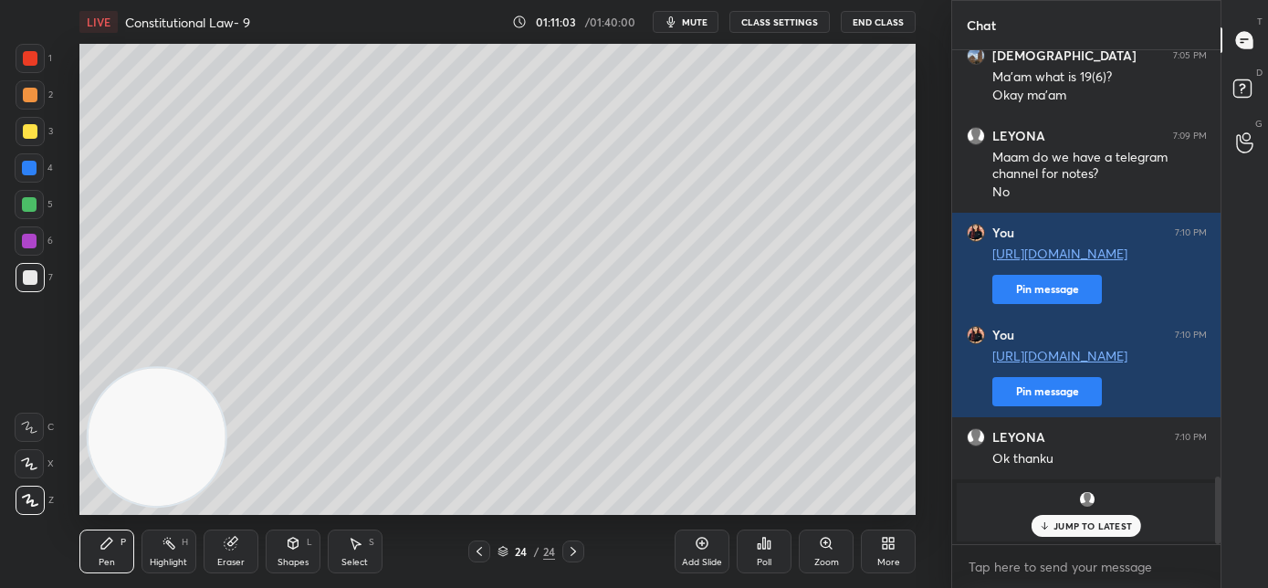
click at [1048, 526] on icon at bounding box center [1045, 525] width 12 height 11
click at [515, 541] on div "Pen P Highlight H Eraser Shapes L Select S 24 / 24 Add Slide Poll Zoom More" at bounding box center [497, 551] width 837 height 73
click at [487, 551] on div at bounding box center [479, 552] width 22 height 22
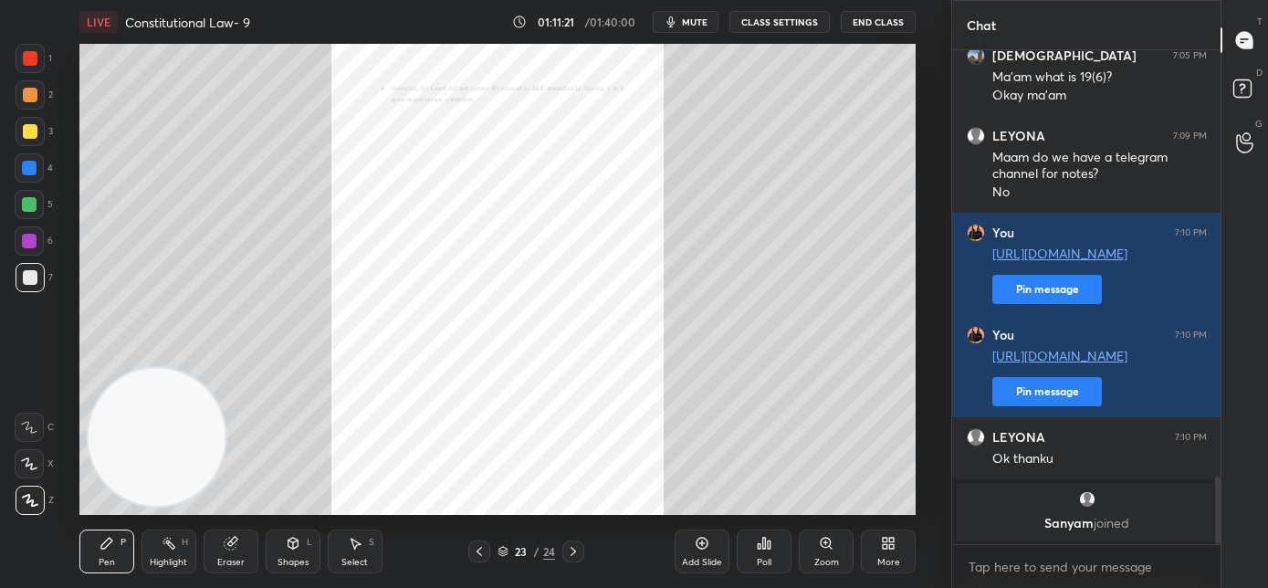
click at [488, 551] on div at bounding box center [479, 552] width 22 height 22
click at [575, 551] on icon at bounding box center [573, 551] width 15 height 15
drag, startPoint x: 579, startPoint y: 548, endPoint x: 599, endPoint y: 541, distance: 21.1
click at [579, 549] on icon at bounding box center [573, 551] width 15 height 15
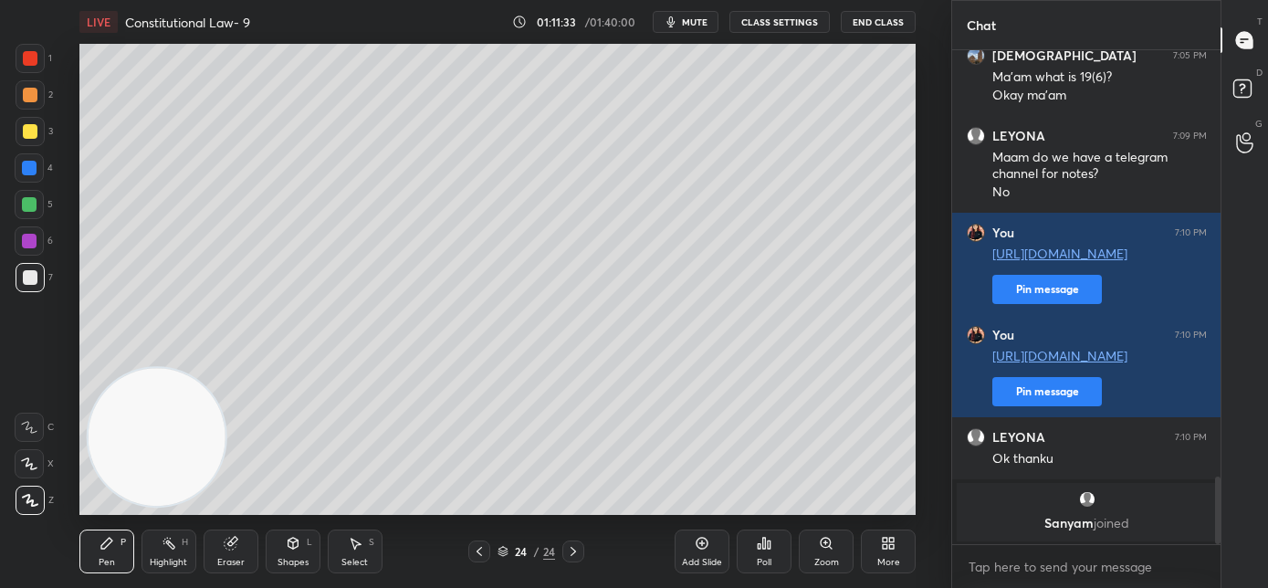
click at [709, 542] on div "Add Slide" at bounding box center [702, 552] width 55 height 44
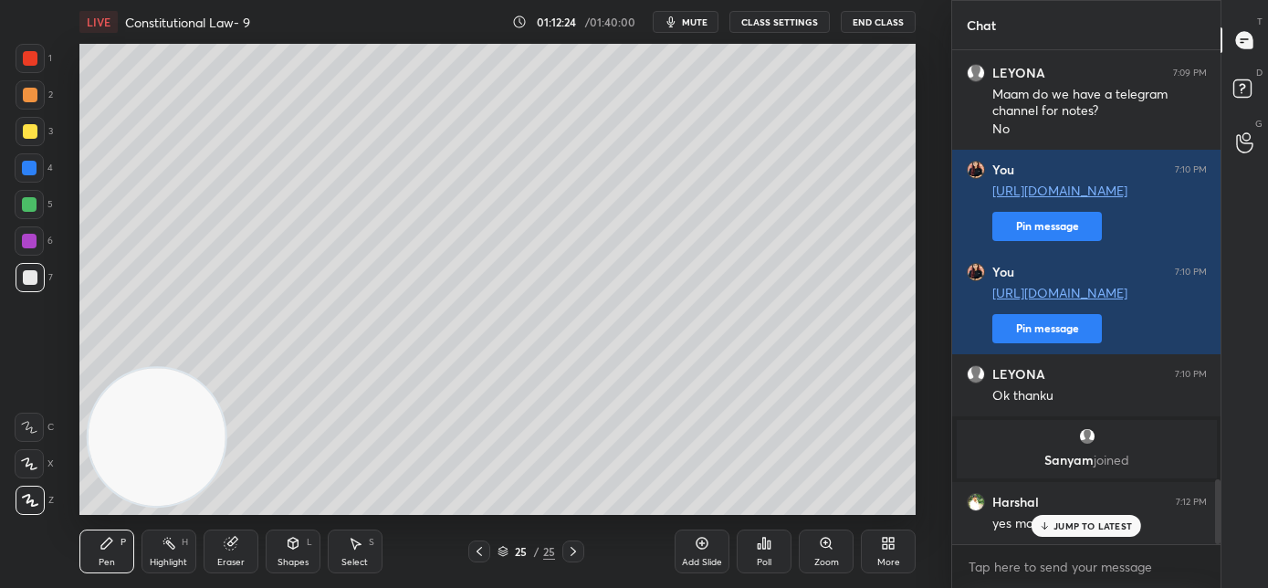
scroll to position [3245, 0]
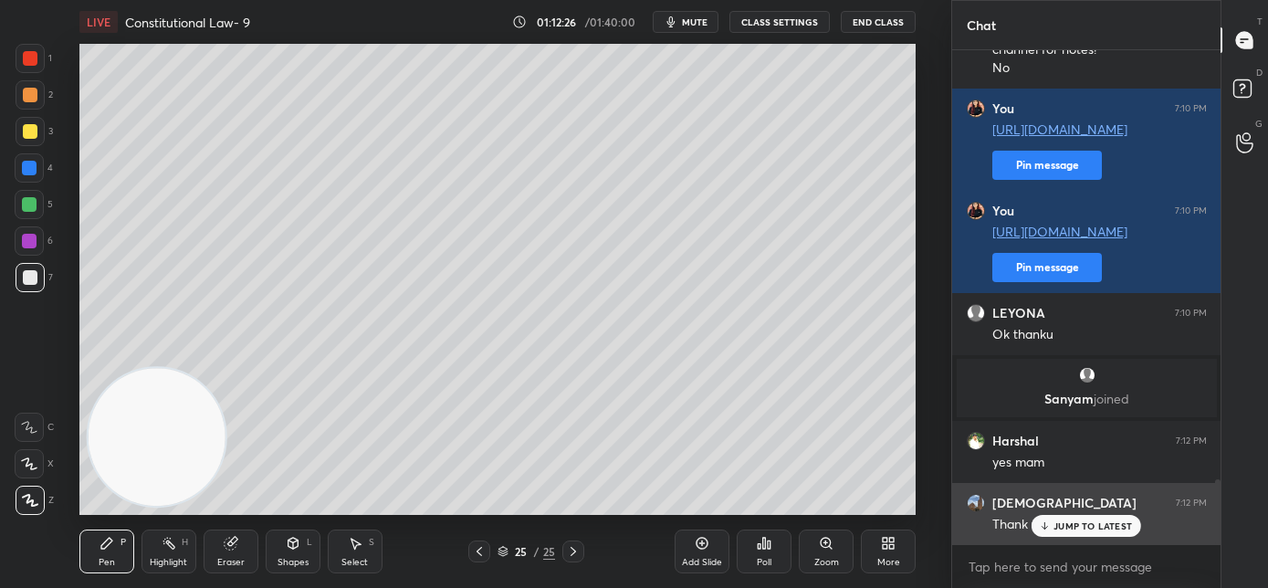
click at [1091, 530] on p "JUMP TO LATEST" at bounding box center [1093, 525] width 79 height 11
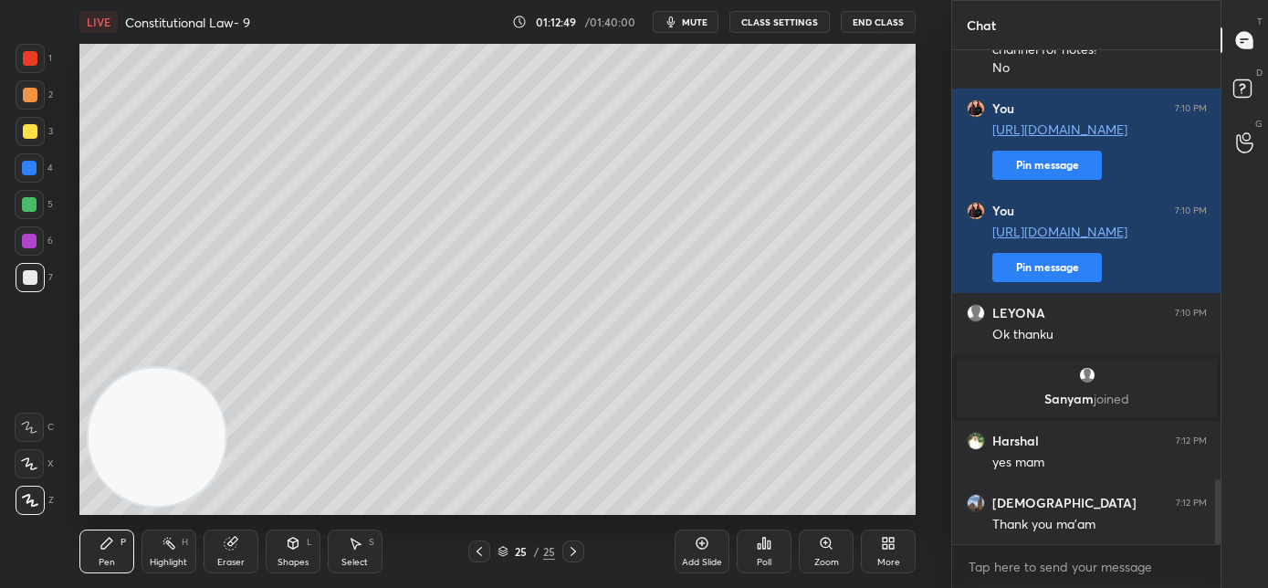
scroll to position [3323, 0]
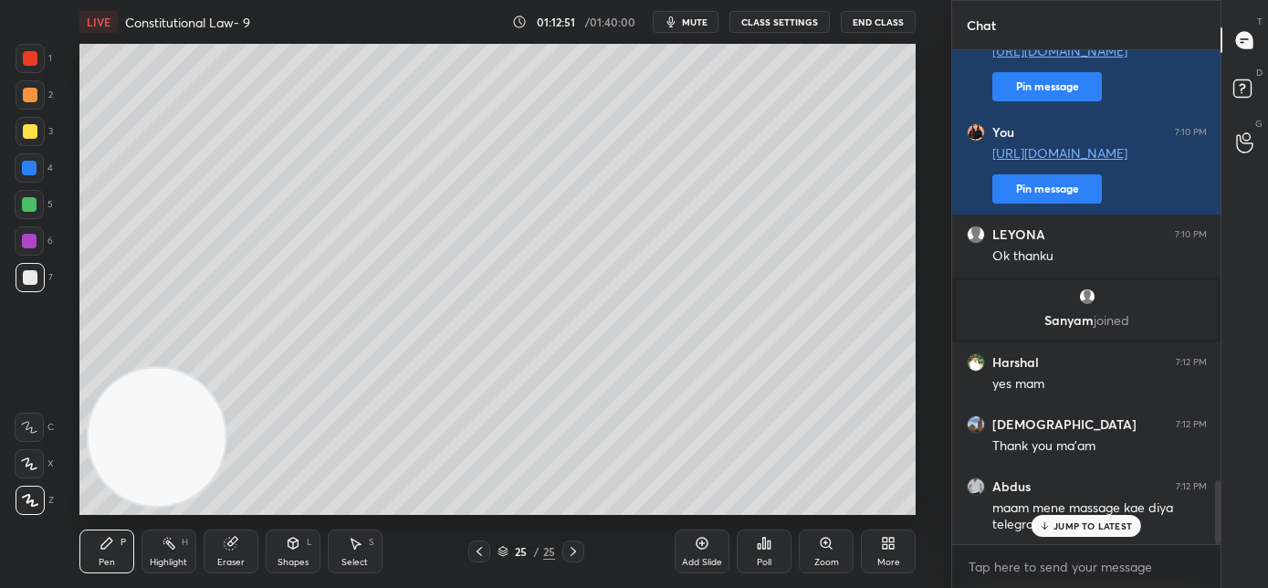
click at [1071, 527] on p "JUMP TO LATEST" at bounding box center [1093, 525] width 79 height 11
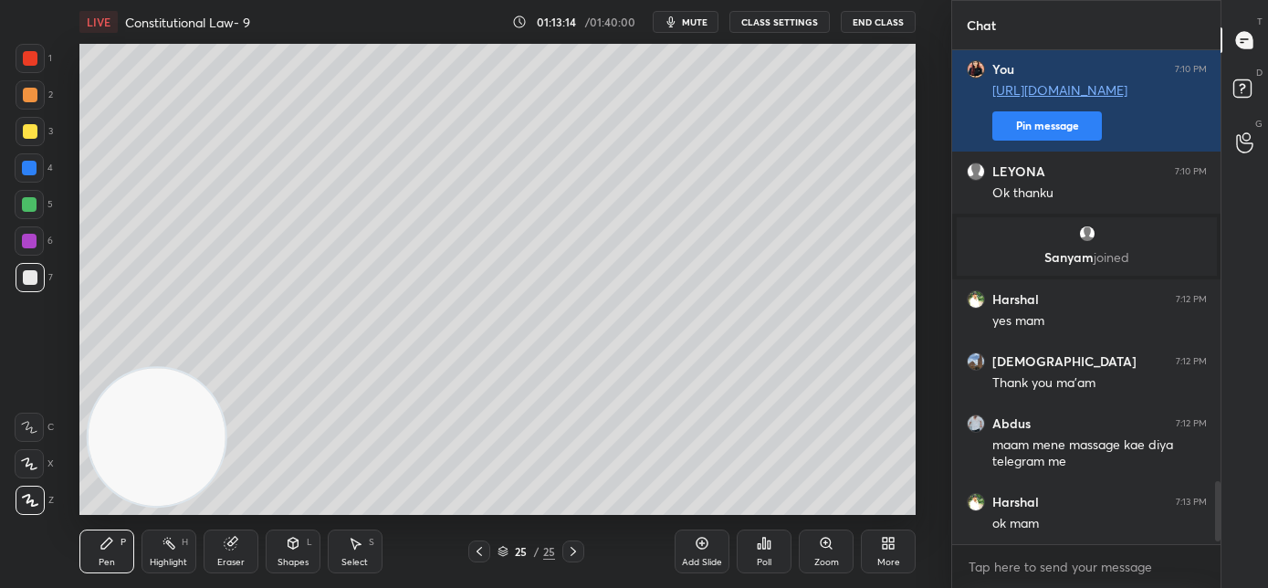
scroll to position [3448, 0]
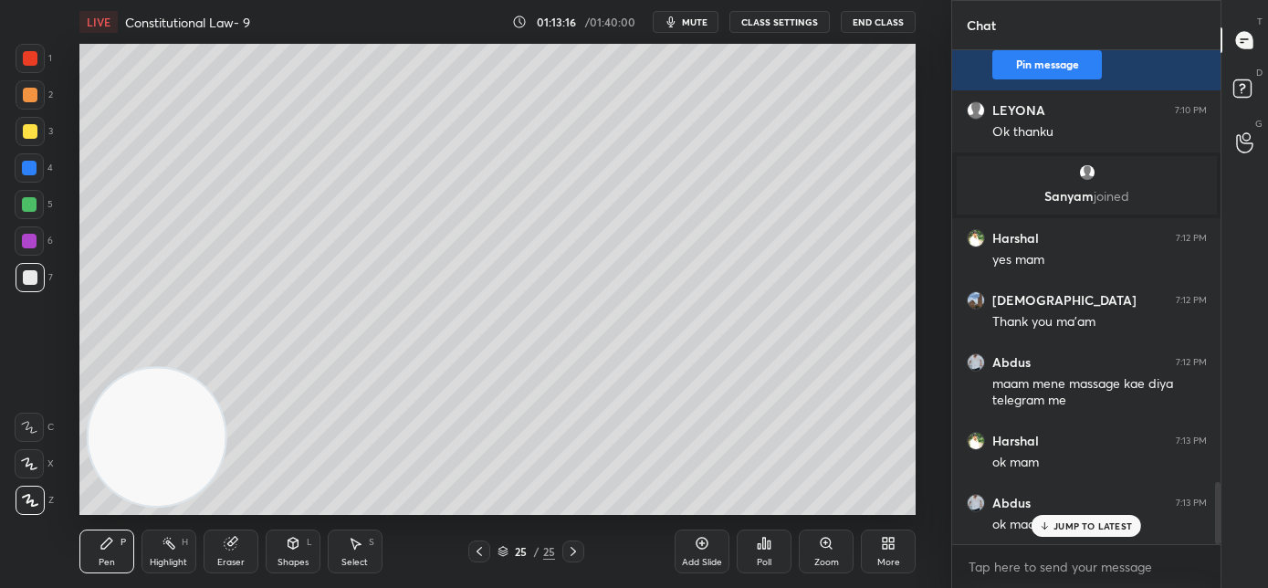
click at [1071, 524] on p "JUMP TO LATEST" at bounding box center [1093, 525] width 79 height 11
click at [871, 26] on button "End Class" at bounding box center [878, 22] width 75 height 22
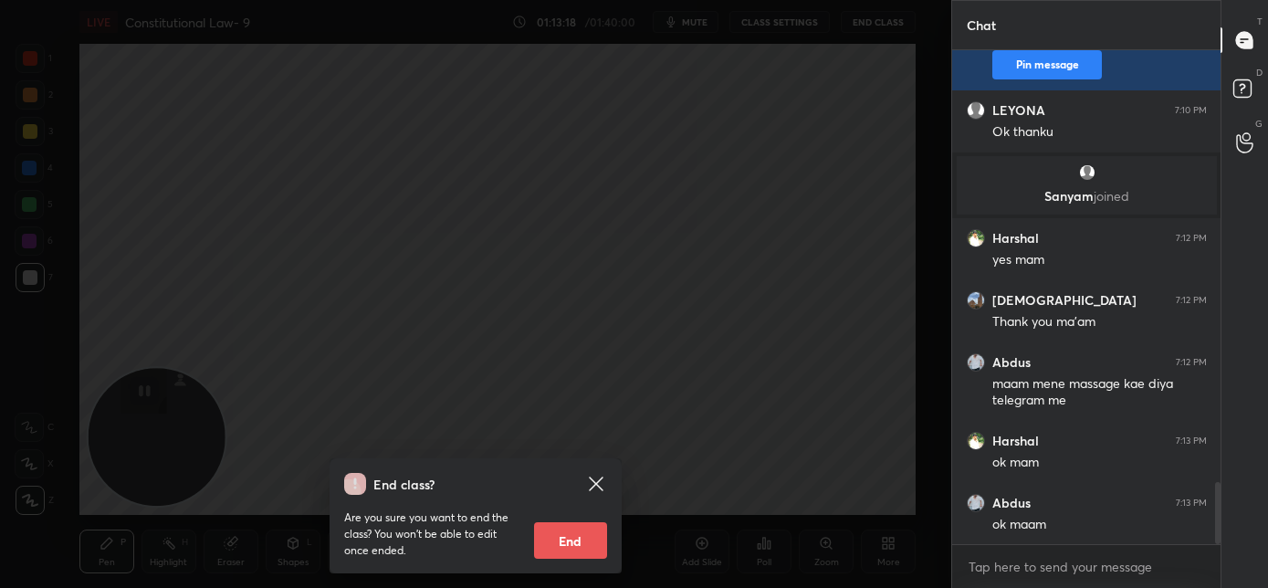
click at [602, 547] on button "End" at bounding box center [570, 540] width 73 height 37
type textarea "x"
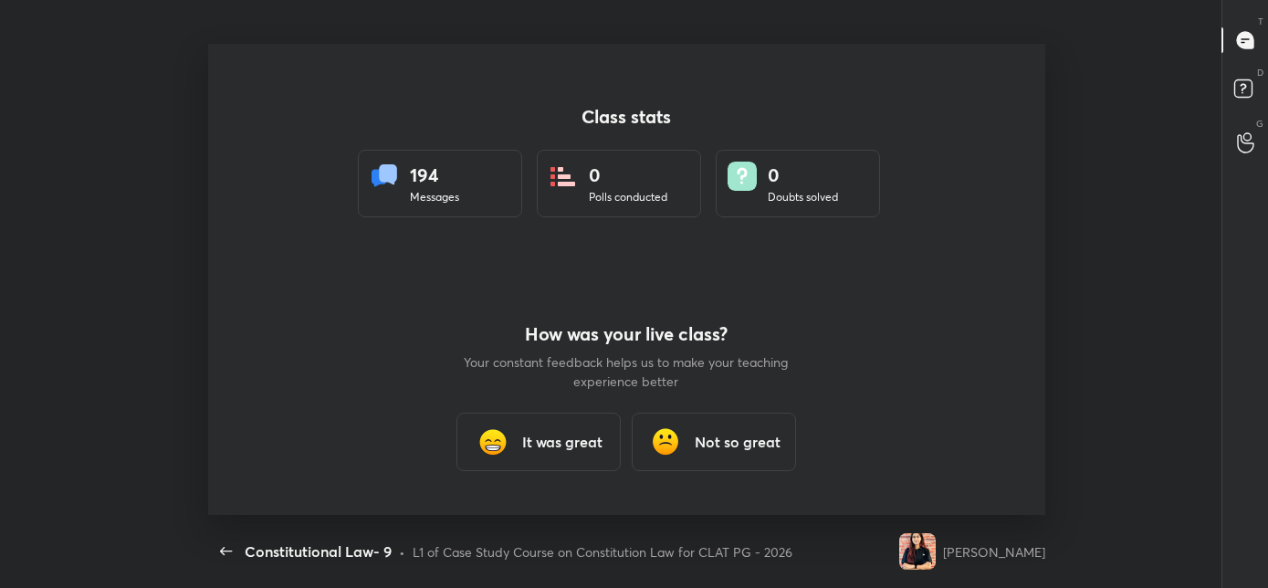
scroll to position [0, 0]
click at [548, 448] on h3 "It was great" at bounding box center [562, 442] width 80 height 22
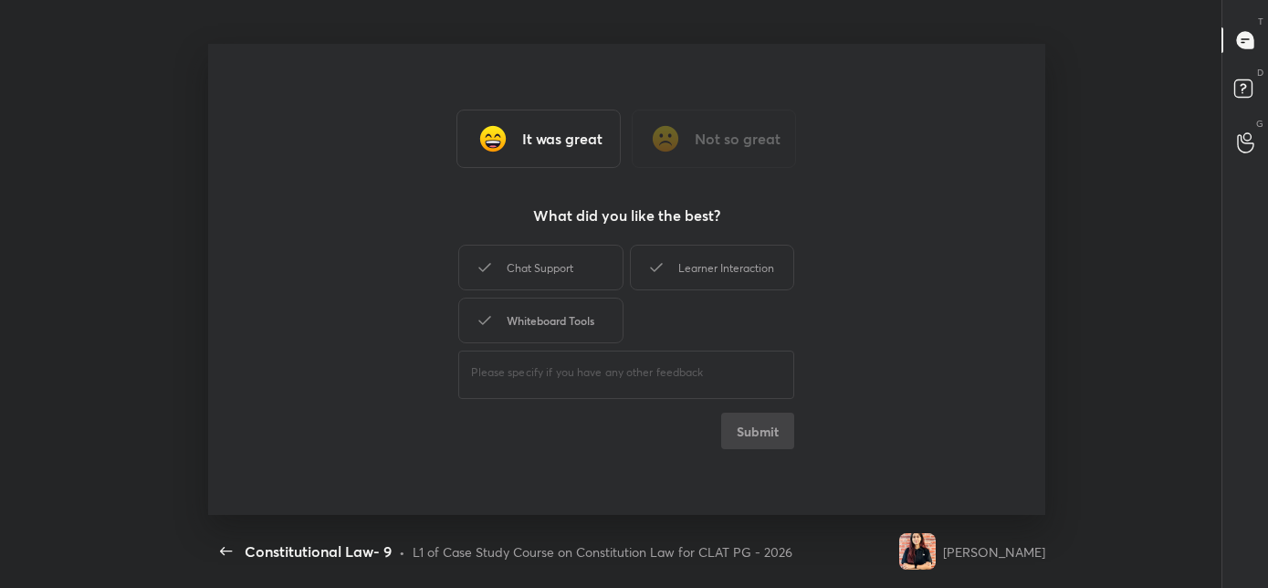
click at [555, 320] on div "Whiteboard Tools" at bounding box center [540, 321] width 164 height 46
click at [577, 268] on div "Chat Support" at bounding box center [540, 268] width 164 height 46
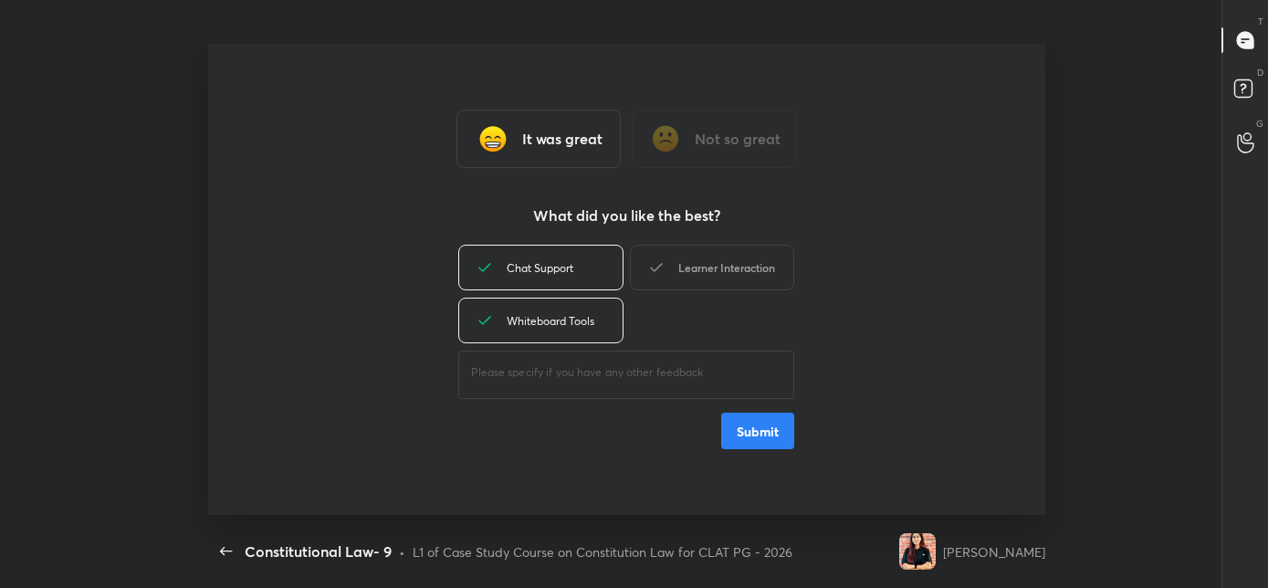
click at [667, 265] on icon at bounding box center [657, 268] width 22 height 22
click at [751, 418] on button "Submit" at bounding box center [757, 431] width 73 height 37
